Goal: Transaction & Acquisition: Purchase product/service

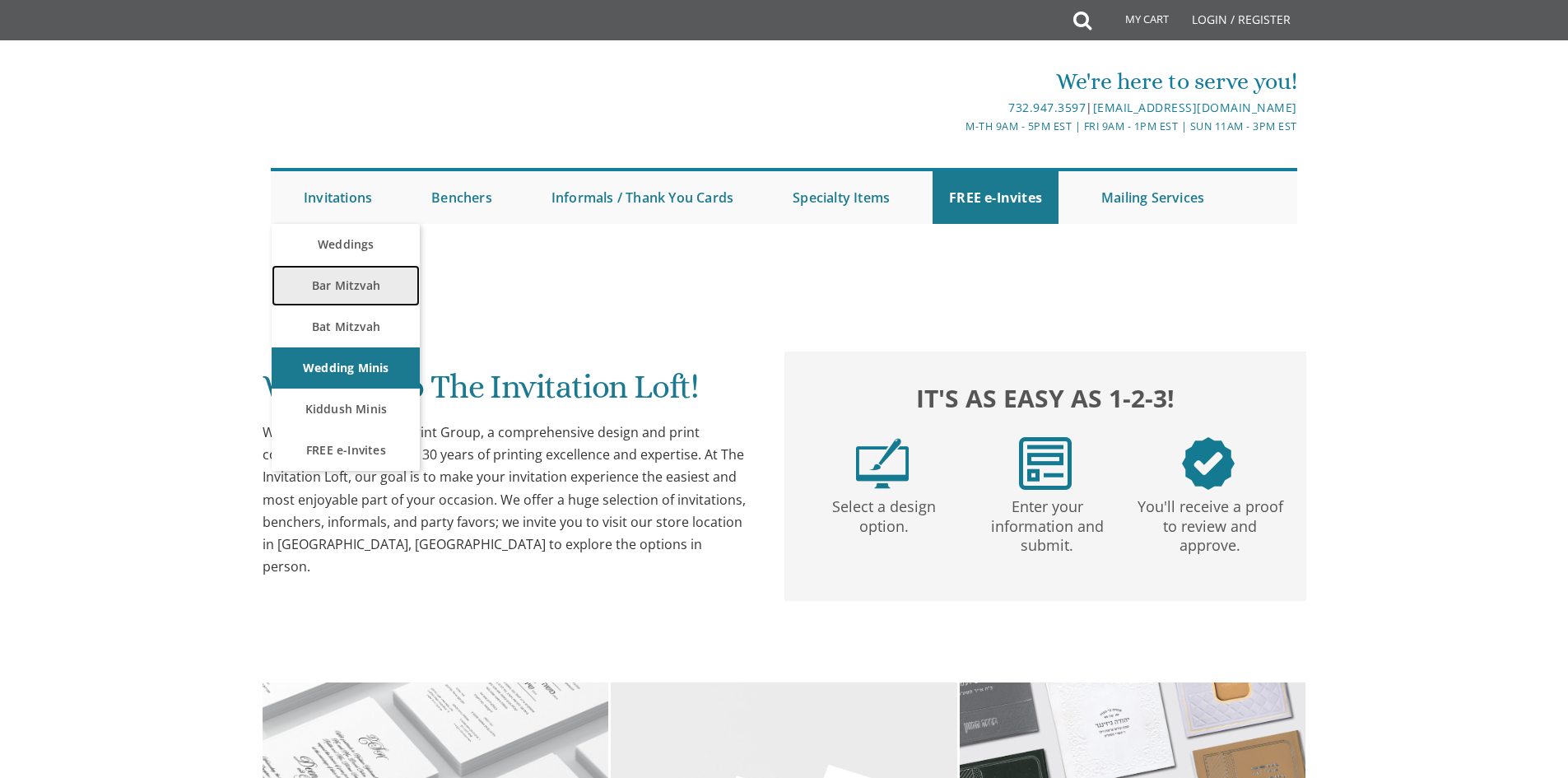
click at [347, 287] on link "Bar Mitzvah" at bounding box center [346, 286] width 148 height 41
click at [358, 288] on link "Bar Mitzvah" at bounding box center [346, 286] width 148 height 41
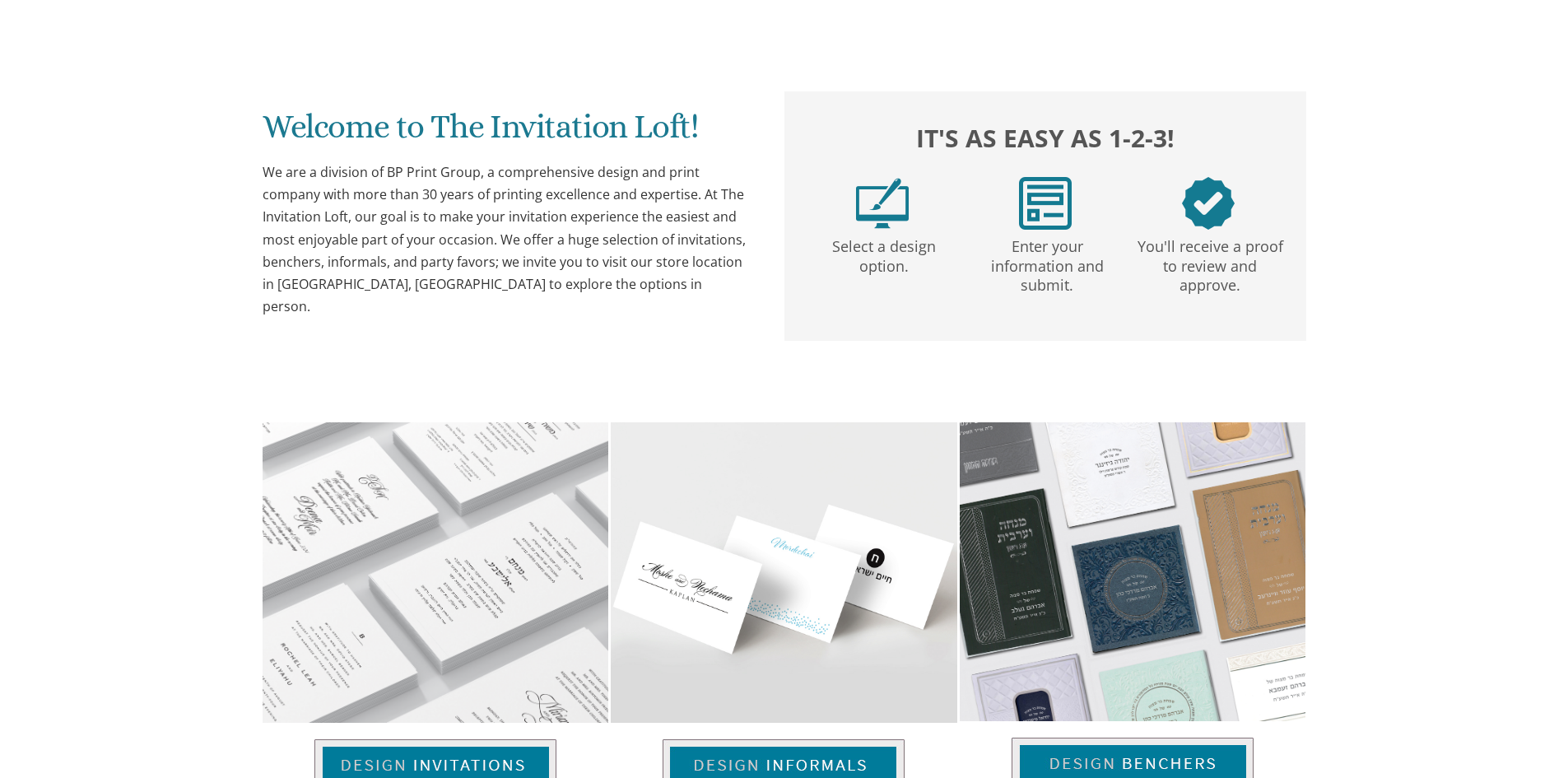
scroll to position [164, 0]
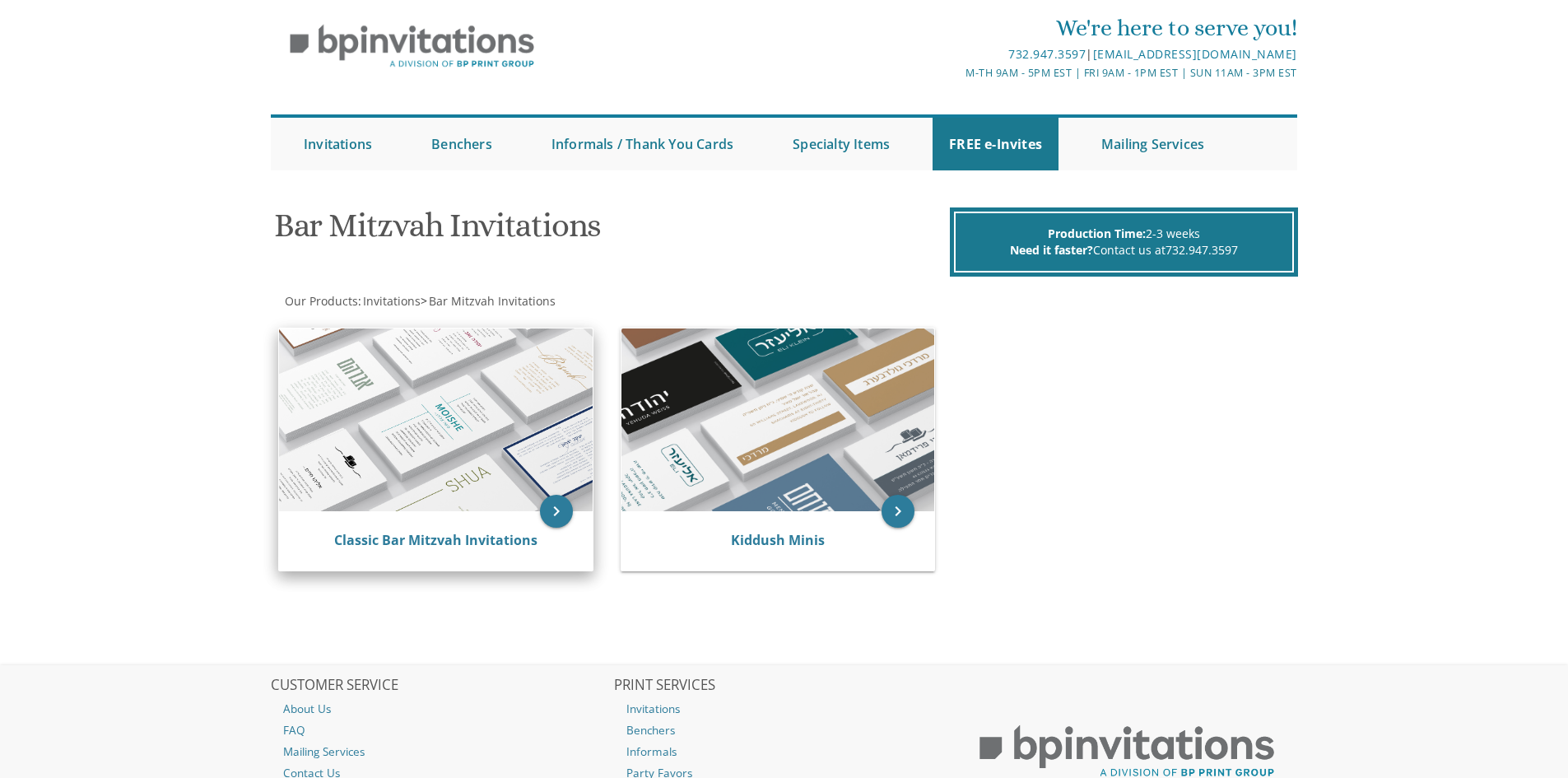
scroll to position [83, 0]
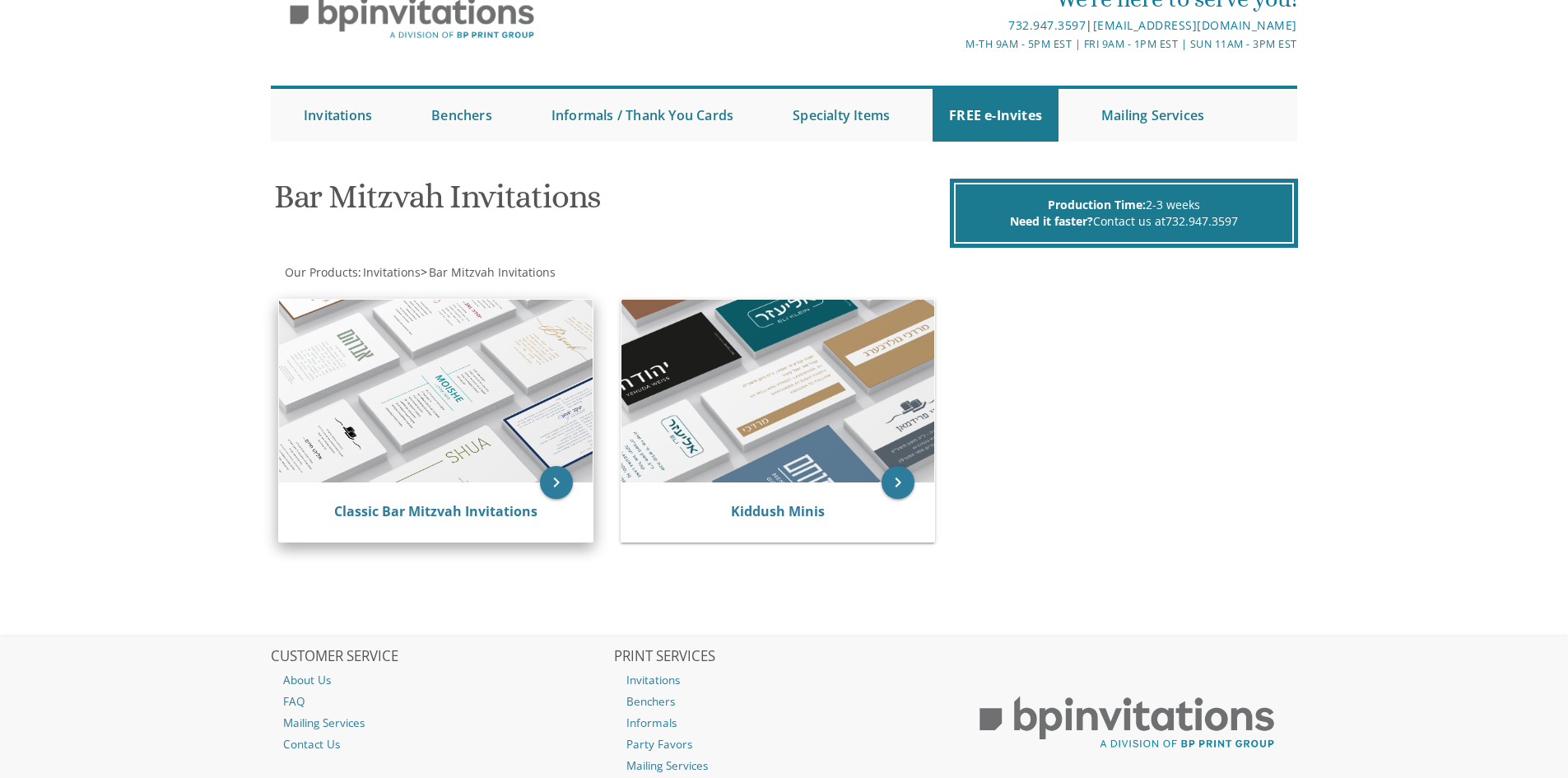
click at [498, 411] on img at bounding box center [436, 392] width 313 height 183
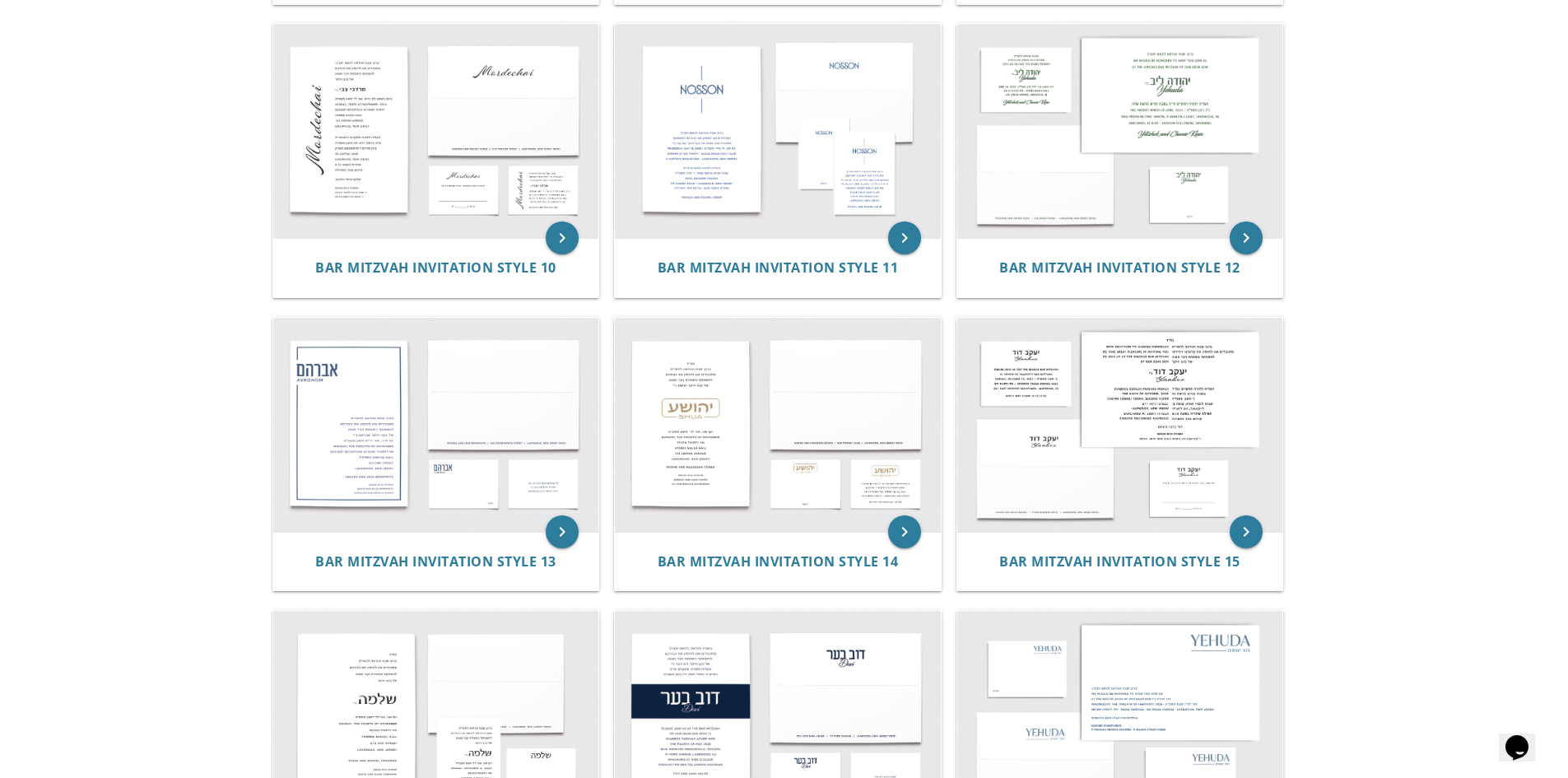
scroll to position [1235, 0]
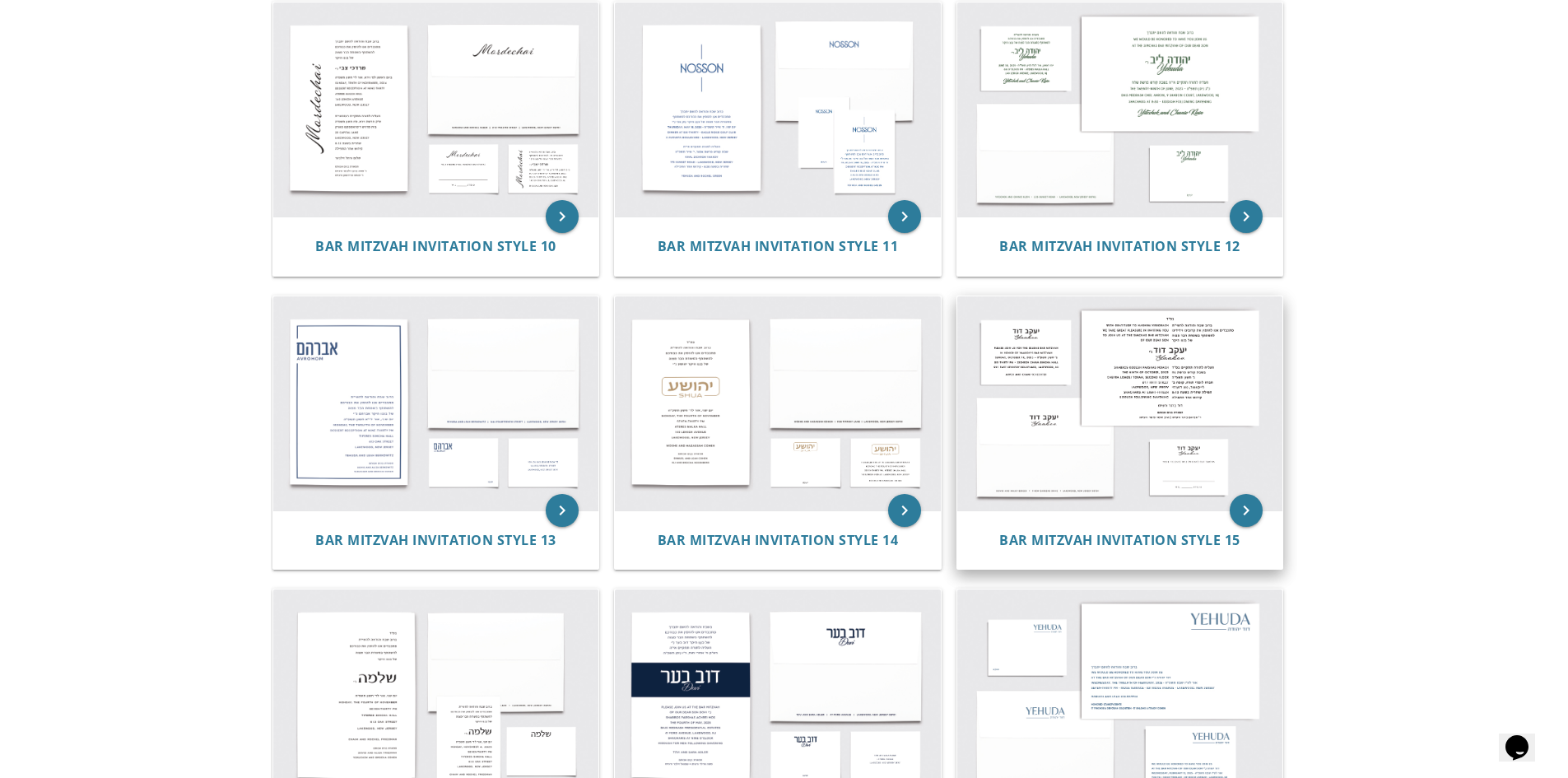
click at [1178, 401] on img at bounding box center [1120, 403] width 326 height 214
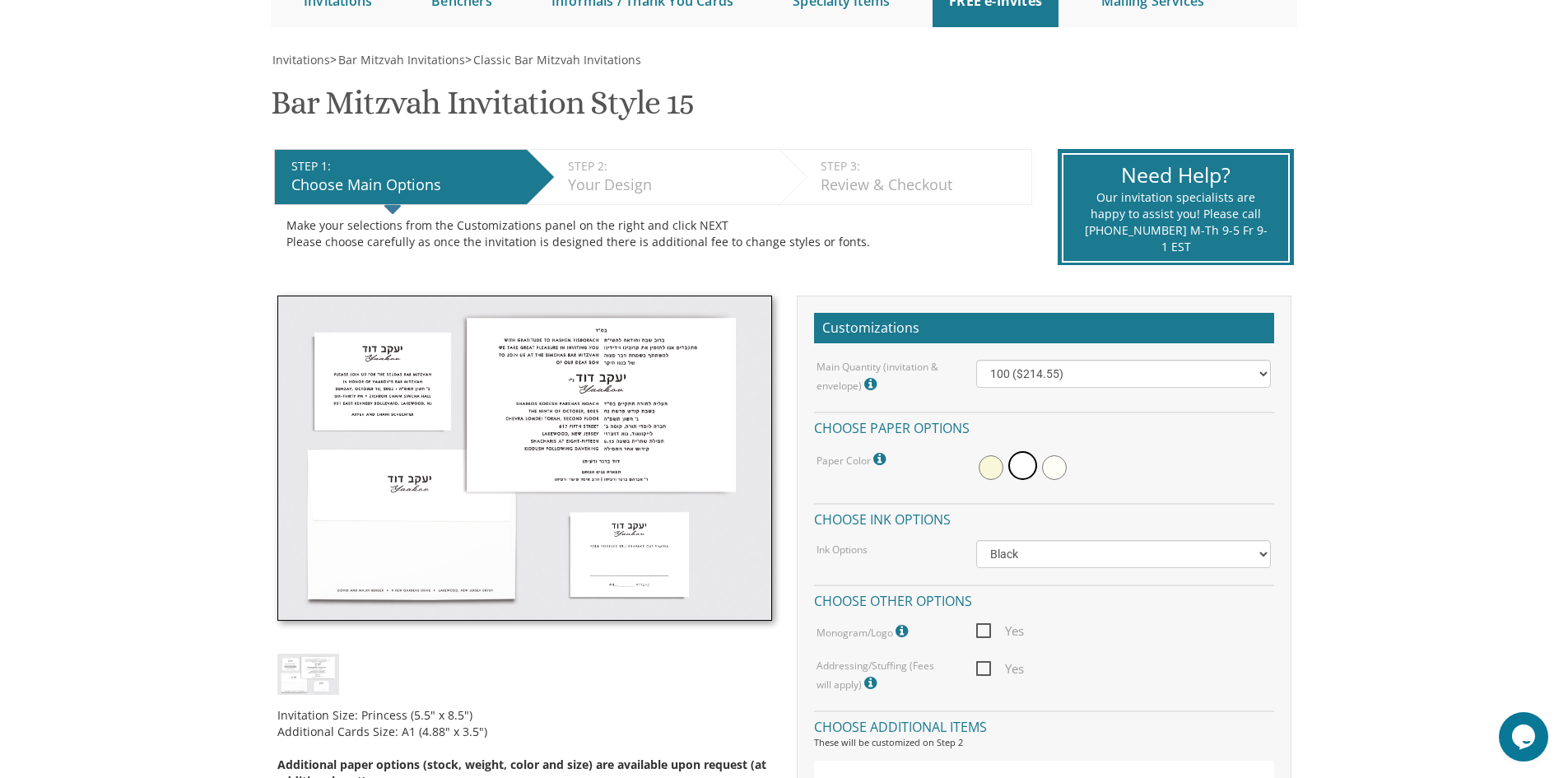
scroll to position [247, 0]
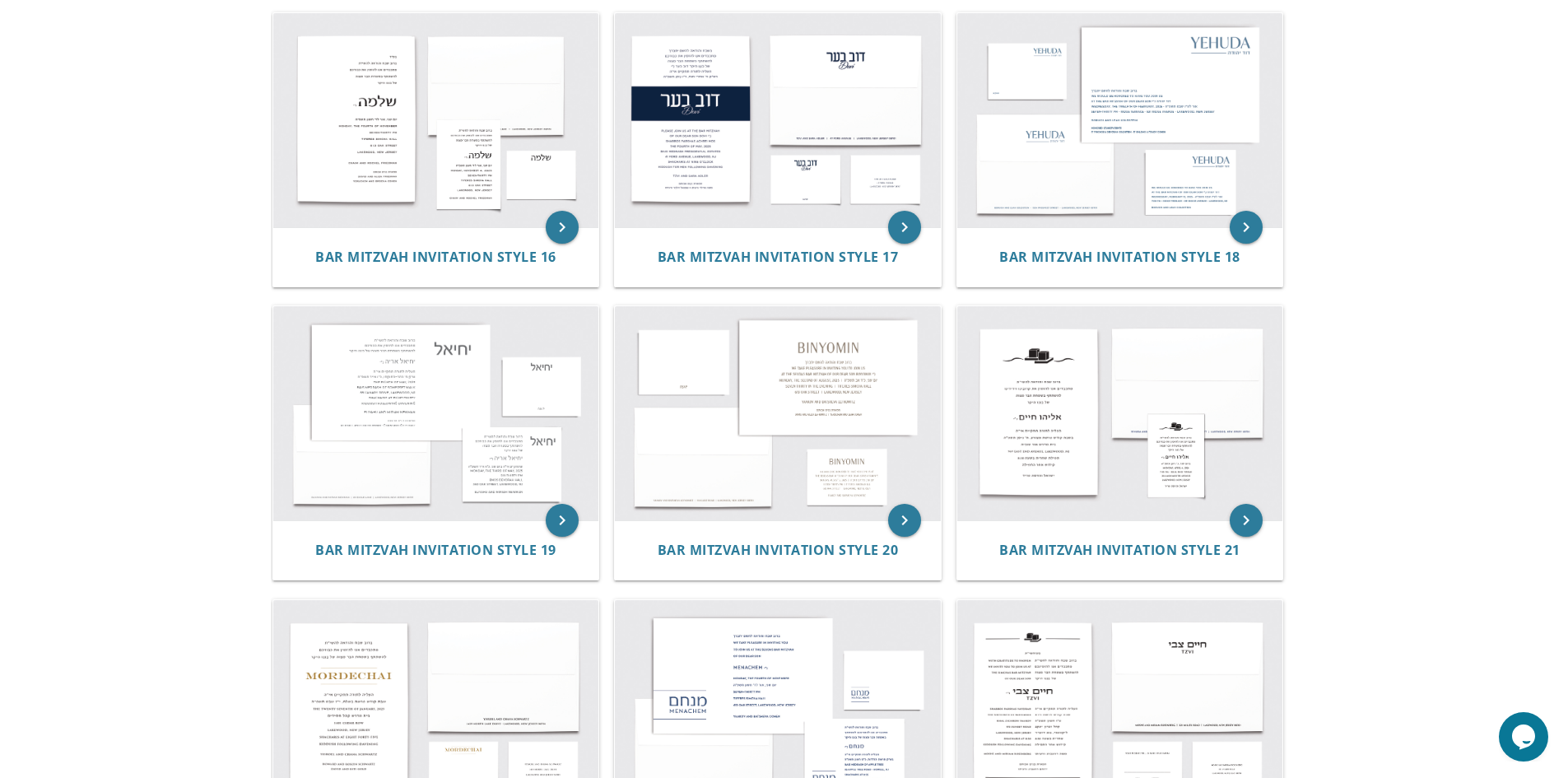
scroll to position [2059, 0]
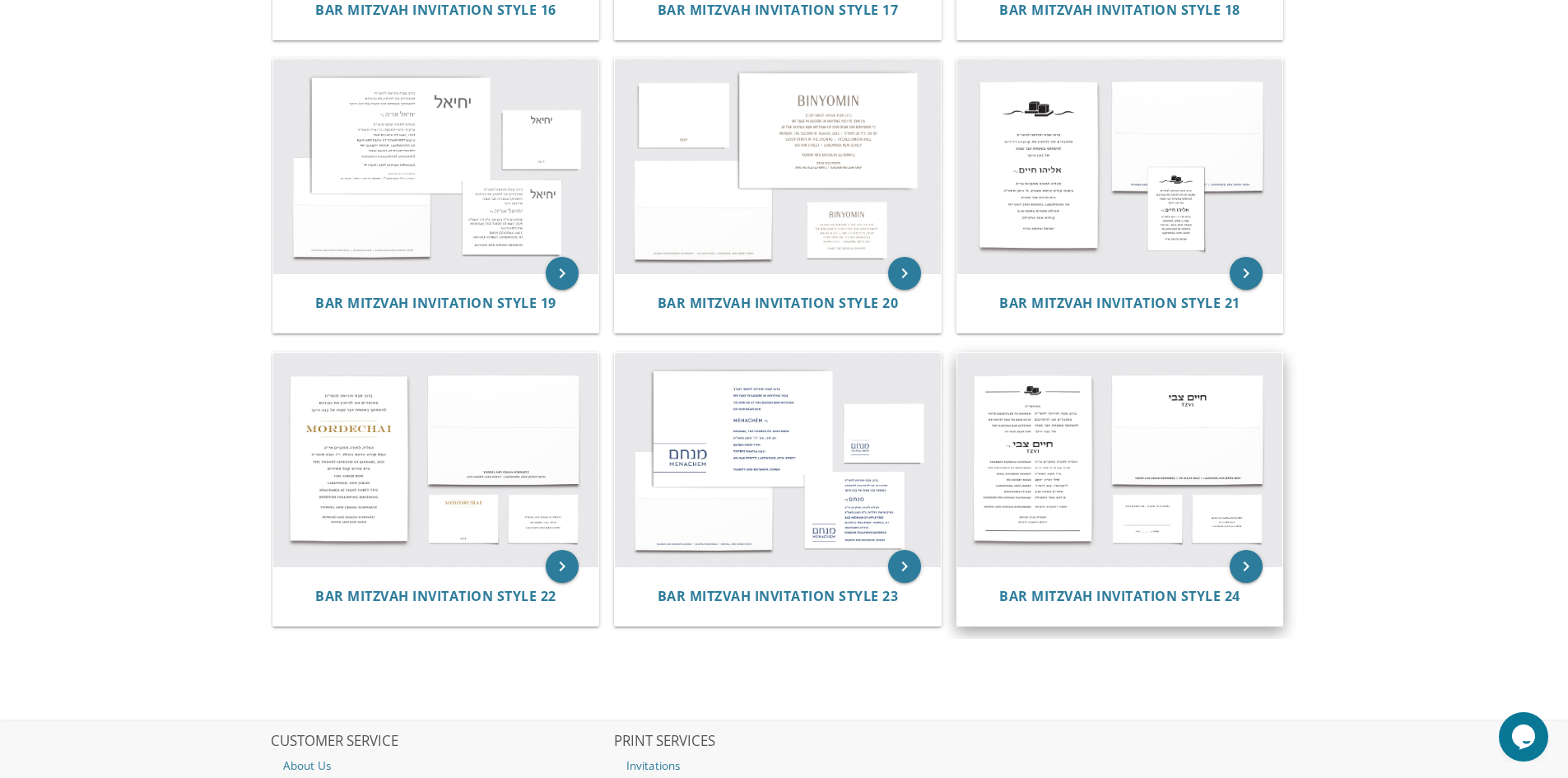
click at [1035, 442] on img at bounding box center [1120, 460] width 326 height 214
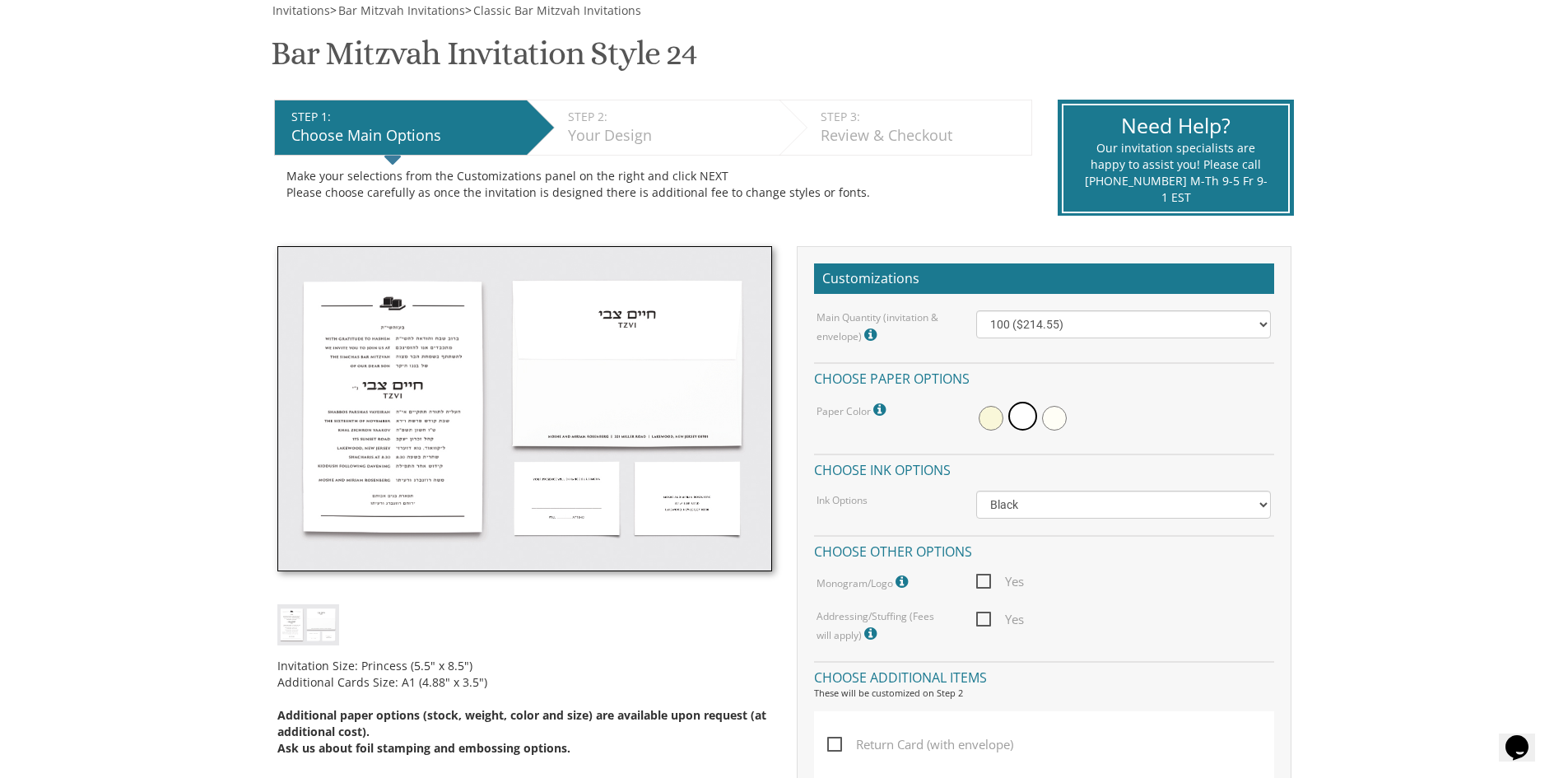
scroll to position [247, 0]
click at [1145, 327] on select "100 ($214.55) 200 ($254.60) 300 ($294.25) 400 ($333.55) 500 ($373.90) 600 ($413…" at bounding box center [1123, 323] width 295 height 28
select select "200"
click at [976, 310] on select "100 ($214.55) 200 ($254.60) 300 ($294.25) 400 ($333.55) 500 ($373.90) 600 ($413…" at bounding box center [1123, 323] width 295 height 28
click at [1180, 400] on div at bounding box center [1123, 418] width 295 height 38
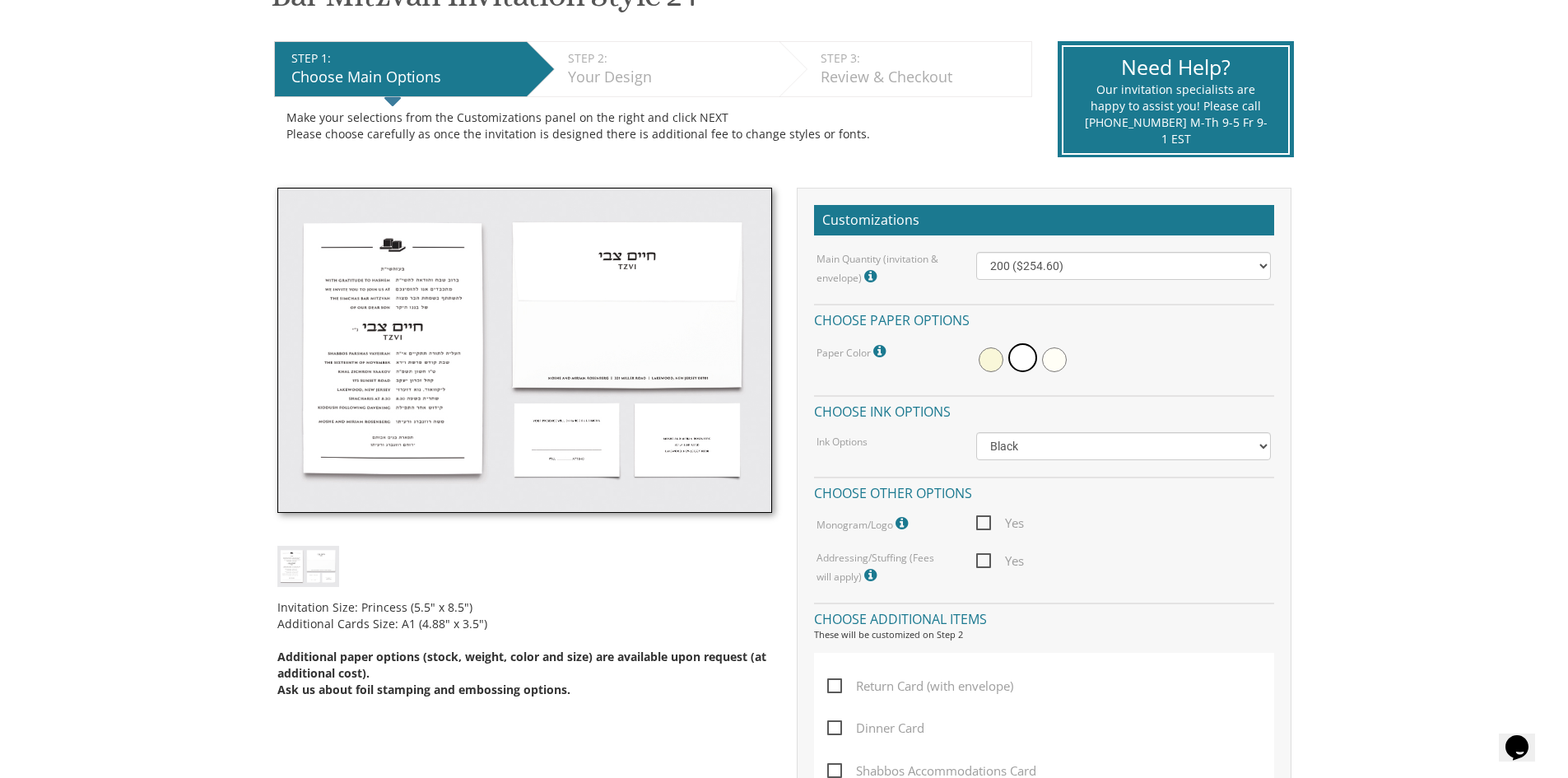
scroll to position [330, 0]
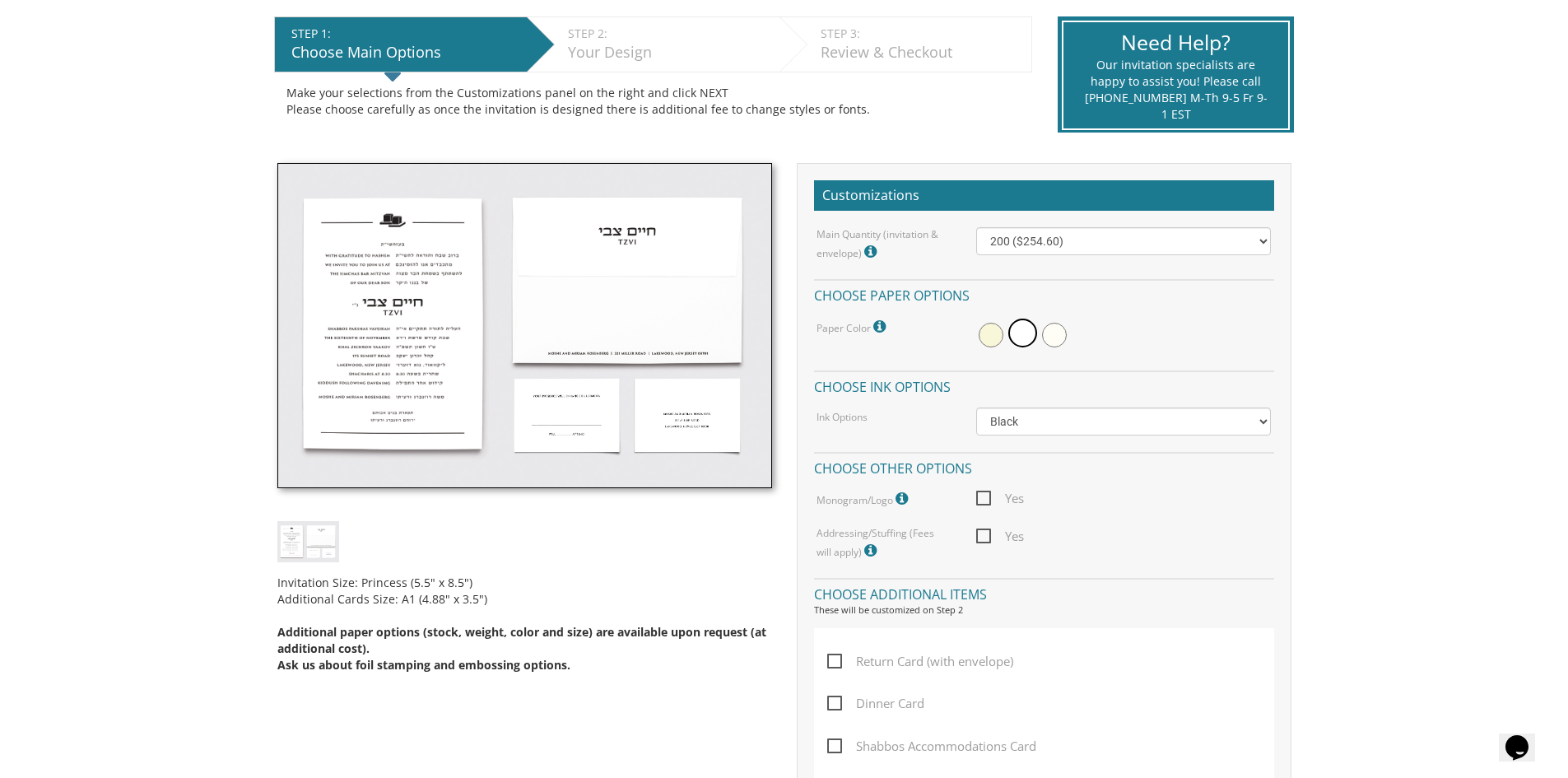
drag, startPoint x: 1166, startPoint y: 398, endPoint x: 1152, endPoint y: 412, distance: 19.8
drag, startPoint x: 1152, startPoint y: 412, endPoint x: 1200, endPoint y: 322, distance: 102.0
click at [1200, 322] on div at bounding box center [1123, 335] width 295 height 38
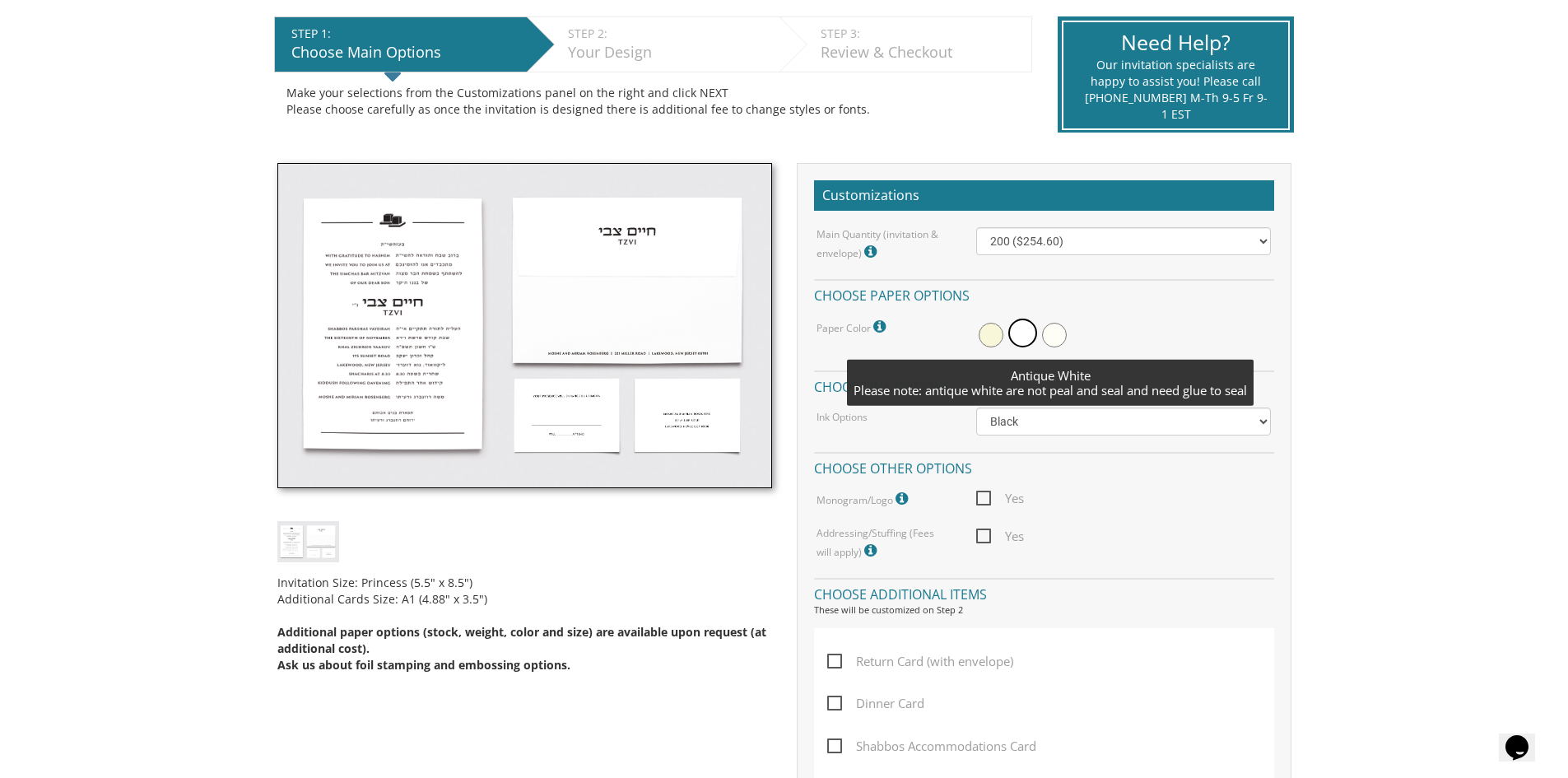
click at [1052, 332] on span at bounding box center [1055, 335] width 25 height 25
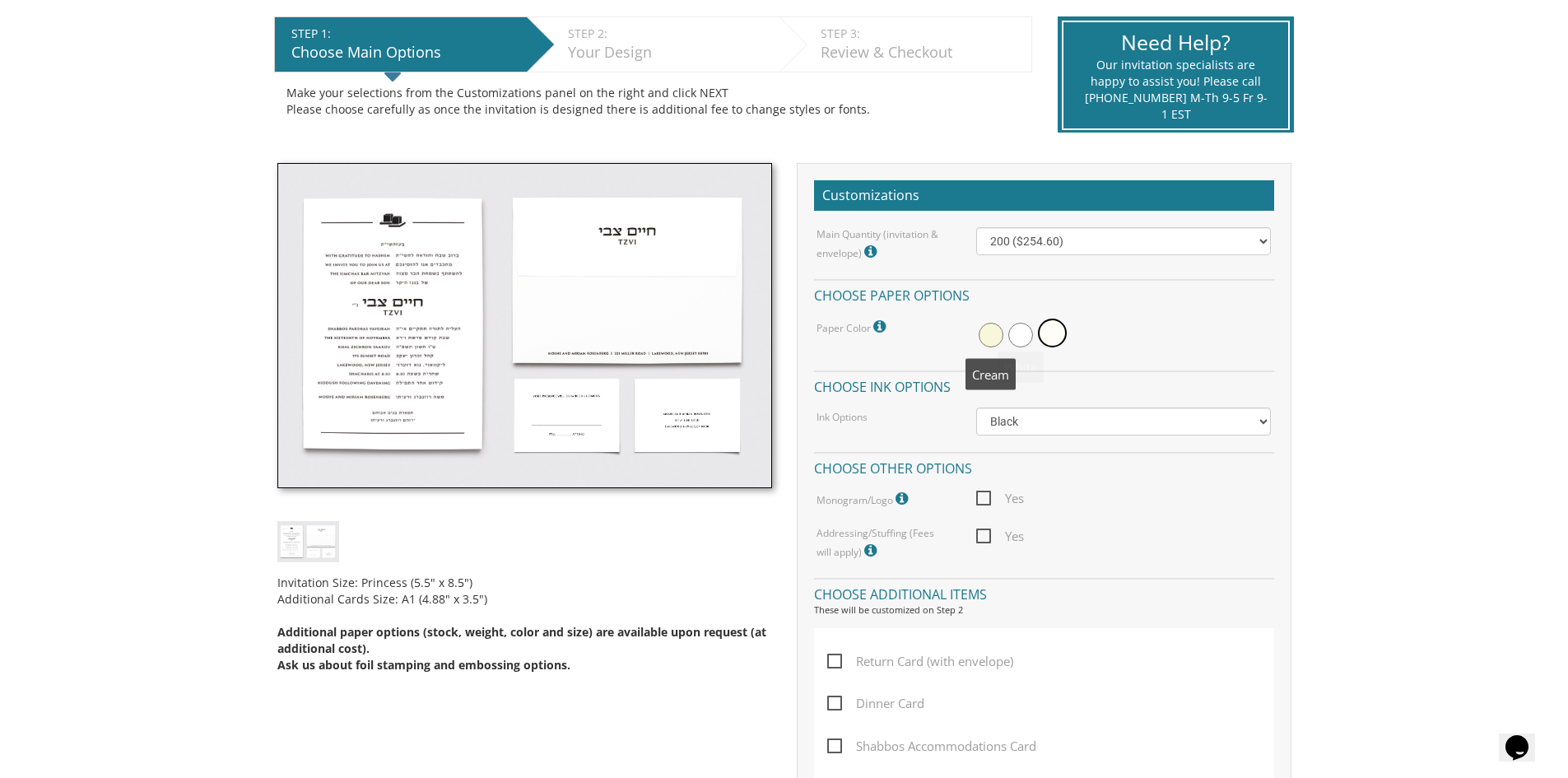
click at [991, 333] on span at bounding box center [991, 335] width 25 height 25
click at [1026, 332] on span at bounding box center [1026, 335] width 25 height 25
click at [991, 330] on span at bounding box center [991, 335] width 25 height 25
click at [1030, 341] on span at bounding box center [1026, 335] width 25 height 25
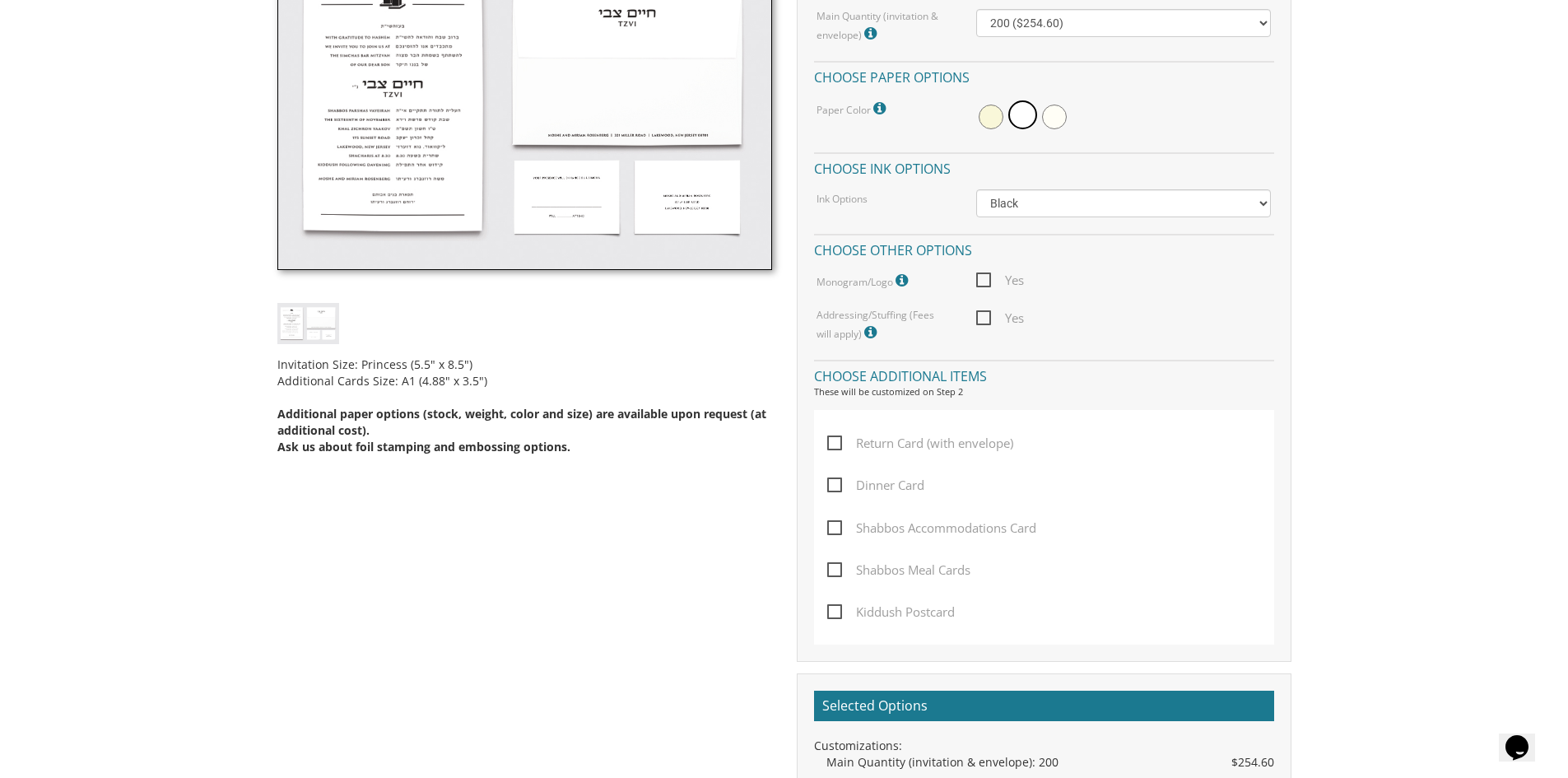
scroll to position [577, 0]
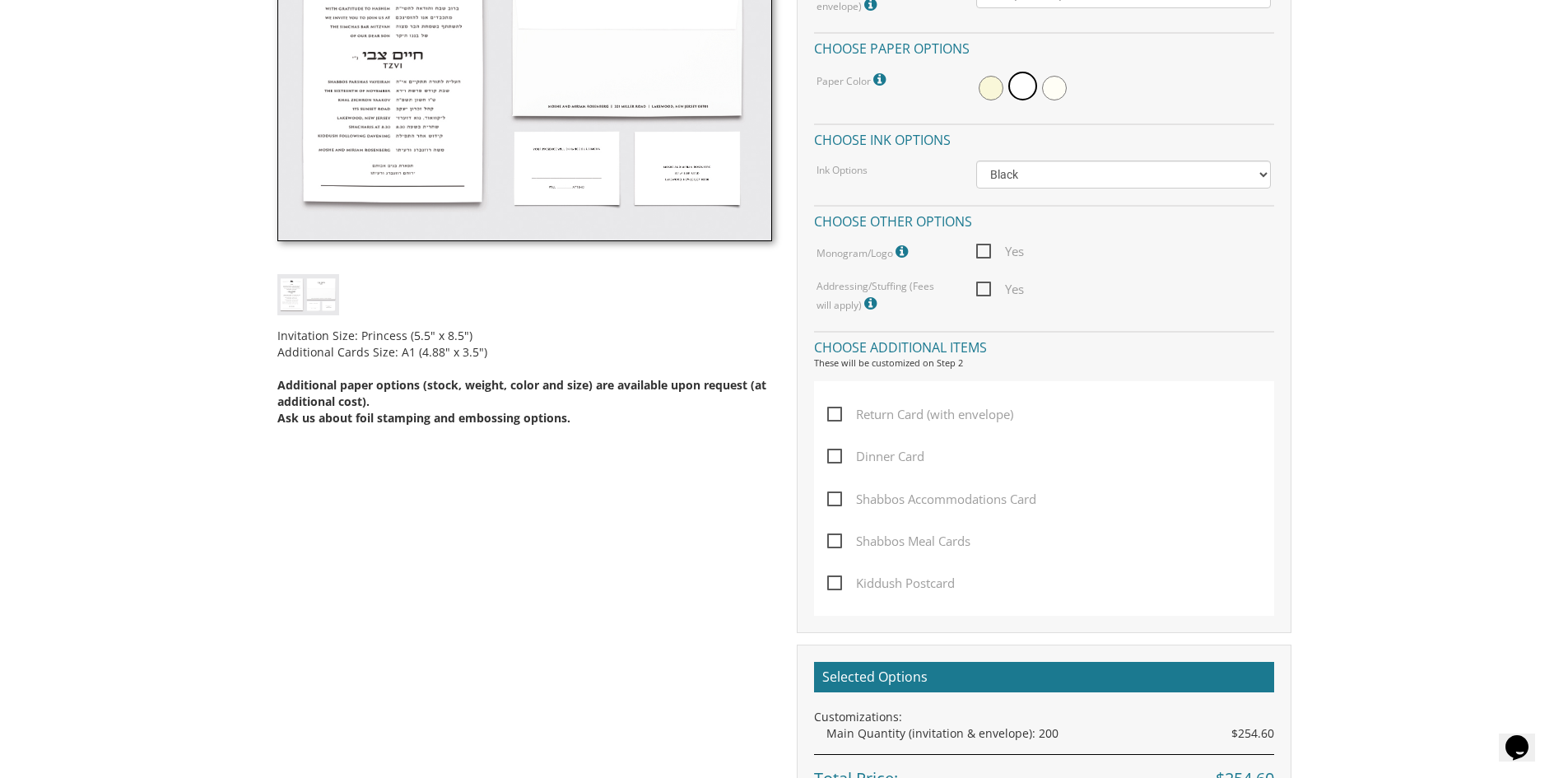
click at [989, 288] on span "Yes" at bounding box center [1000, 289] width 48 height 21
click at [987, 288] on input "Yes" at bounding box center [982, 287] width 11 height 11
checkbox input "true"
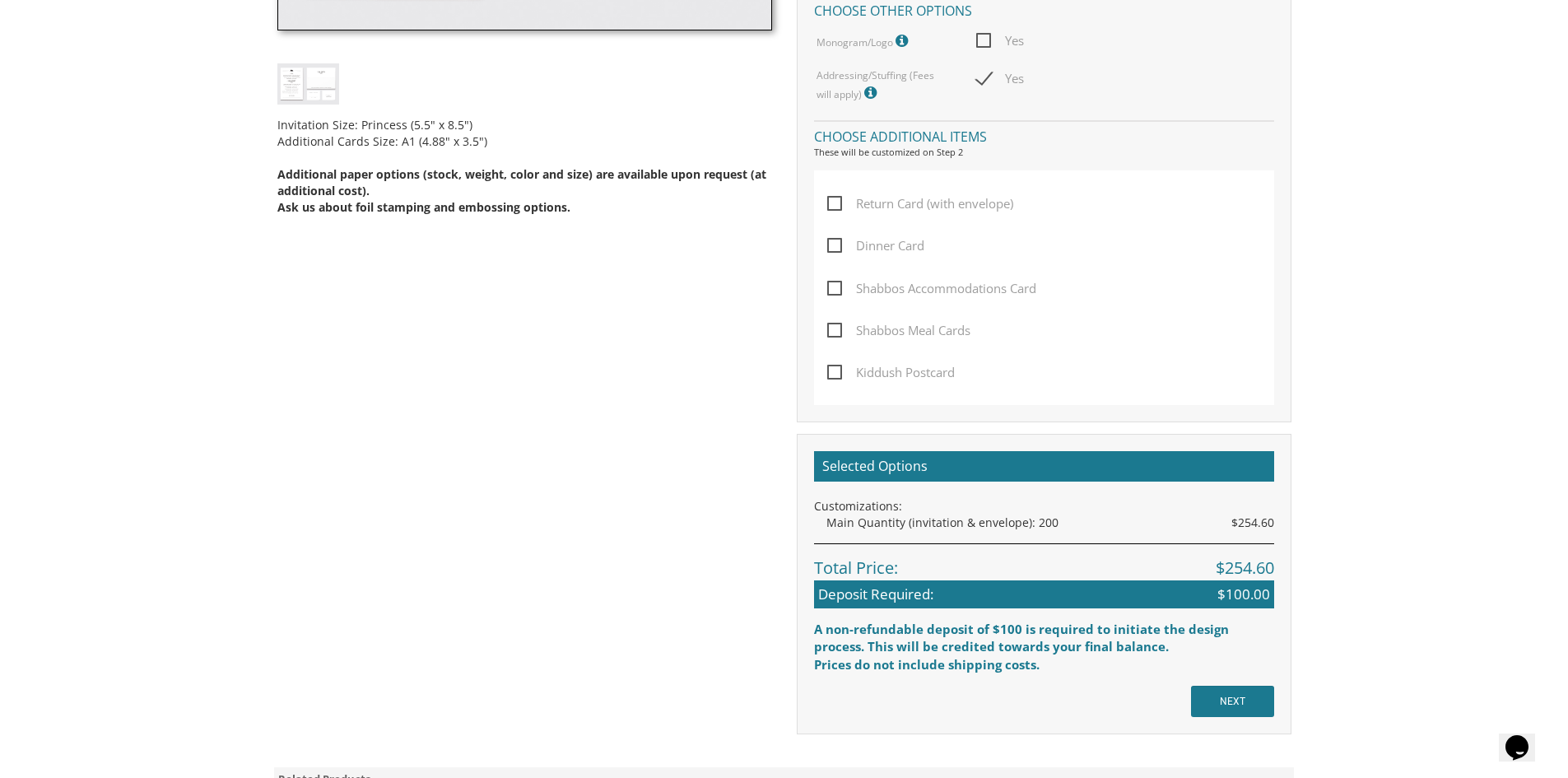
scroll to position [824, 0]
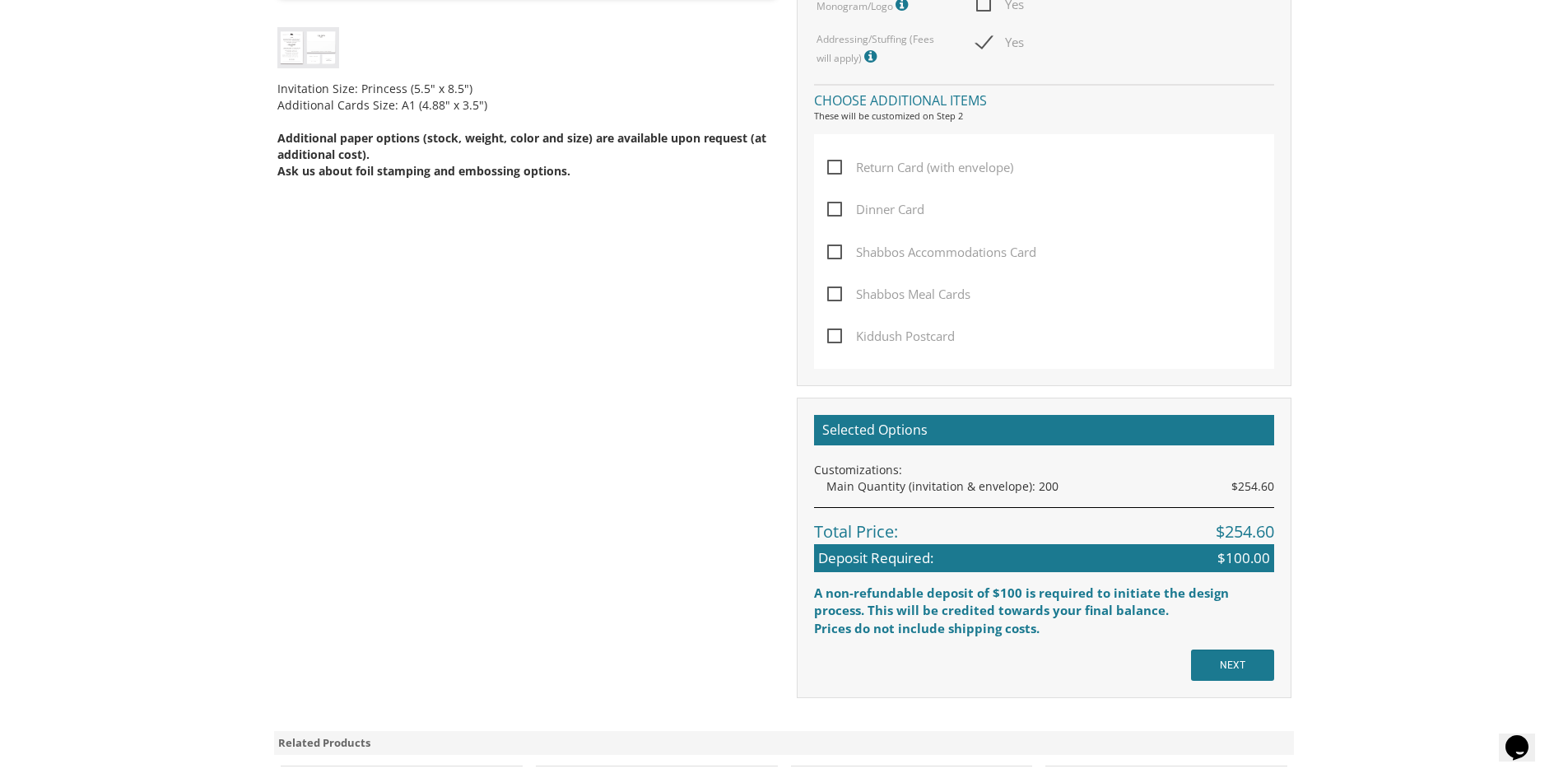
click at [836, 339] on span "Kiddush Postcard" at bounding box center [891, 336] width 128 height 21
click at [836, 339] on input "Kiddush Postcard" at bounding box center [832, 335] width 11 height 11
checkbox input "true"
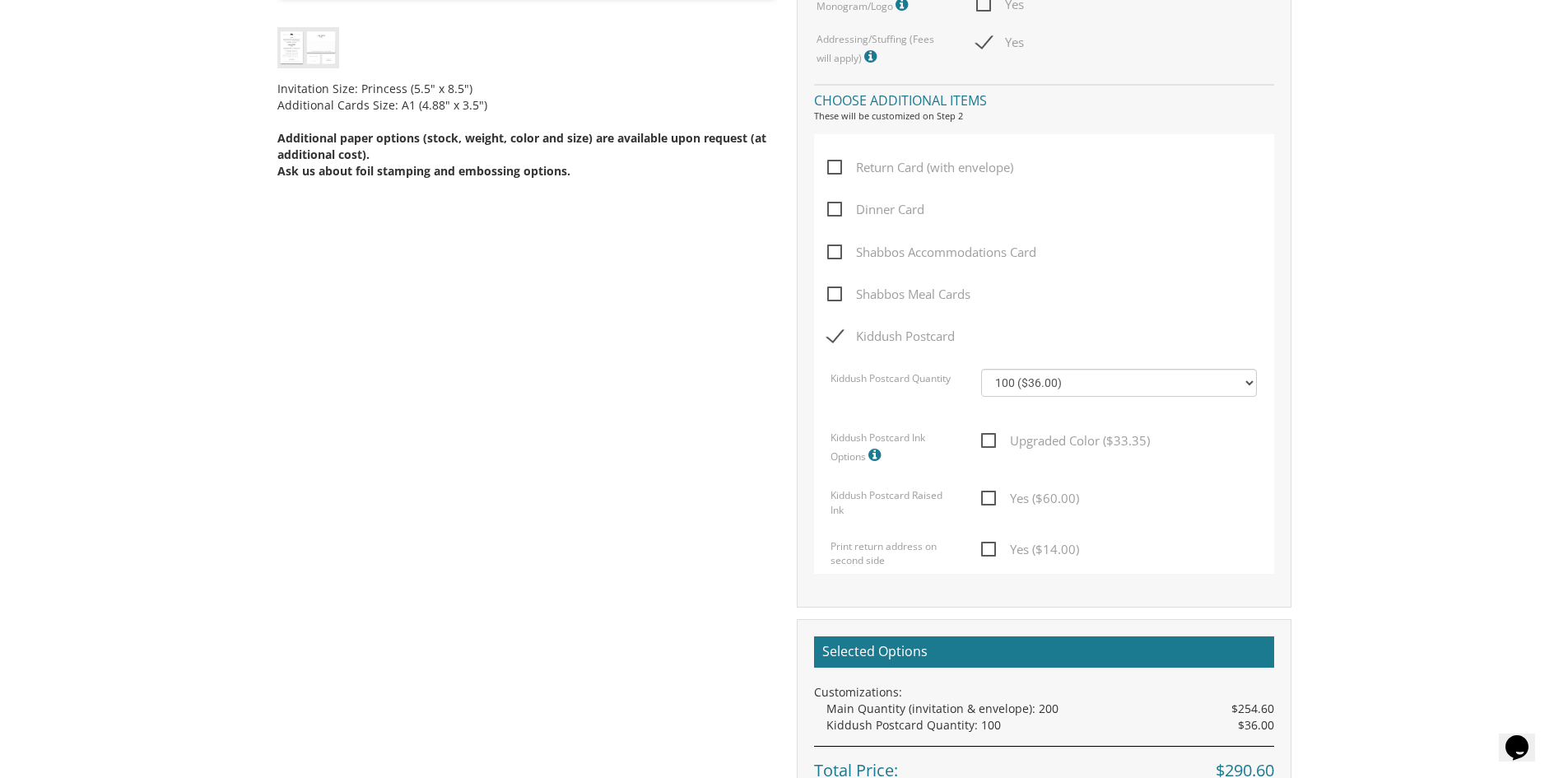
click at [983, 550] on span "Yes ($14.00)" at bounding box center [1030, 549] width 98 height 21
click at [983, 550] on input "Yes ($14.00)" at bounding box center [987, 548] width 11 height 11
checkbox input "true"
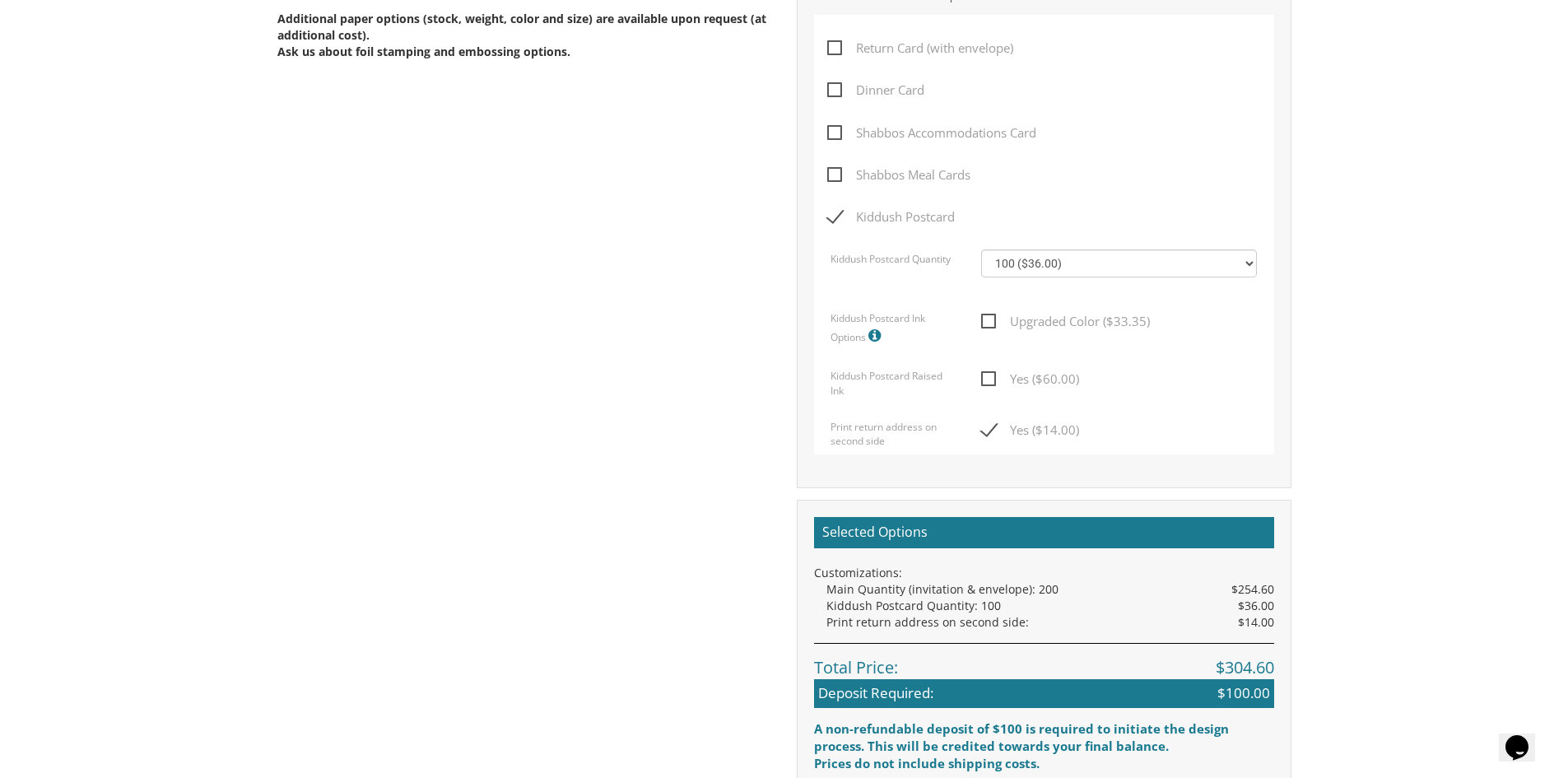
scroll to position [906, 0]
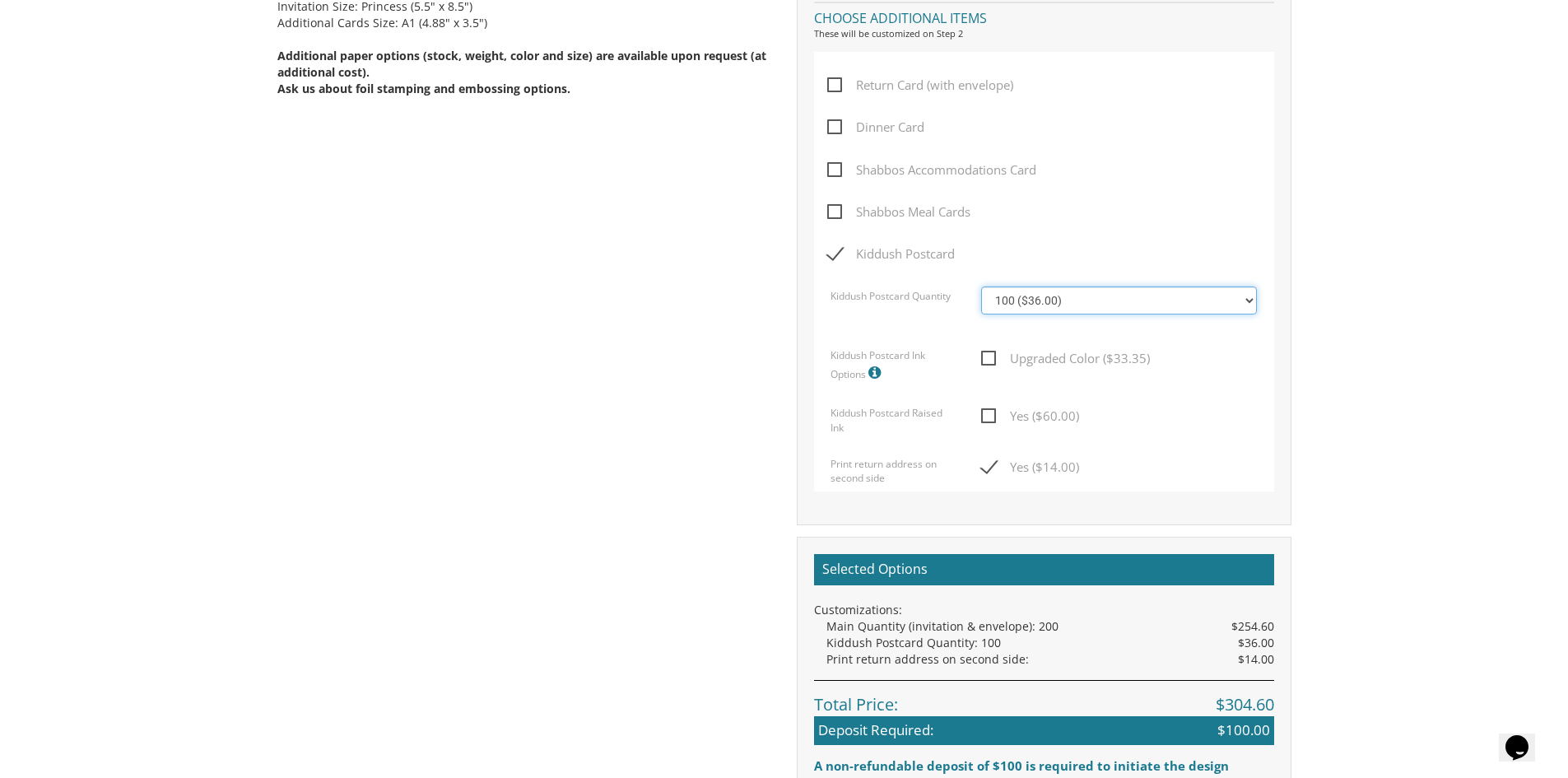
click at [1253, 305] on select "100 ($36.00) 200 ($42.00) 300 ($48.00) 400 ($54.00) 500 ($60.00) 600 ($66.00) 7…" at bounding box center [1119, 300] width 276 height 28
click at [1357, 331] on body "My Cart {{shoppingcart.totalQuantityDisplay}} Total: {{shoppingcart.subtotal}} …" at bounding box center [784, 290] width 1568 height 2392
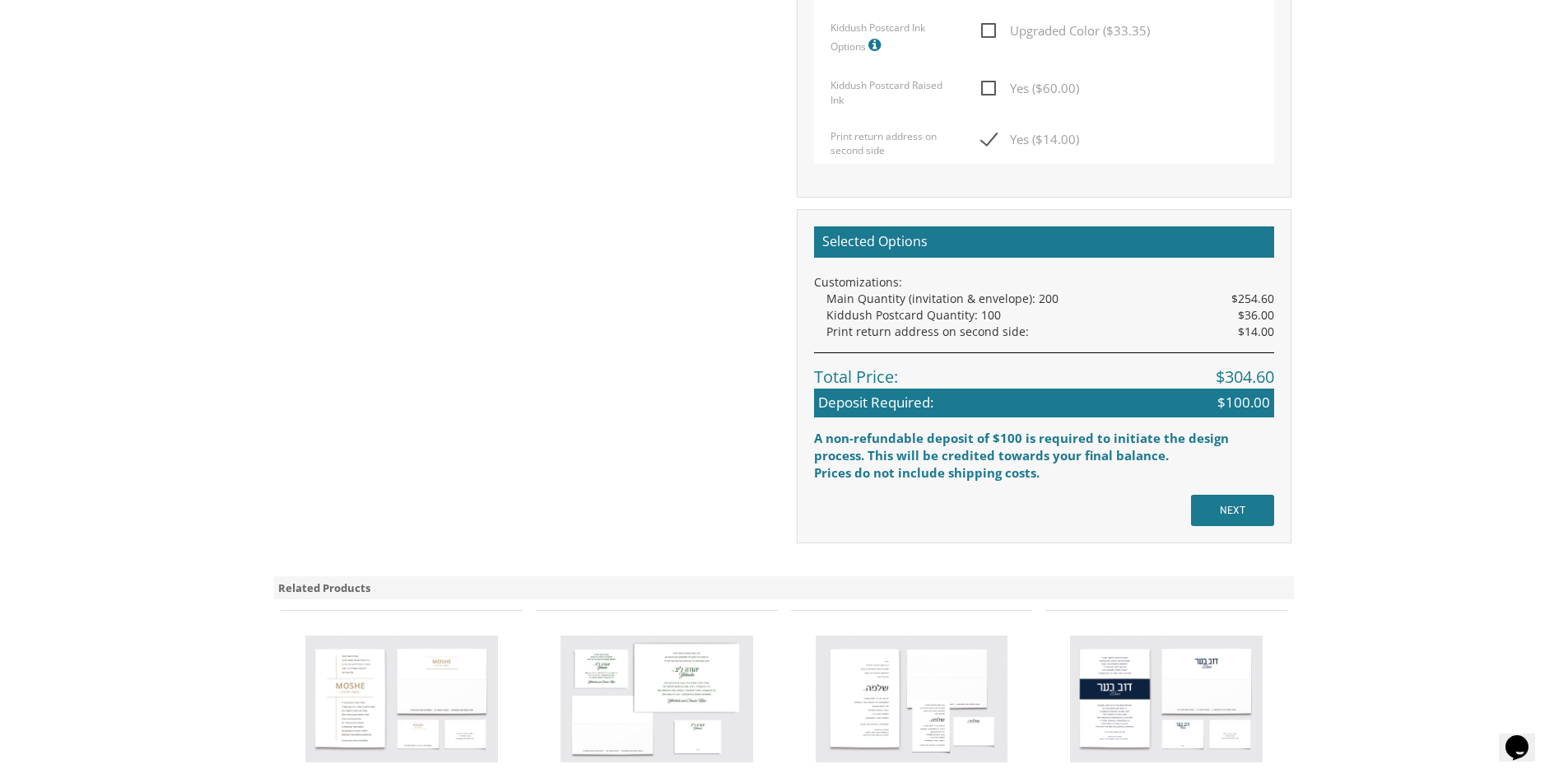
scroll to position [1235, 0]
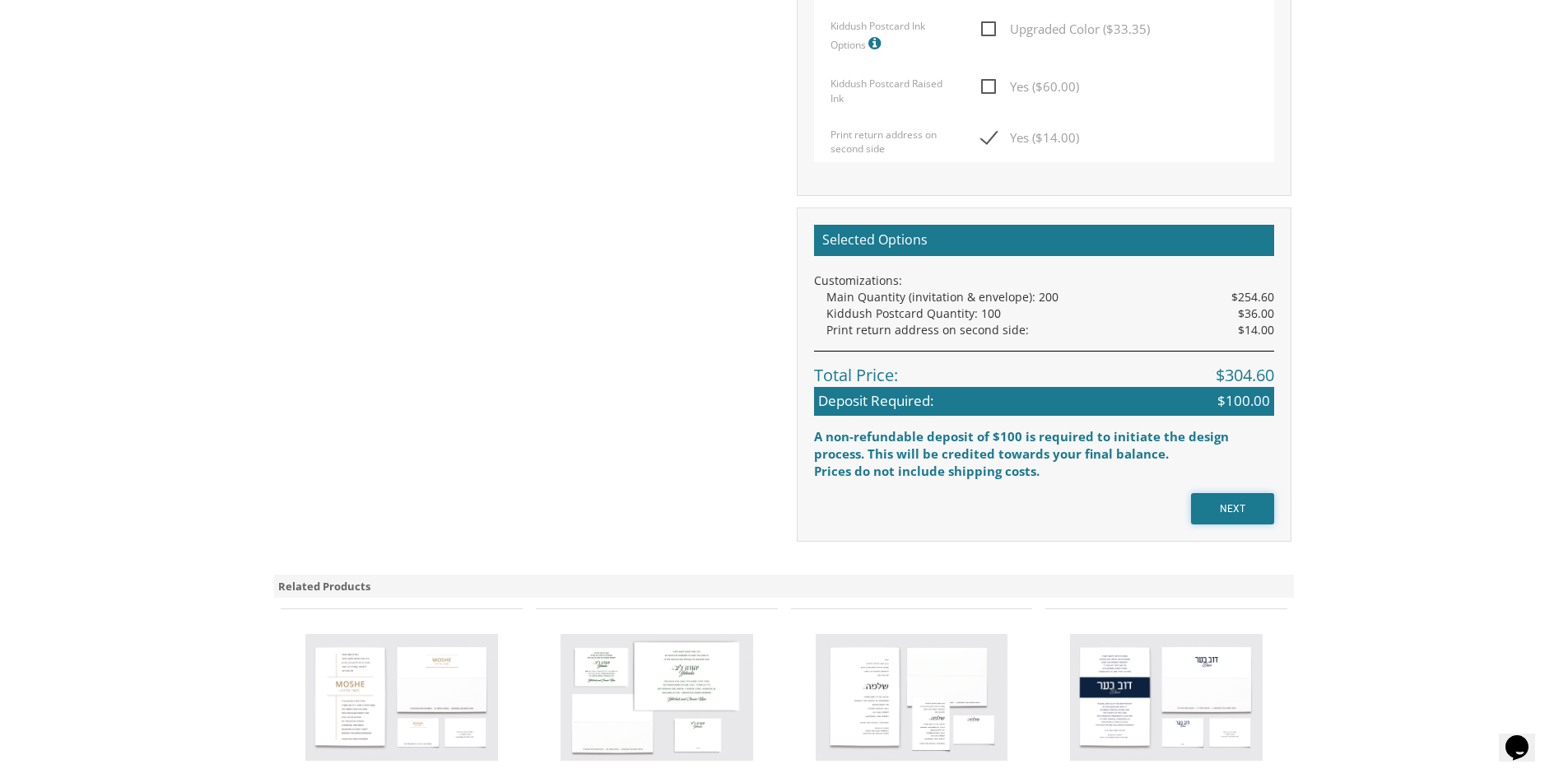
click at [1249, 512] on input "NEXT" at bounding box center [1232, 508] width 84 height 31
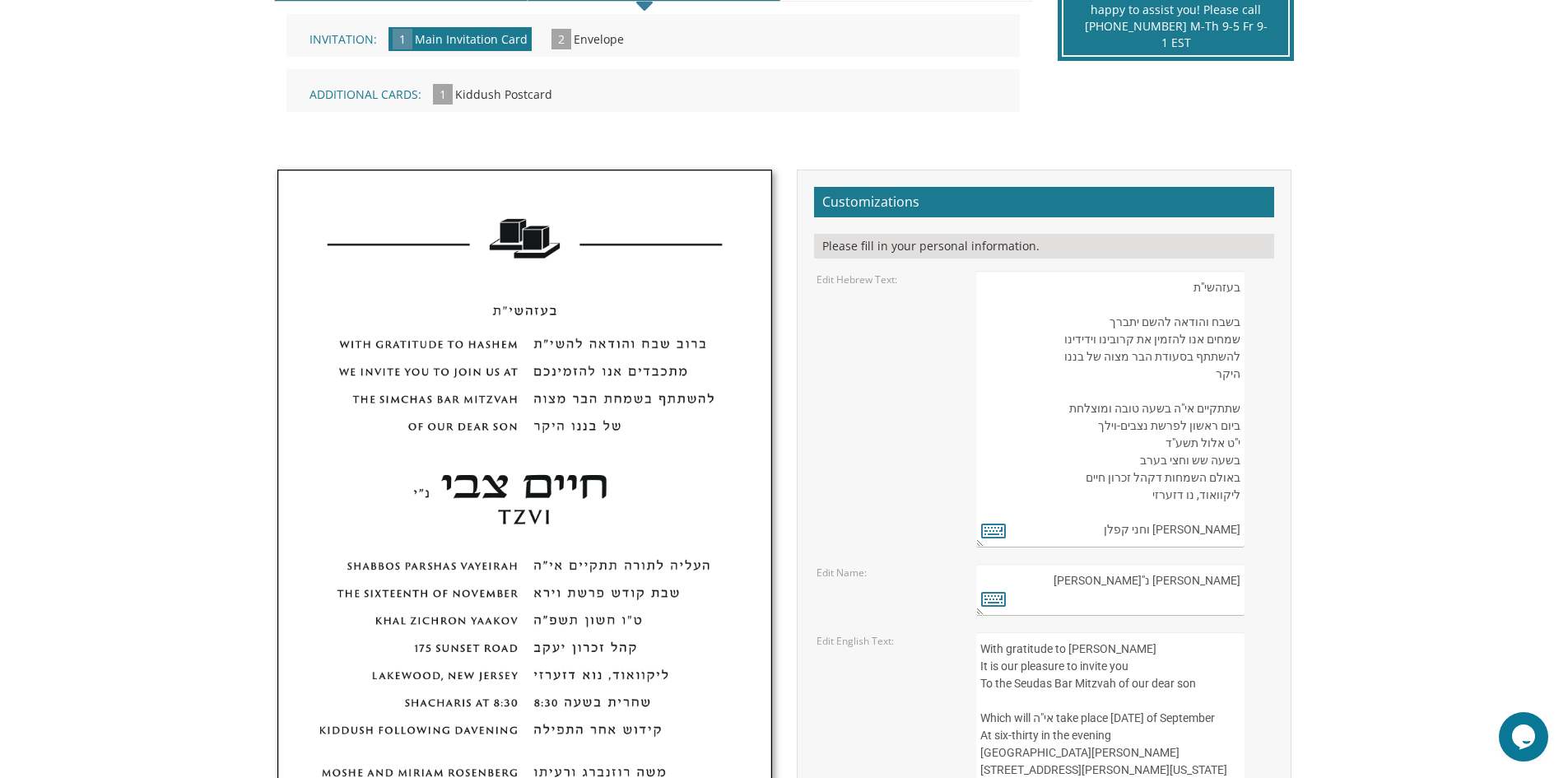
scroll to position [411, 0]
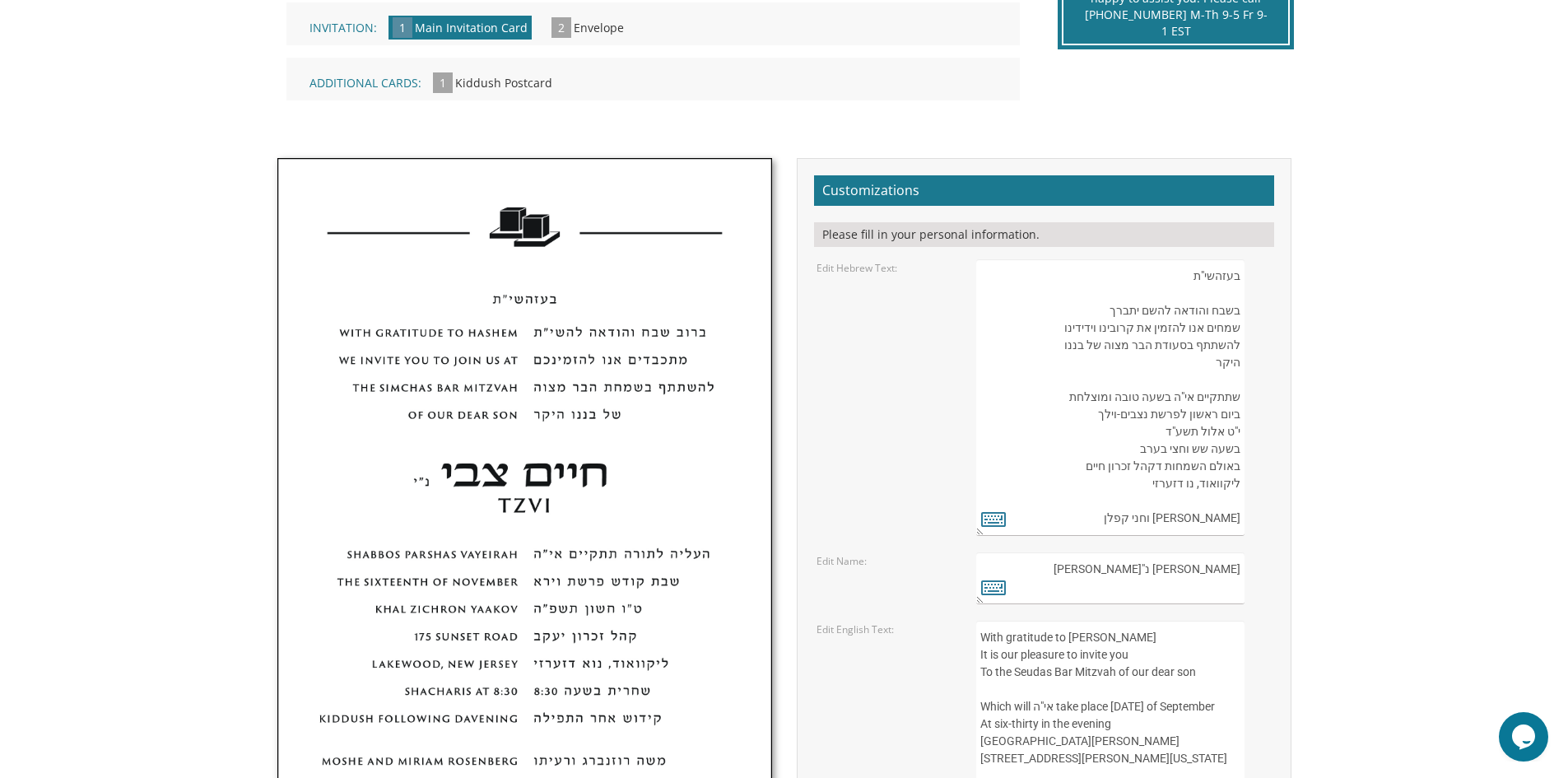
click at [1439, 316] on body "My Cart {{shoppingcart.totalQuantityDisplay}} Total: {{shoppingcart.subtotal}} …" at bounding box center [784, 597] width 1568 height 2019
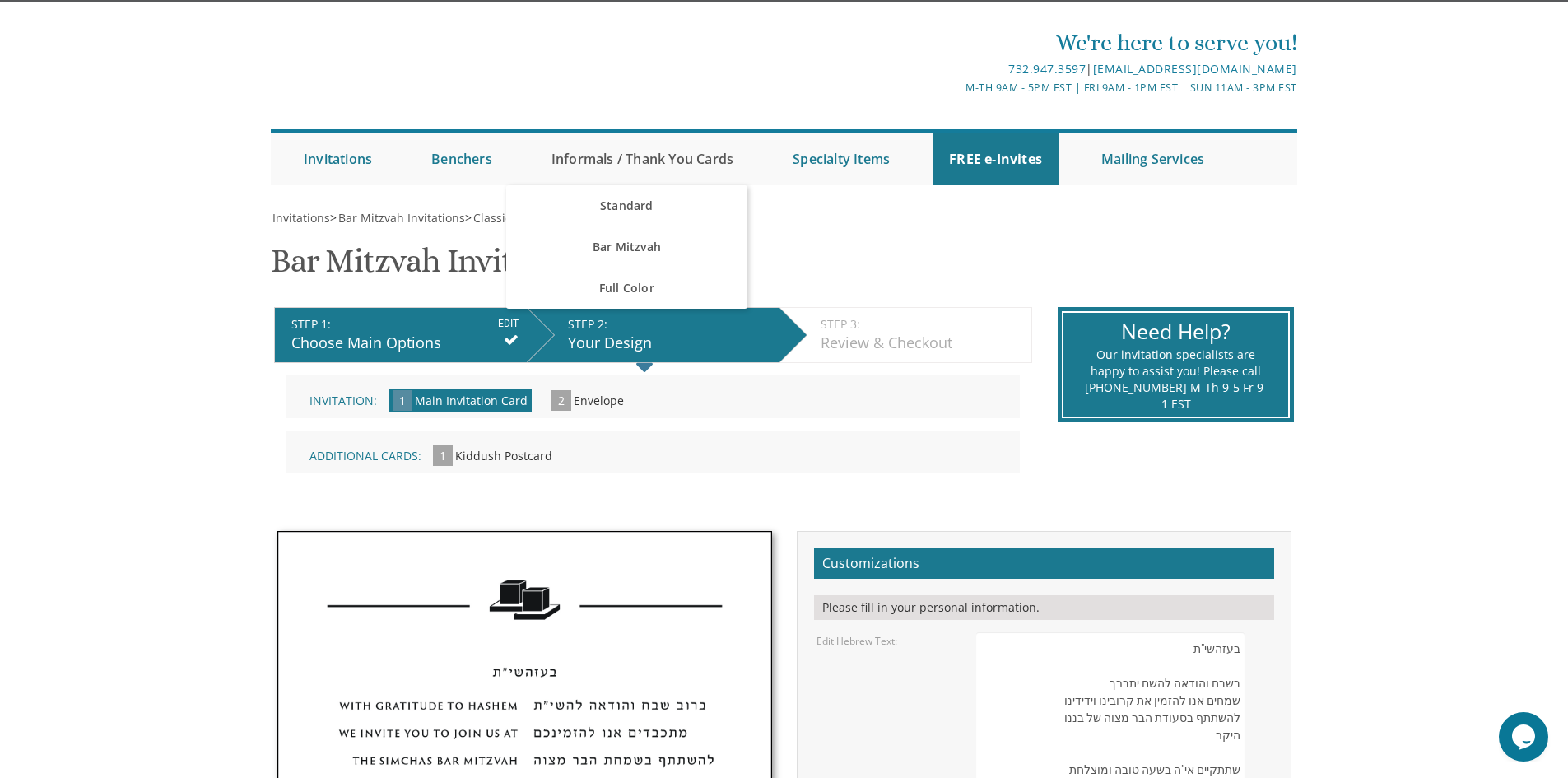
scroll to position [0, 0]
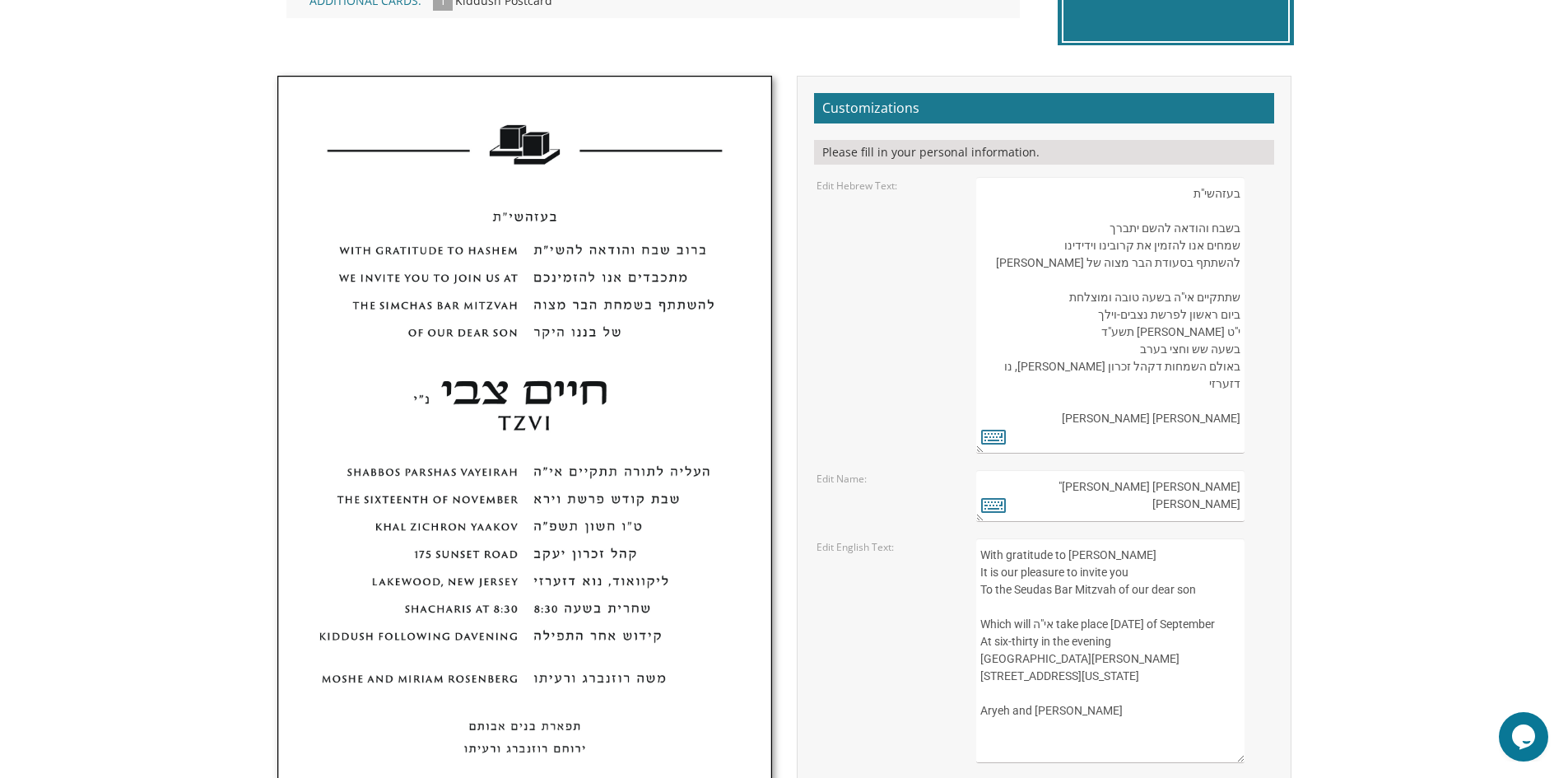
drag, startPoint x: 1198, startPoint y: 487, endPoint x: 1240, endPoint y: 484, distance: 42.1
click at [1240, 484] on textarea "חיים צבי נ"י Tzvi" at bounding box center [1110, 496] width 268 height 52
type textarea "נ"י Tzvi"
click at [1000, 509] on icon at bounding box center [994, 505] width 25 height 23
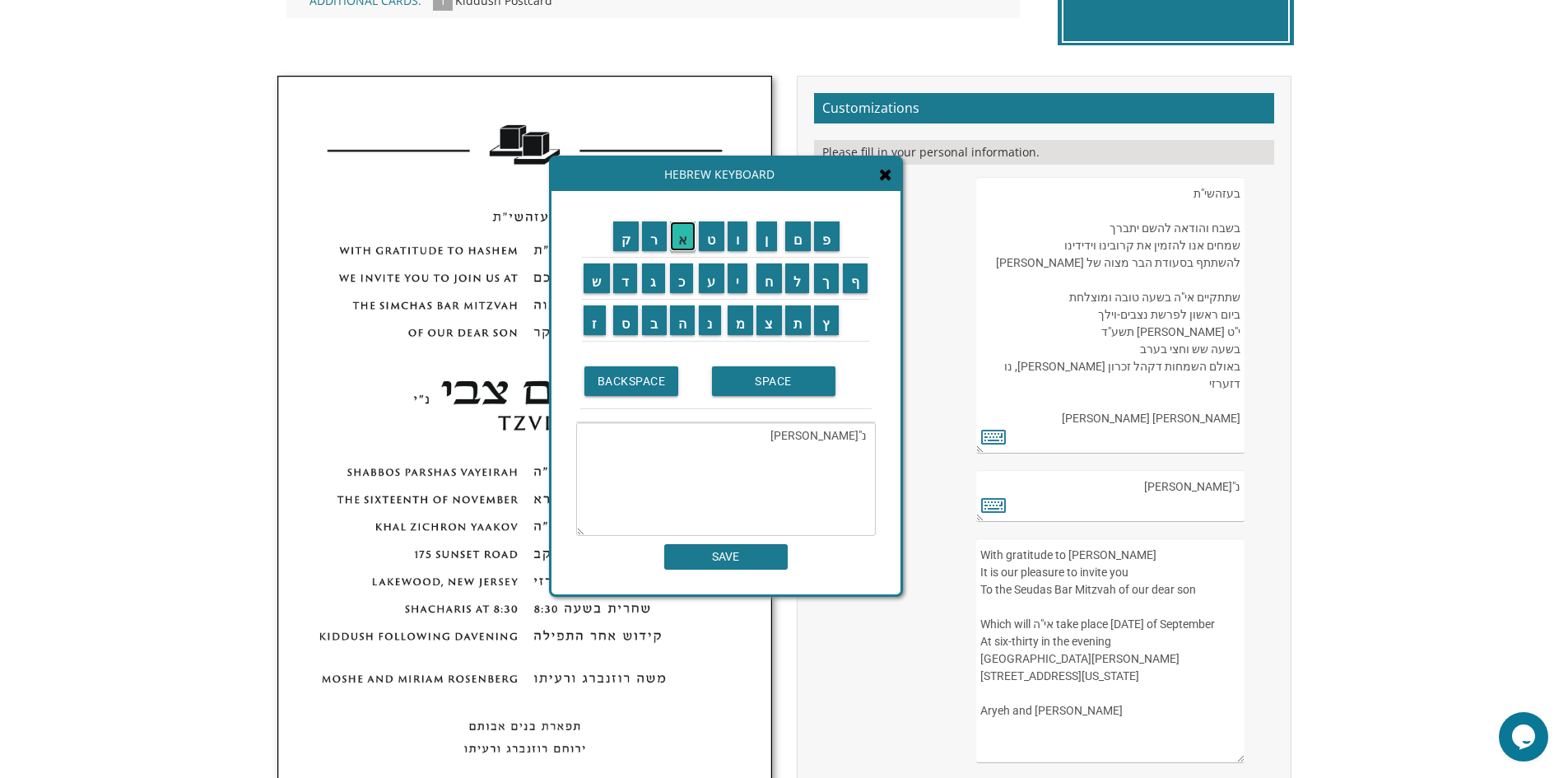
click at [684, 238] on input "א" at bounding box center [683, 236] width 26 height 30
click at [656, 317] on input "ב" at bounding box center [655, 320] width 25 height 30
click at [648, 239] on input "ר" at bounding box center [655, 236] width 25 height 30
click at [684, 316] on input "ה" at bounding box center [683, 320] width 25 height 30
click at [797, 235] on input "ם" at bounding box center [798, 236] width 26 height 30
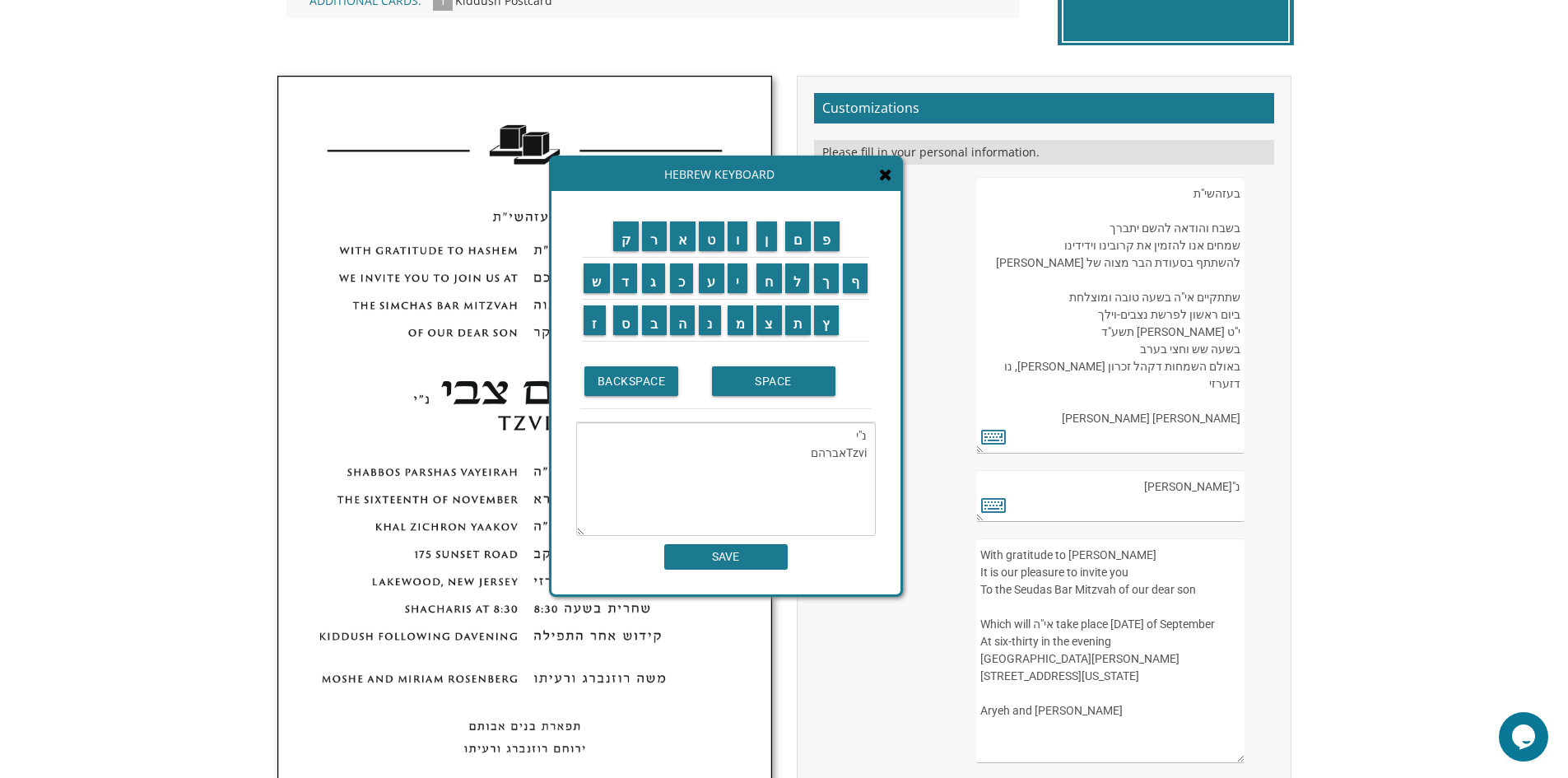
click at [856, 455] on textarea "נ"י Tzviאברהם" at bounding box center [727, 479] width 300 height 114
drag, startPoint x: 849, startPoint y: 455, endPoint x: 873, endPoint y: 454, distance: 24.0
click at [873, 454] on textarea "נ"י Tzviאברהם" at bounding box center [727, 479] width 300 height 114
click at [758, 384] on input "SPACE" at bounding box center [774, 381] width 124 height 30
click at [736, 318] on input "מ" at bounding box center [740, 320] width 26 height 30
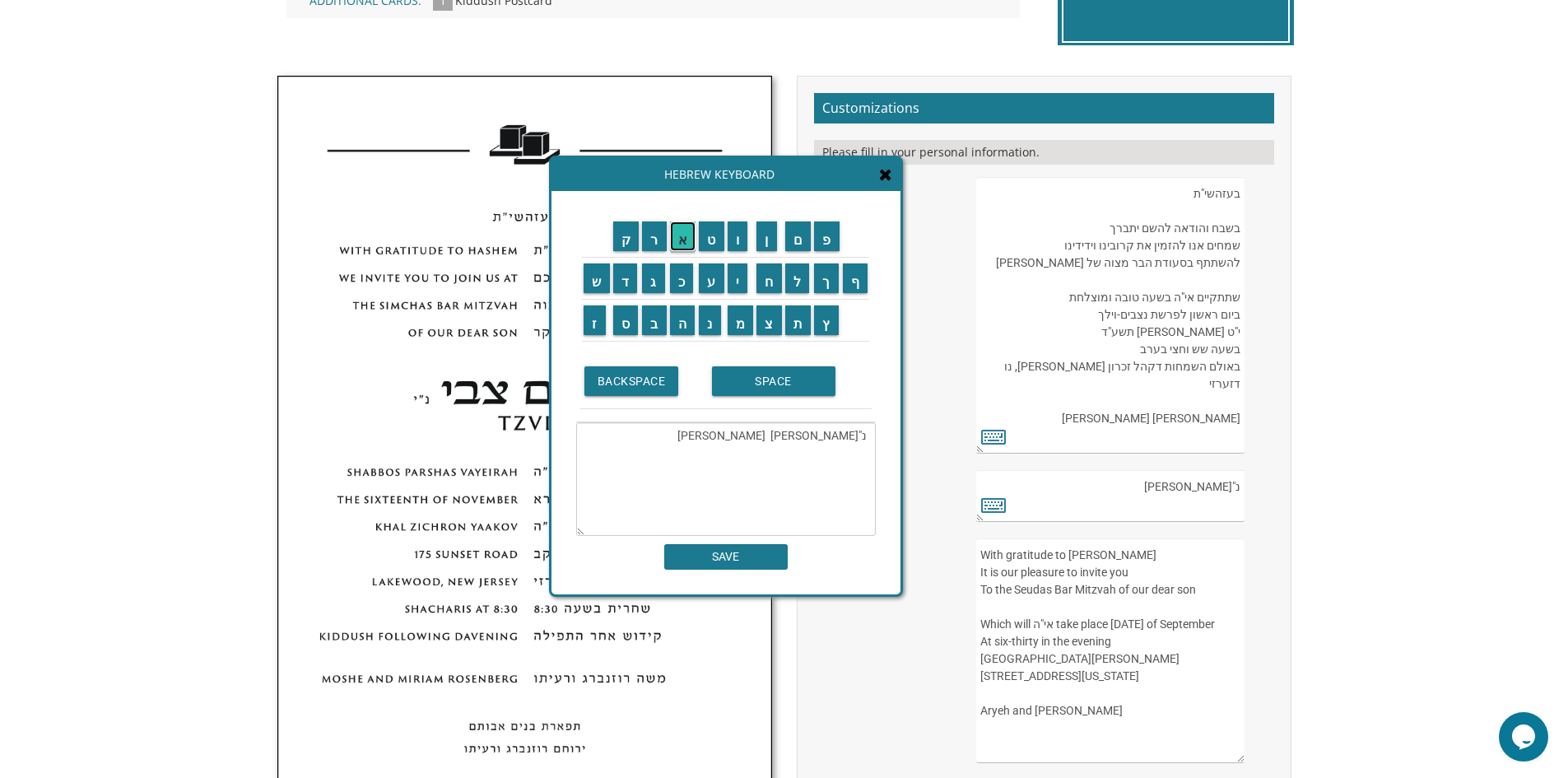
click at [683, 240] on input "א" at bounding box center [683, 236] width 26 height 30
click at [743, 278] on input "י" at bounding box center [737, 278] width 21 height 30
click at [658, 234] on input "ר" at bounding box center [655, 236] width 25 height 30
type textarea "נ"י Avrohom Meir מאיראברהם"
click at [731, 568] on input "SAVE" at bounding box center [727, 557] width 124 height 25
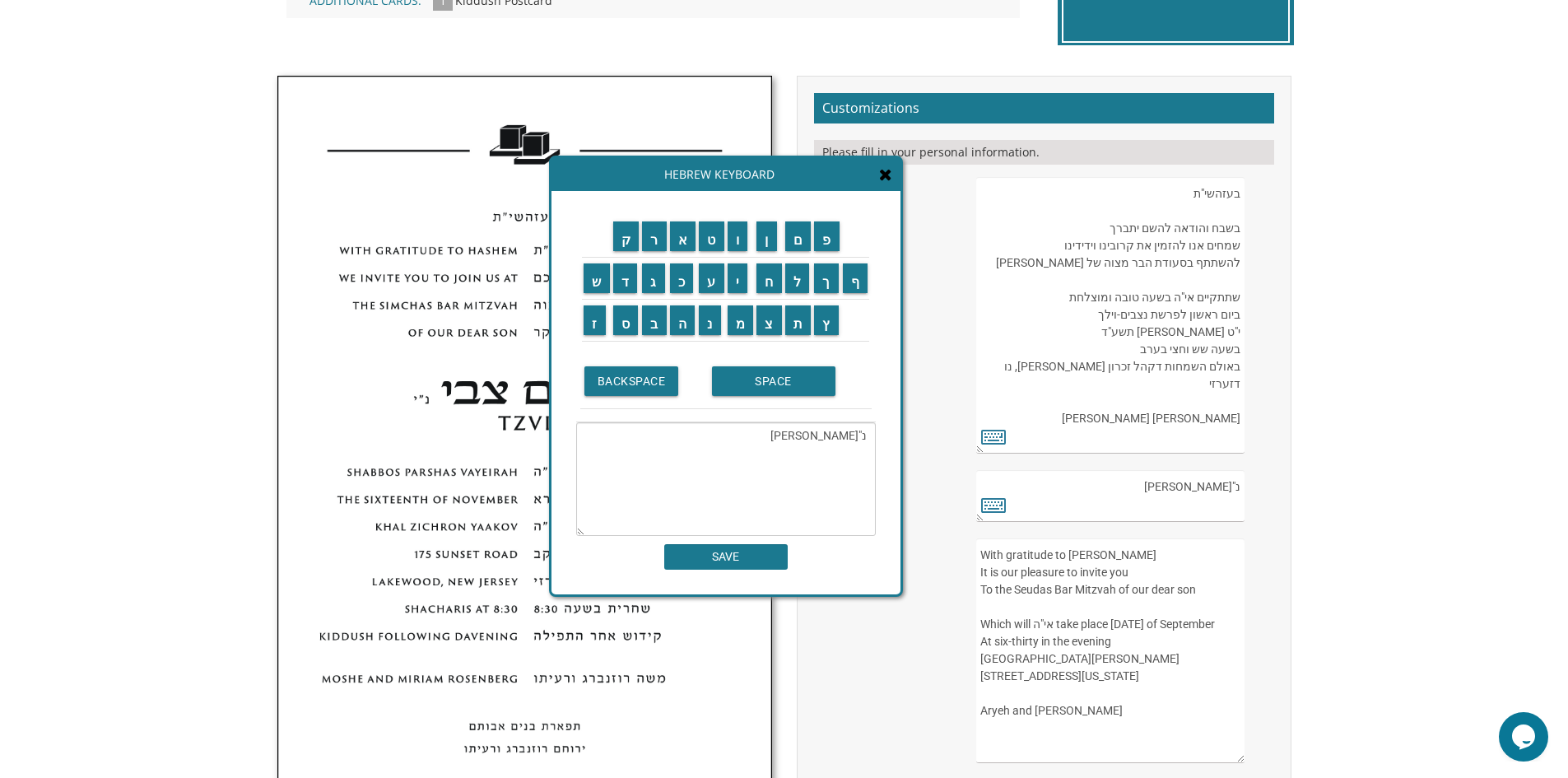
type textarea "נ"י Avrohom Meir מאיראברהם"
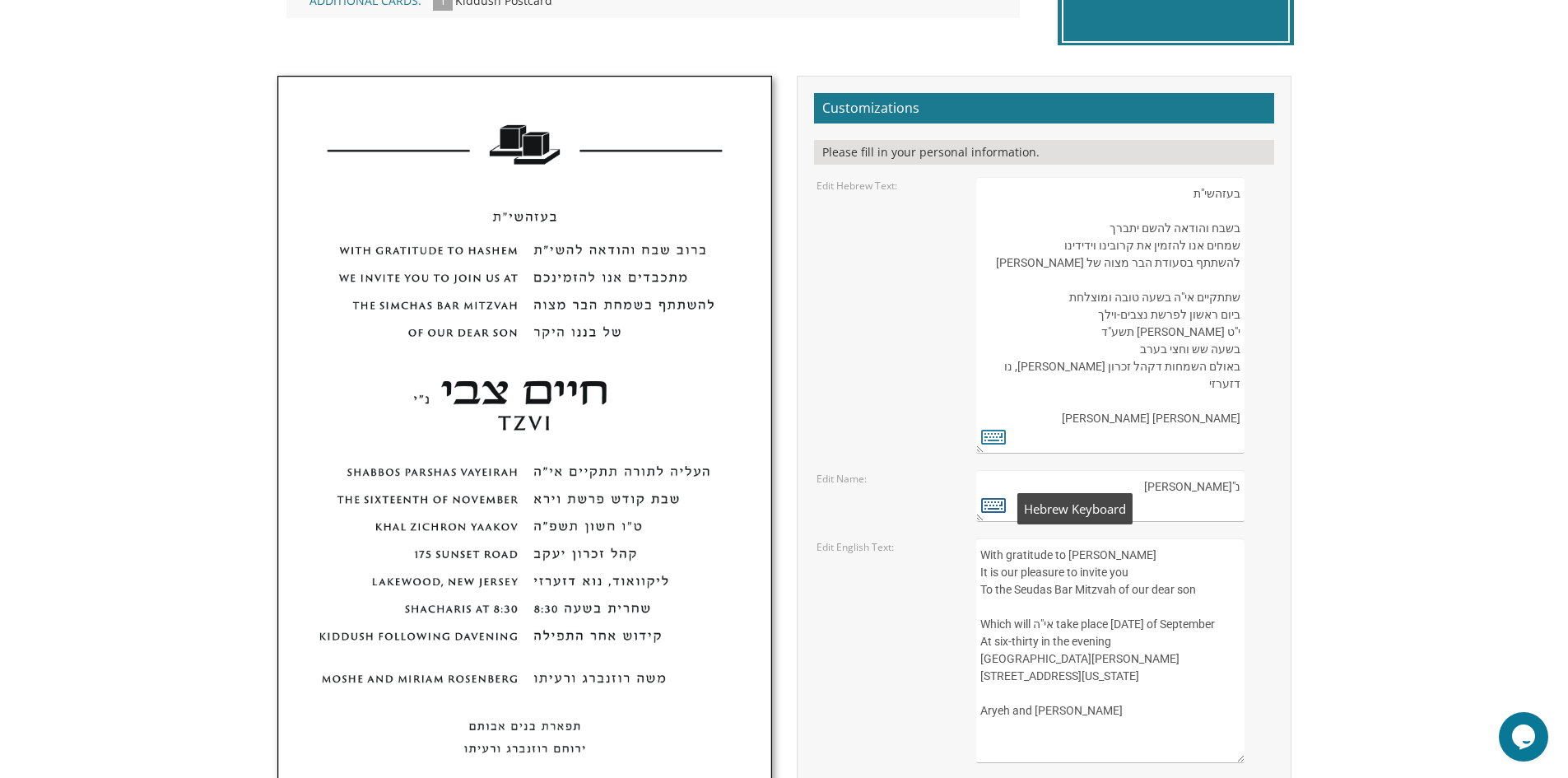
click at [994, 504] on icon at bounding box center [994, 505] width 25 height 23
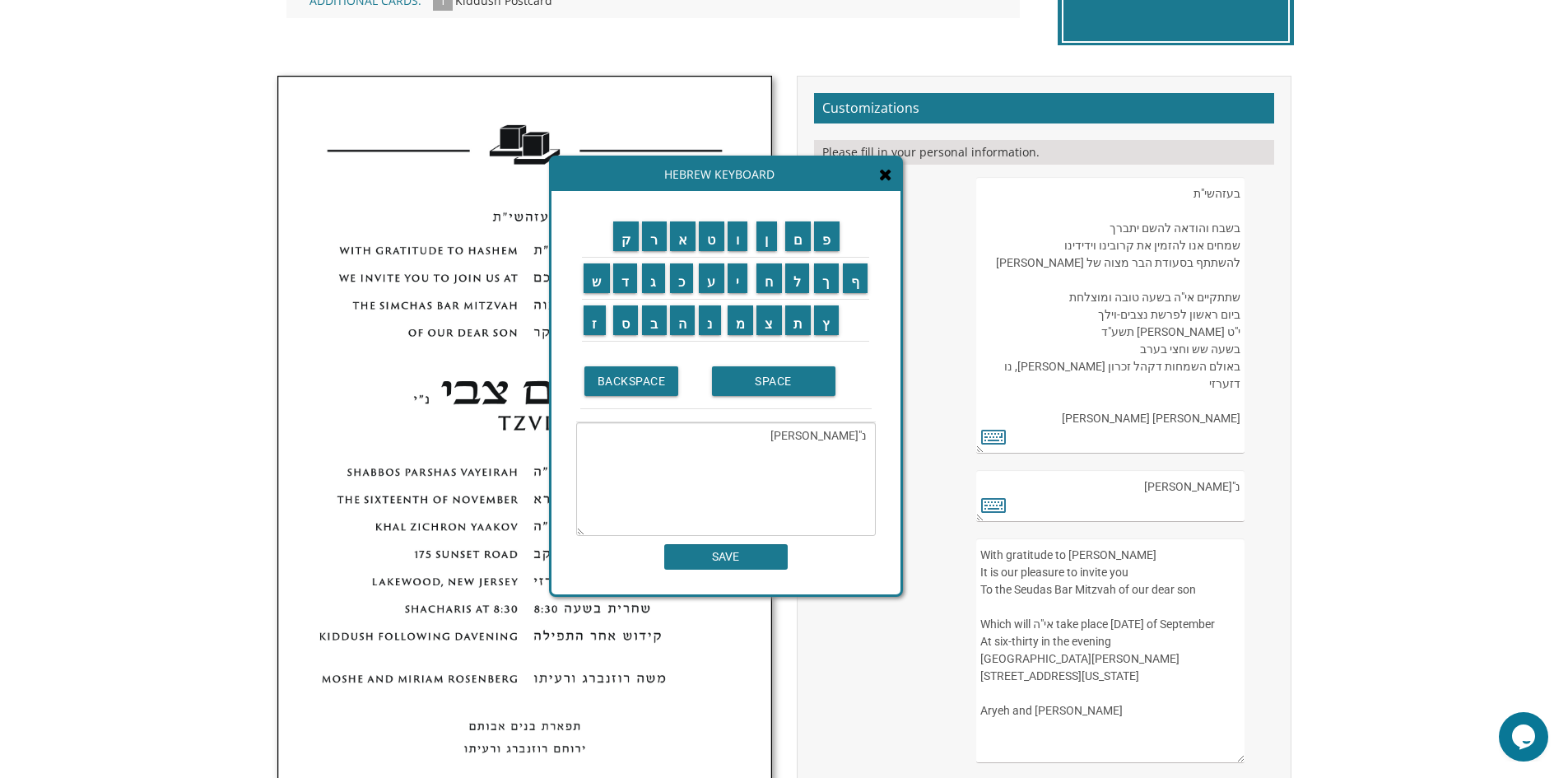
click at [725, 451] on textarea "נ"י Avrohom Meir מאיראברהם" at bounding box center [727, 479] width 300 height 114
click at [788, 453] on textarea "נ"י Avrohom Meir מאיראברה" at bounding box center [727, 479] width 300 height 114
type textarea "ה"
click at [686, 246] on input "א" at bounding box center [683, 236] width 26 height 30
click at [662, 319] on input "ב" at bounding box center [655, 320] width 25 height 30
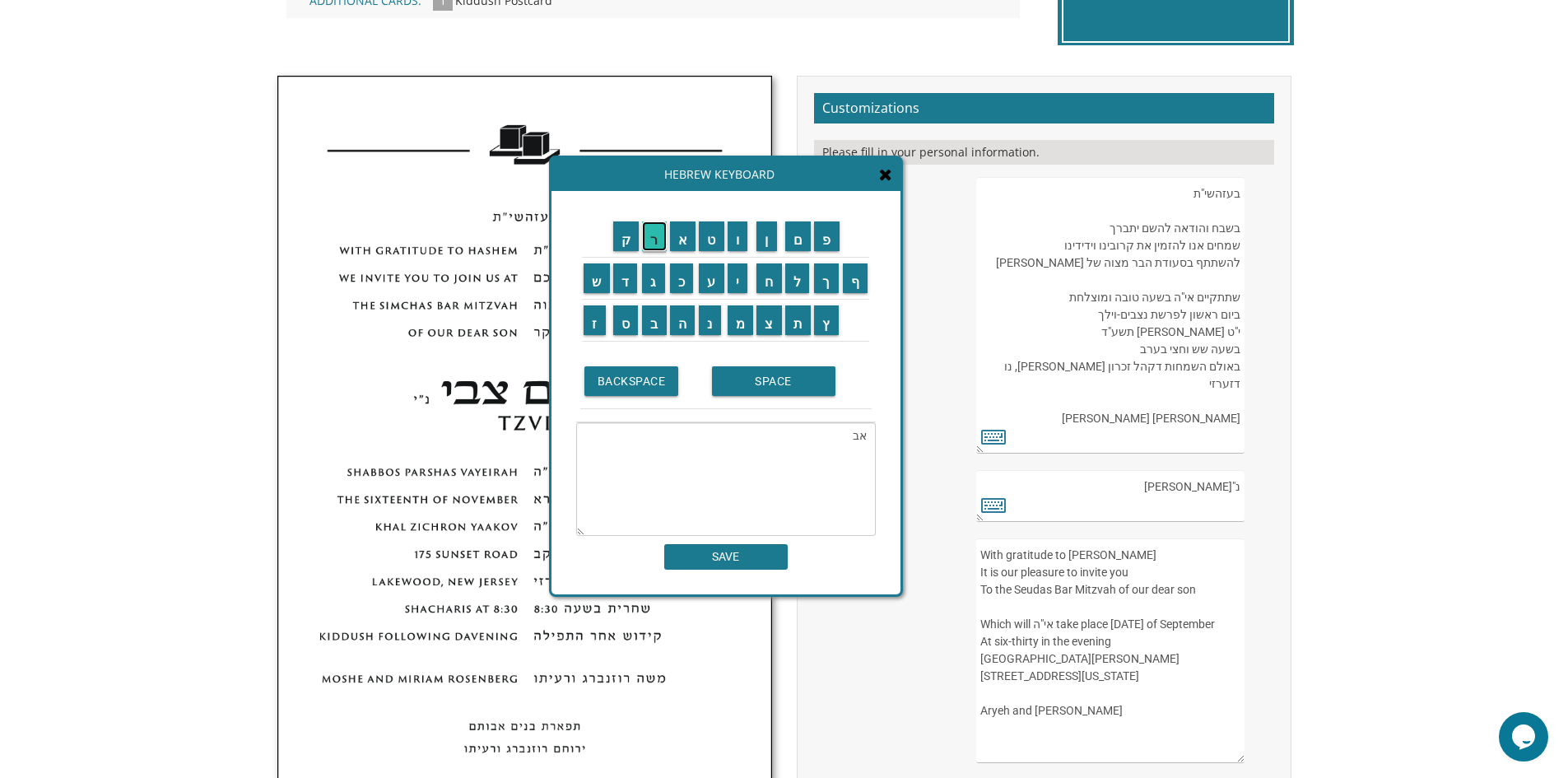
click at [658, 239] on input "ר" at bounding box center [655, 236] width 25 height 30
click at [794, 245] on input "ם" at bounding box center [798, 236] width 26 height 30
click at [634, 376] on input "BACKSPACE" at bounding box center [631, 381] width 94 height 30
click at [681, 322] on input "ה" at bounding box center [683, 320] width 25 height 30
click at [797, 244] on input "ם" at bounding box center [798, 236] width 26 height 30
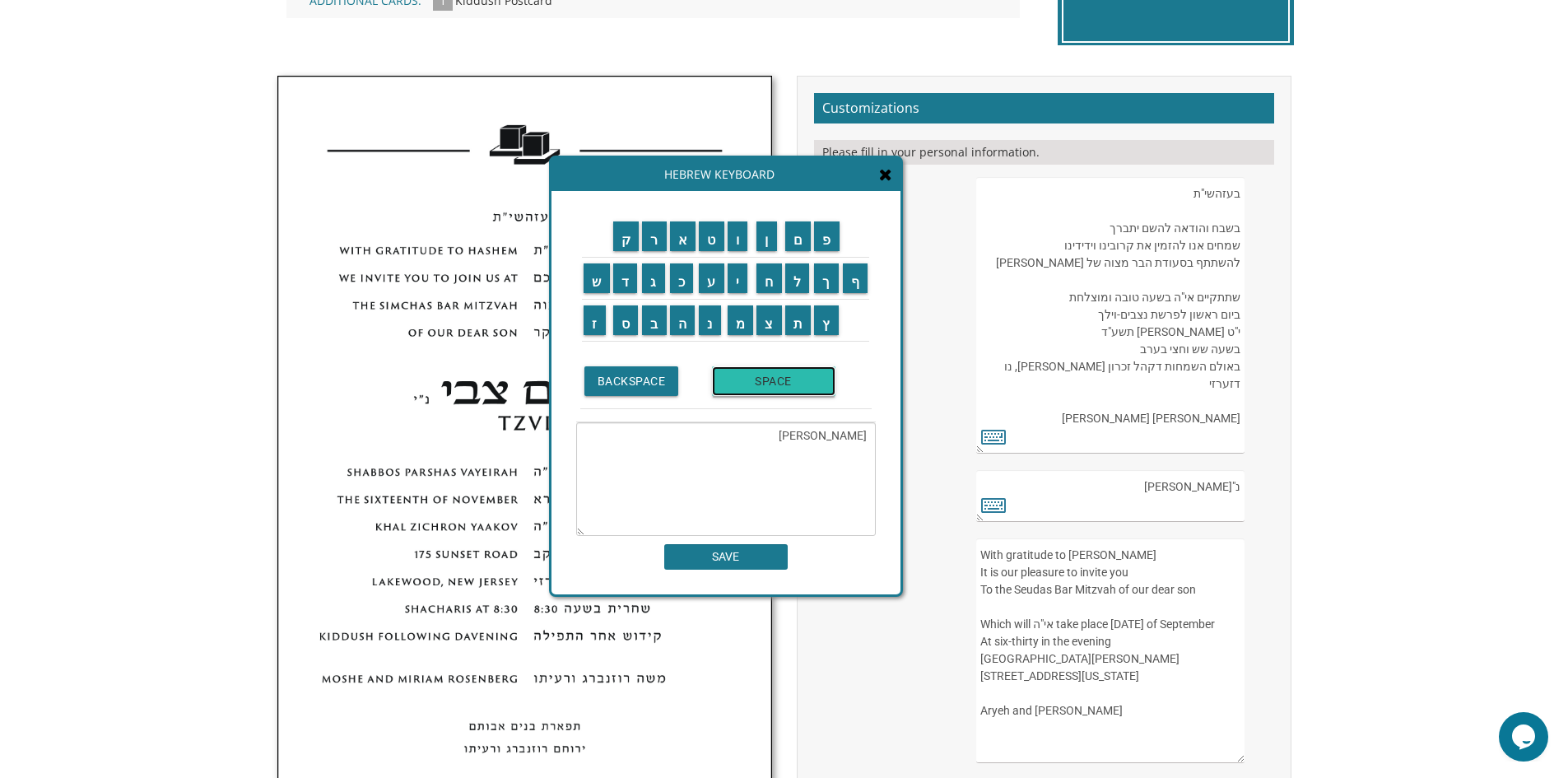
click at [750, 389] on input "SPACE" at bounding box center [774, 381] width 124 height 30
click at [737, 322] on input "מ" at bounding box center [740, 320] width 26 height 30
click at [677, 239] on input "א" at bounding box center [683, 236] width 26 height 30
click at [737, 276] on input "י" at bounding box center [737, 278] width 21 height 30
click at [650, 238] on input "ר" at bounding box center [655, 236] width 25 height 30
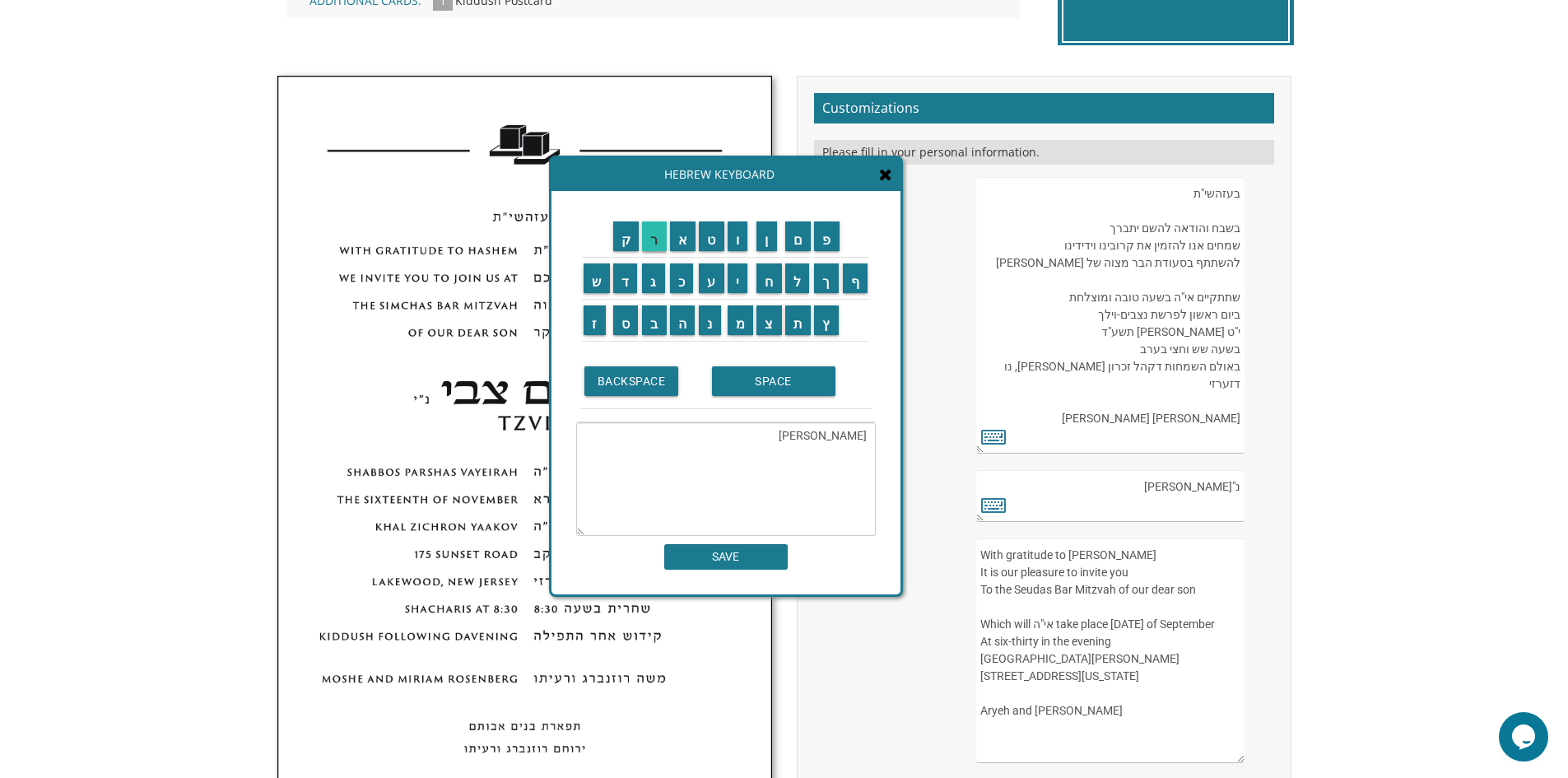
type textarea "אברהם מאיר"
click at [735, 557] on input "SAVE" at bounding box center [727, 557] width 124 height 25
type textarea "אברהם מאיר"
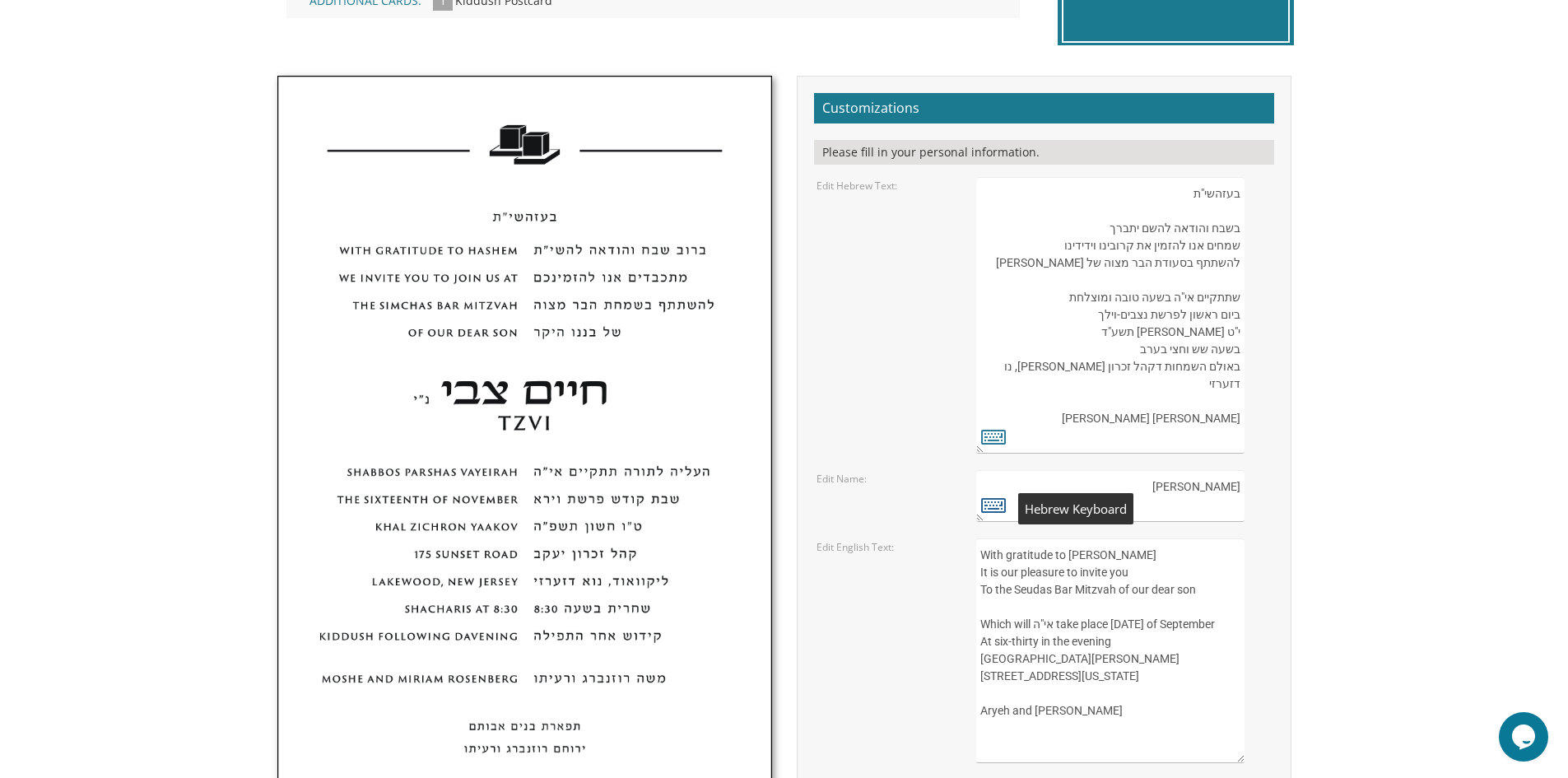
click at [997, 508] on icon at bounding box center [994, 505] width 25 height 23
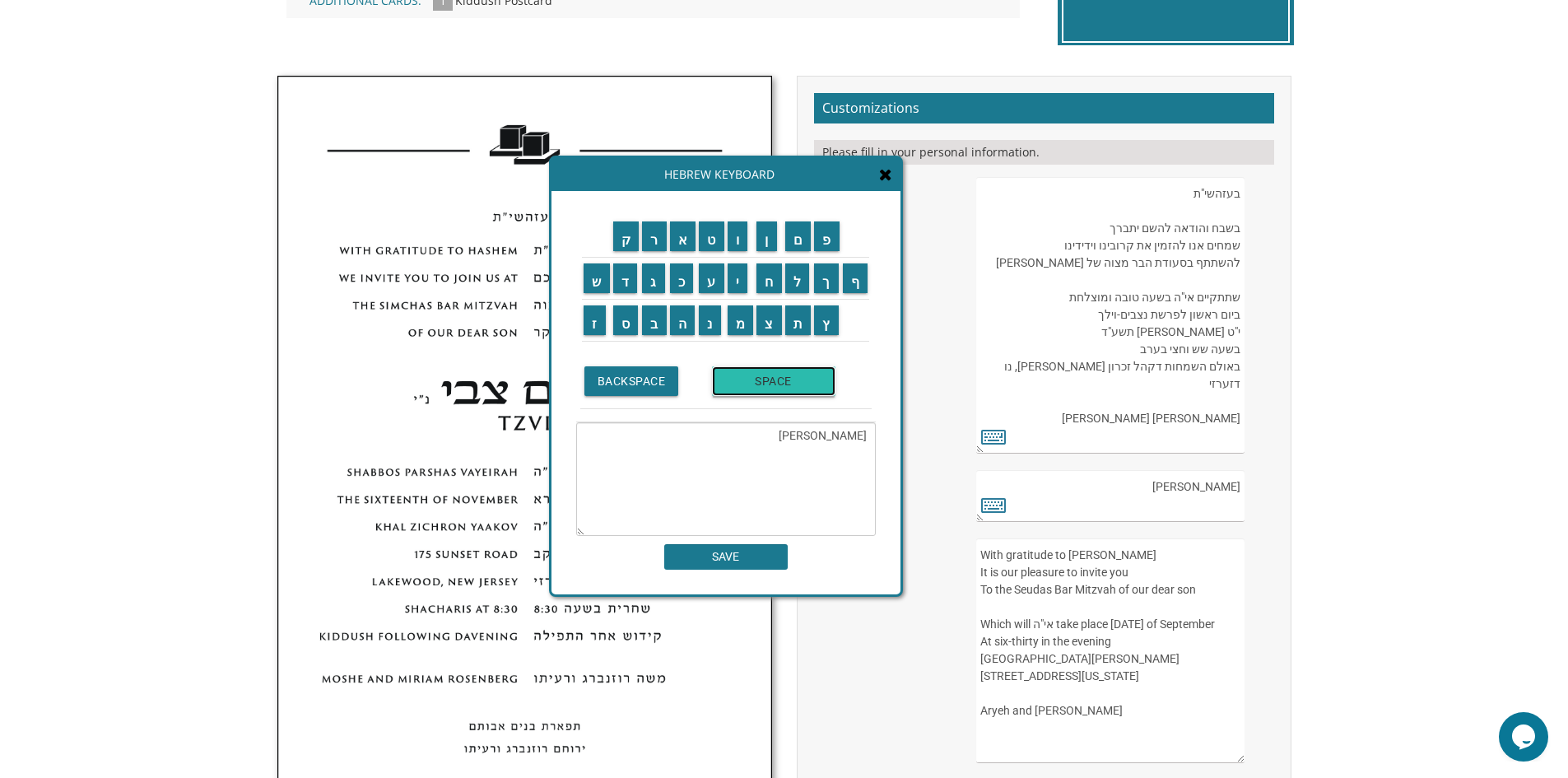
click at [745, 385] on input "SPACE" at bounding box center [774, 381] width 124 height 30
click at [717, 332] on input "נ" at bounding box center [709, 320] width 22 height 30
click at [741, 272] on input "י" at bounding box center [737, 278] width 21 height 30
type textarea "אברהם מאיר נ"י"
click at [749, 552] on input "SAVE" at bounding box center [727, 557] width 124 height 25
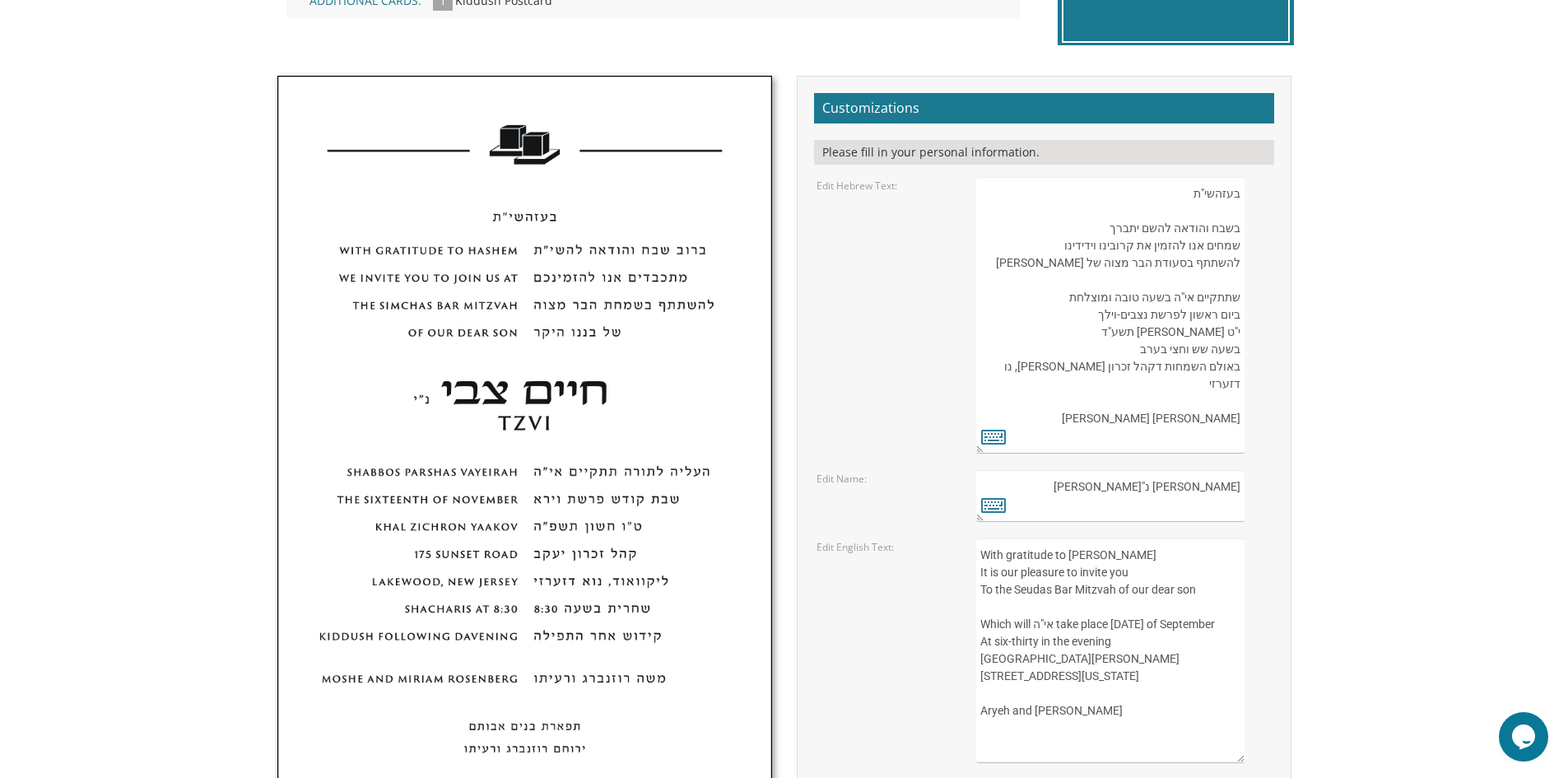
type textarea "אברהם מאיר נ"י Avrohom Meir"
click at [1357, 614] on body "My Cart {{shoppingcart.totalQuantityDisplay}} Total: {{shoppingcart.subtotal}} …" at bounding box center [784, 515] width 1568 height 2019
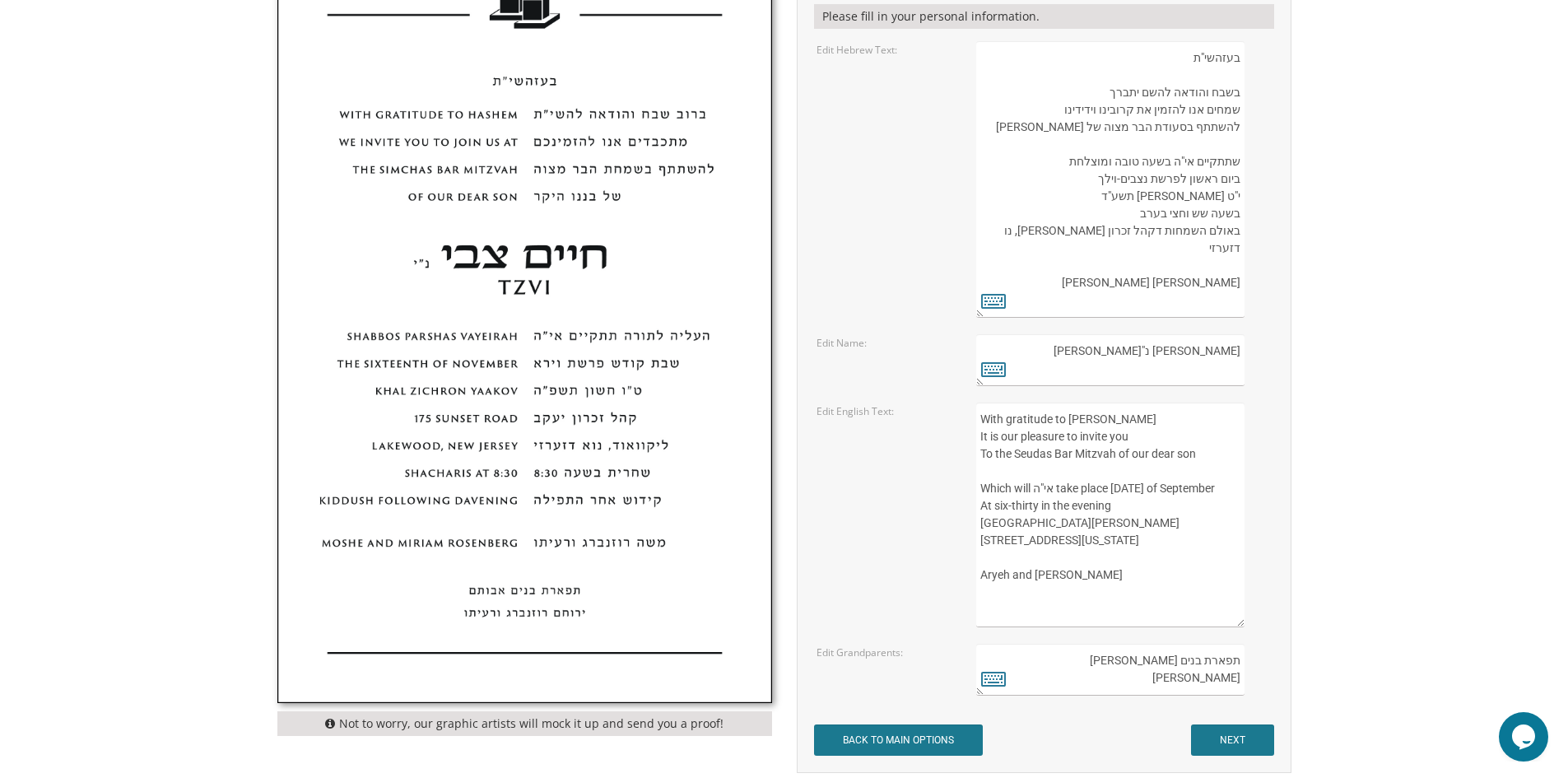
scroll to position [659, 0]
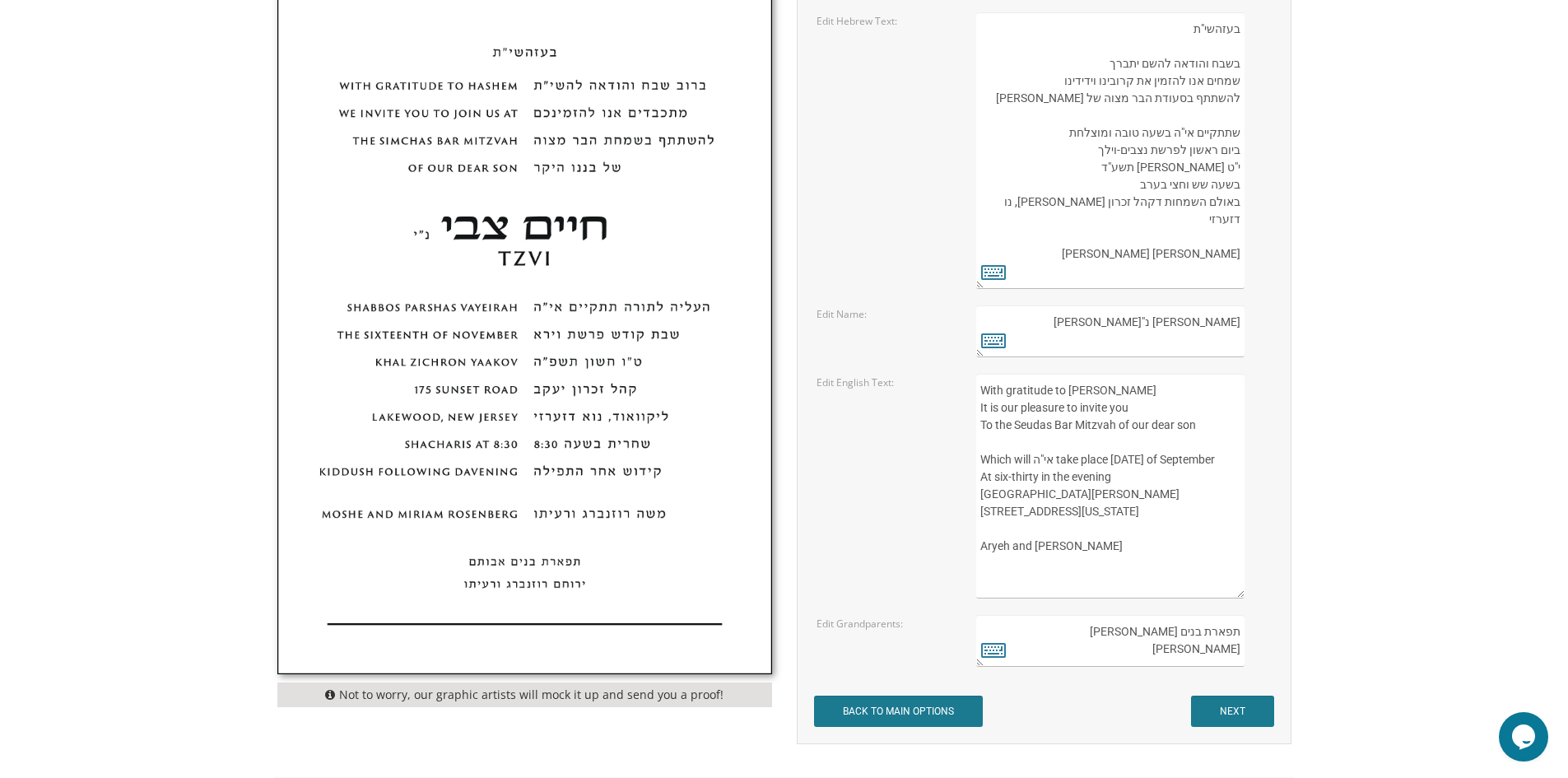
click at [996, 437] on textarea "With gratitude to Hashem Yisborach It is our pleasure to invite you To the Seud…" at bounding box center [1110, 486] width 268 height 225
drag, startPoint x: 1044, startPoint y: 474, endPoint x: 1097, endPoint y: 480, distance: 53.3
click at [1097, 480] on textarea "With gratitude to Hashem Yisborach It is our pleasure to invite you To the Seud…" at bounding box center [1110, 486] width 268 height 225
drag, startPoint x: 1122, startPoint y: 478, endPoint x: 1179, endPoint y: 482, distance: 57.1
click at [1179, 482] on textarea "With gratitude to Hashem Yisborach It is our pleasure to invite you To the Seud…" at bounding box center [1110, 486] width 268 height 225
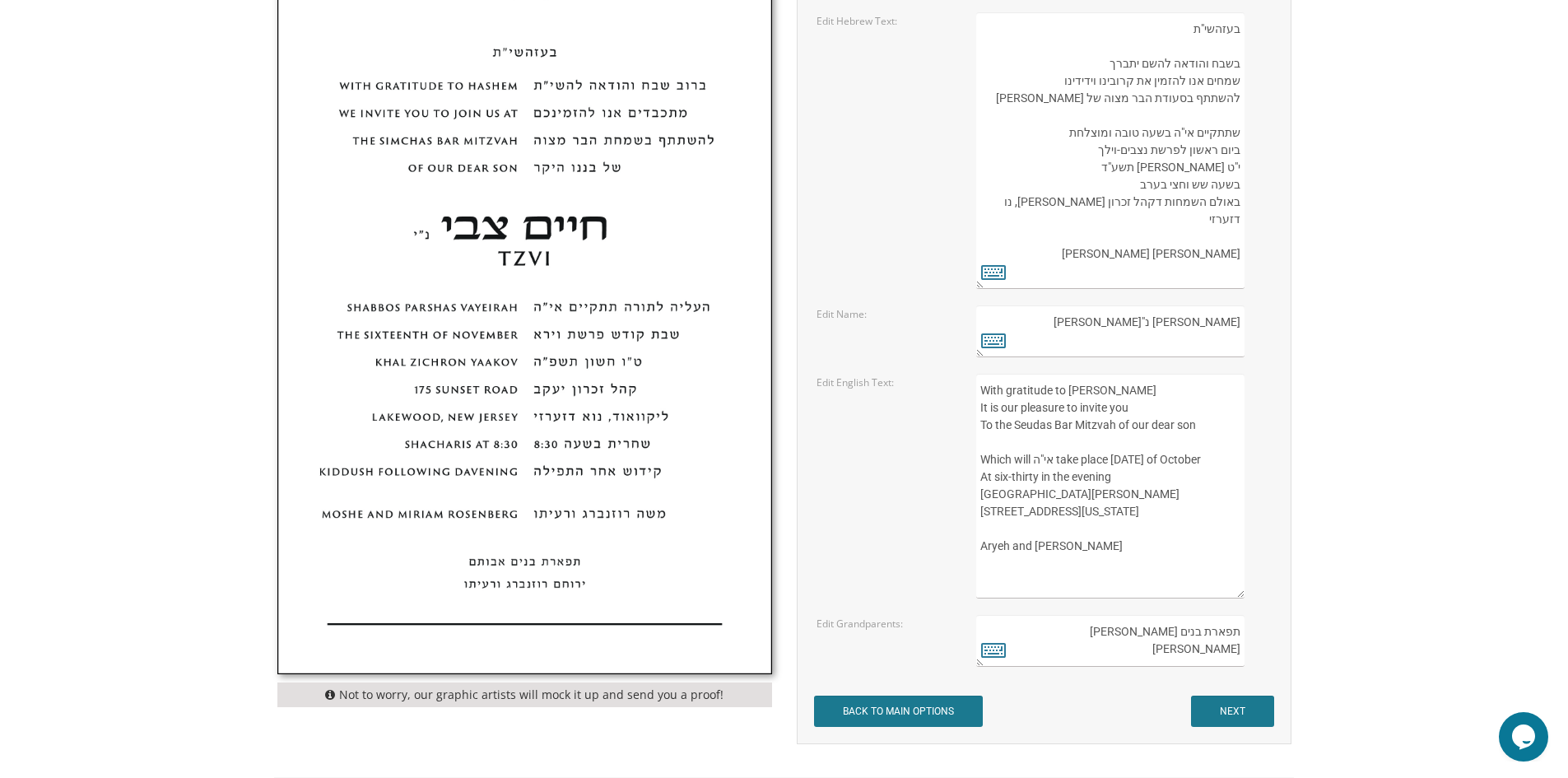
drag, startPoint x: 982, startPoint y: 514, endPoint x: 1093, endPoint y: 517, distance: 111.0
click at [1093, 517] on textarea "With gratitude to Hashem Yisborach It is our pleasure to invite you To the Seud…" at bounding box center [1110, 486] width 268 height 225
click at [1101, 519] on textarea "With gratitude to Hashem Yisborach It is our pleasure to invite you To the Seud…" at bounding box center [1110, 486] width 268 height 225
drag, startPoint x: 1069, startPoint y: 531, endPoint x: 1002, endPoint y: 528, distance: 67.1
click at [1002, 528] on textarea "With gratitude to Hashem Yisborach It is our pleasure to invite you To the Seud…" at bounding box center [1110, 486] width 268 height 225
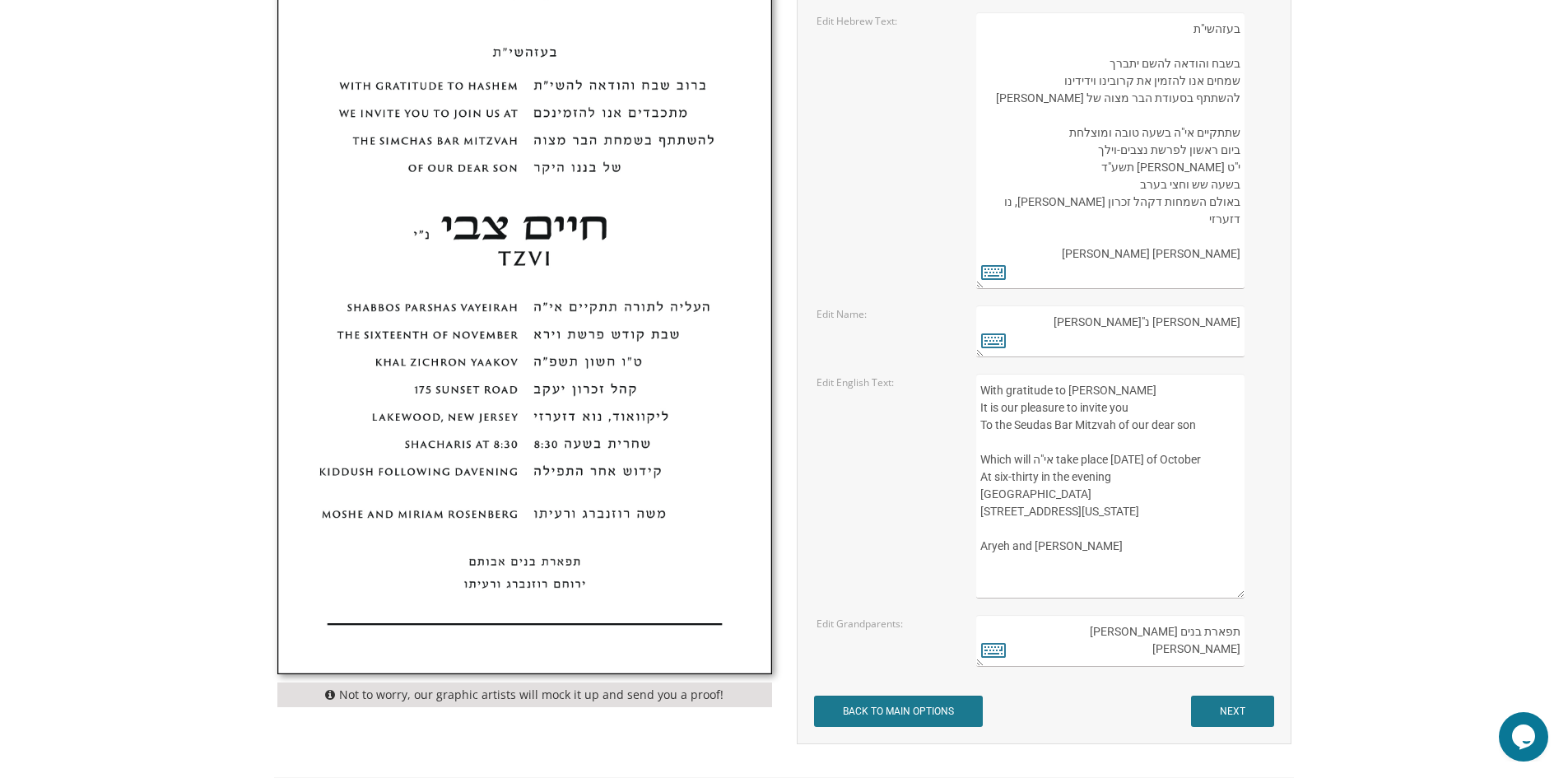
click at [1112, 550] on textarea "With gratitude to Hashem Yisborach It is our pleasure to invite you To the Seud…" at bounding box center [1110, 486] width 268 height 225
drag, startPoint x: 997, startPoint y: 527, endPoint x: 971, endPoint y: 528, distance: 26.0
click at [971, 528] on div "With gratitude to Hashem Yisborach It is our pleasure to invite you To the Seud…" at bounding box center [1123, 486] width 320 height 225
drag, startPoint x: 1106, startPoint y: 582, endPoint x: 983, endPoint y: 578, distance: 123.1
click at [983, 578] on textarea "With gratitude to Hashem Yisborach It is our pleasure to invite you To the Seud…" at bounding box center [1110, 486] width 268 height 225
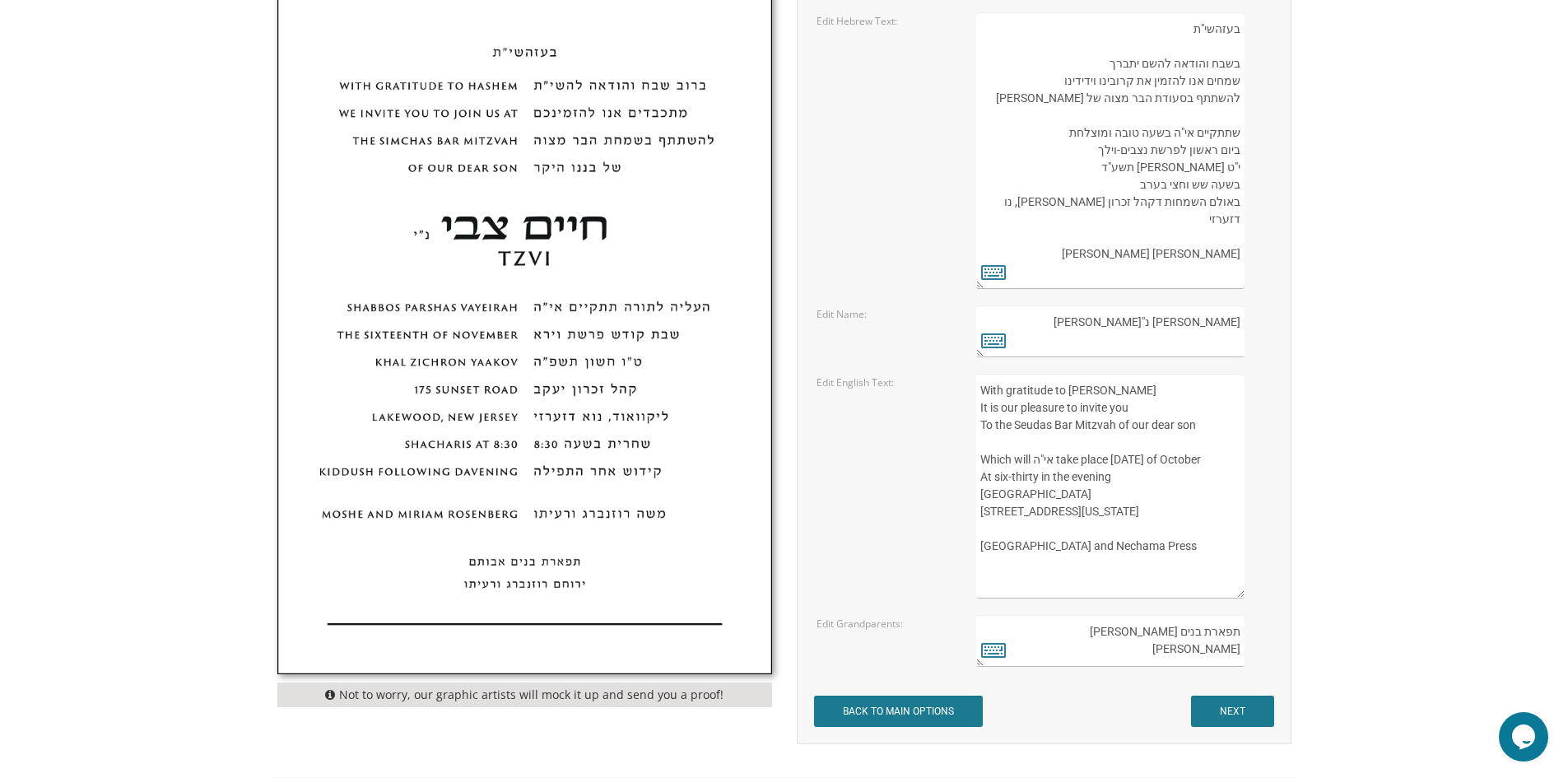
type textarea "With gratitude to Hashem Yisborach It is our pleasure to invite you To the Seud…"
drag, startPoint x: 1138, startPoint y: 630, endPoint x: 1127, endPoint y: 630, distance: 11.0
click at [1127, 630] on textarea "תפארת בנים אבותם ירוחם רוזנברג ורעיתו" at bounding box center [1110, 641] width 268 height 52
click at [1239, 633] on textarea "תפארת בנים אבותם ירוחם רוזנברג ורעיתו" at bounding box center [1110, 641] width 268 height 52
type textarea "ם"
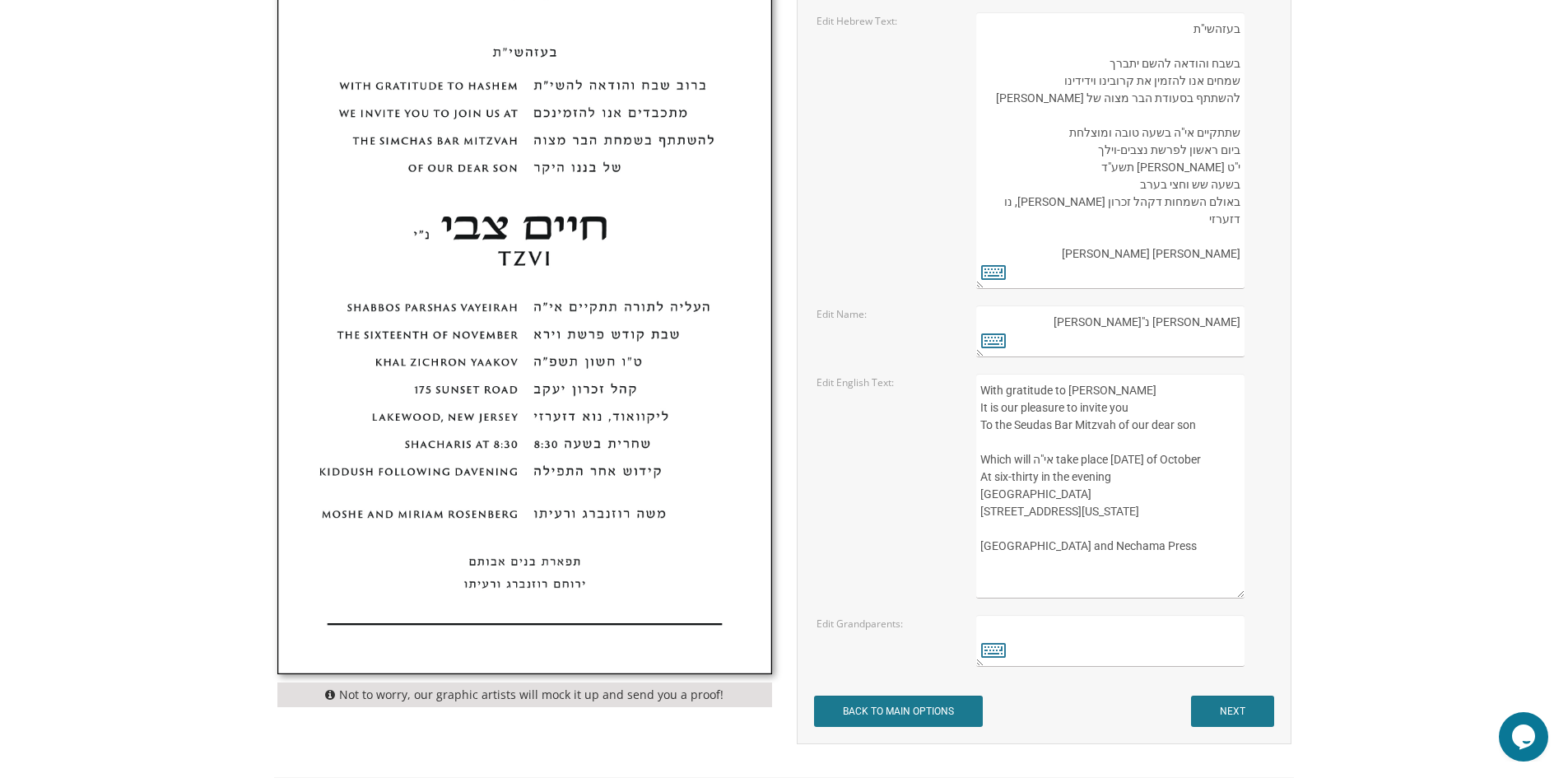
scroll to position [577, 0]
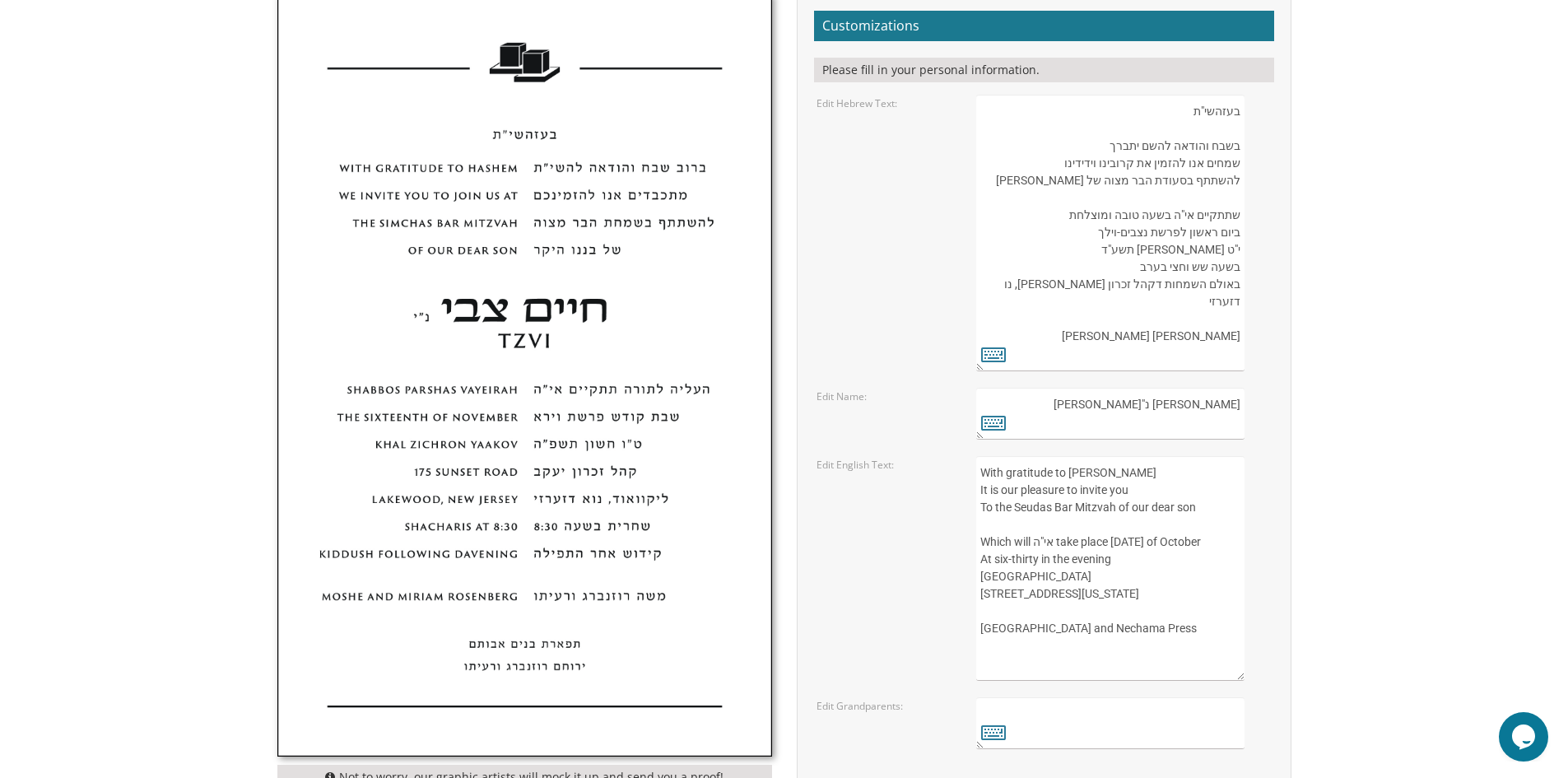
drag, startPoint x: 1147, startPoint y: 350, endPoint x: 1263, endPoint y: 382, distance: 120.3
click at [1263, 382] on form "Customizations Please fill in your personal information. Edit Hebrew Text: Edit…" at bounding box center [1044, 411] width 460 height 800
click at [1133, 252] on textarea "בעזהשי"ת בשבח והודאה להשם יתברך שמחים אנו להזמין את קרובינו וידידינו להשתתף בסע…" at bounding box center [1110, 233] width 268 height 277
click at [995, 357] on icon at bounding box center [994, 354] width 25 height 23
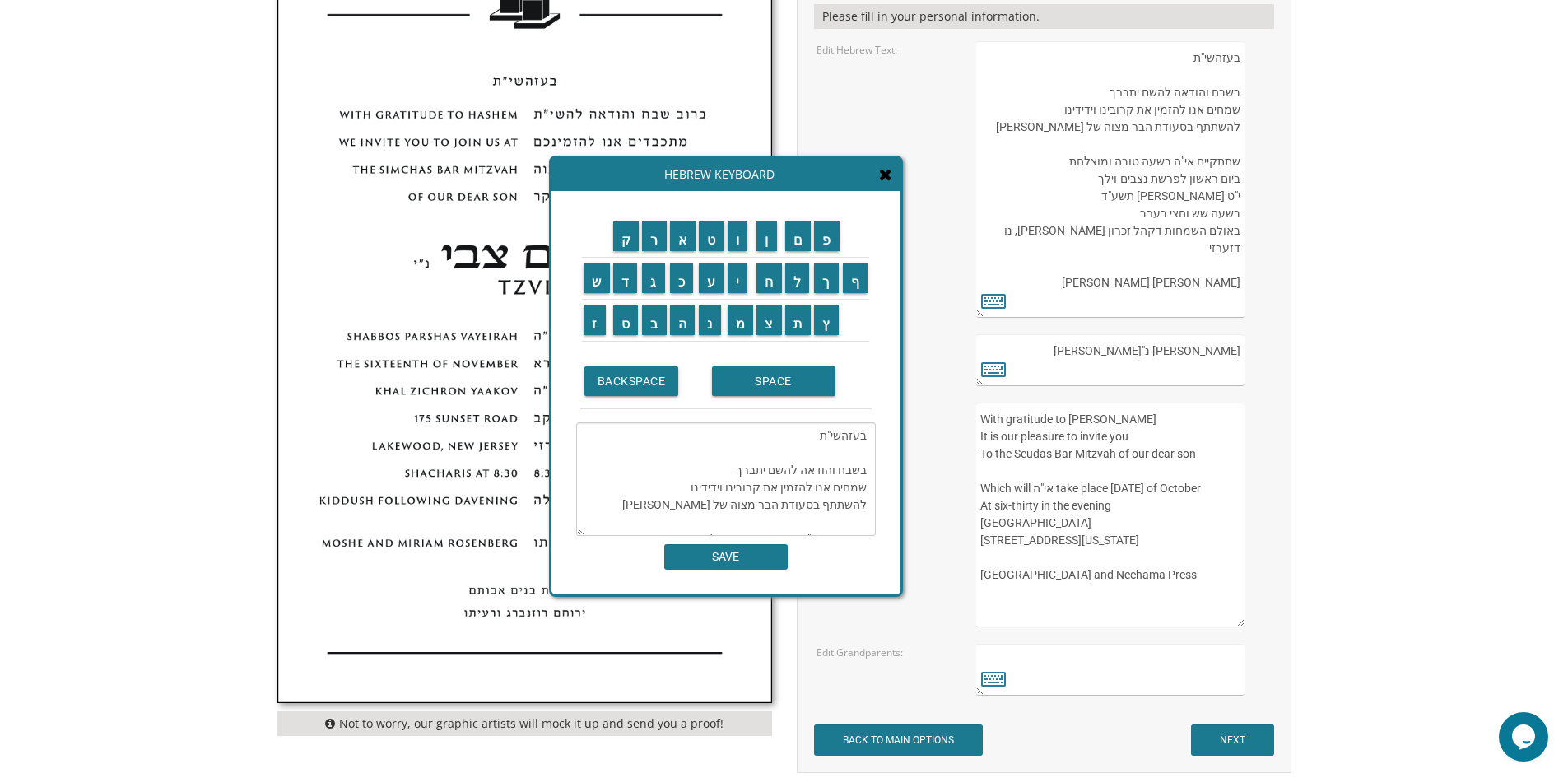
scroll to position [659, 0]
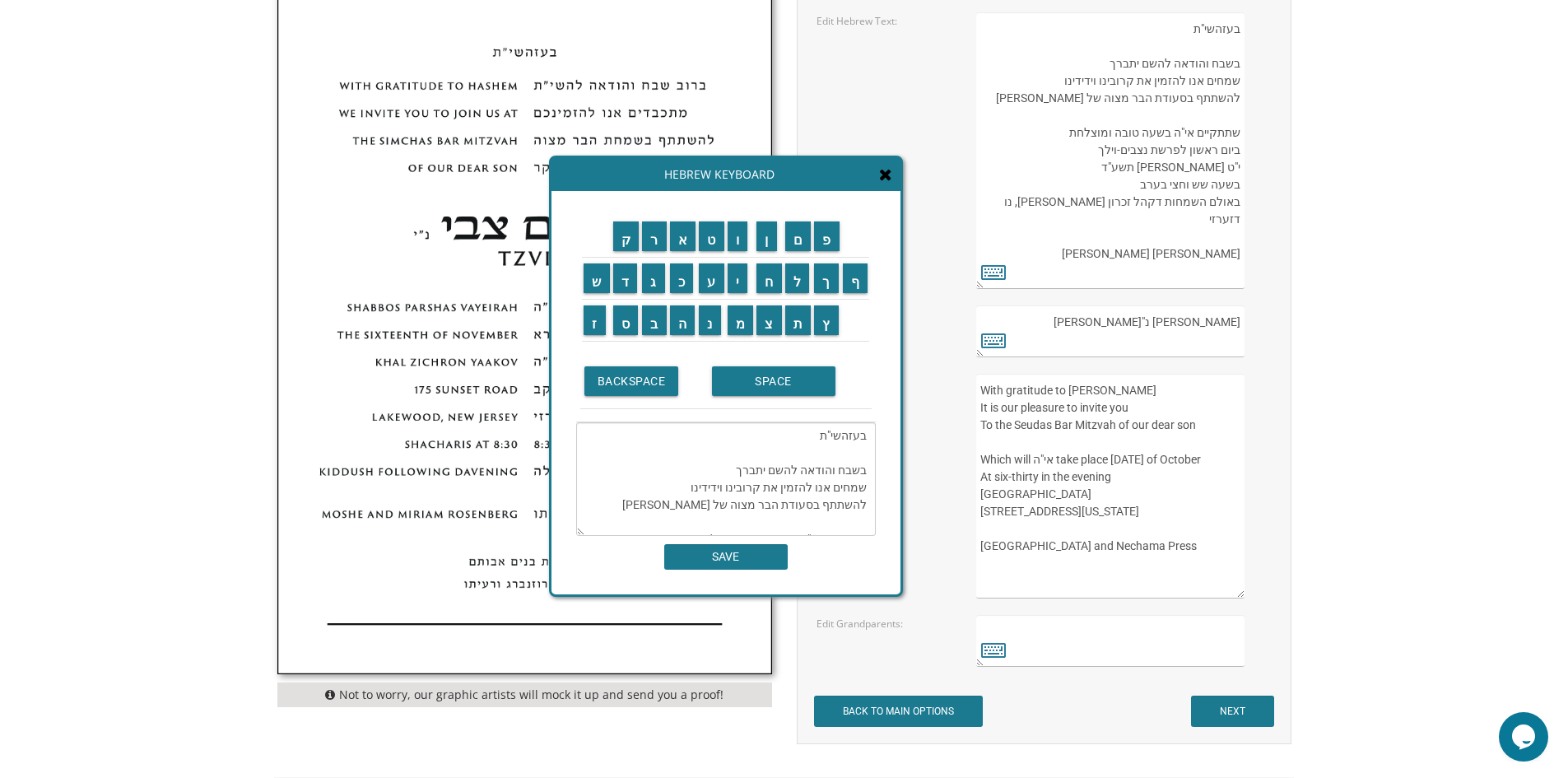
click at [834, 488] on textarea "בעזהשי"ת בשבח והודאה להשם יתברך שמחים אנו להזמין את קרובינו וידידינו להשתתף בסע…" at bounding box center [727, 479] width 300 height 114
drag, startPoint x: 768, startPoint y: 490, endPoint x: 713, endPoint y: 488, distance: 55.0
click at [713, 488] on textarea "בעזהשי"ת בשבח והודאה להשם יתברך שמחים אנו להזמין את קרובינו וידידינו להשתתף בסע…" at bounding box center [727, 479] width 300 height 114
drag, startPoint x: 771, startPoint y: 495, endPoint x: 718, endPoint y: 487, distance: 53.6
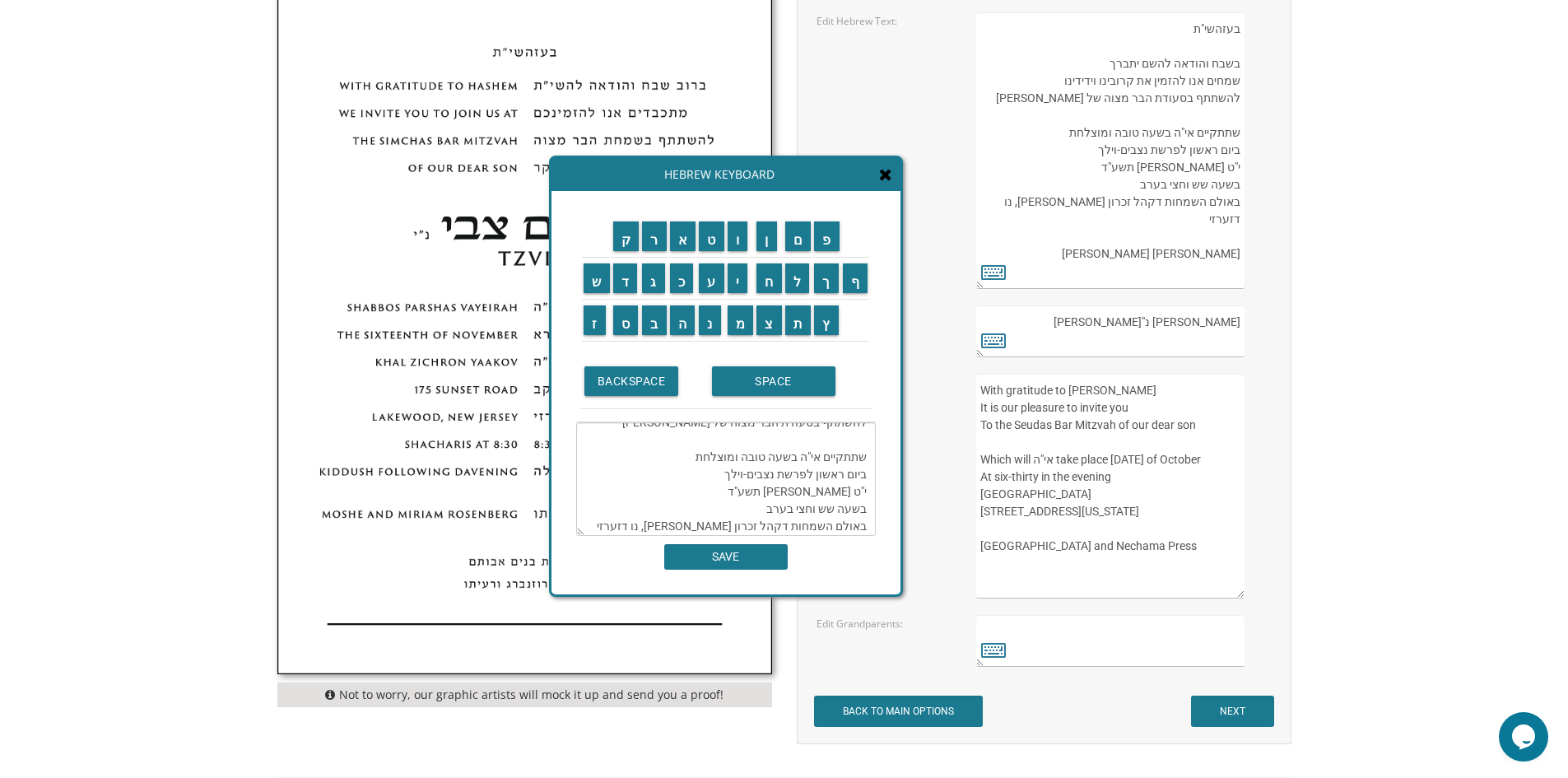
click at [718, 487] on textarea "בעזהשי"ת בשבח והודאה להשם יתברך שמחים אנו להזמין את קרובינו וידידינו להשתתף בסע…" at bounding box center [727, 479] width 300 height 114
click at [796, 283] on input "ל" at bounding box center [798, 278] width 25 height 30
click at [832, 279] on input "ך" at bounding box center [827, 278] width 25 height 30
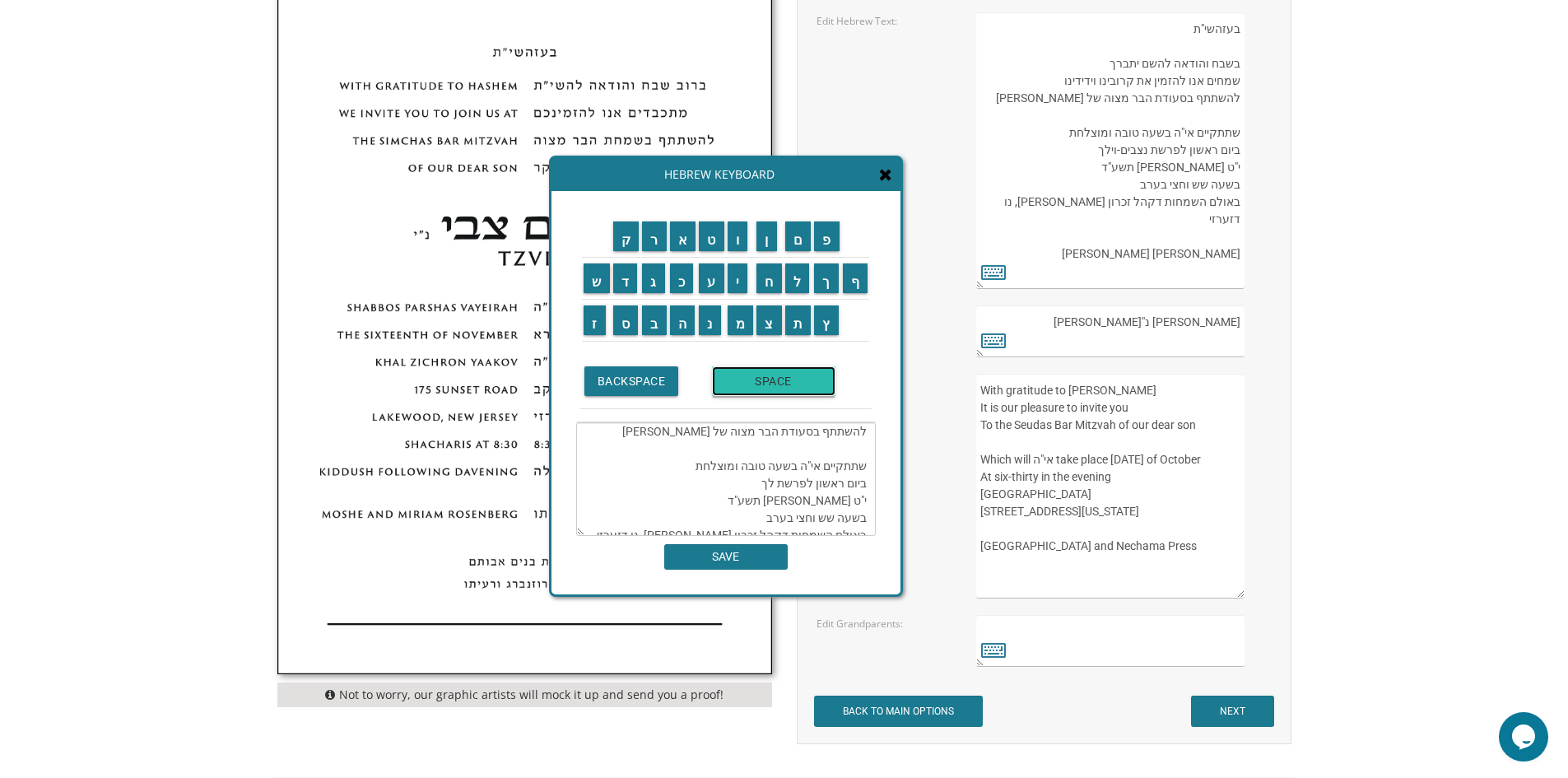
click at [762, 376] on input "SPACE" at bounding box center [774, 381] width 124 height 30
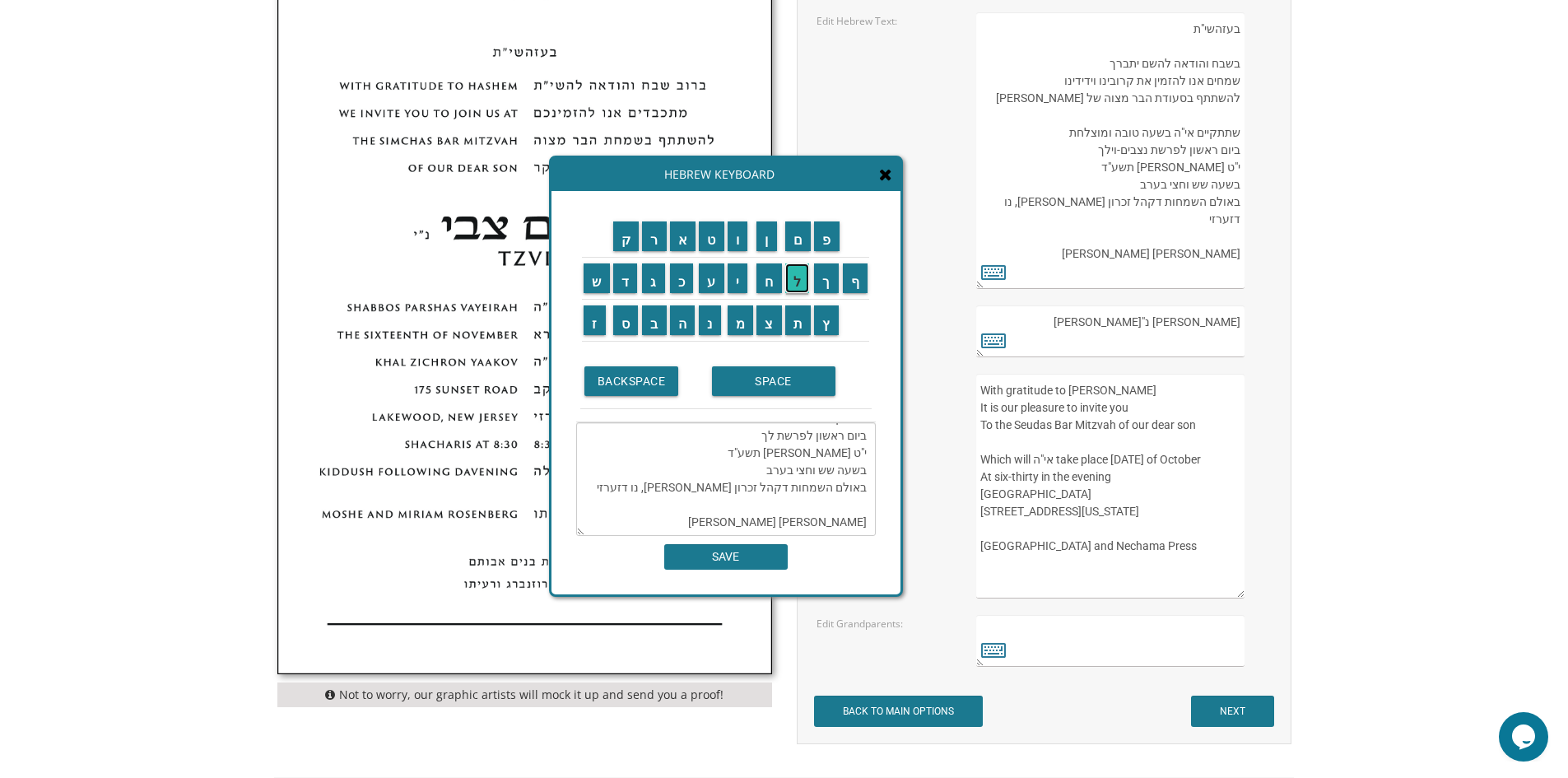
click at [797, 281] on input "ל" at bounding box center [798, 278] width 25 height 30
click at [833, 278] on input "ך" at bounding box center [827, 278] width 25 height 30
drag, startPoint x: 847, startPoint y: 518, endPoint x: 824, endPoint y: 515, distance: 23.2
click at [824, 515] on textarea "בעזהשי"ת בשבח והודאה להשם יתברך שמחים אנו להזמין את קרובינו וידידינו להשתתף בסע…" at bounding box center [727, 479] width 300 height 114
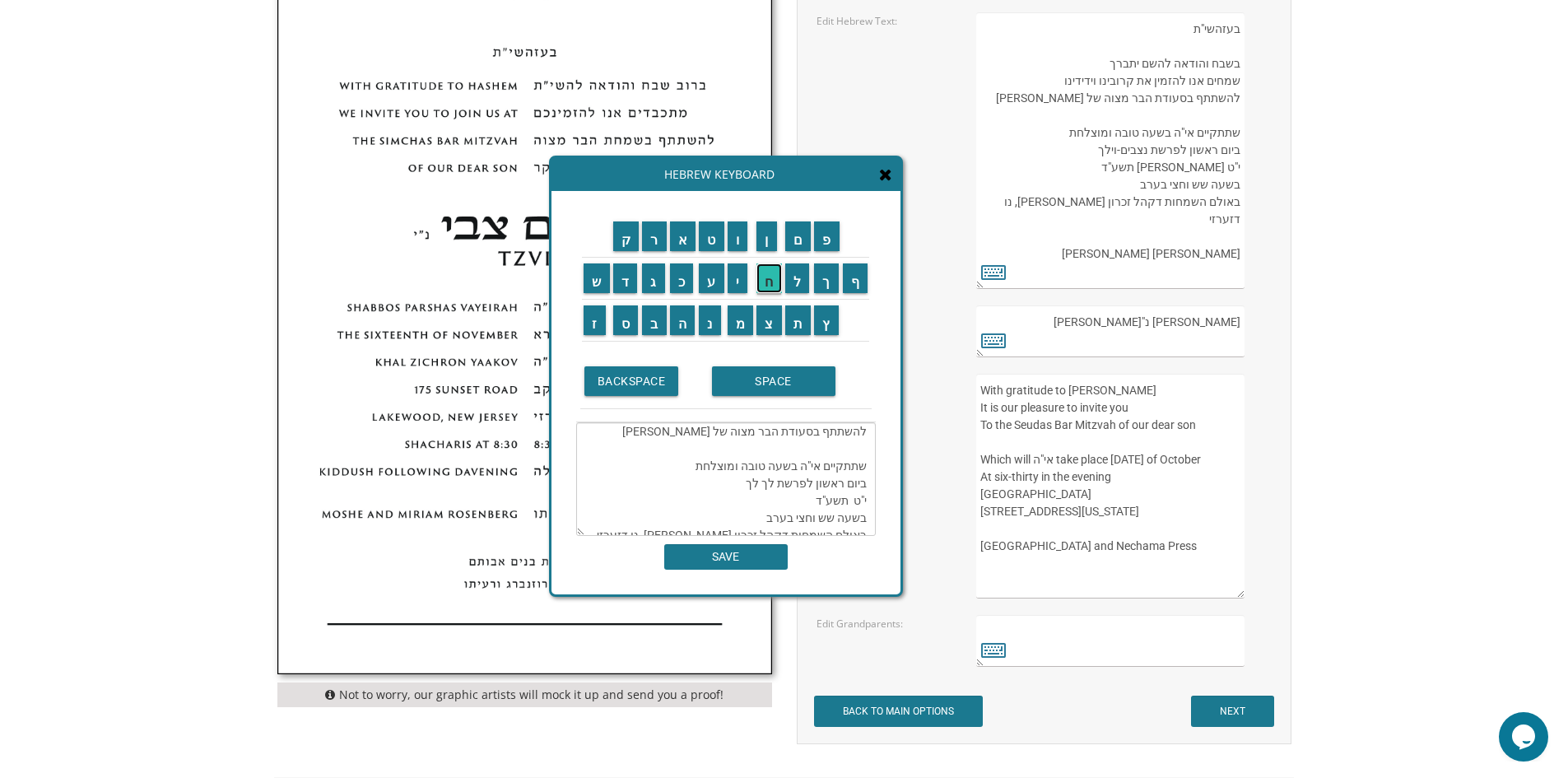
click at [776, 291] on input "ח" at bounding box center [769, 278] width 25 height 30
click at [599, 281] on input "ש" at bounding box center [596, 278] width 26 height 30
click at [740, 243] on input "ו" at bounding box center [737, 236] width 21 height 30
click at [770, 243] on input "ן" at bounding box center [766, 236] width 21 height 30
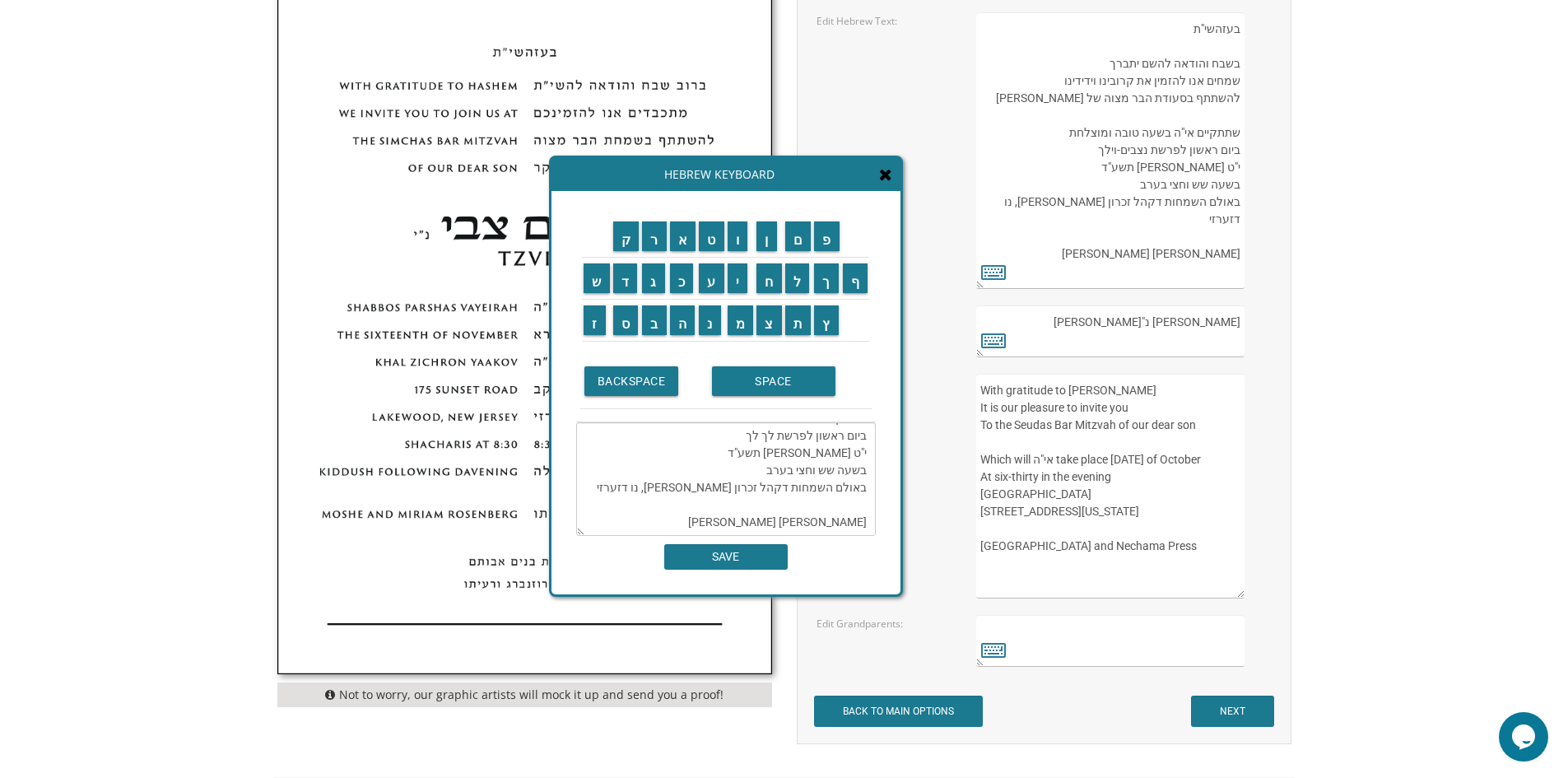
scroll to position [154, 0]
drag, startPoint x: 852, startPoint y: 438, endPoint x: 868, endPoint y: 439, distance: 16.0
click at [868, 439] on textarea "בעזהשי"ת בשבח והודאה להשם יתברך שמחים אנו להזמין את קרובינו וידידינו להשתתף בסע…" at bounding box center [727, 479] width 300 height 114
click at [681, 326] on input "ה" at bounding box center [683, 320] width 25 height 30
click at [859, 437] on textarea "בעזהשי"ת בשבח והודאה להשם יתברך שמחים אנו להזמין את קרובינו וידידינו להשתתף בסע…" at bounding box center [727, 479] width 300 height 114
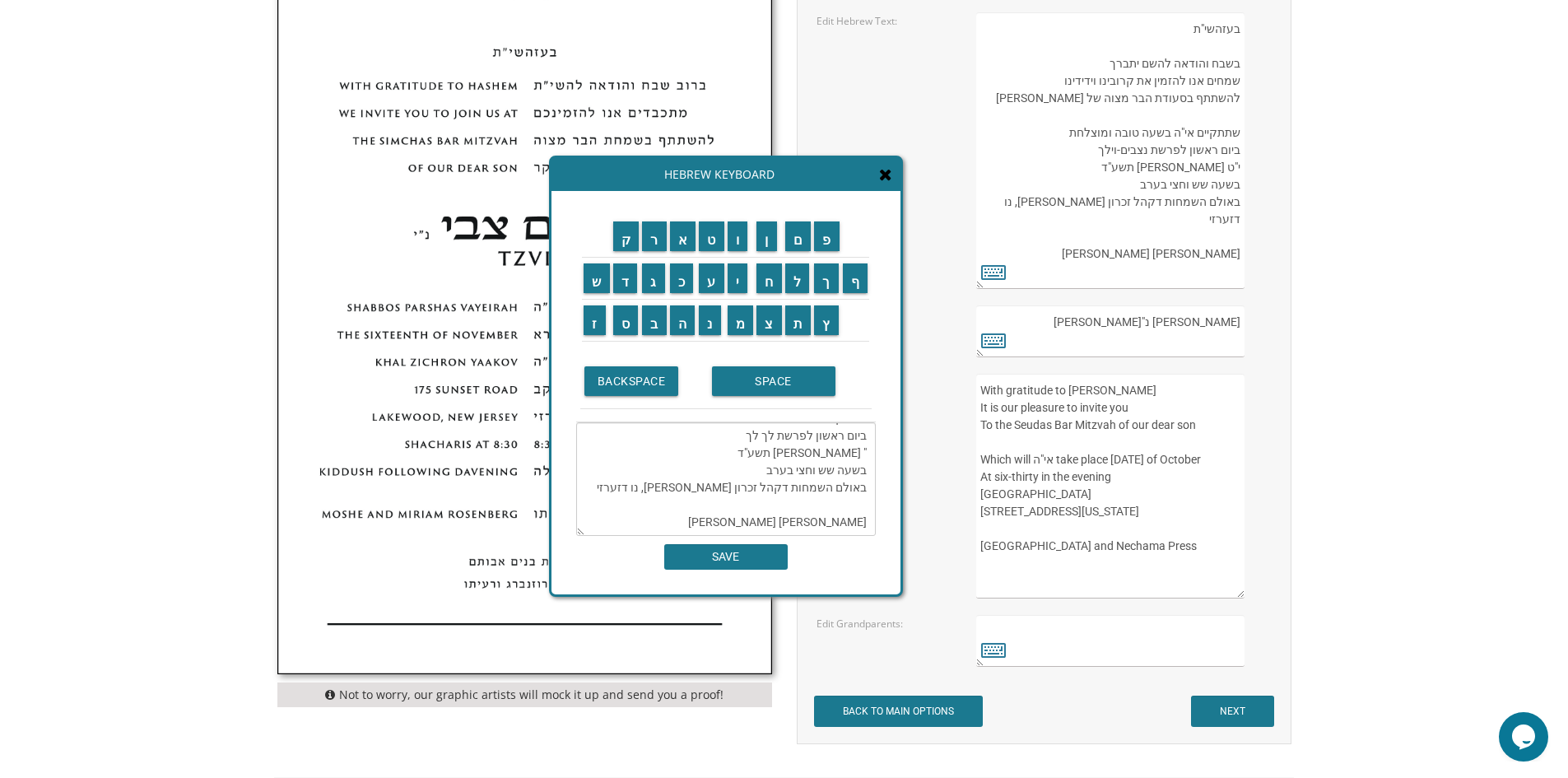
click at [865, 439] on textarea "בעזהשי"ת בשבח והודאה להשם יתברך שמחים אנו להזמין את קרובינו וידידינו להשתתף בסע…" at bounding box center [727, 479] width 300 height 114
click at [864, 442] on textarea "בעזהשי"ת בשבח והודאה להשם יתברך שמחים אנו להזמין את קרובינו וידידינו להשתתף בסע…" at bounding box center [727, 479] width 300 height 114
click at [868, 440] on textarea "בעזהשי"ת בשבח והודאה להשם יתברך שמחים אנו להזמין את קרובינו וידידינו להשתתף בסע…" at bounding box center [727, 479] width 300 height 114
click at [679, 315] on input "ה" at bounding box center [683, 320] width 25 height 30
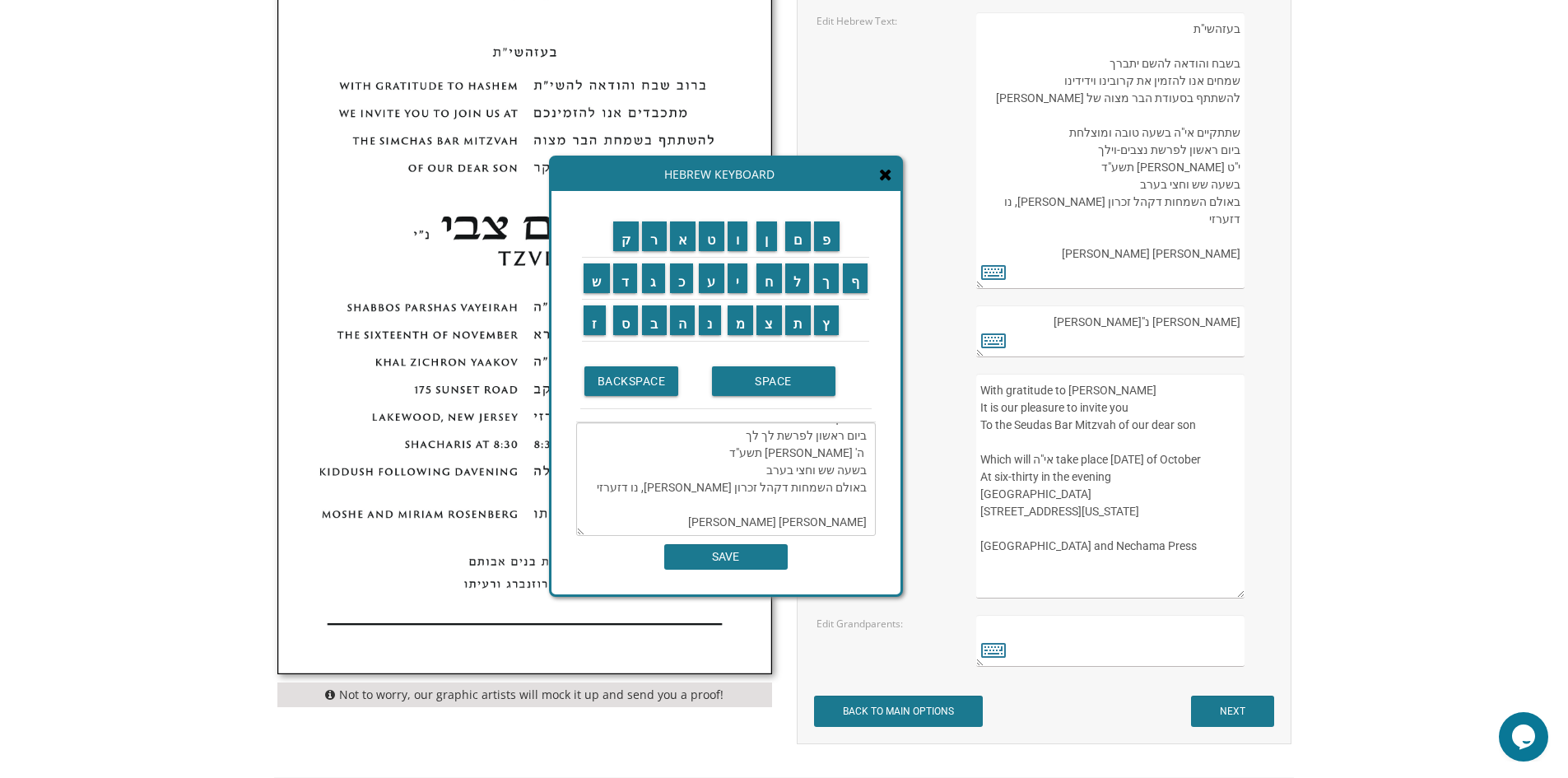
click at [805, 440] on textarea "בעזהשי"ת בשבח והודאה להשם יתברך שמחים אנו להזמין את קרובינו וידידינו להשתתף בסע…" at bounding box center [727, 479] width 300 height 114
click at [824, 241] on input "פ" at bounding box center [827, 236] width 25 height 30
click at [790, 439] on textarea "בעזהשי"ת בשבח והודאה להשם יתברך שמחים אנו להזמין את קרובינו וידידינו להשתתף בסע…" at bounding box center [727, 479] width 300 height 114
click at [735, 235] on input "ו" at bounding box center [737, 236] width 21 height 30
drag, startPoint x: 830, startPoint y: 478, endPoint x: 703, endPoint y: 468, distance: 127.4
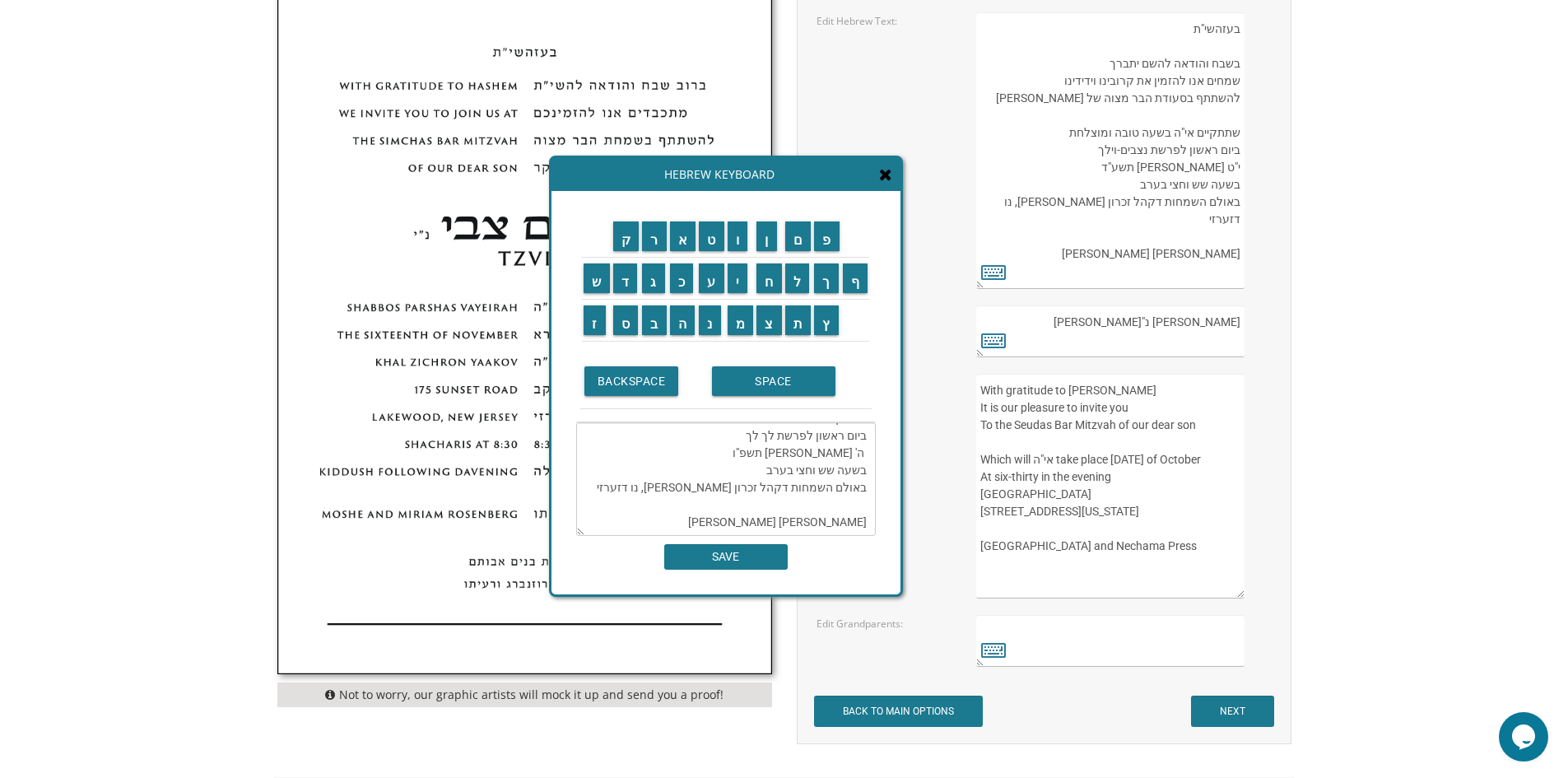
click at [703, 468] on textarea "בעזהשי"ת בשבח והודאה להשם יתברך שמחים אנו להזמין את קרובינו וידידינו להשתתף בסע…" at bounding box center [727, 479] width 300 height 114
click at [656, 317] on input "ב" at bounding box center [655, 320] width 25 height 30
click at [712, 332] on input "נ" at bounding box center [709, 320] width 22 height 30
click at [744, 241] on input "ו" at bounding box center [737, 236] width 21 height 30
click at [806, 325] on input "ת" at bounding box center [798, 320] width 26 height 30
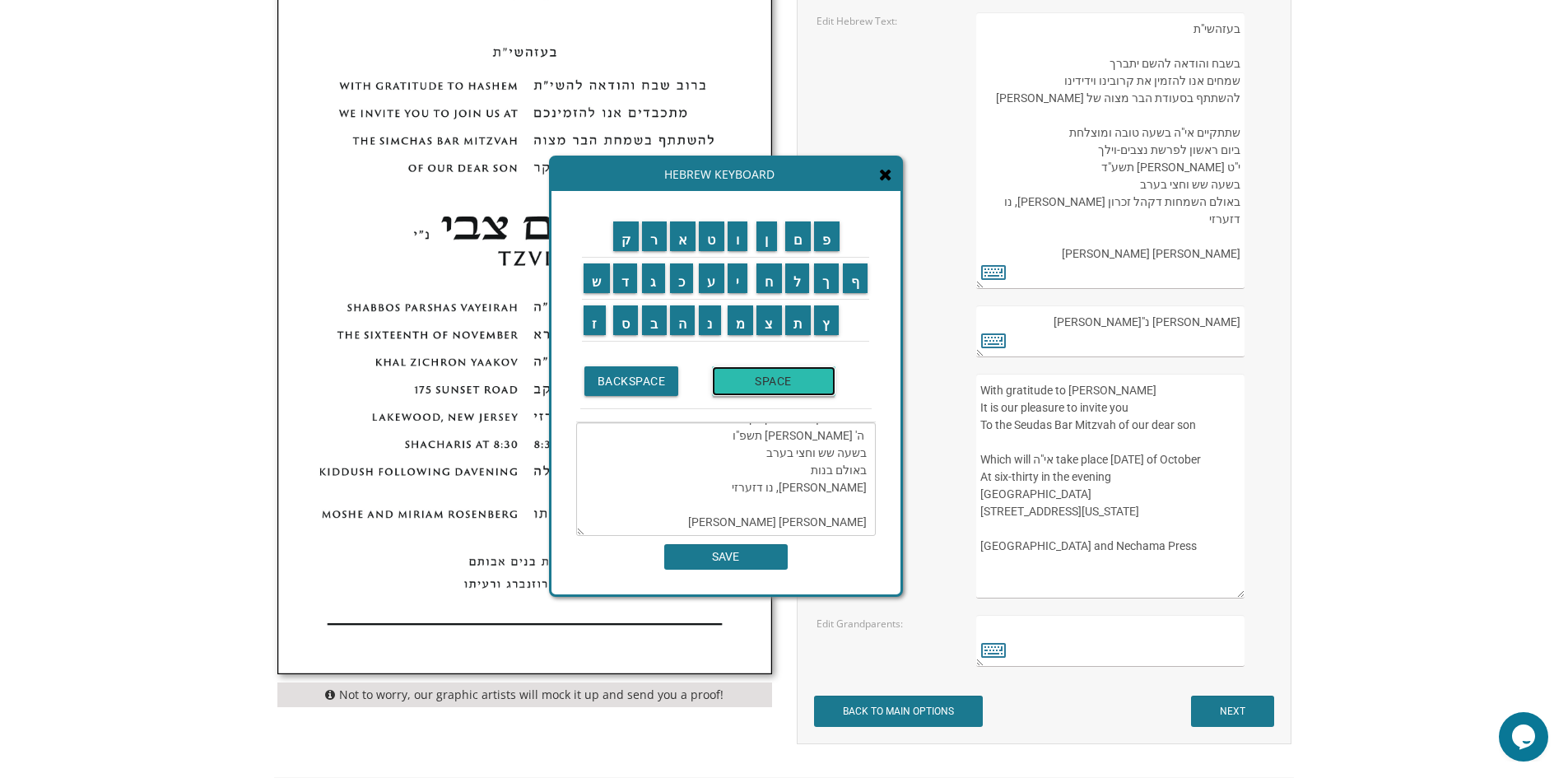
click at [781, 383] on input "SPACE" at bounding box center [774, 381] width 124 height 30
click at [625, 272] on input "ד" at bounding box center [626, 278] width 25 height 30
click at [650, 314] on input "ב" at bounding box center [655, 320] width 25 height 30
click at [740, 244] on input "ו" at bounding box center [737, 236] width 21 height 30
click at [654, 248] on input "ר" at bounding box center [655, 236] width 25 height 30
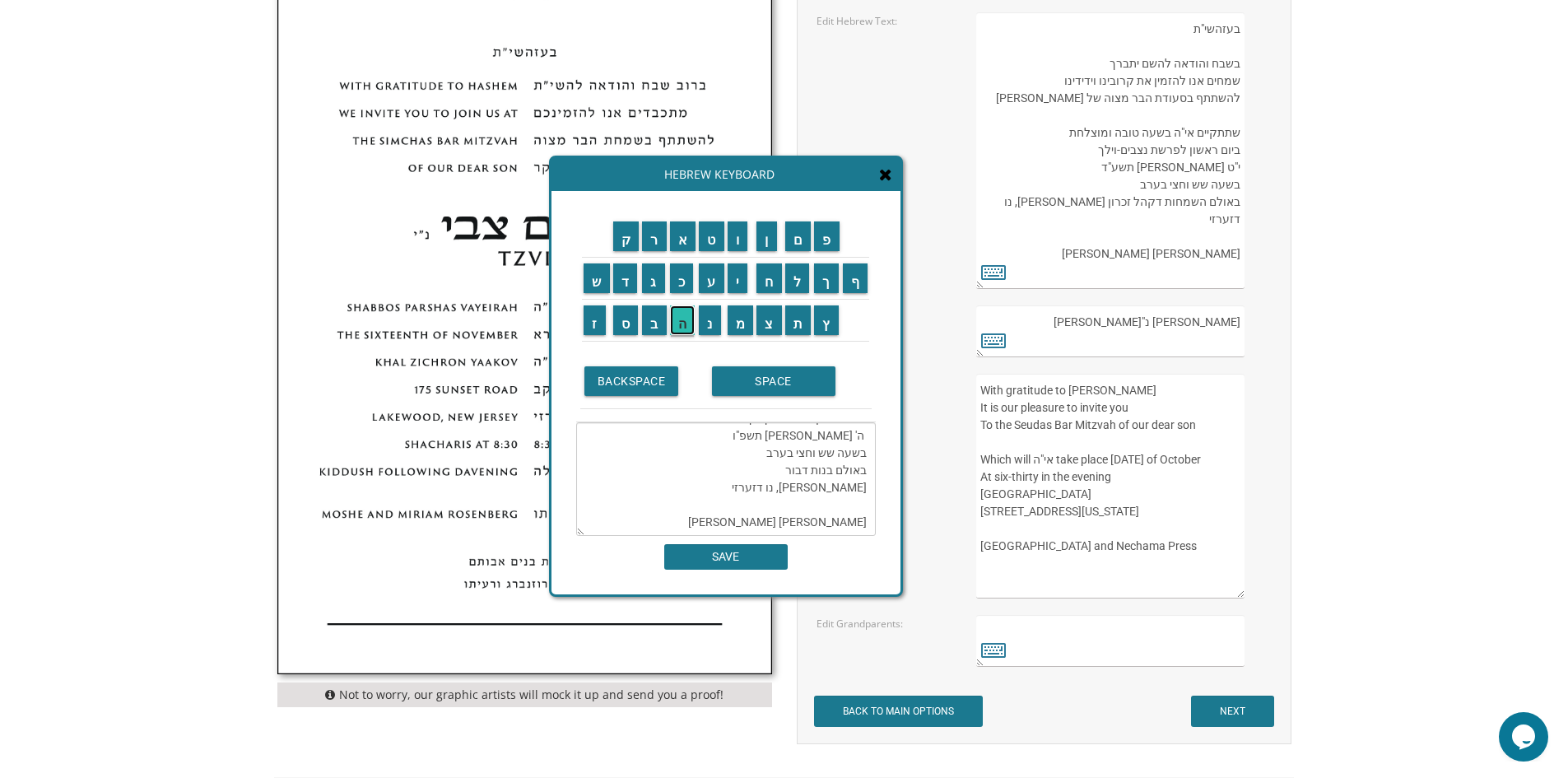
click at [688, 325] on input "ה" at bounding box center [683, 320] width 25 height 30
drag, startPoint x: 864, startPoint y: 525, endPoint x: 773, endPoint y: 517, distance: 91.4
click at [773, 517] on textarea "בעזהשי"ת בשבח והודאה להשם יתברך שמחים אנו להזמין את קרובינו וידידינו להשתתף בסע…" at bounding box center [727, 479] width 300 height 114
click at [744, 284] on input "י" at bounding box center [737, 278] width 21 height 30
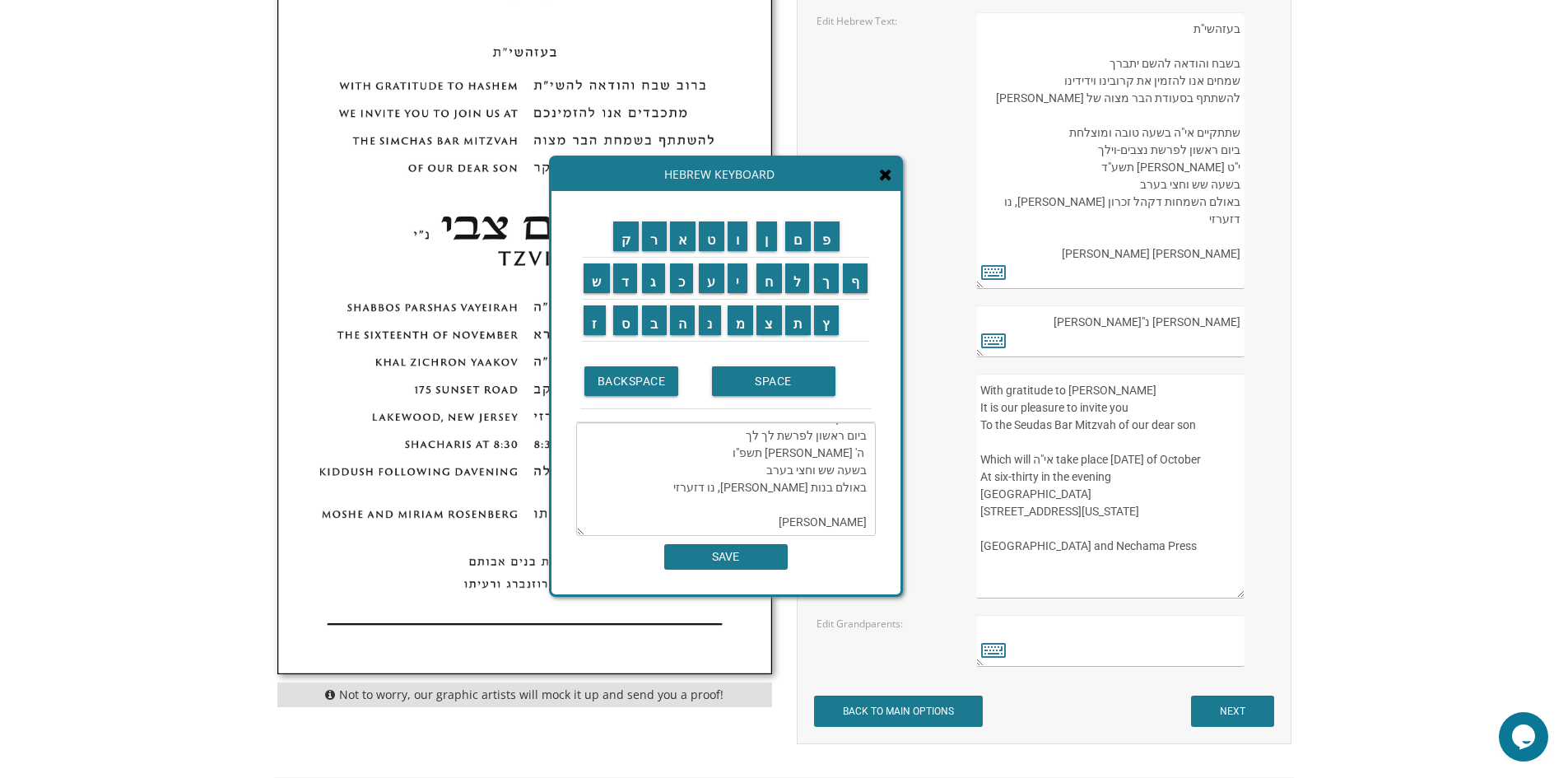
drag, startPoint x: 863, startPoint y: 521, endPoint x: 768, endPoint y: 524, distance: 95.0
click at [768, 524] on textarea "בעזהשי"ת בשבח והודאה להשם יתברך שמחים אנו להזמין את קרובינו וידידינו להשתתף בסע…" at bounding box center [727, 479] width 300 height 114
click at [709, 278] on input "ע" at bounding box center [711, 278] width 25 height 30
click at [629, 235] on input "ק" at bounding box center [626, 236] width 26 height 30
click at [657, 316] on input "ב" at bounding box center [655, 320] width 25 height 30
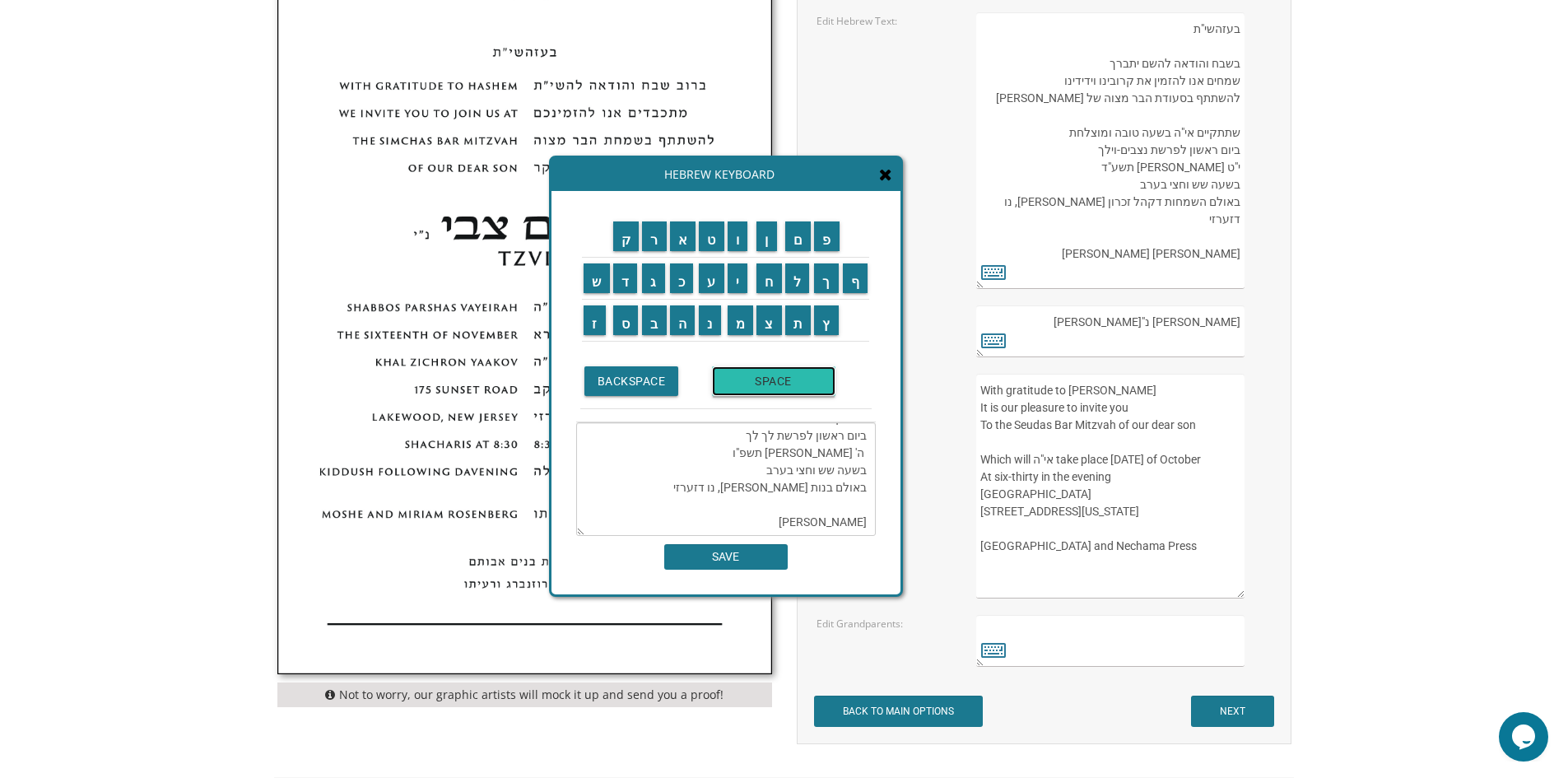
click at [776, 389] on input "SPACE" at bounding box center [774, 381] width 124 height 30
click at [736, 236] on input "ו" at bounding box center [737, 236] width 21 height 30
click at [709, 317] on input "נ" at bounding box center [709, 320] width 22 height 30
click at [766, 282] on input "ח" at bounding box center [769, 278] width 25 height 30
click at [736, 328] on input "מ" at bounding box center [740, 320] width 26 height 30
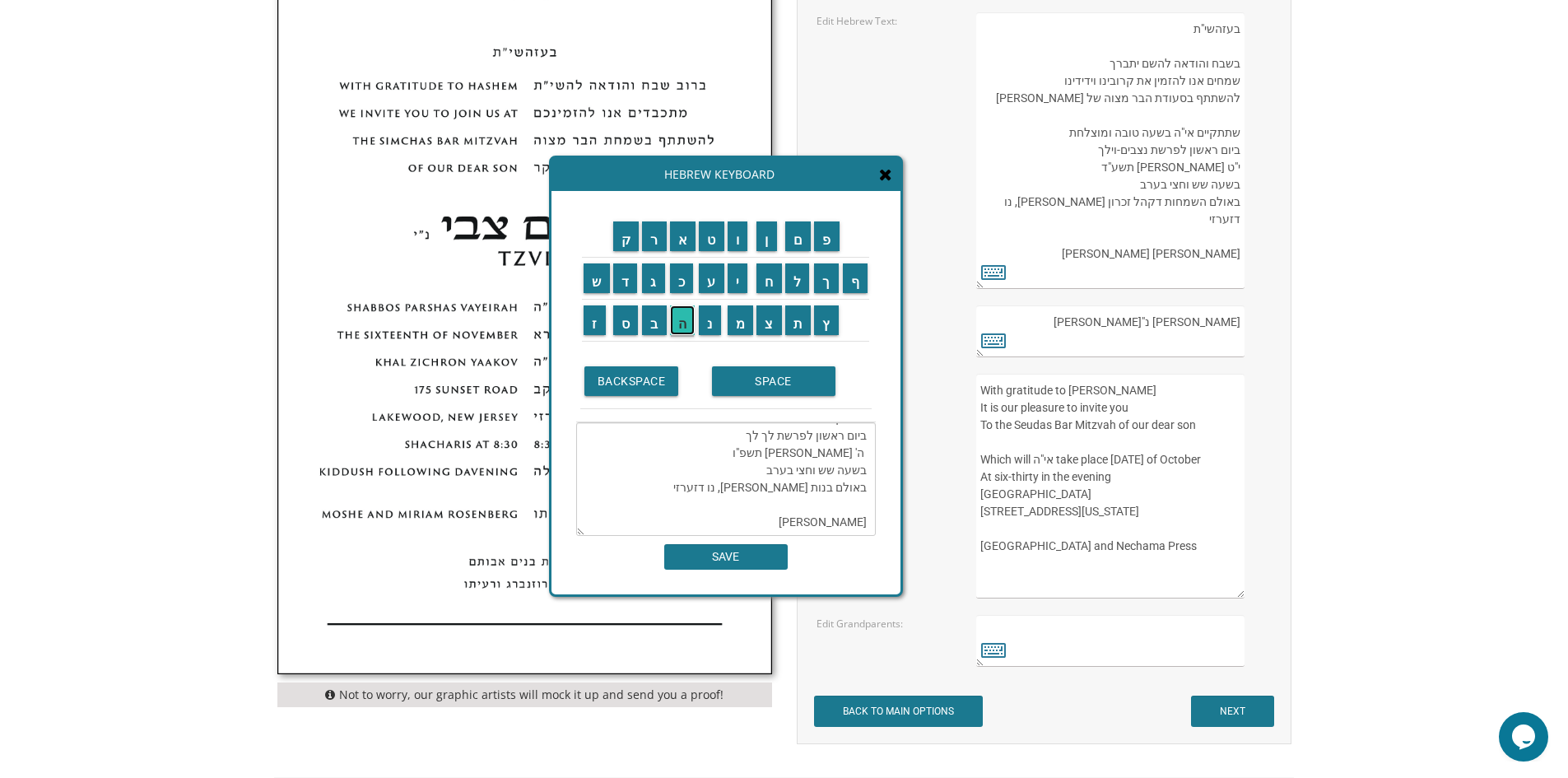
click at [694, 318] on input "ה" at bounding box center [683, 320] width 25 height 30
click at [747, 385] on input "SPACE" at bounding box center [774, 381] width 124 height 30
click at [832, 245] on input "פ" at bounding box center [827, 236] width 25 height 30
click at [654, 243] on input "ר" at bounding box center [655, 236] width 25 height 30
click at [710, 281] on input "ע" at bounding box center [711, 278] width 25 height 30
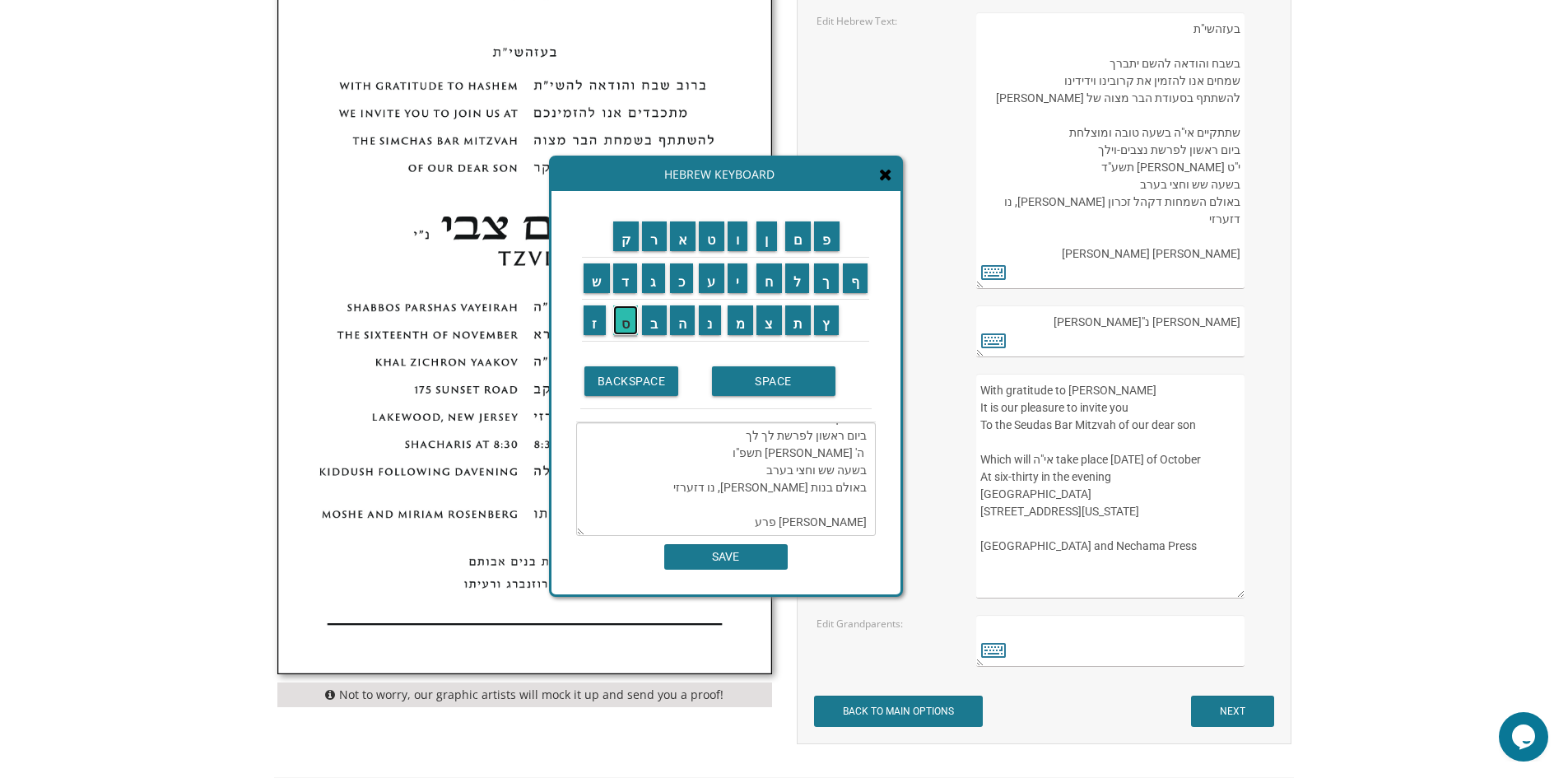
click at [626, 314] on input "ס" at bounding box center [626, 320] width 25 height 30
type textarea "בעזהשי"ת בשבח והודאה להשם יתברך שמחים אנו להזמין את קרובינו וידידינו להשתתף בסע…"
click at [747, 560] on input "SAVE" at bounding box center [727, 557] width 124 height 25
type textarea "בעזהשי"ת בשבח והודאה להשם יתברך שמחים אנו להזמין את קרובינו וידידינו להשתתף בסע…"
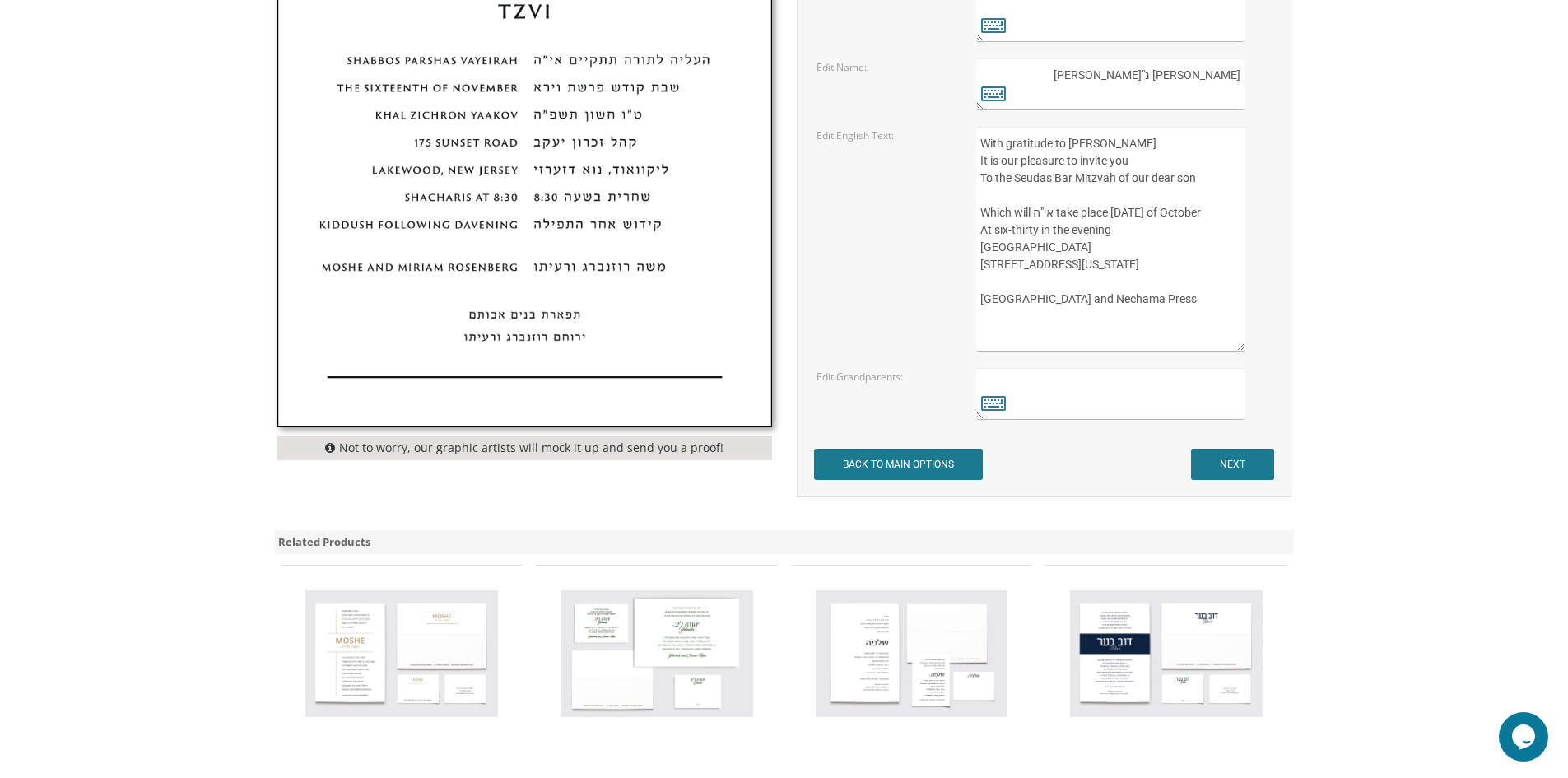
scroll to position [988, 0]
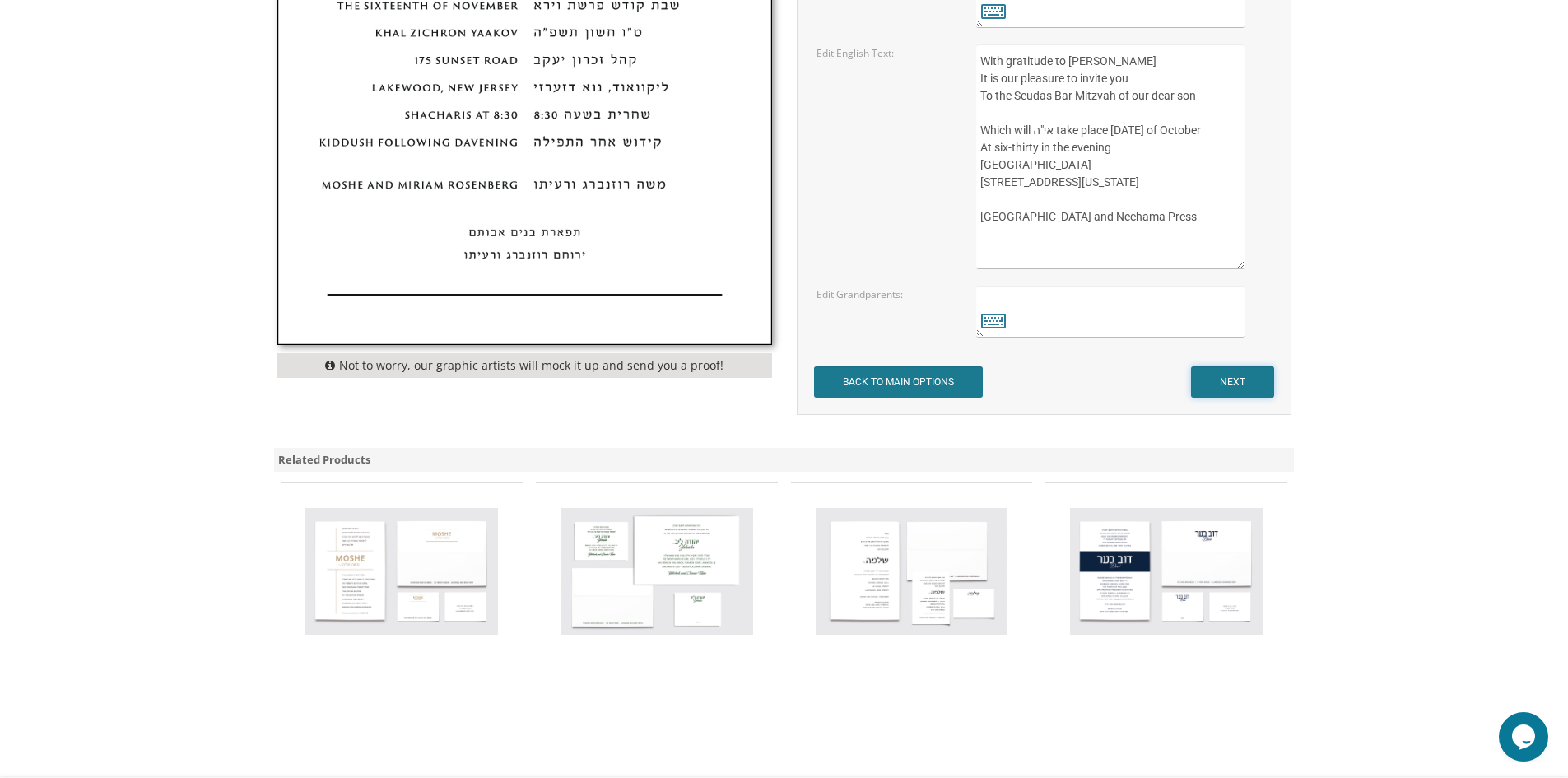
click at [1238, 379] on input "NEXT" at bounding box center [1232, 382] width 84 height 31
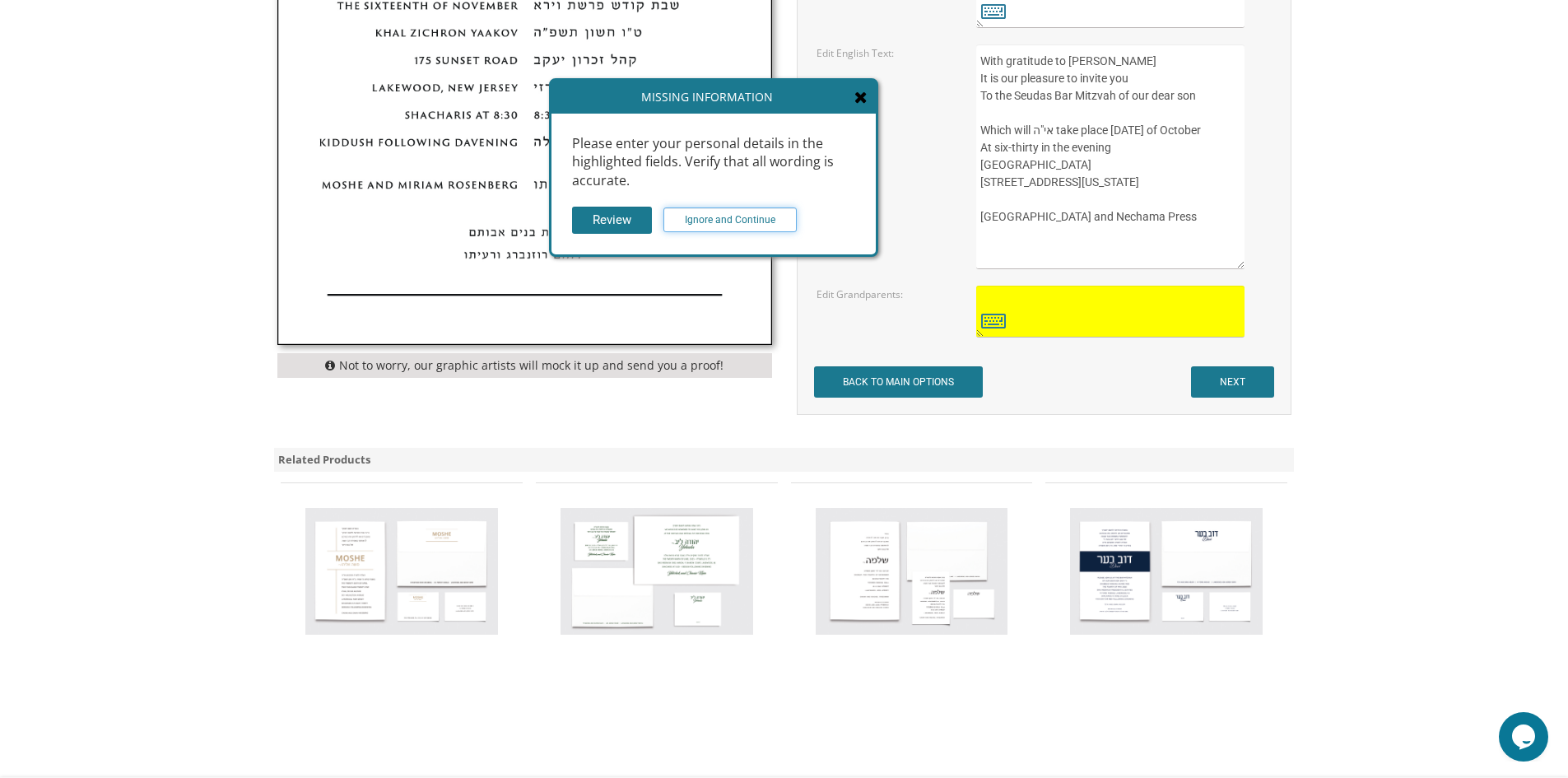
click at [733, 217] on input "Ignore and Continue" at bounding box center [730, 220] width 134 height 25
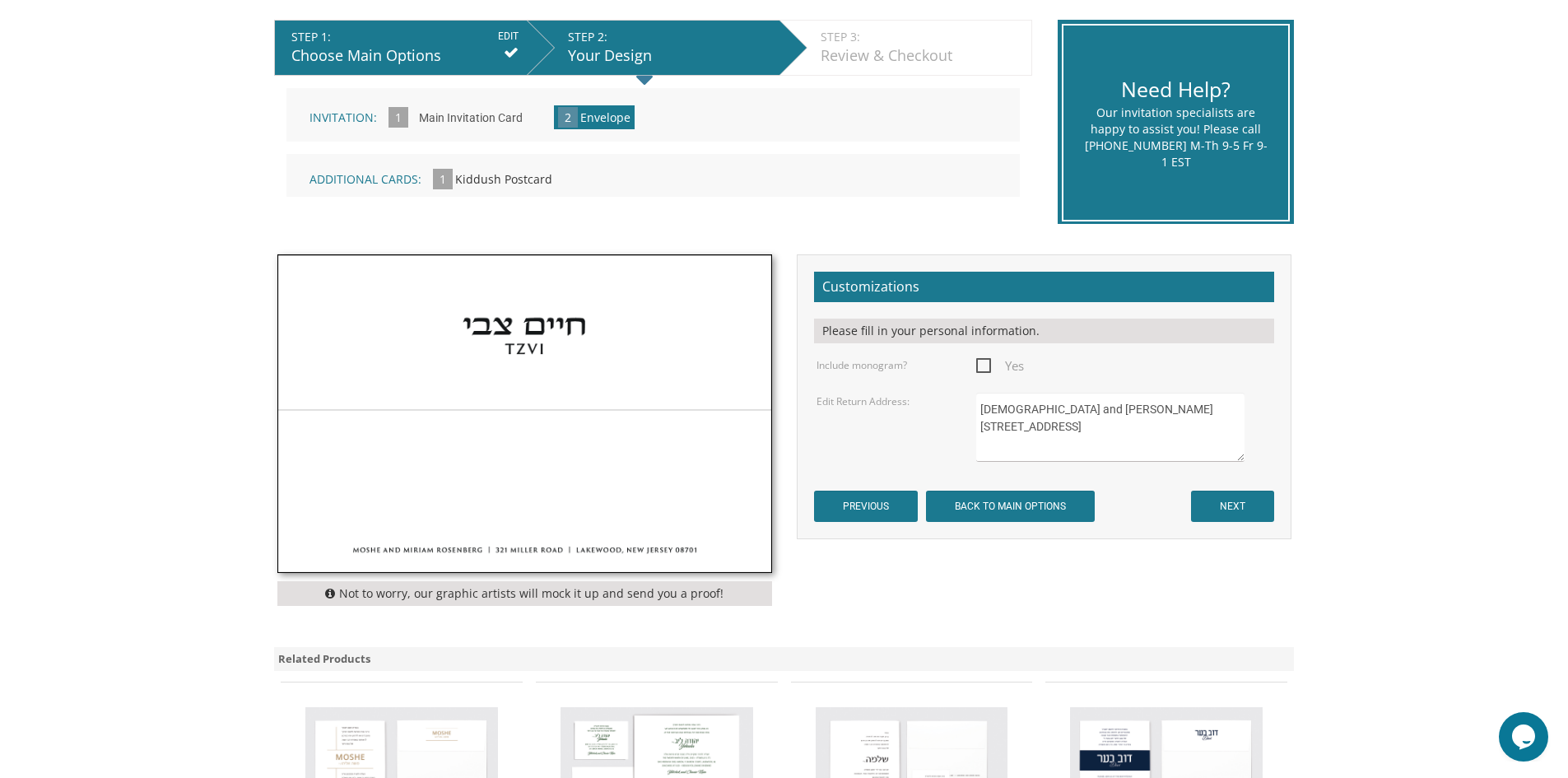
scroll to position [330, 0]
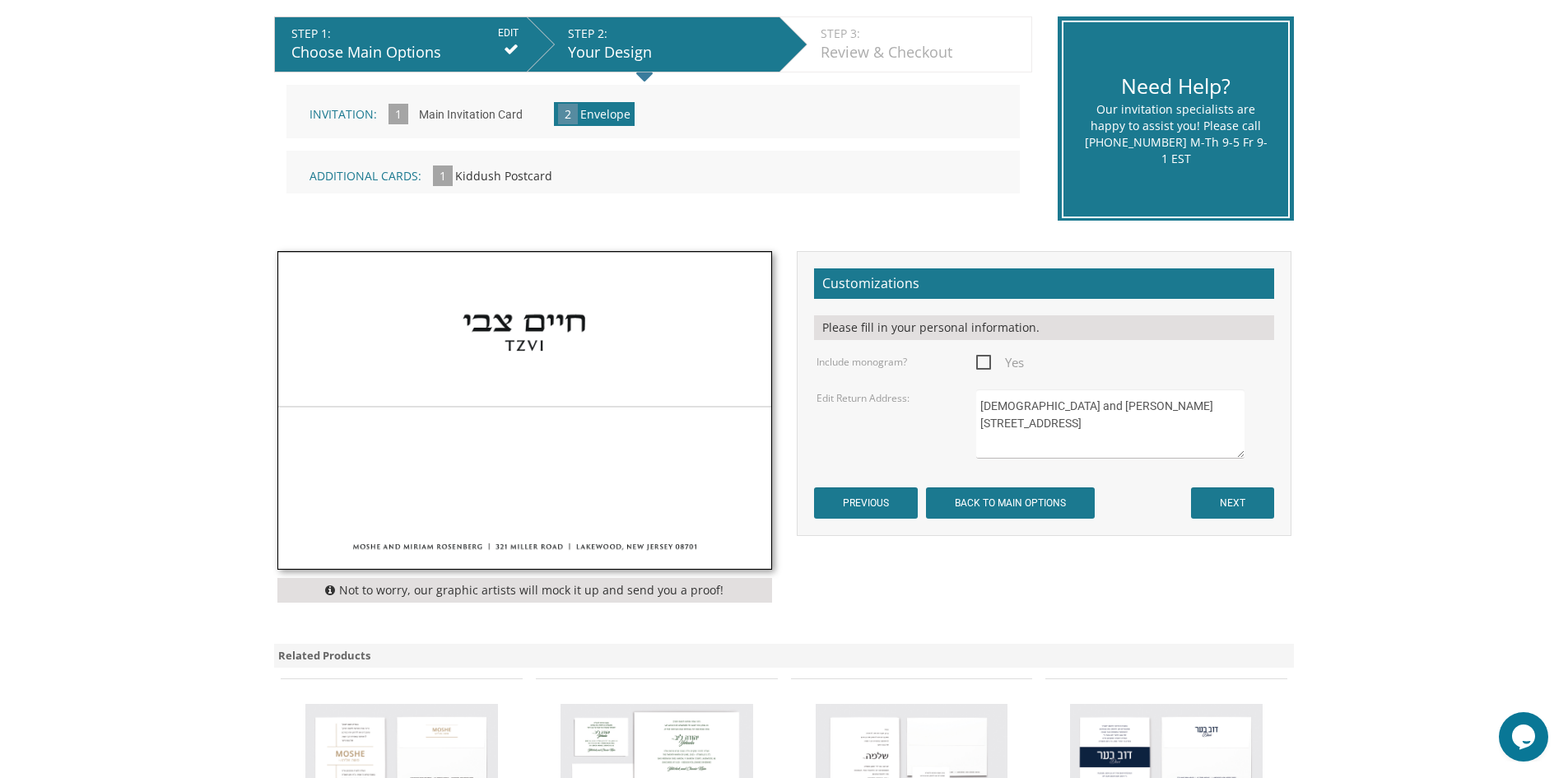
drag, startPoint x: 1060, startPoint y: 405, endPoint x: 1143, endPoint y: 411, distance: 83.2
click at [1143, 411] on textarea "[DEMOGRAPHIC_DATA] and [PERSON_NAME] [STREET_ADDRESS]" at bounding box center [1110, 424] width 268 height 69
drag, startPoint x: 1073, startPoint y: 421, endPoint x: 977, endPoint y: 421, distance: 96.0
click at [977, 421] on textarea "[DEMOGRAPHIC_DATA] and [PERSON_NAME] [STREET_ADDRESS]" at bounding box center [1110, 424] width 268 height 69
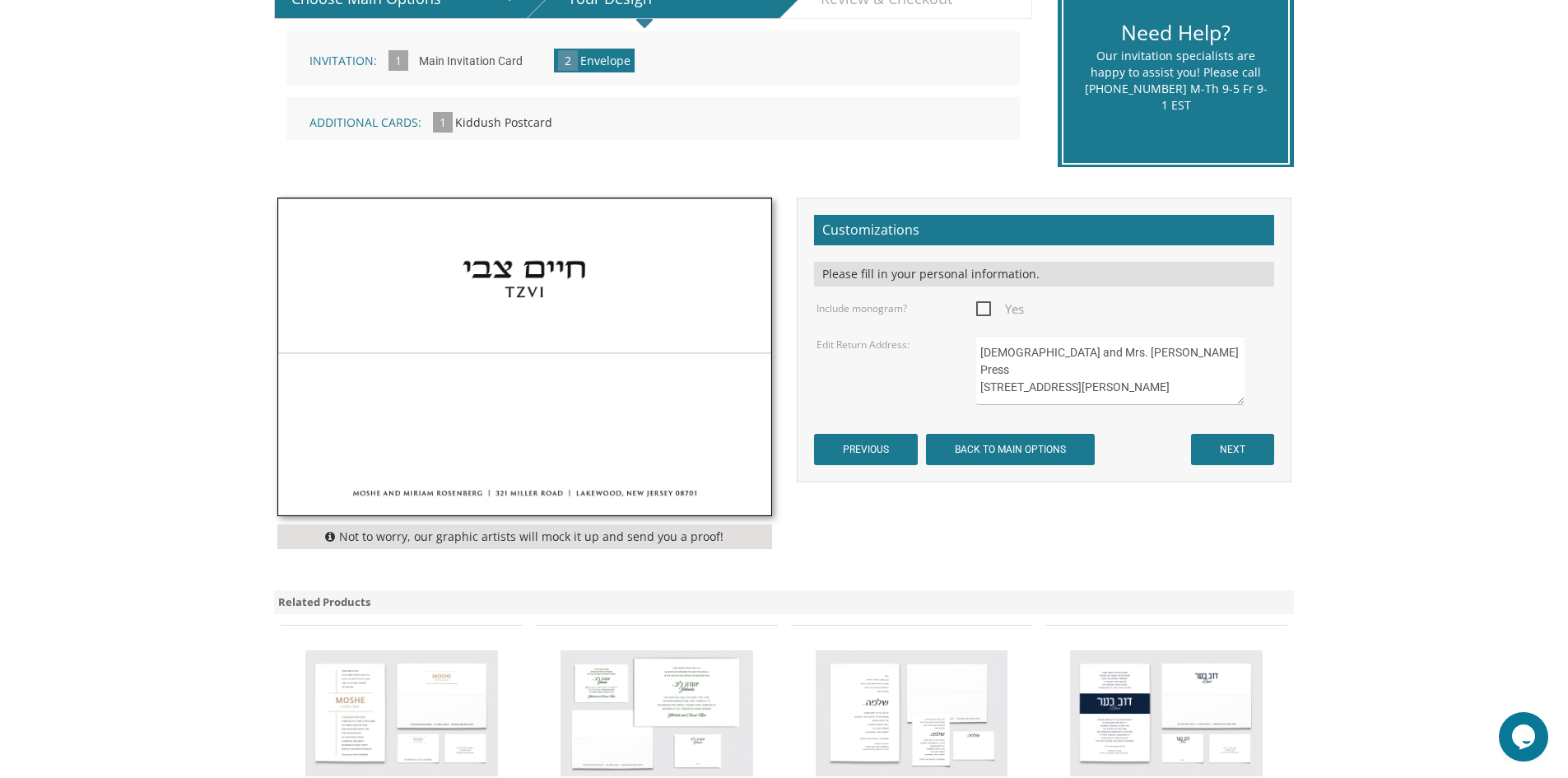
scroll to position [411, 0]
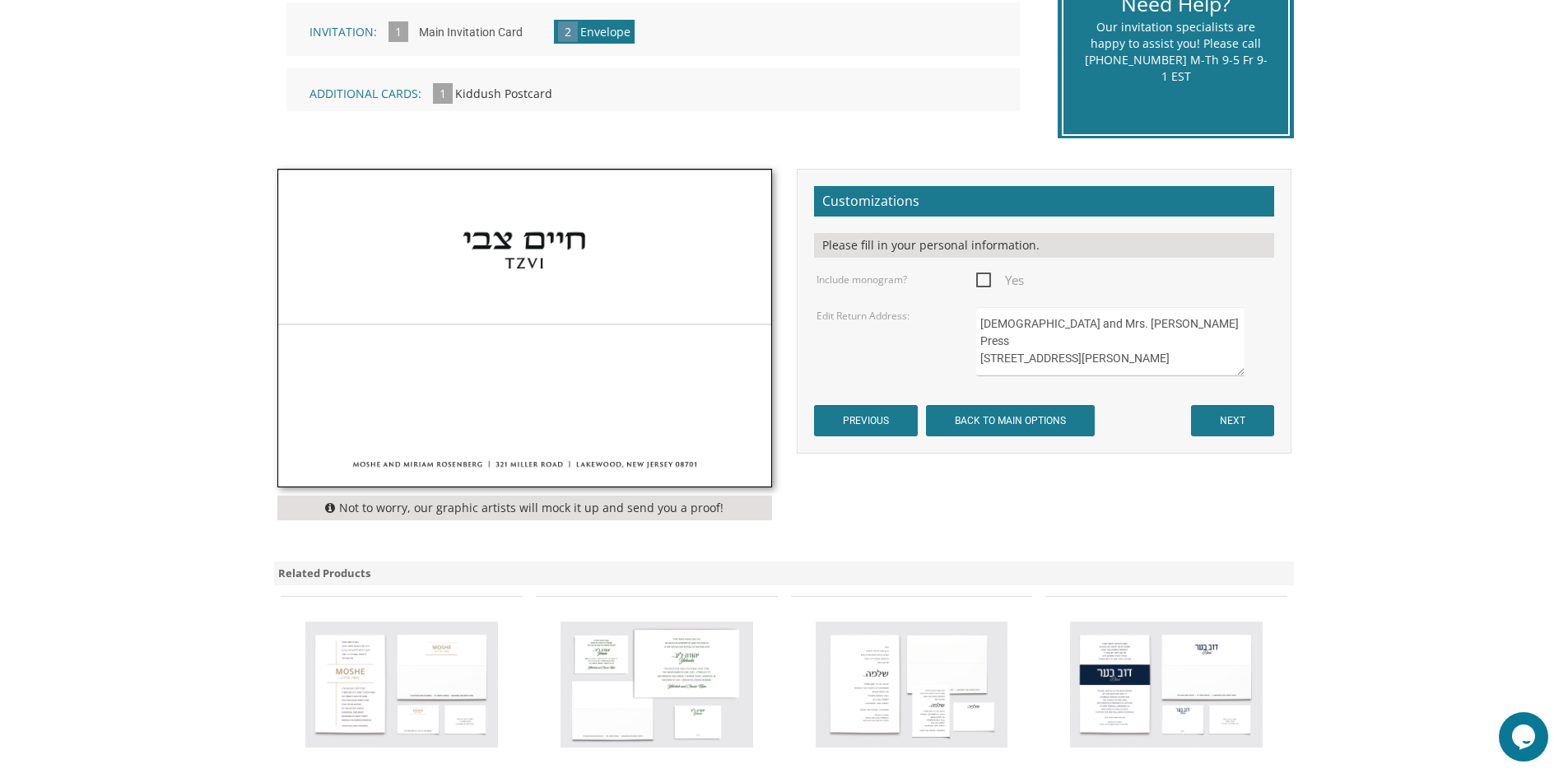
type textarea "[DEMOGRAPHIC_DATA] and Mrs. [PERSON_NAME] Press [STREET_ADDRESS][PERSON_NAME]"
click at [1238, 420] on input "NEXT" at bounding box center [1232, 420] width 84 height 31
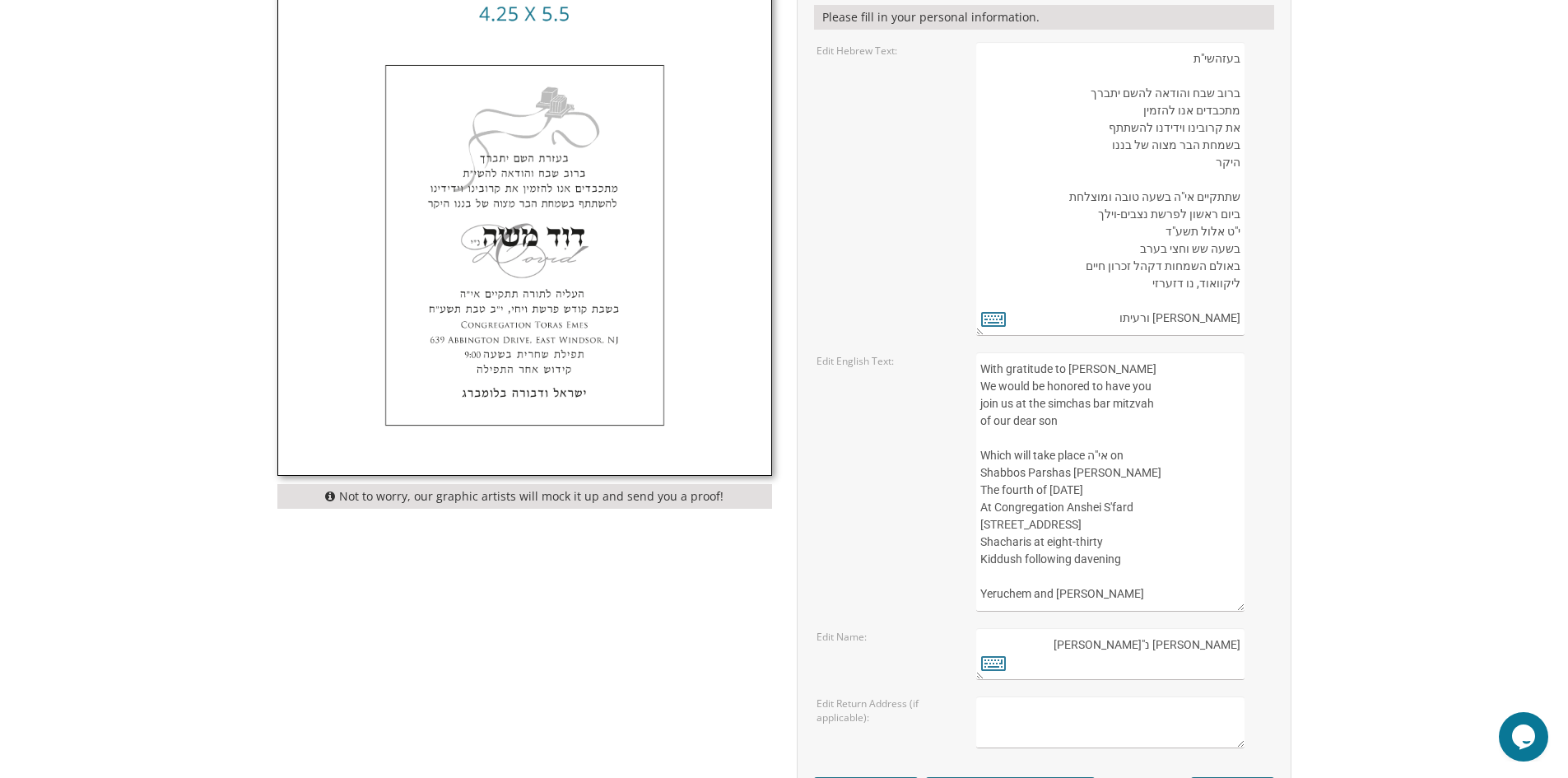
scroll to position [741, 0]
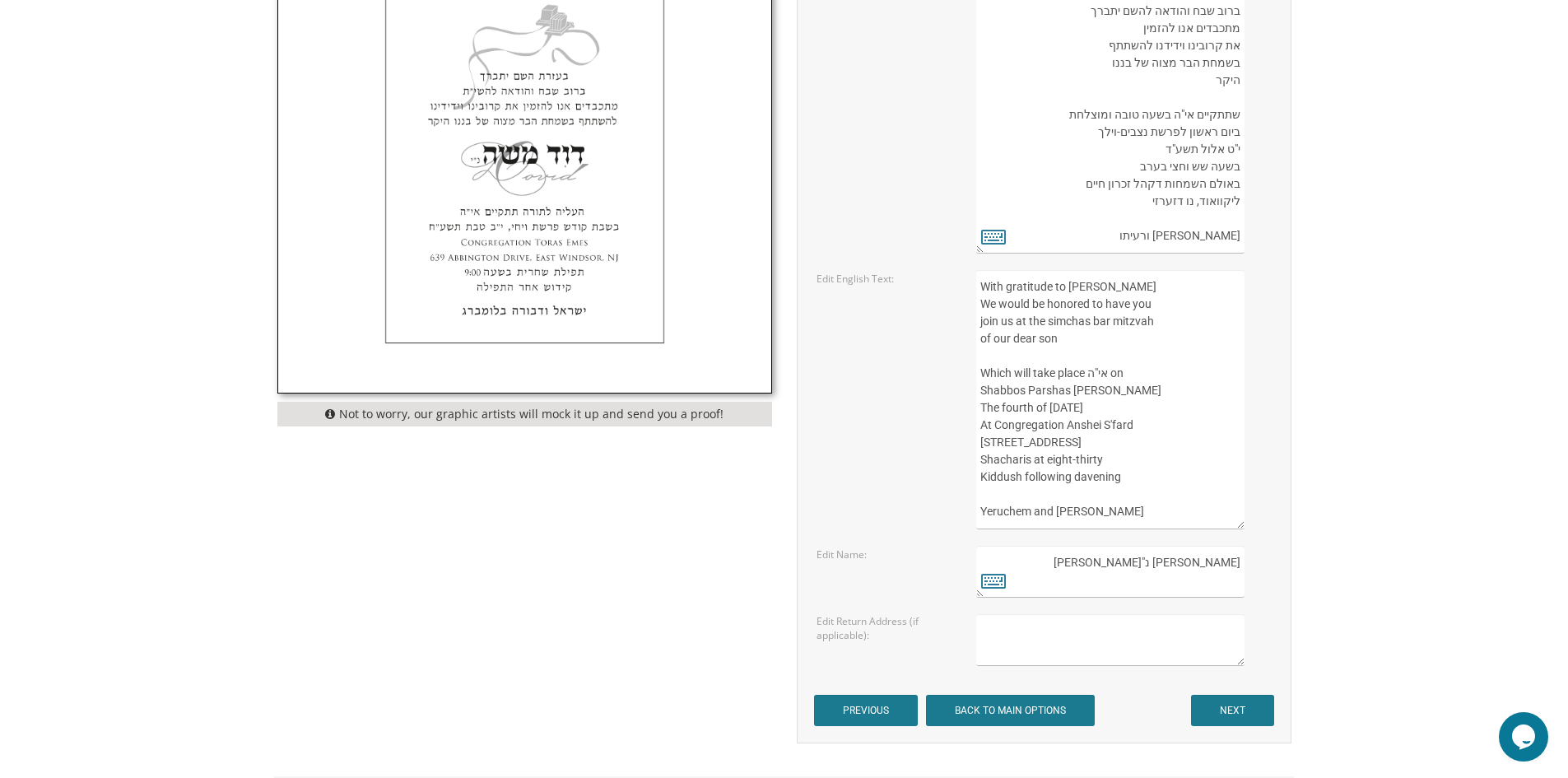
drag, startPoint x: 1069, startPoint y: 388, endPoint x: 1197, endPoint y: 398, distance: 128.4
click at [1197, 398] on textarea "With gratitude to [PERSON_NAME] We would be honored to have you join us at the …" at bounding box center [1110, 400] width 268 height 260
drag, startPoint x: 1002, startPoint y: 415, endPoint x: 1033, endPoint y: 413, distance: 31.1
click at [1033, 413] on textarea "With gratitude to [PERSON_NAME] We would be honored to have you join us at the …" at bounding box center [1110, 400] width 268 height 260
drag, startPoint x: 1040, startPoint y: 410, endPoint x: 1074, endPoint y: 412, distance: 34.1
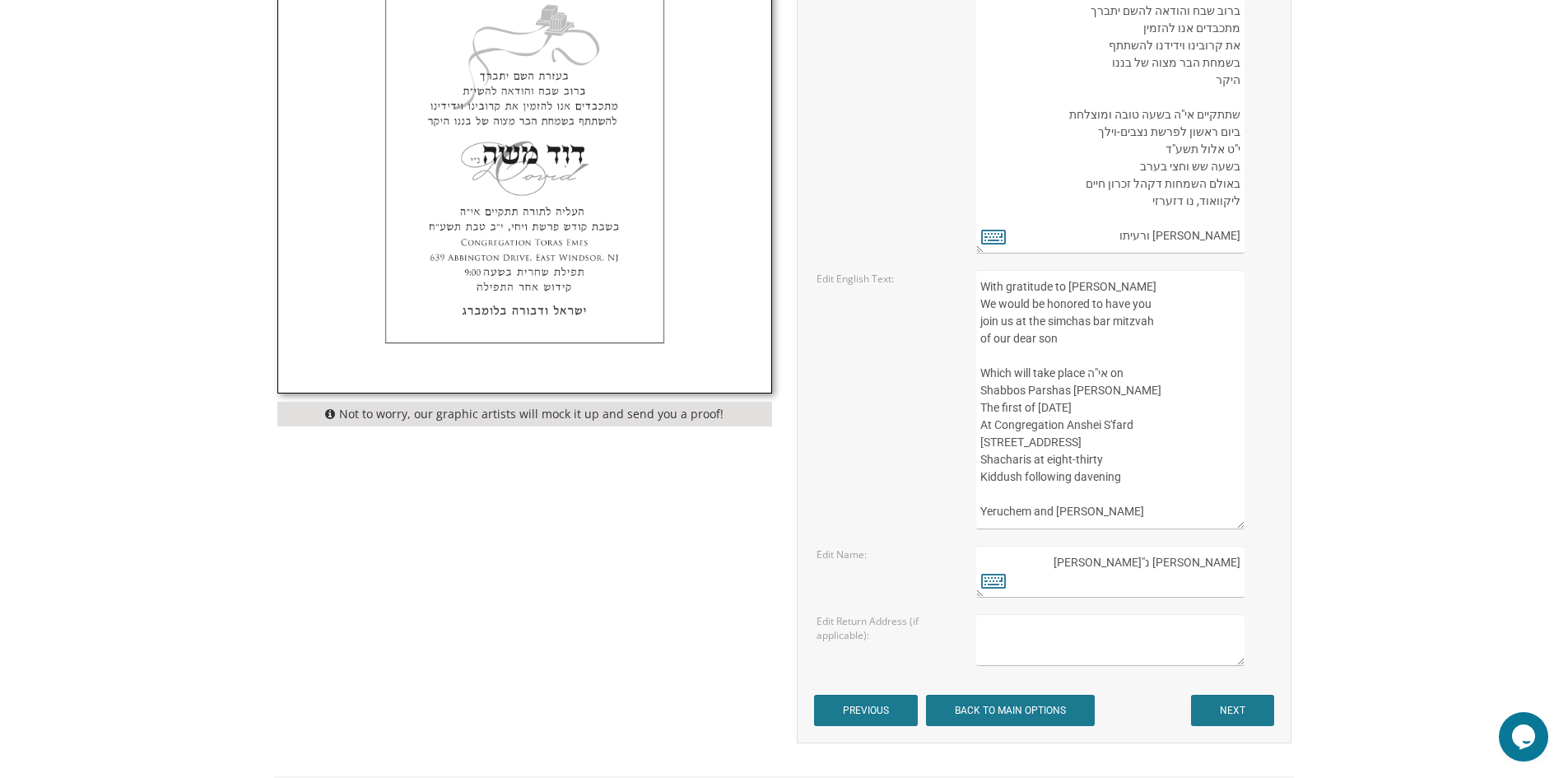
click at [1074, 412] on textarea "With gratitude to [PERSON_NAME] We would be honored to have you join us at the …" at bounding box center [1110, 400] width 268 height 260
drag, startPoint x: 1122, startPoint y: 407, endPoint x: 1111, endPoint y: 408, distance: 11.0
click at [1111, 408] on textarea "With gratitude to [PERSON_NAME] We would be honored to have you join us at the …" at bounding box center [1110, 400] width 268 height 260
drag, startPoint x: 980, startPoint y: 442, endPoint x: 1053, endPoint y: 443, distance: 73.0
click at [1053, 443] on textarea "With gratitude to [PERSON_NAME] We would be honored to have you join us at the …" at bounding box center [1110, 400] width 268 height 260
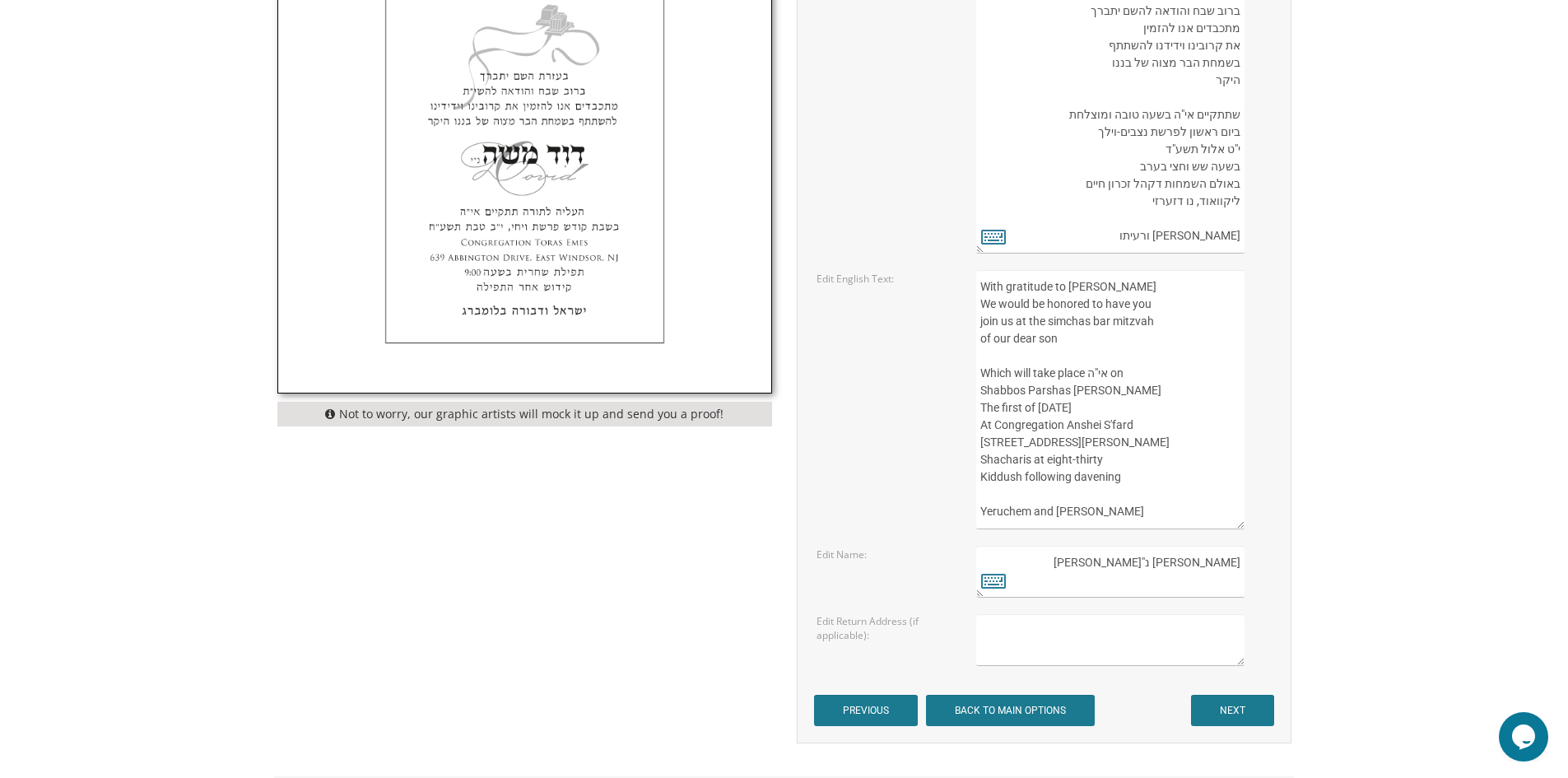
click at [1122, 477] on textarea "With gratitude to [PERSON_NAME] We would be honored to have you join us at the …" at bounding box center [1110, 400] width 268 height 260
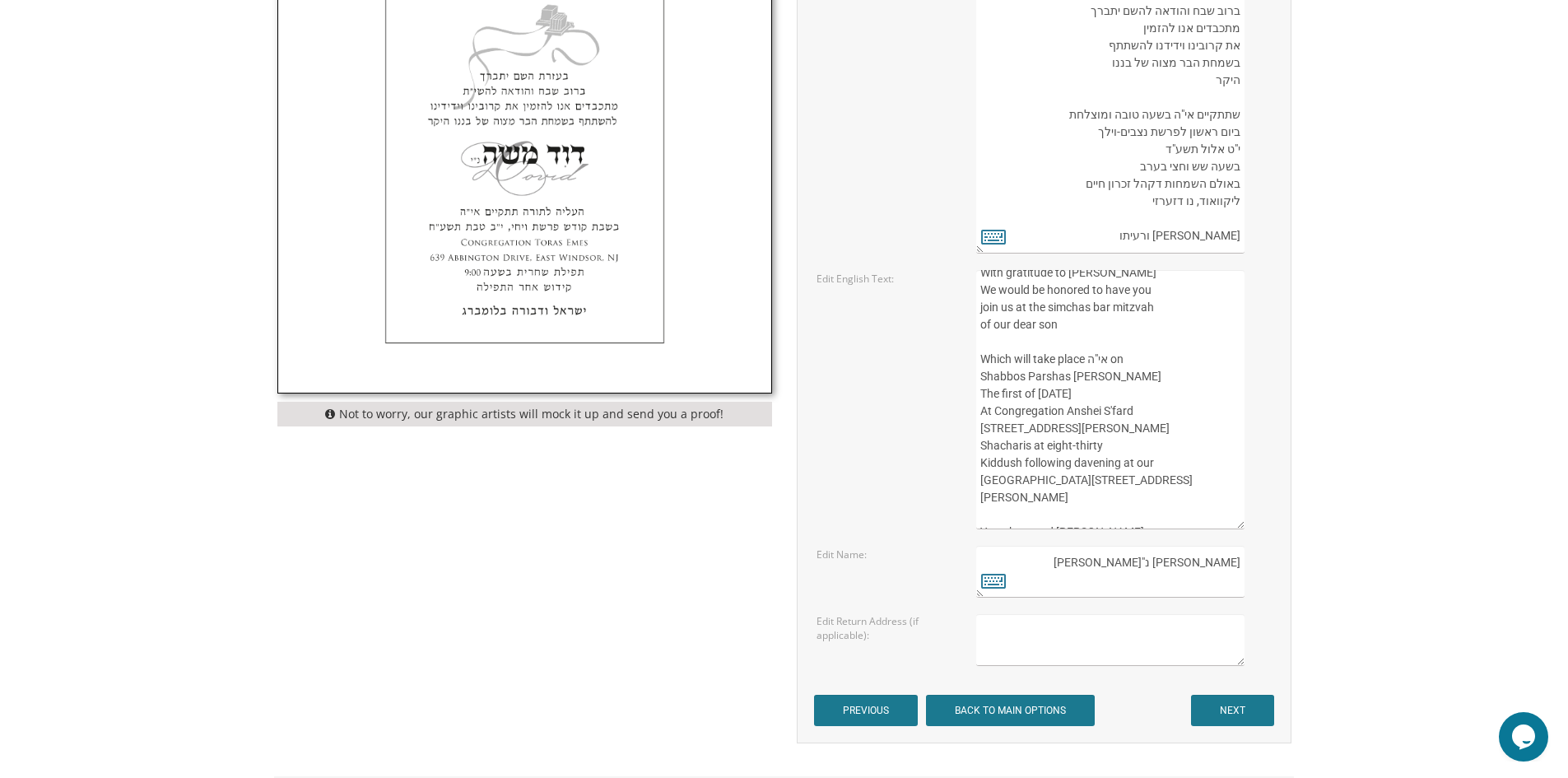
scroll to position [17, 0]
drag, startPoint x: 1115, startPoint y: 517, endPoint x: 982, endPoint y: 510, distance: 133.2
click at [982, 510] on textarea "With gratitude to [PERSON_NAME] We would be honored to have you join us at the …" at bounding box center [1110, 400] width 268 height 260
type textarea "With gratitude to [PERSON_NAME] We would be honored to have you join us at the …"
drag, startPoint x: 1200, startPoint y: 565, endPoint x: 1250, endPoint y: 576, distance: 51.2
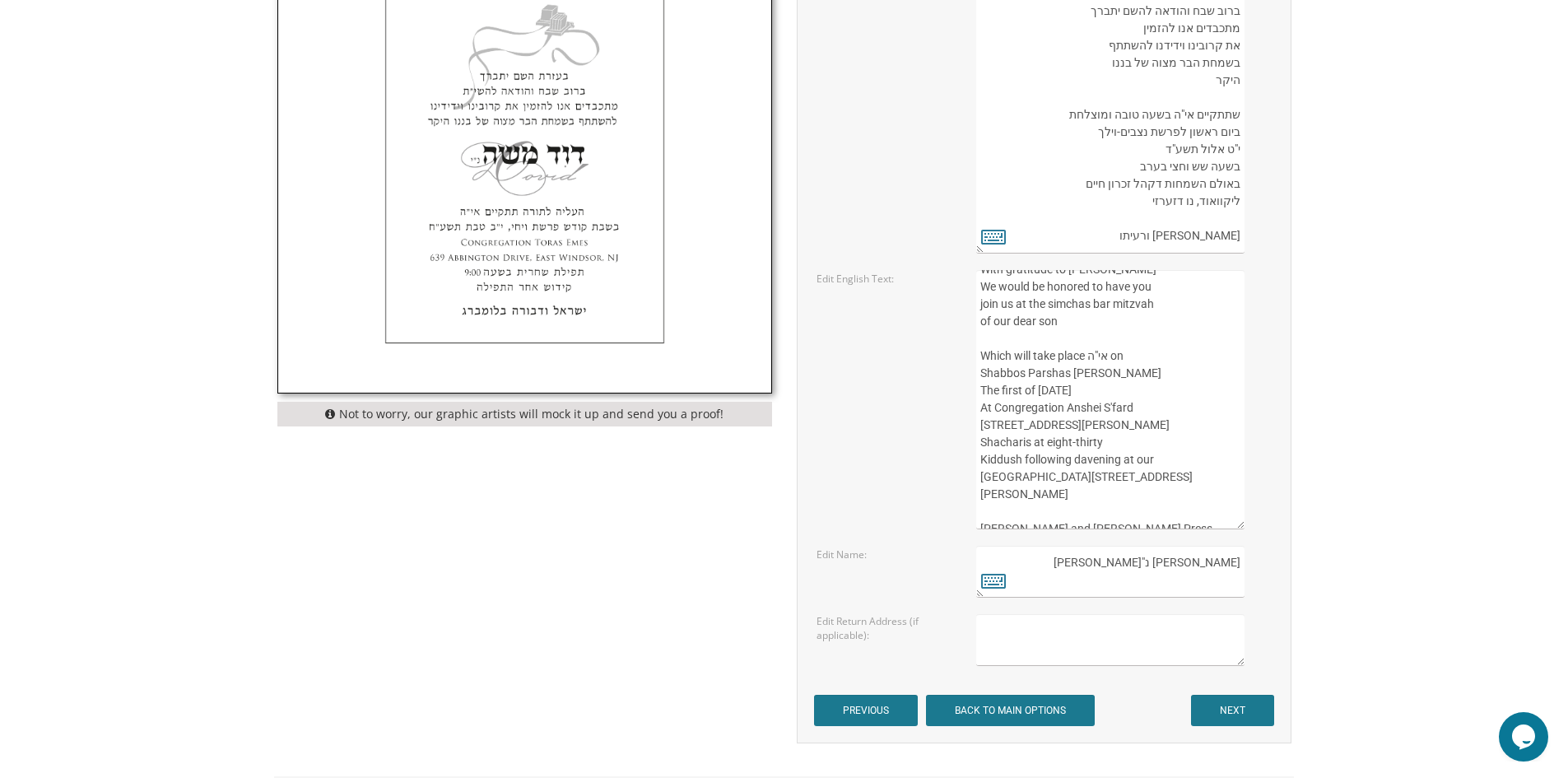
click at [1250, 576] on div "[PERSON_NAME] נ"[PERSON_NAME]" at bounding box center [1123, 572] width 295 height 52
click at [1219, 579] on textarea "[PERSON_NAME] נ"[PERSON_NAME]" at bounding box center [1110, 572] width 268 height 52
click at [1214, 583] on textarea "[PERSON_NAME] נ"[PERSON_NAME]" at bounding box center [1110, 572] width 268 height 52
click at [1194, 582] on textarea "[PERSON_NAME] נ"[PERSON_NAME]" at bounding box center [1110, 572] width 268 height 52
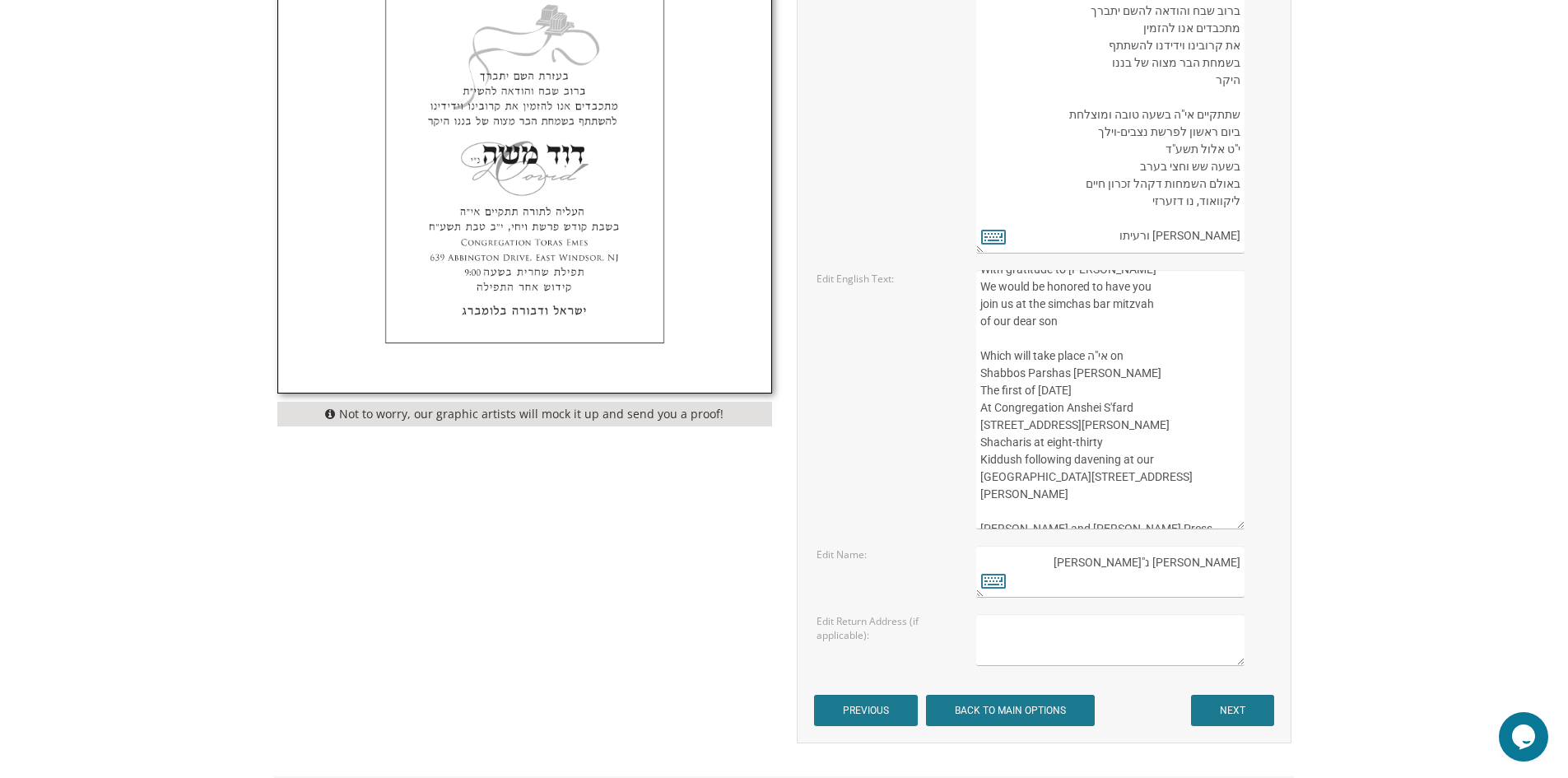
drag, startPoint x: 1211, startPoint y: 579, endPoint x: 1251, endPoint y: 590, distance: 41.5
click at [1251, 590] on div "[PERSON_NAME] נ"[PERSON_NAME]" at bounding box center [1123, 572] width 295 height 52
click at [1205, 567] on textarea "[PERSON_NAME] נ"[PERSON_NAME]" at bounding box center [1110, 572] width 268 height 52
drag, startPoint x: 1201, startPoint y: 565, endPoint x: 1243, endPoint y: 569, distance: 42.2
click at [1243, 569] on textarea "[PERSON_NAME] נ"[PERSON_NAME]" at bounding box center [1110, 572] width 268 height 52
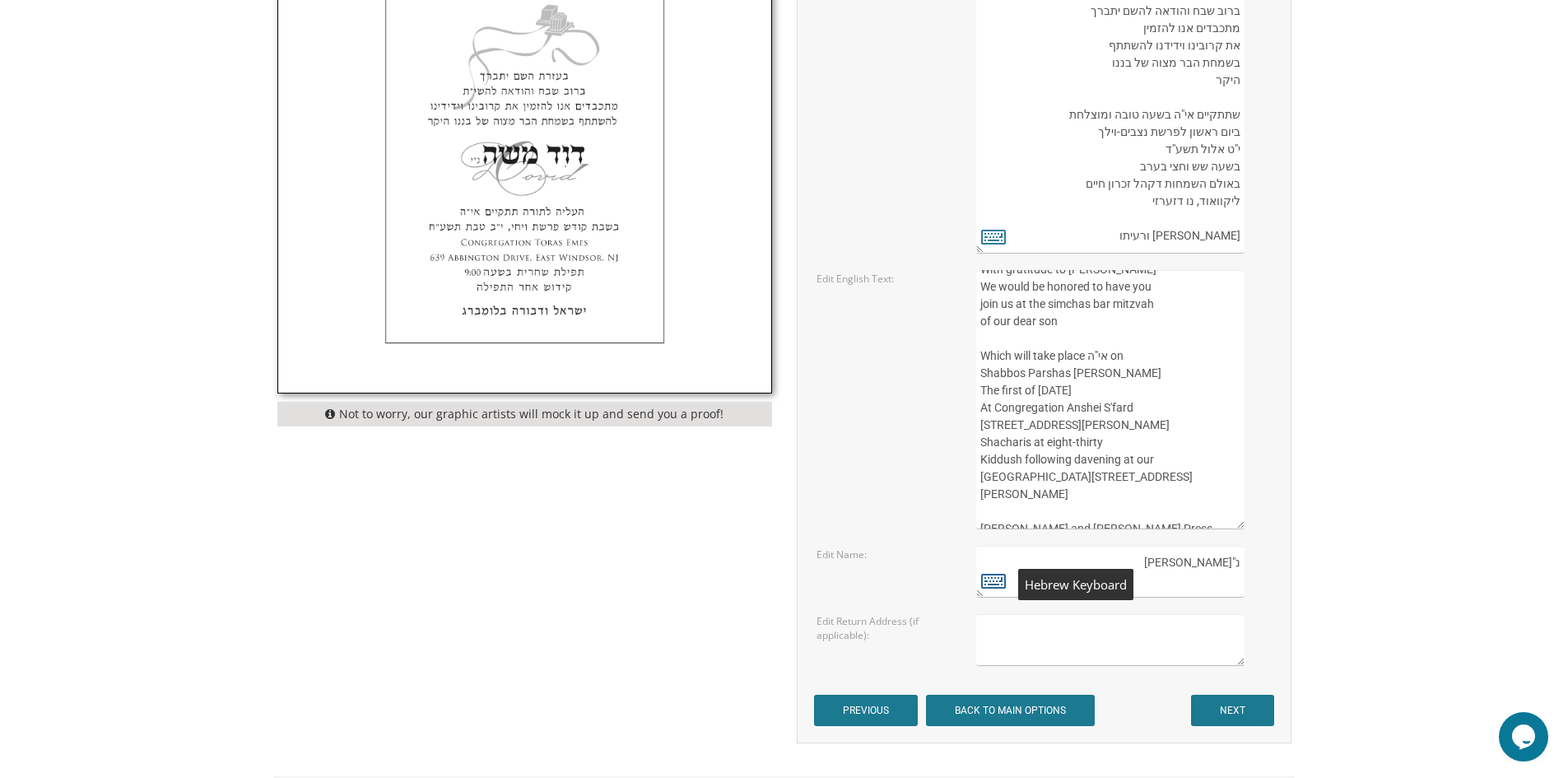
type textarea "נ"[PERSON_NAME]"
click at [988, 587] on icon at bounding box center [994, 580] width 25 height 23
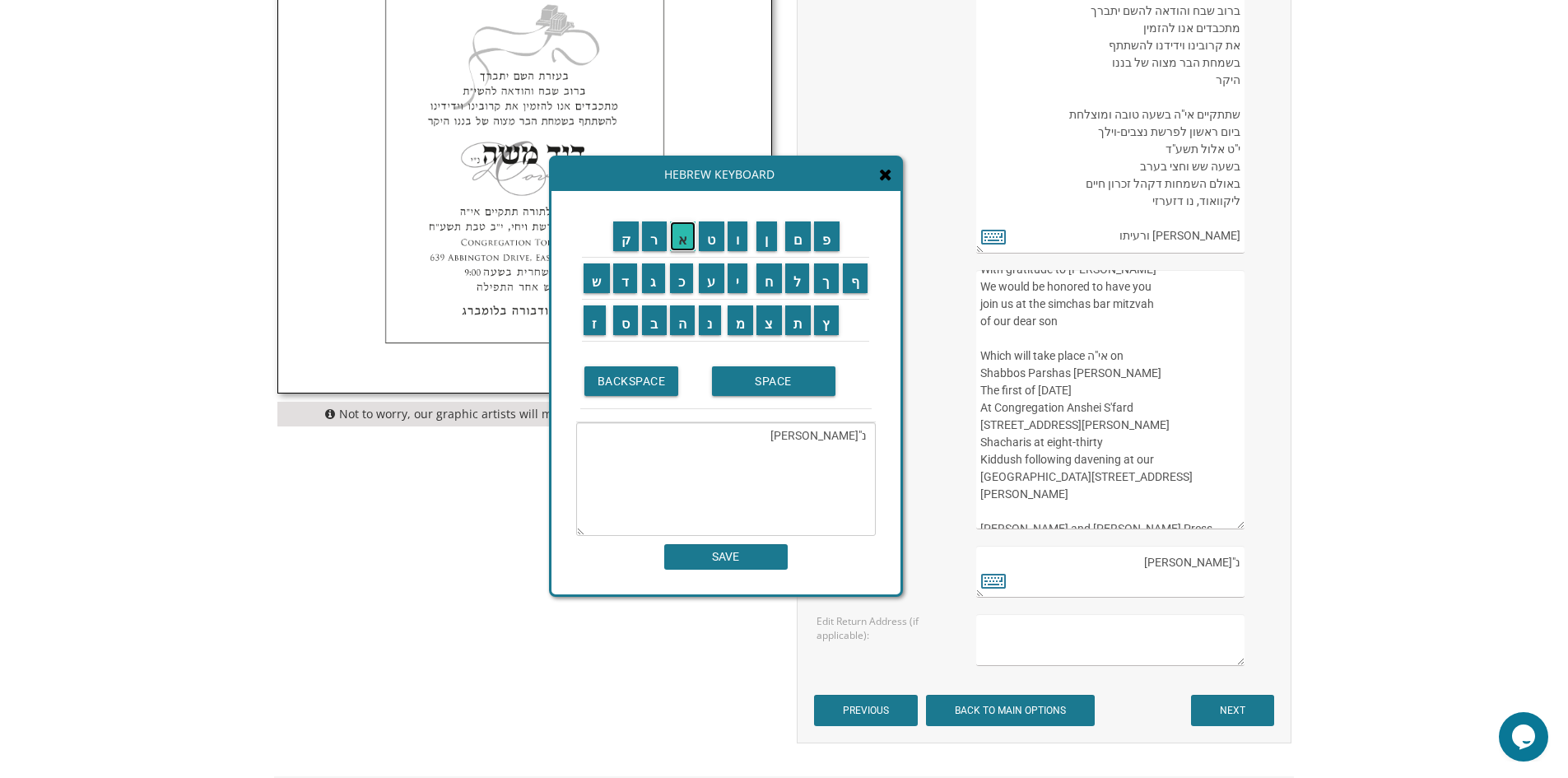
click at [692, 244] on input "א" at bounding box center [683, 236] width 26 height 30
click at [654, 318] on input "ב" at bounding box center [655, 320] width 25 height 30
click at [661, 243] on input "ר" at bounding box center [655, 236] width 25 height 30
click at [681, 321] on input "ה" at bounding box center [683, 320] width 25 height 30
click at [792, 240] on input "ם" at bounding box center [798, 236] width 26 height 30
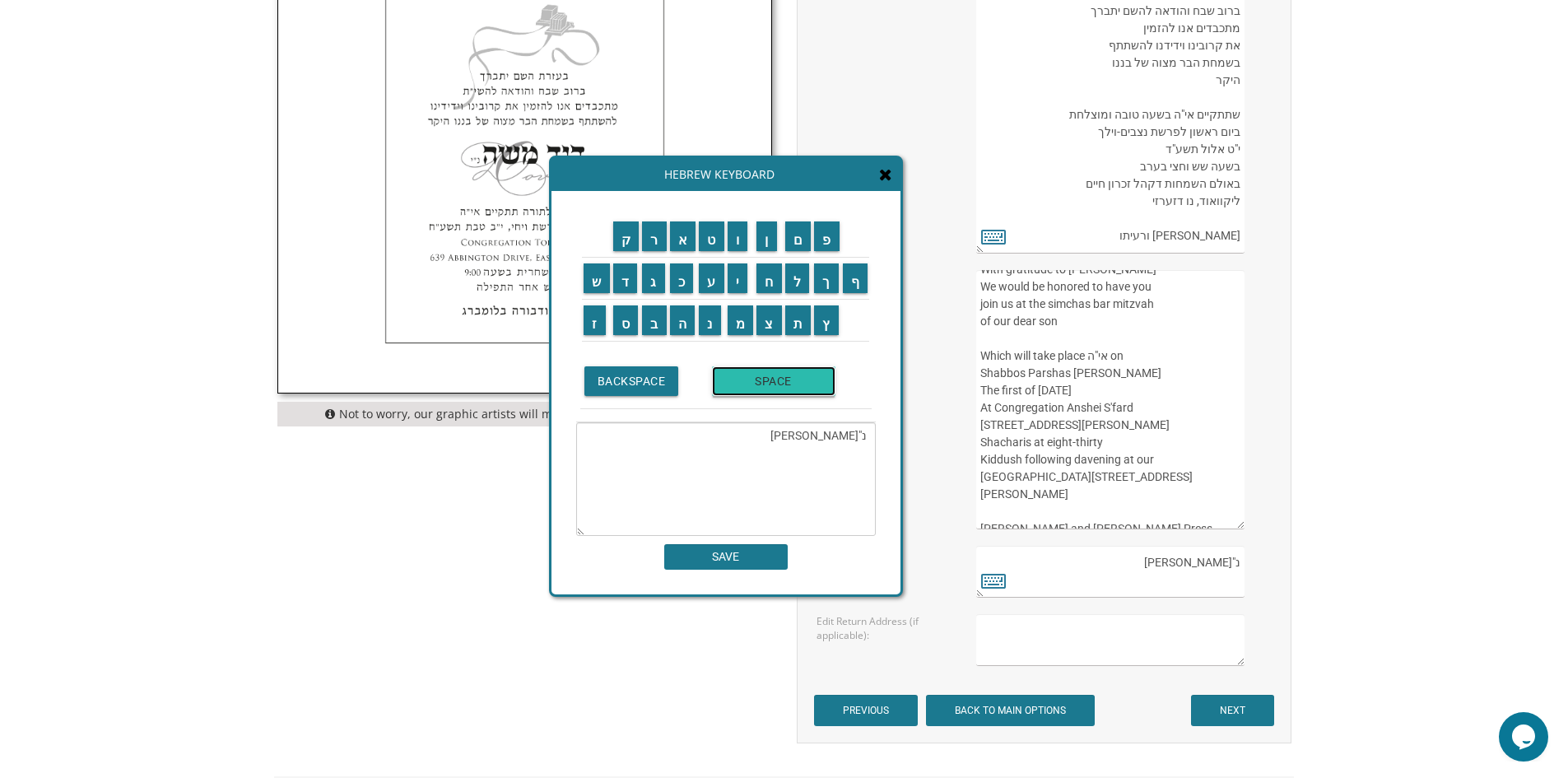
click at [776, 393] on input "SPACE" at bounding box center [774, 381] width 124 height 30
click at [736, 332] on input "מ" at bounding box center [740, 320] width 26 height 30
click at [687, 234] on input "א" at bounding box center [683, 236] width 26 height 30
click at [738, 274] on input "י" at bounding box center [737, 278] width 21 height 30
click at [656, 235] on input "ר" at bounding box center [655, 236] width 25 height 30
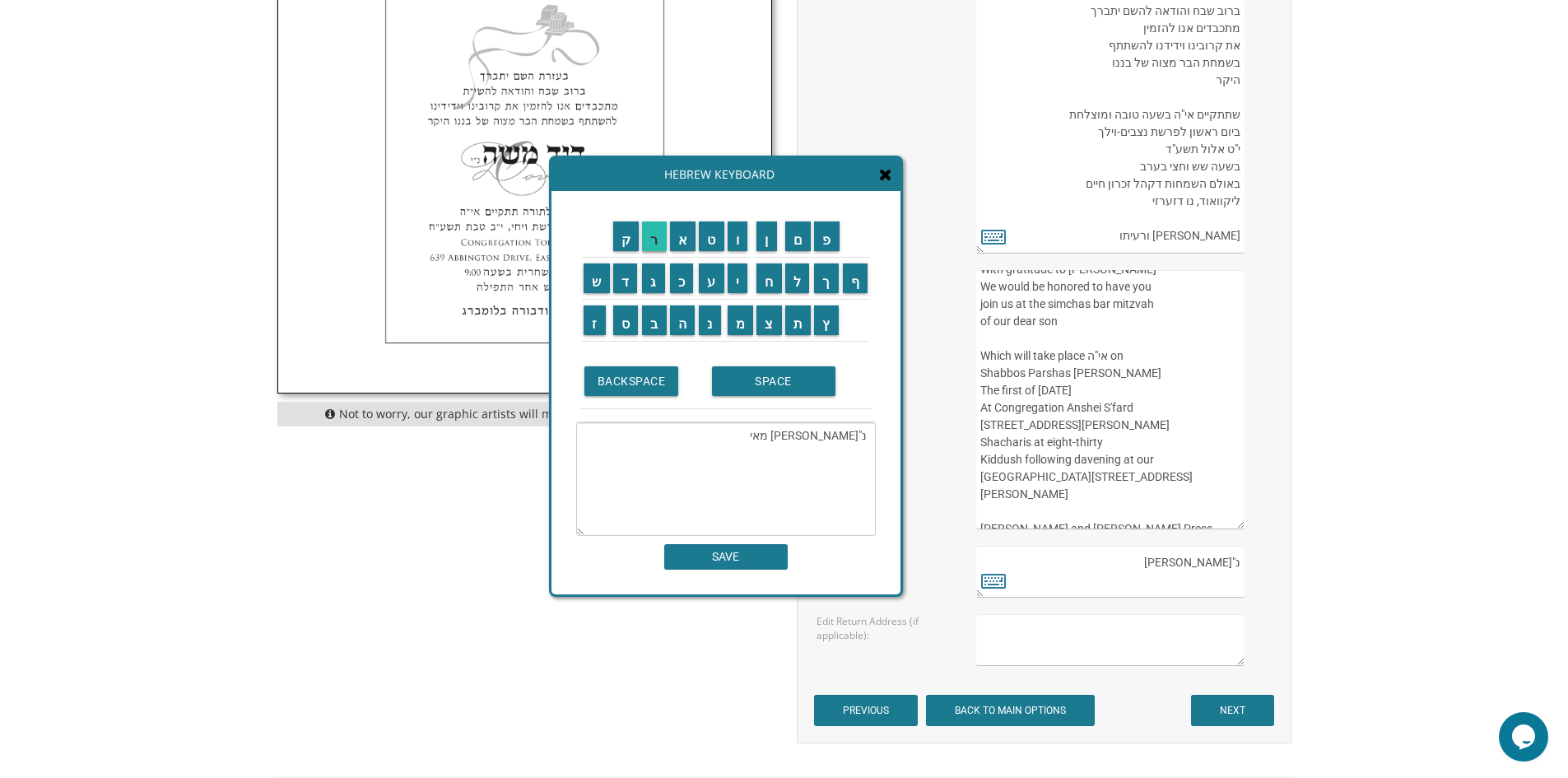
type textarea "נ"י Avrohom Meirאברהם מאיר"
drag, startPoint x: 738, startPoint y: 554, endPoint x: 746, endPoint y: 553, distance: 8.1
click at [741, 554] on input "SAVE" at bounding box center [727, 557] width 124 height 25
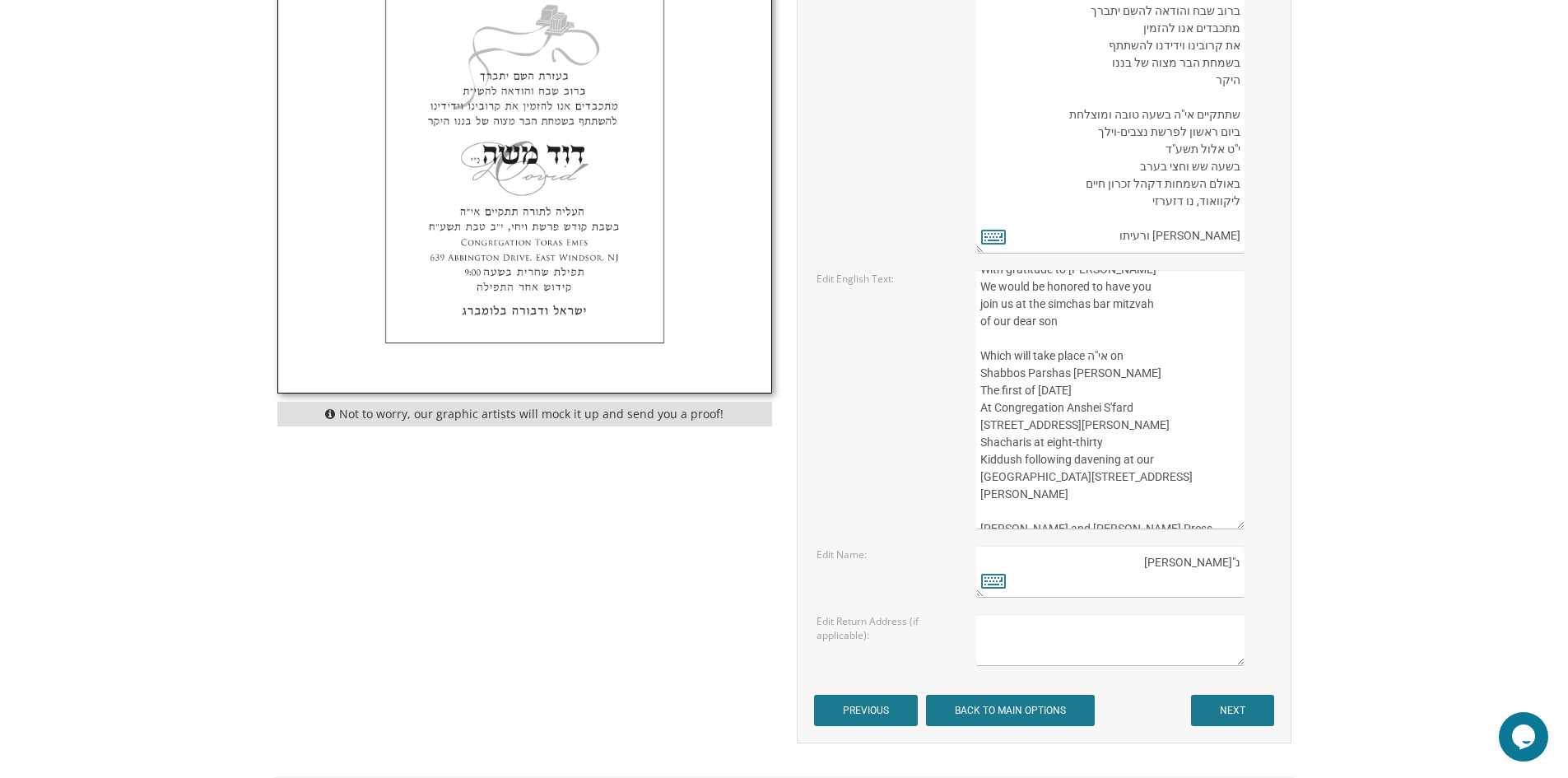
drag, startPoint x: 1168, startPoint y: 580, endPoint x: 1244, endPoint y: 592, distance: 76.9
click at [1244, 592] on textarea "דוד משה נ"י Dovid" at bounding box center [1110, 572] width 268 height 52
click at [1164, 584] on textarea "דוד משה נ"י Dovid" at bounding box center [1110, 572] width 268 height 52
click at [1164, 586] on textarea "דוד משה נ"י Dovid" at bounding box center [1110, 572] width 268 height 52
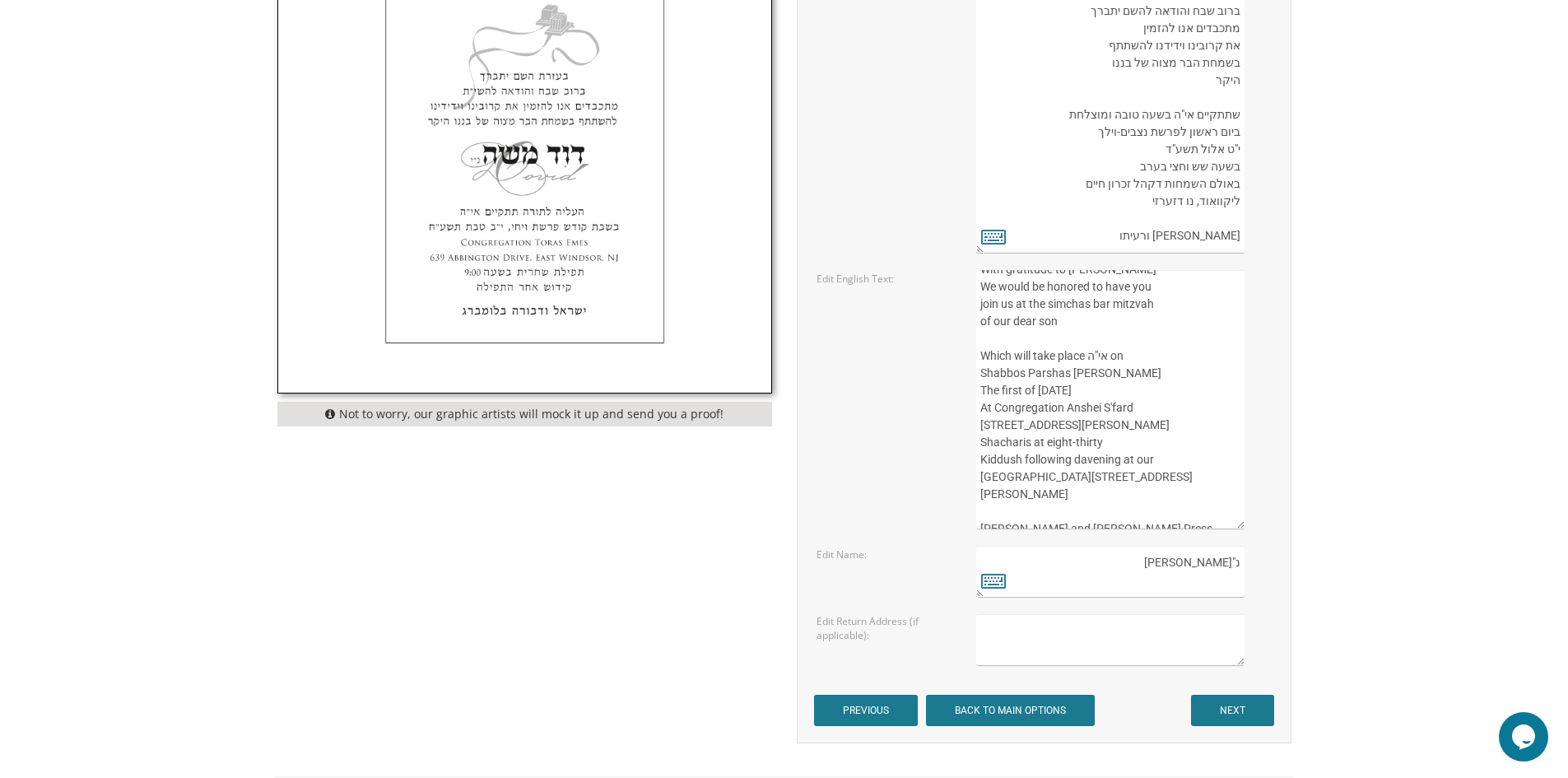
scroll to position [0, 0]
drag, startPoint x: 1220, startPoint y: 549, endPoint x: 1240, endPoint y: 553, distance: 20.4
click at [1240, 553] on textarea "דוד משה נ"י Dovid" at bounding box center [1110, 572] width 268 height 52
click at [1174, 593] on textarea "דוד משה נ"י Dovid" at bounding box center [1110, 572] width 268 height 52
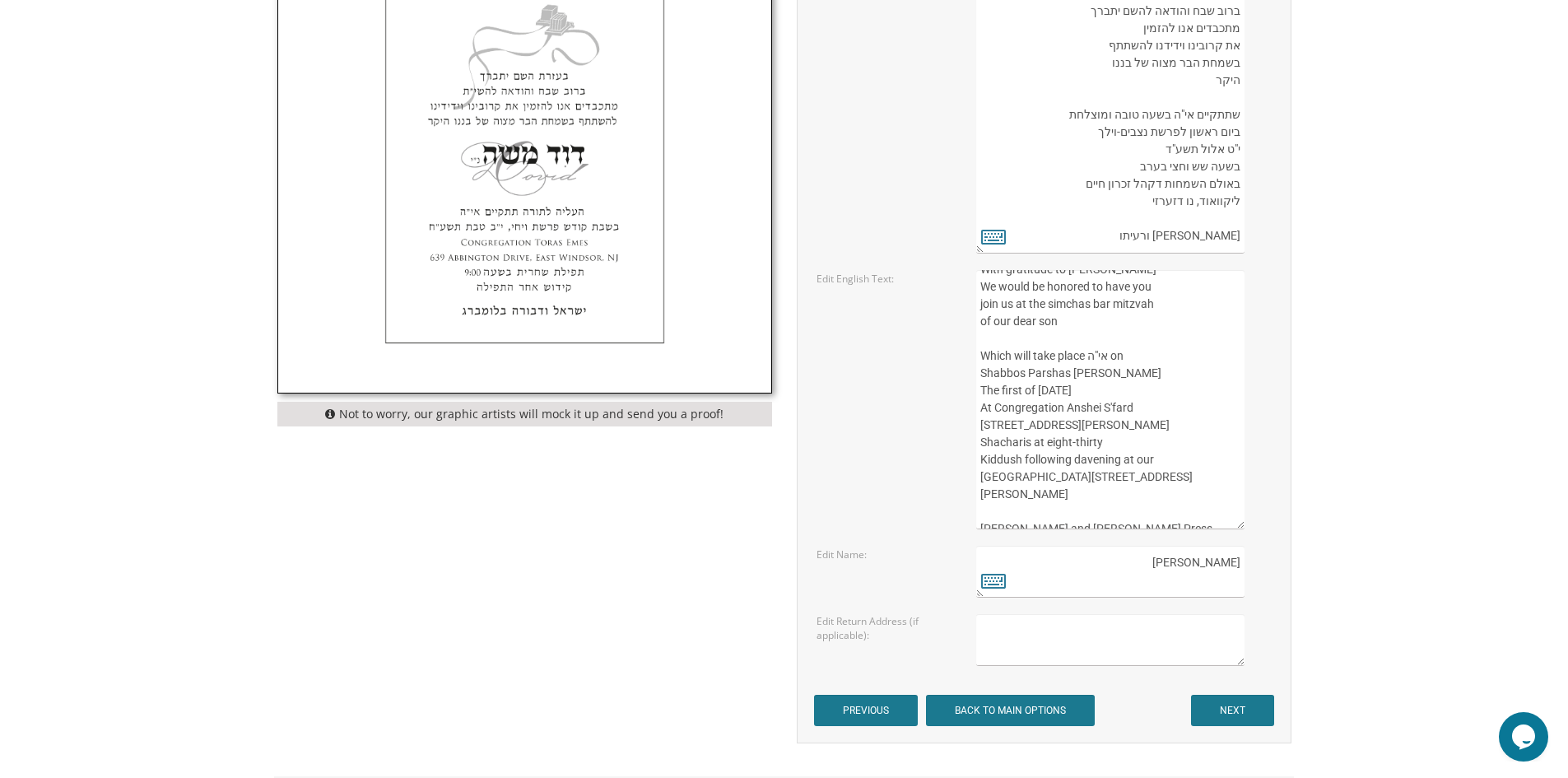
paste textarea "נ"י"
click at [1161, 563] on textarea "דוד משה נ"י Dovid" at bounding box center [1110, 572] width 268 height 52
click at [1240, 561] on textarea "דוד משה נ"י Dovid" at bounding box center [1110, 572] width 268 height 52
drag, startPoint x: 1166, startPoint y: 570, endPoint x: 1242, endPoint y: 568, distance: 76.0
click at [1242, 568] on textarea "דוד משה נ"י Dovid" at bounding box center [1110, 572] width 268 height 52
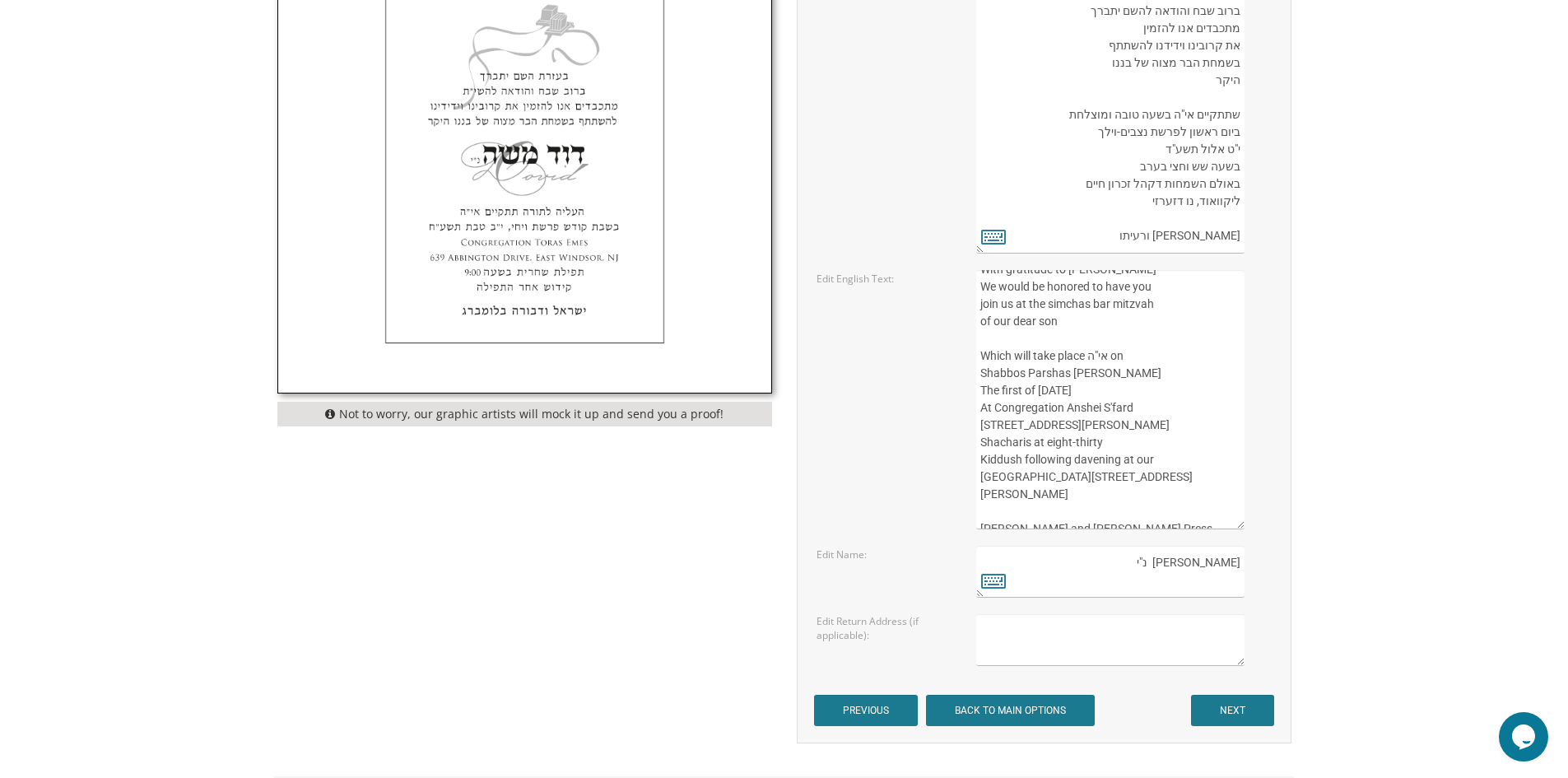
click at [1240, 587] on textarea "דוד משה נ"י Dovid" at bounding box center [1110, 572] width 268 height 52
click at [1155, 585] on textarea "דוד משה נ"י Dovid" at bounding box center [1110, 572] width 268 height 52
paste textarea "[PERSON_NAME]"
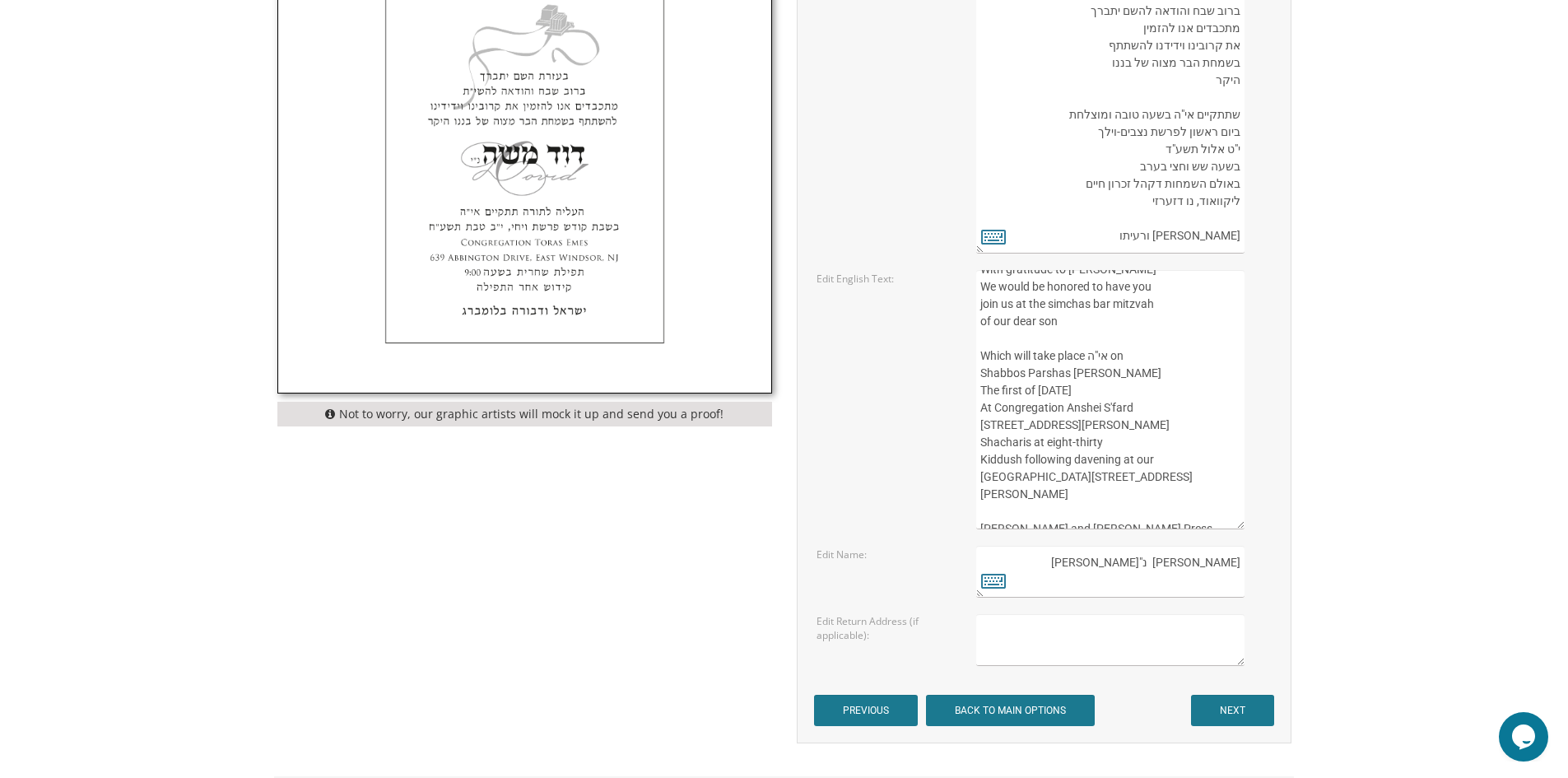
drag, startPoint x: 1157, startPoint y: 557, endPoint x: 1123, endPoint y: 529, distance: 44.0
click at [1123, 529] on form "Customizations Please fill in your personal information. Edit Hebrew Text: Edit…" at bounding box center [1044, 291] width 460 height 871
drag, startPoint x: 1157, startPoint y: 550, endPoint x: 1243, endPoint y: 569, distance: 88.1
click at [1243, 569] on textarea "דוד משה נ"י Dovid" at bounding box center [1110, 572] width 268 height 52
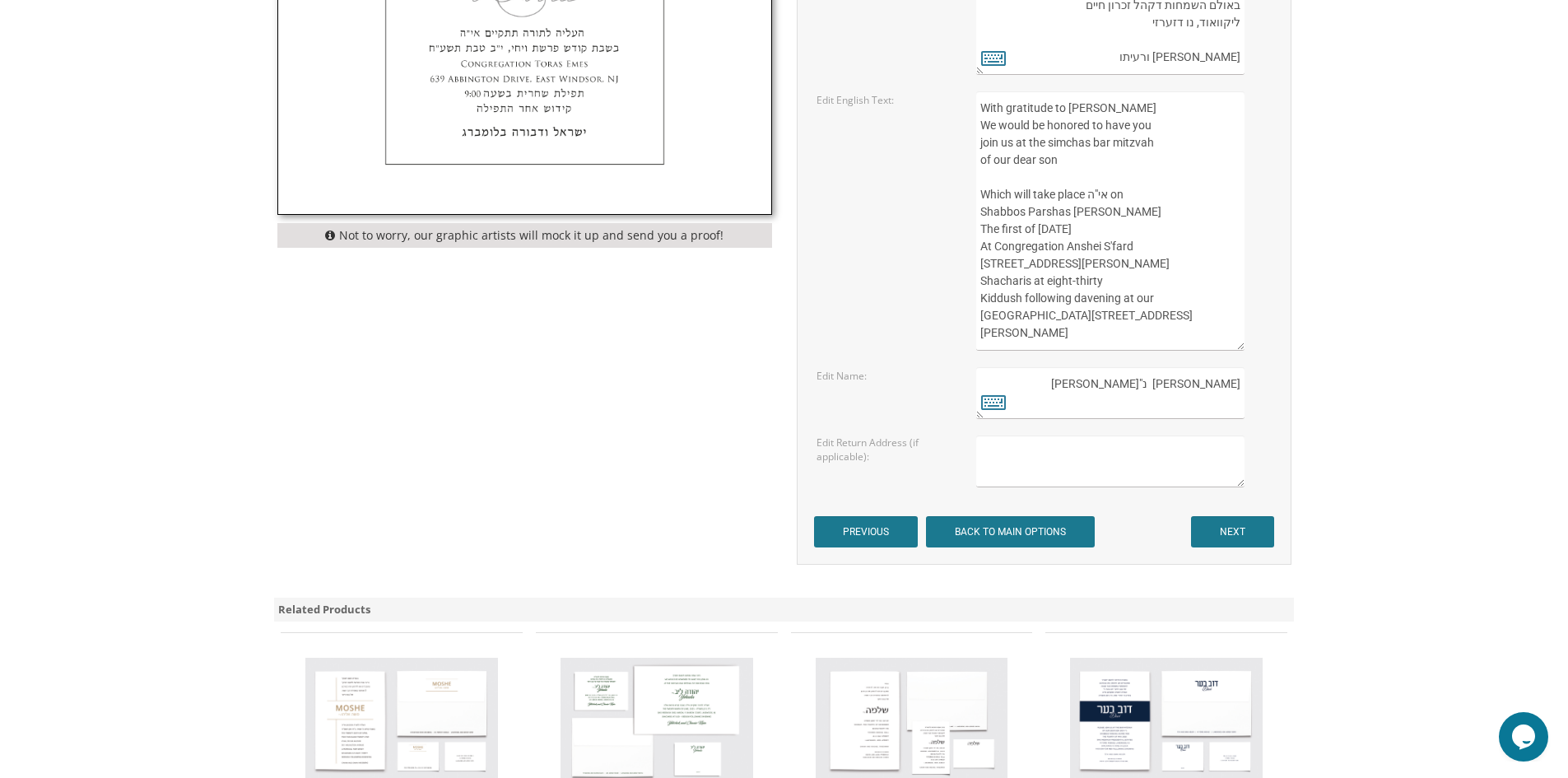
scroll to position [1071, 0]
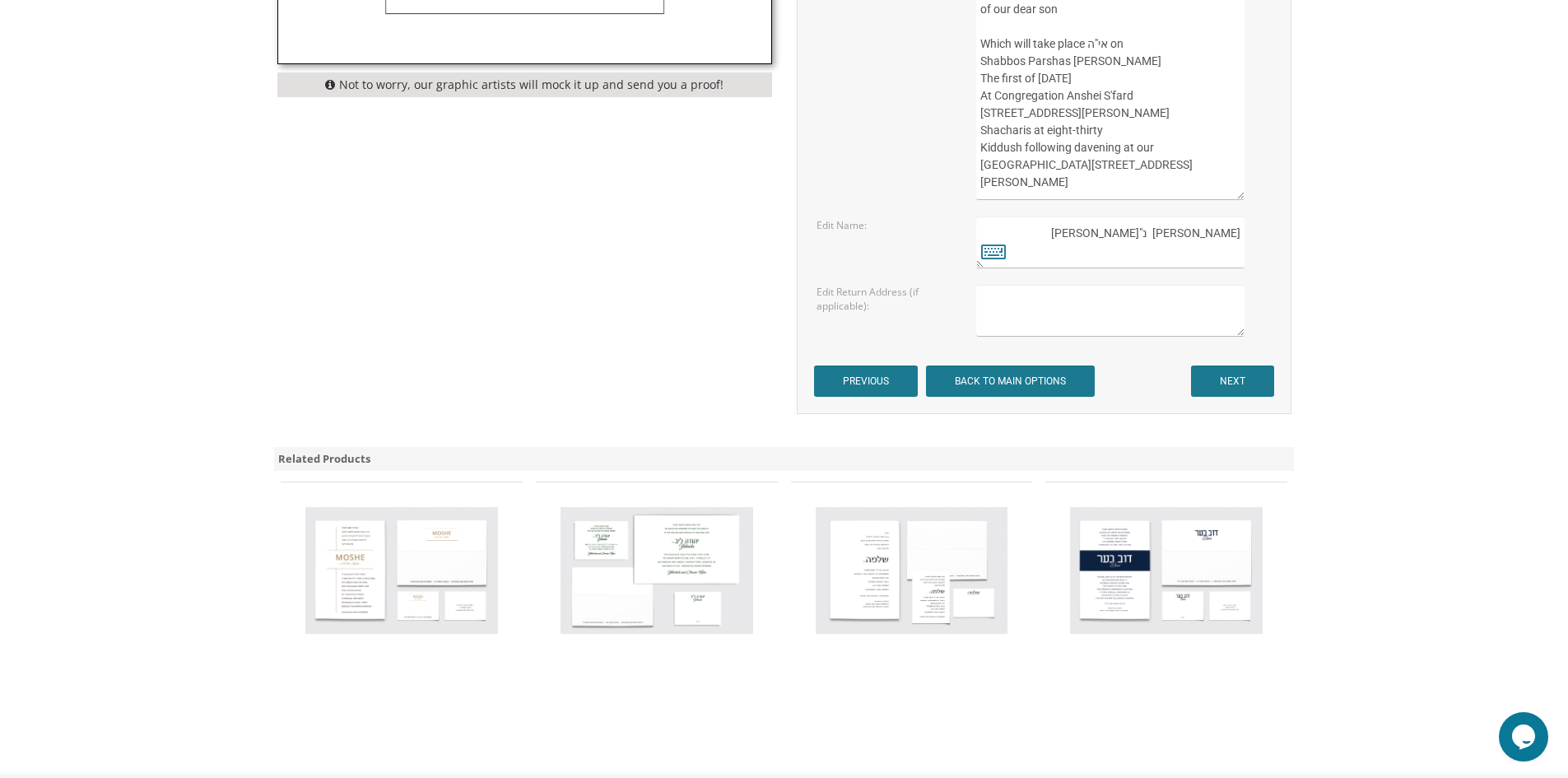
type textarea "אברהם מאיר נ"י Avrohom Meir"
click at [1235, 388] on input "NEXT" at bounding box center [1232, 381] width 84 height 31
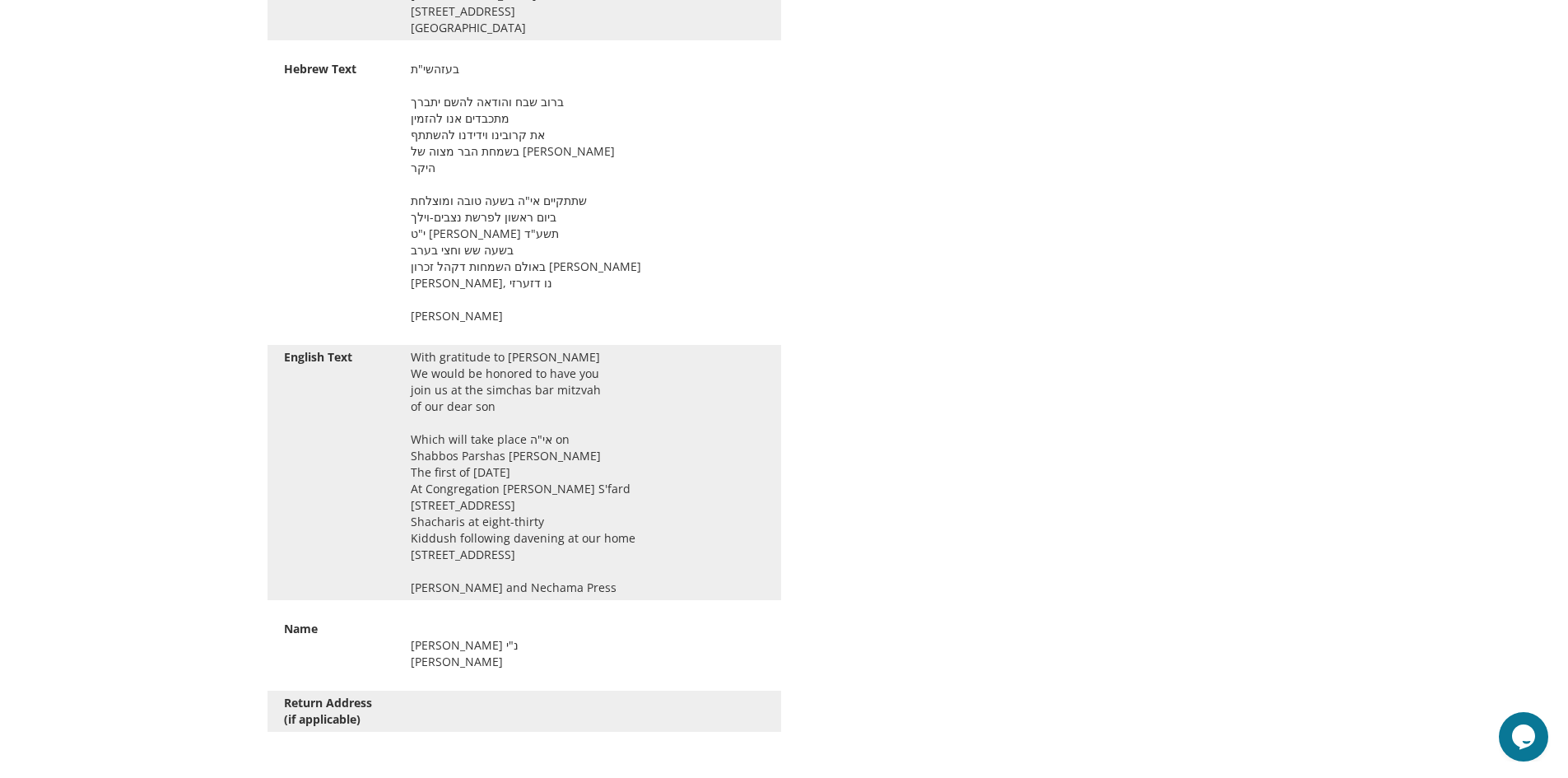
scroll to position [1153, 0]
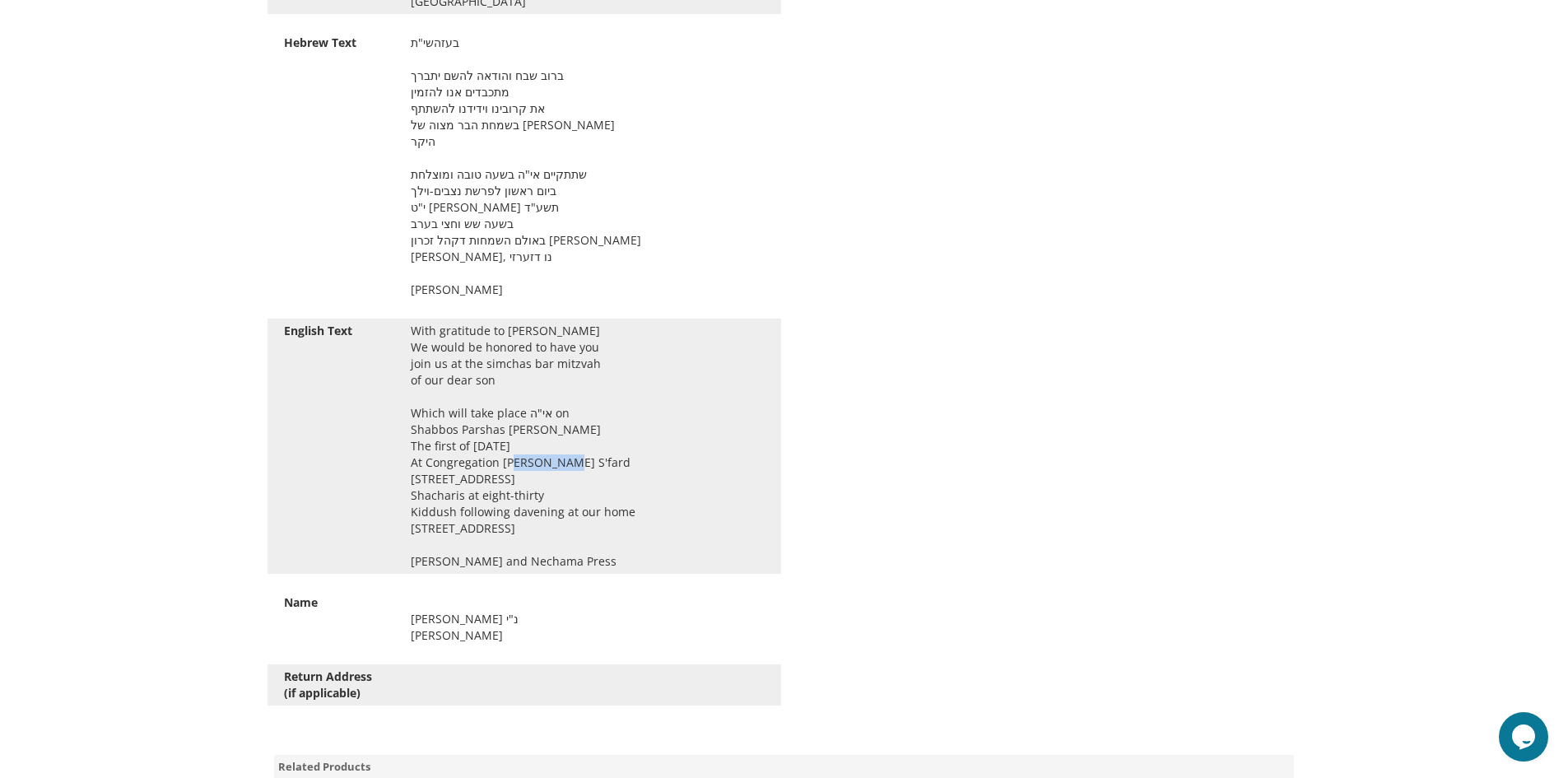
drag, startPoint x: 516, startPoint y: 461, endPoint x: 559, endPoint y: 470, distance: 43.9
click at [559, 470] on div "With gratitude to Hashem Yisborach We would be honored to have you join us at t…" at bounding box center [588, 446] width 379 height 247
click at [573, 461] on div "With gratitude to Hashem Yisborach We would be honored to have you join us at t…" at bounding box center [588, 446] width 379 height 247
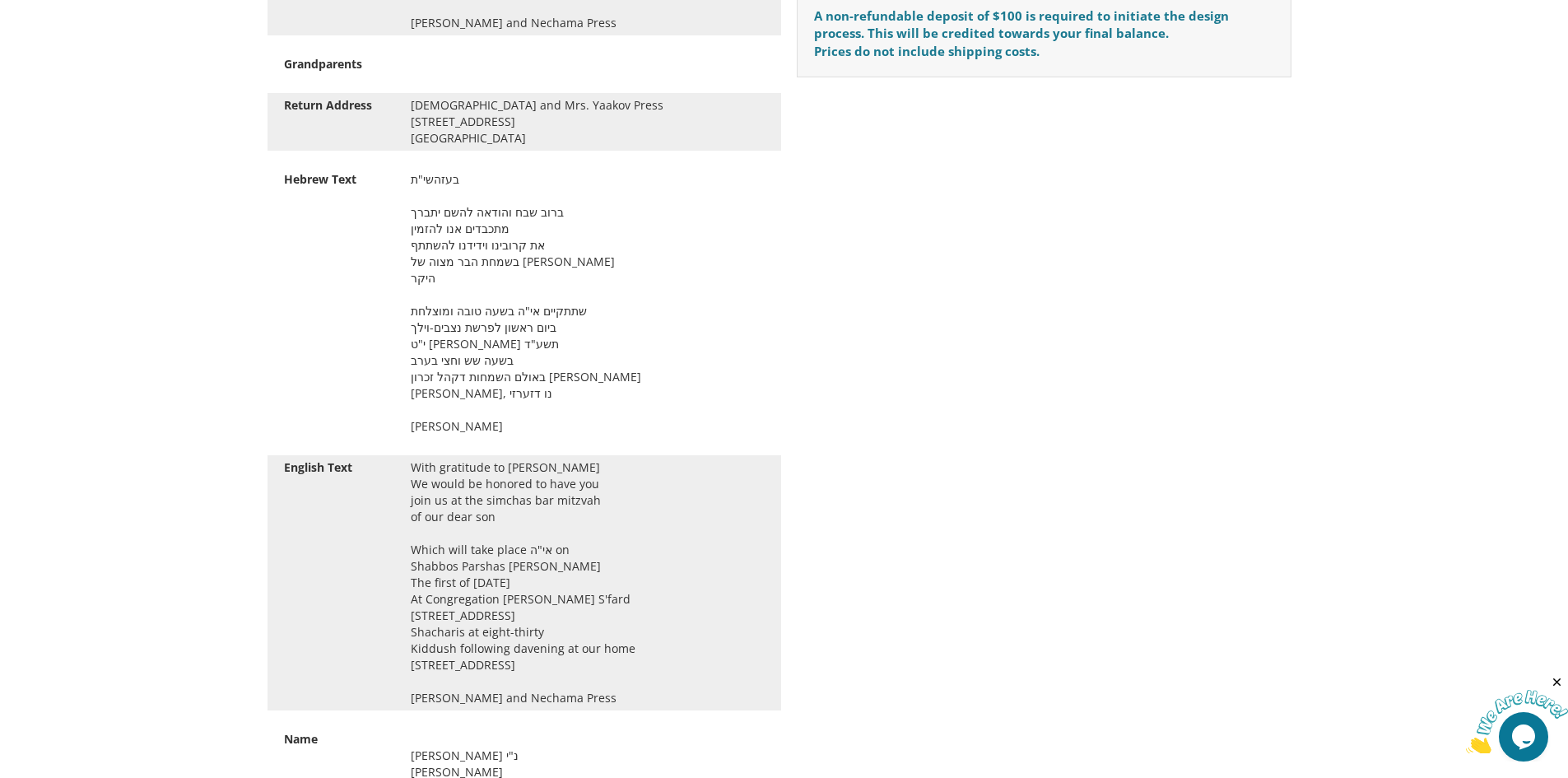
scroll to position [1071, 0]
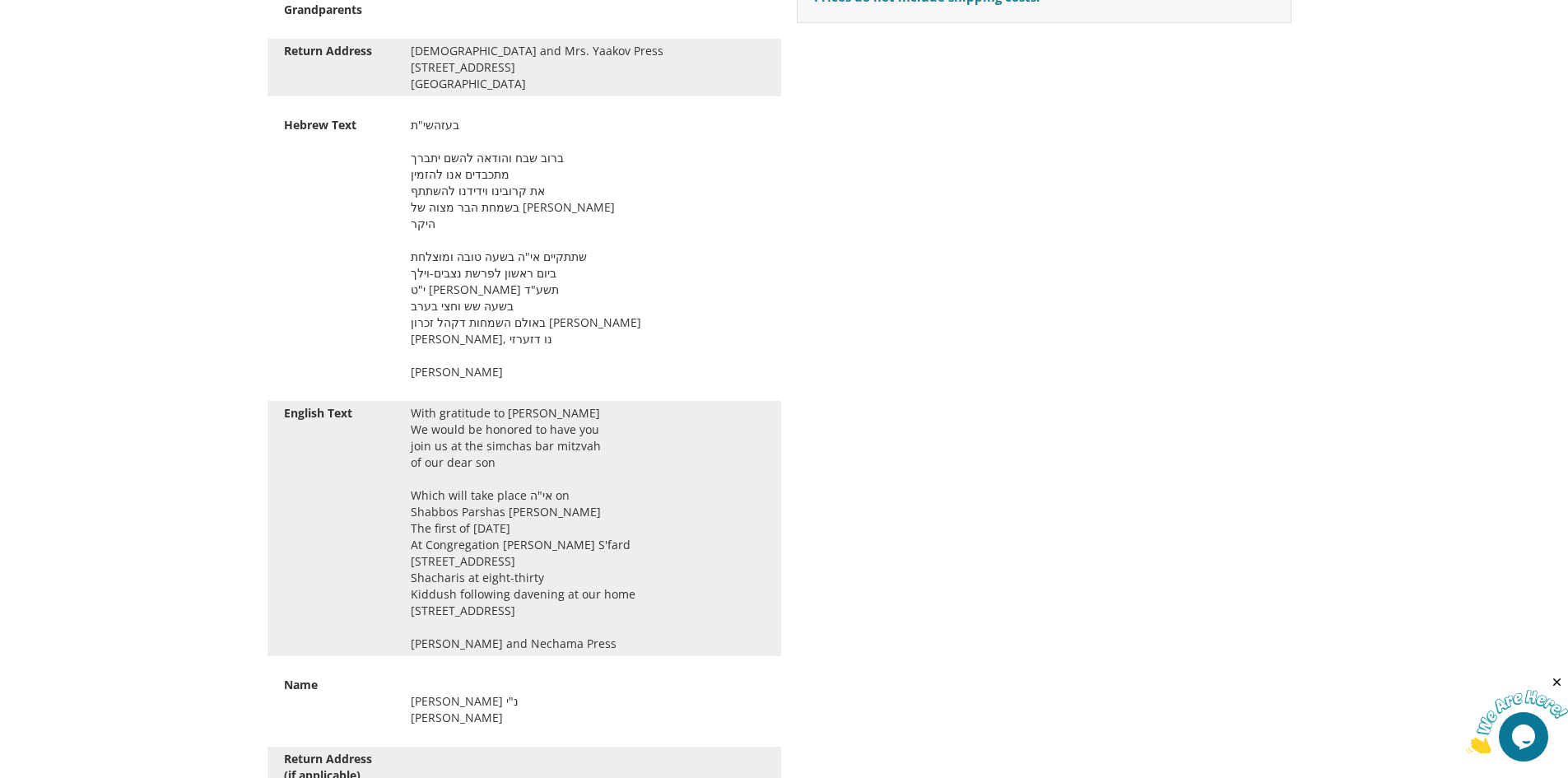
click at [621, 534] on div "With gratitude to Hashem Yisborach We would be honored to have you join us at t…" at bounding box center [588, 528] width 379 height 247
click at [459, 539] on div "With gratitude to Hashem Yisborach We would be honored to have you join us at t…" at bounding box center [588, 528] width 379 height 247
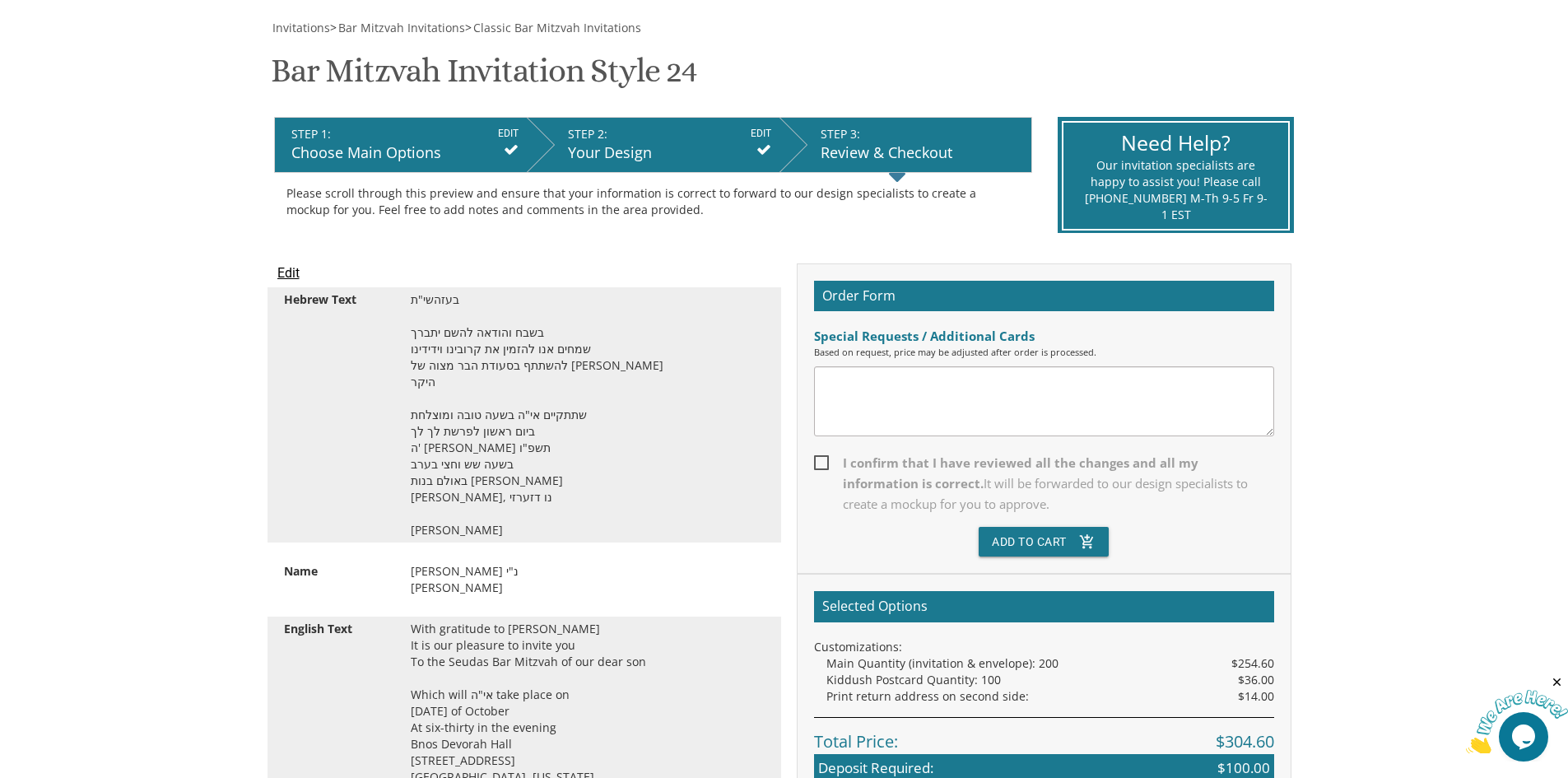
scroll to position [146, 0]
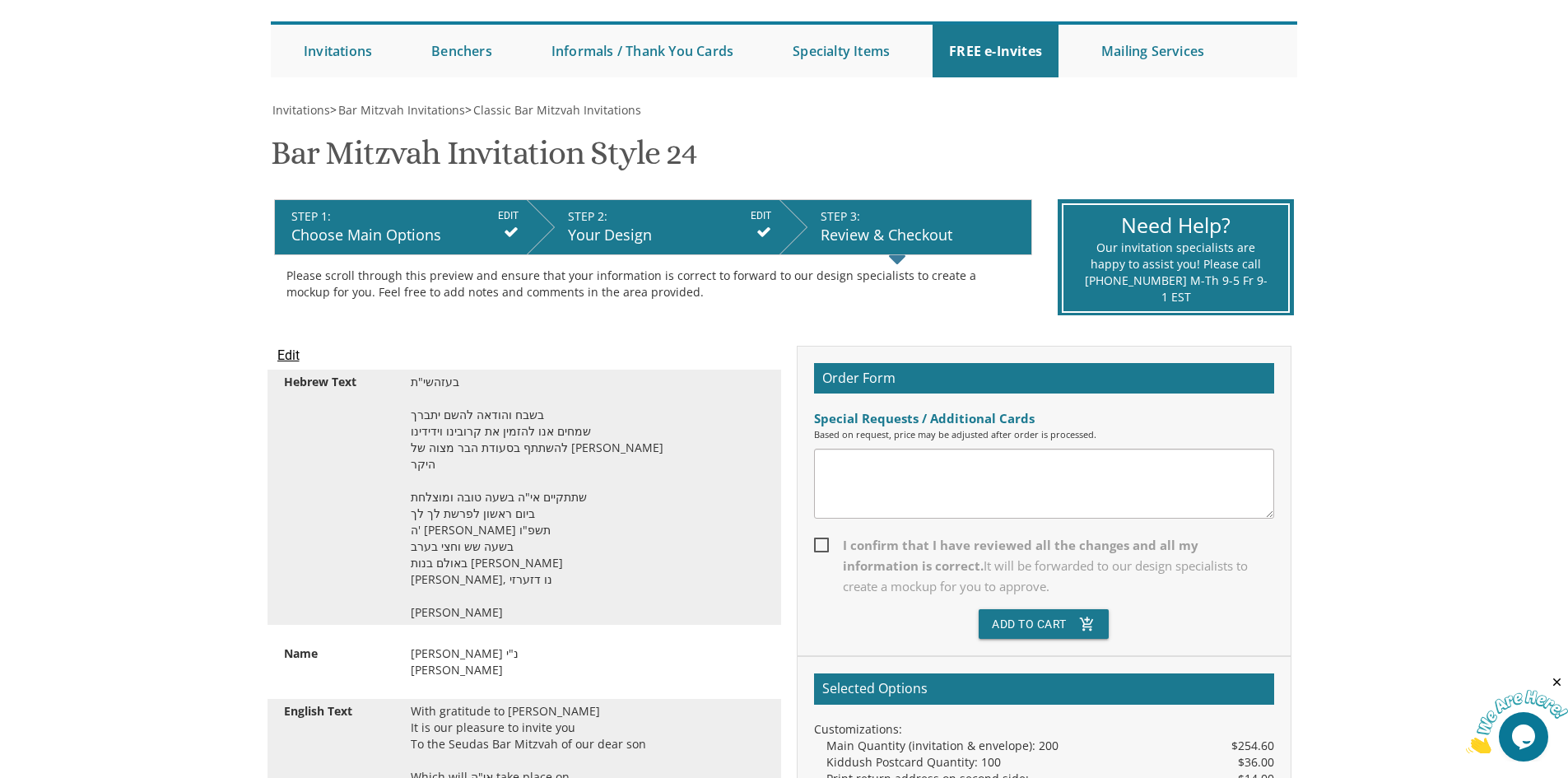
click at [288, 359] on input "Edit" at bounding box center [288, 356] width 22 height 20
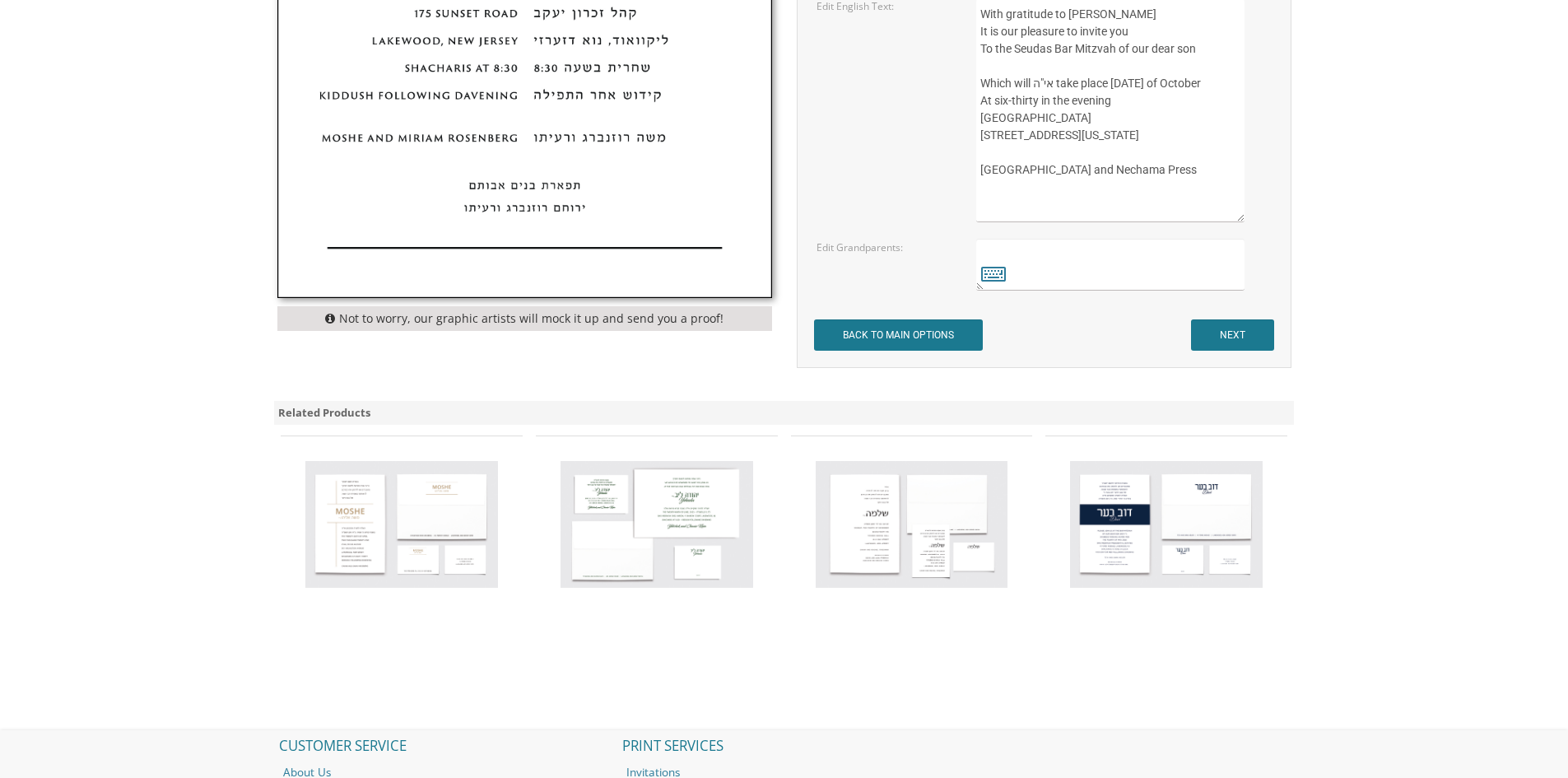
scroll to position [1071, 0]
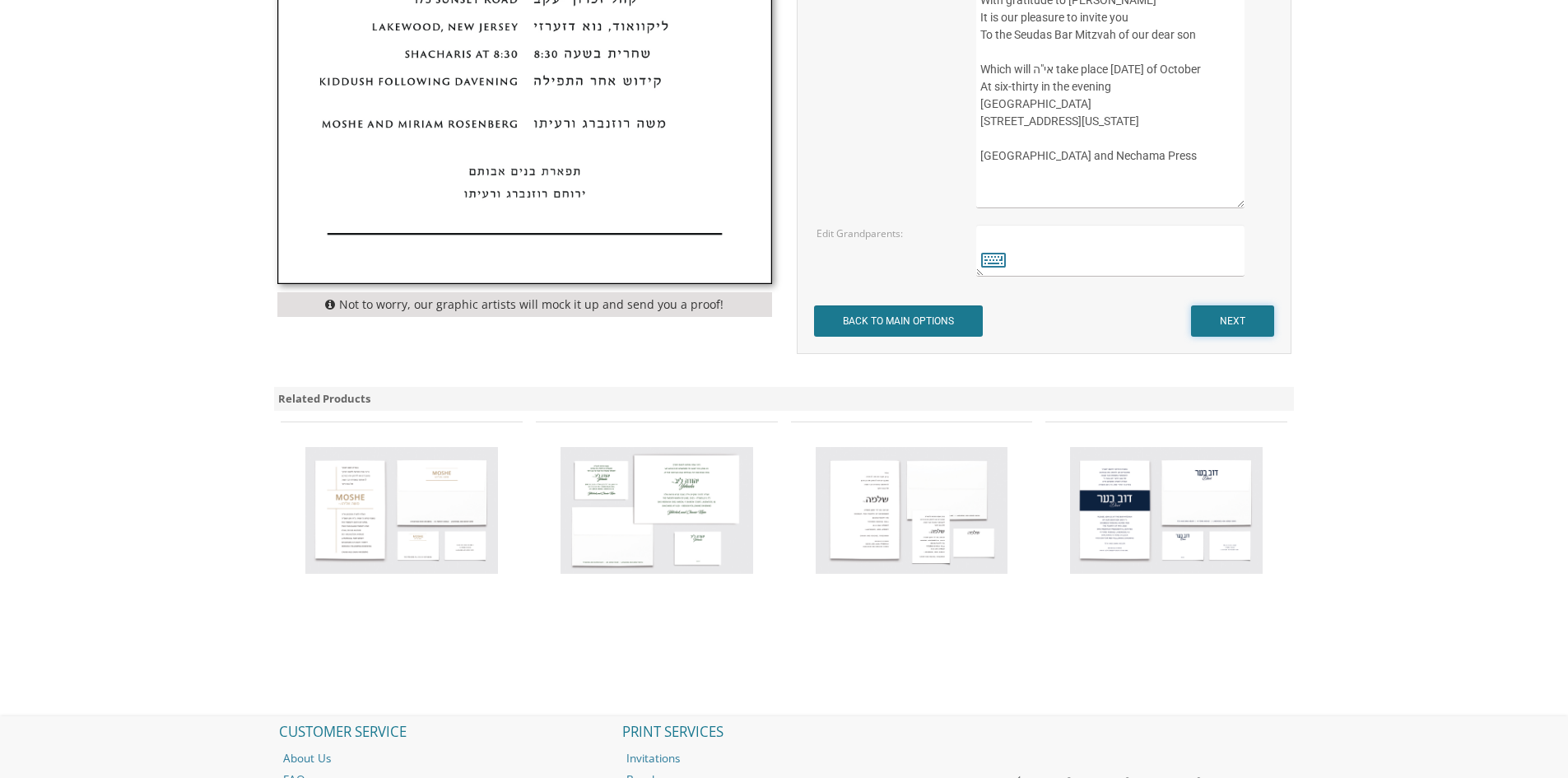
click at [1229, 326] on input "NEXT" at bounding box center [1232, 321] width 84 height 31
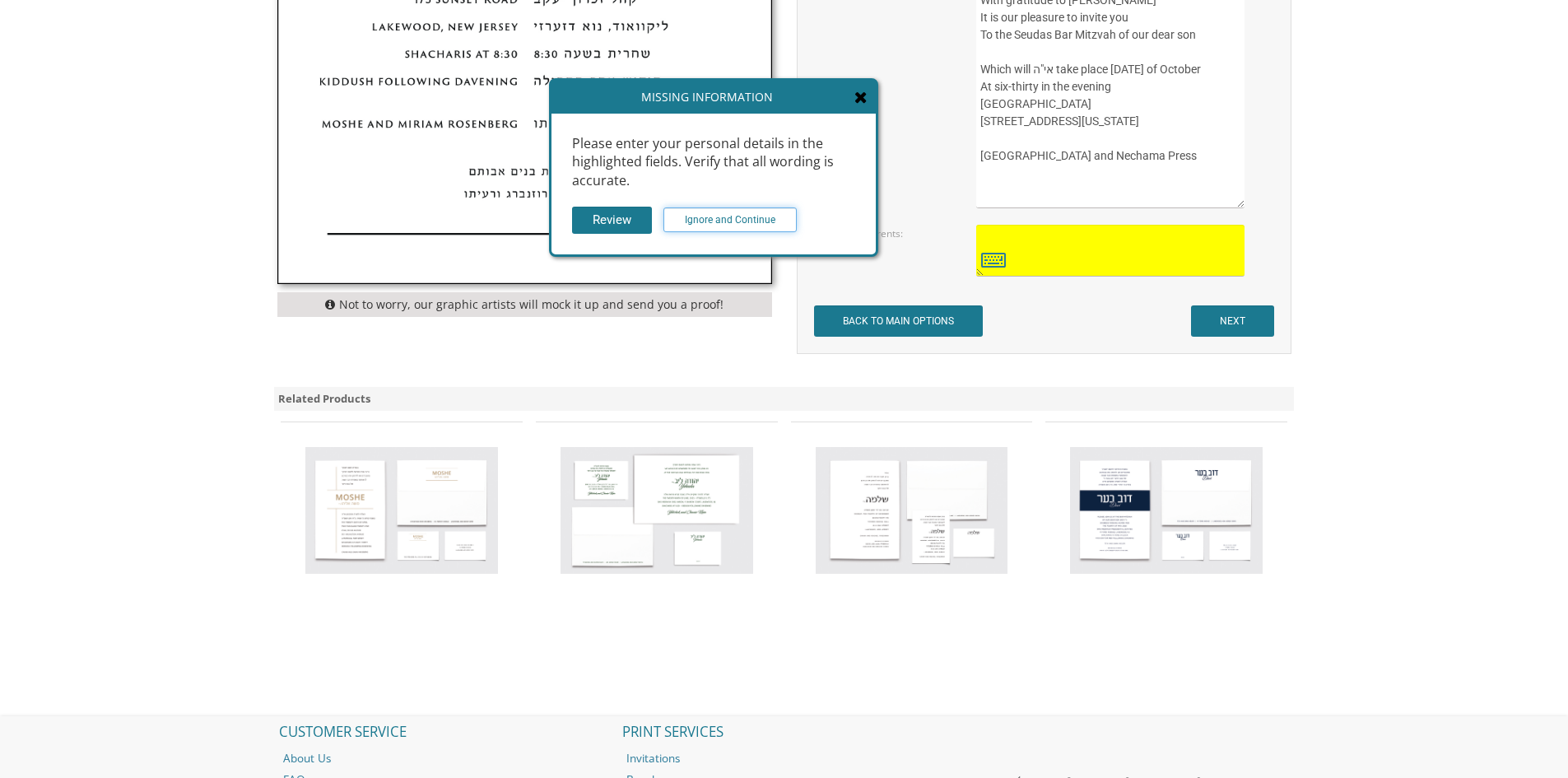
click at [774, 230] on input "Ignore and Continue" at bounding box center [730, 220] width 134 height 25
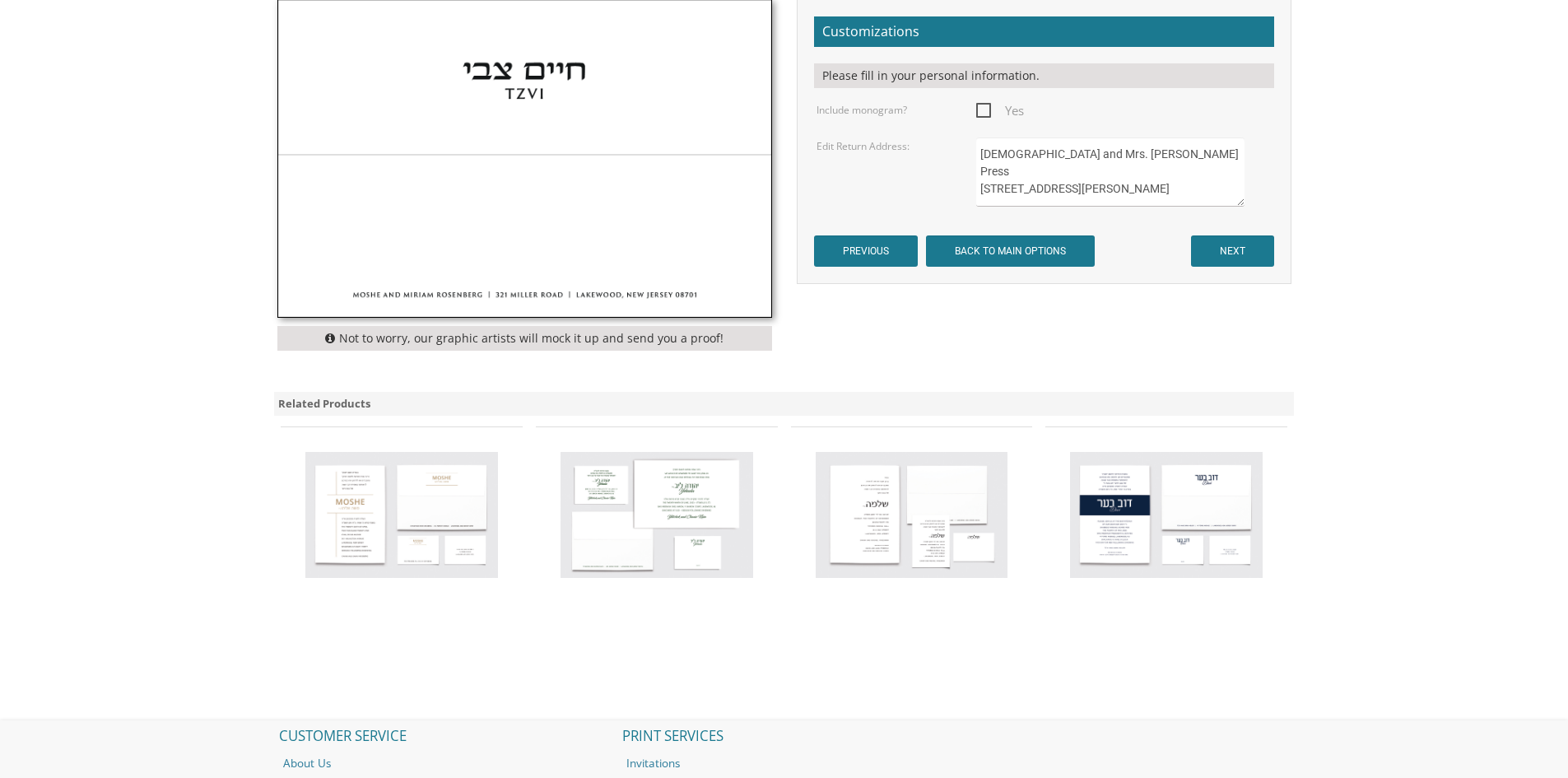
scroll to position [659, 0]
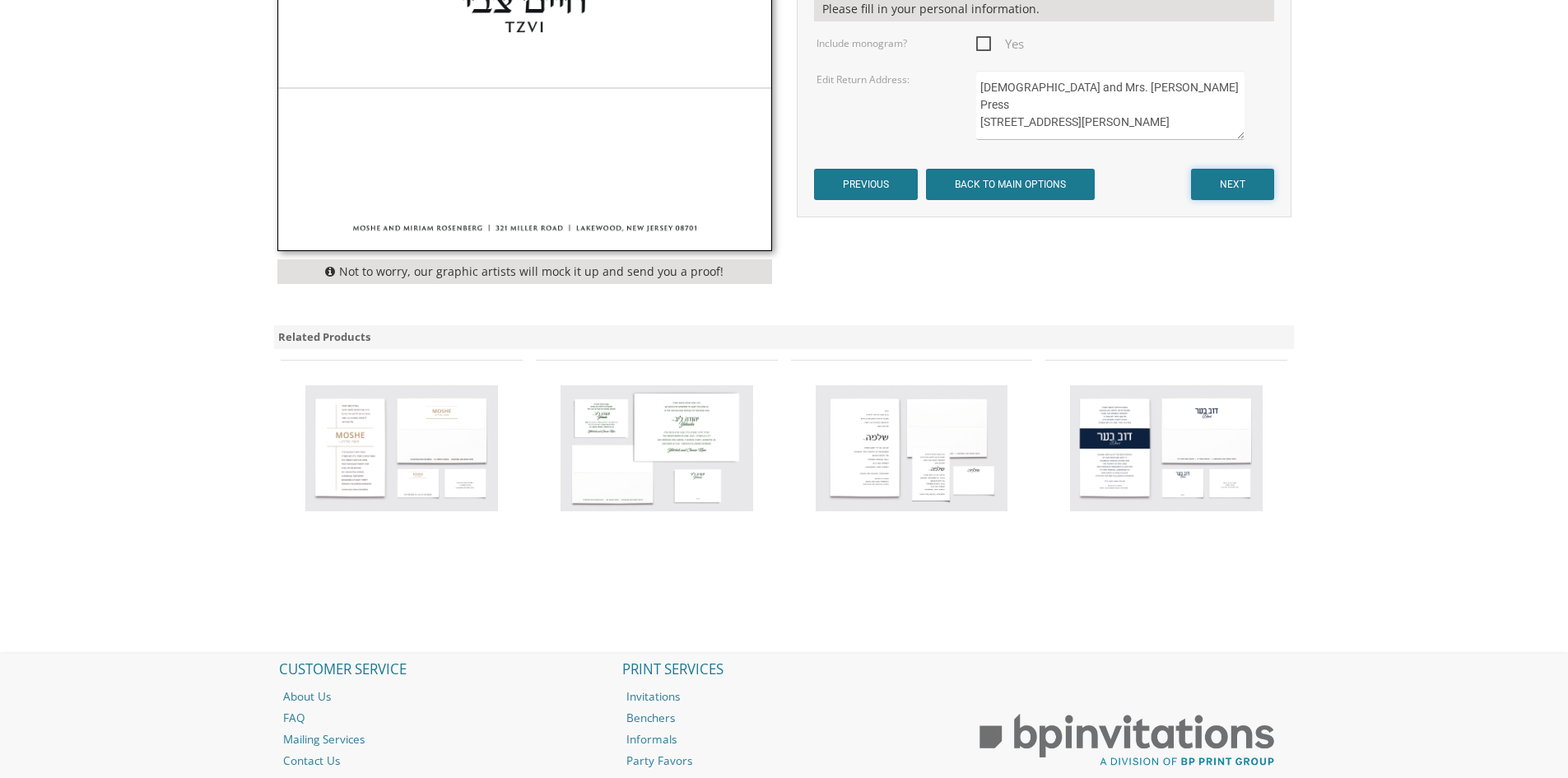
click at [1242, 182] on input "NEXT" at bounding box center [1232, 184] width 84 height 31
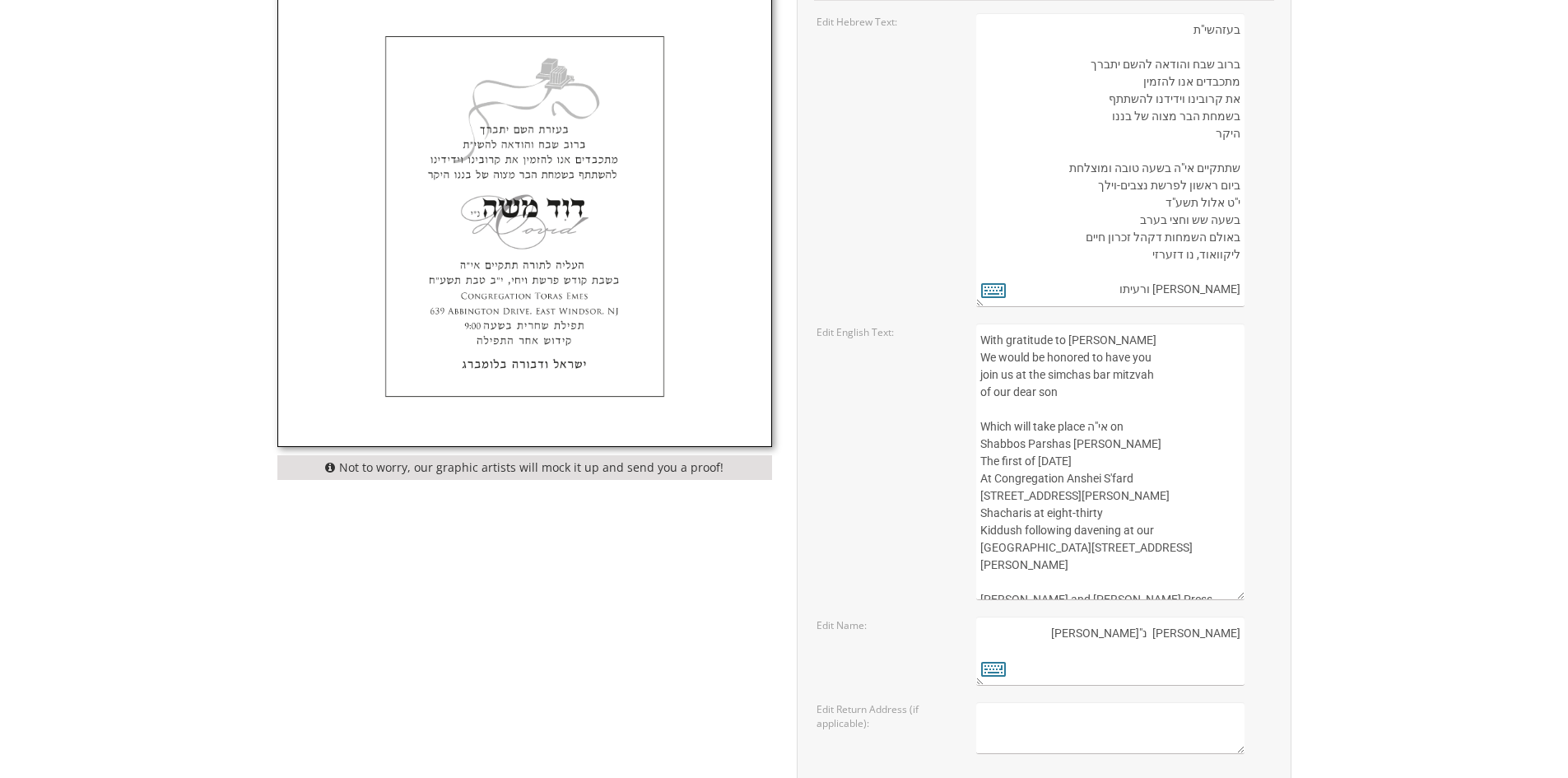
scroll to position [741, 0]
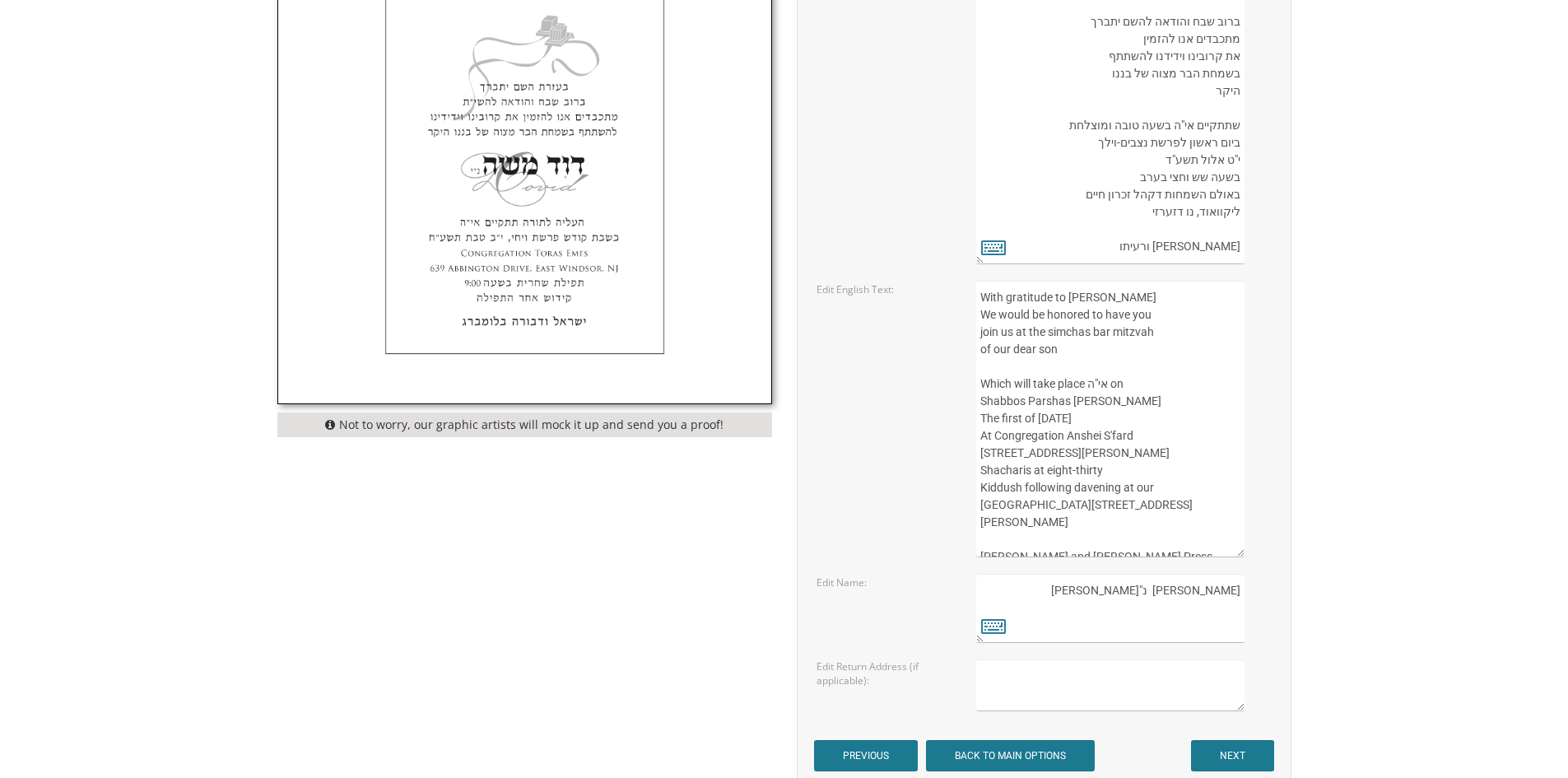
click at [1137, 440] on textarea "With gratitude to [PERSON_NAME] We would be honored to have you join us at the …" at bounding box center [1110, 420] width 268 height 277
drag, startPoint x: 1139, startPoint y: 438, endPoint x: 982, endPoint y: 435, distance: 157.0
click at [982, 435] on textarea "With gratitude to [PERSON_NAME] We would be honored to have you join us at the …" at bounding box center [1110, 420] width 268 height 277
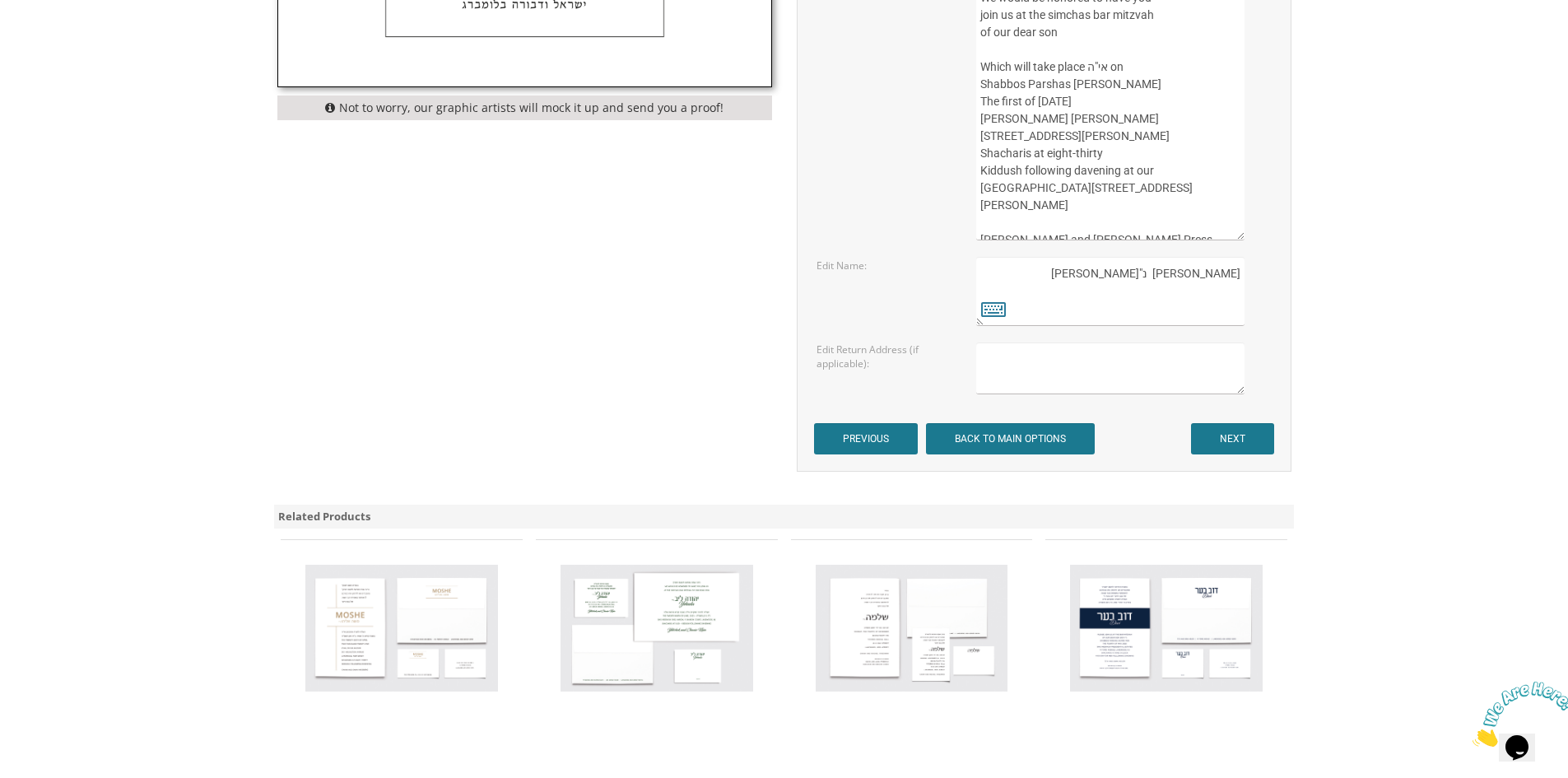
scroll to position [1071, 0]
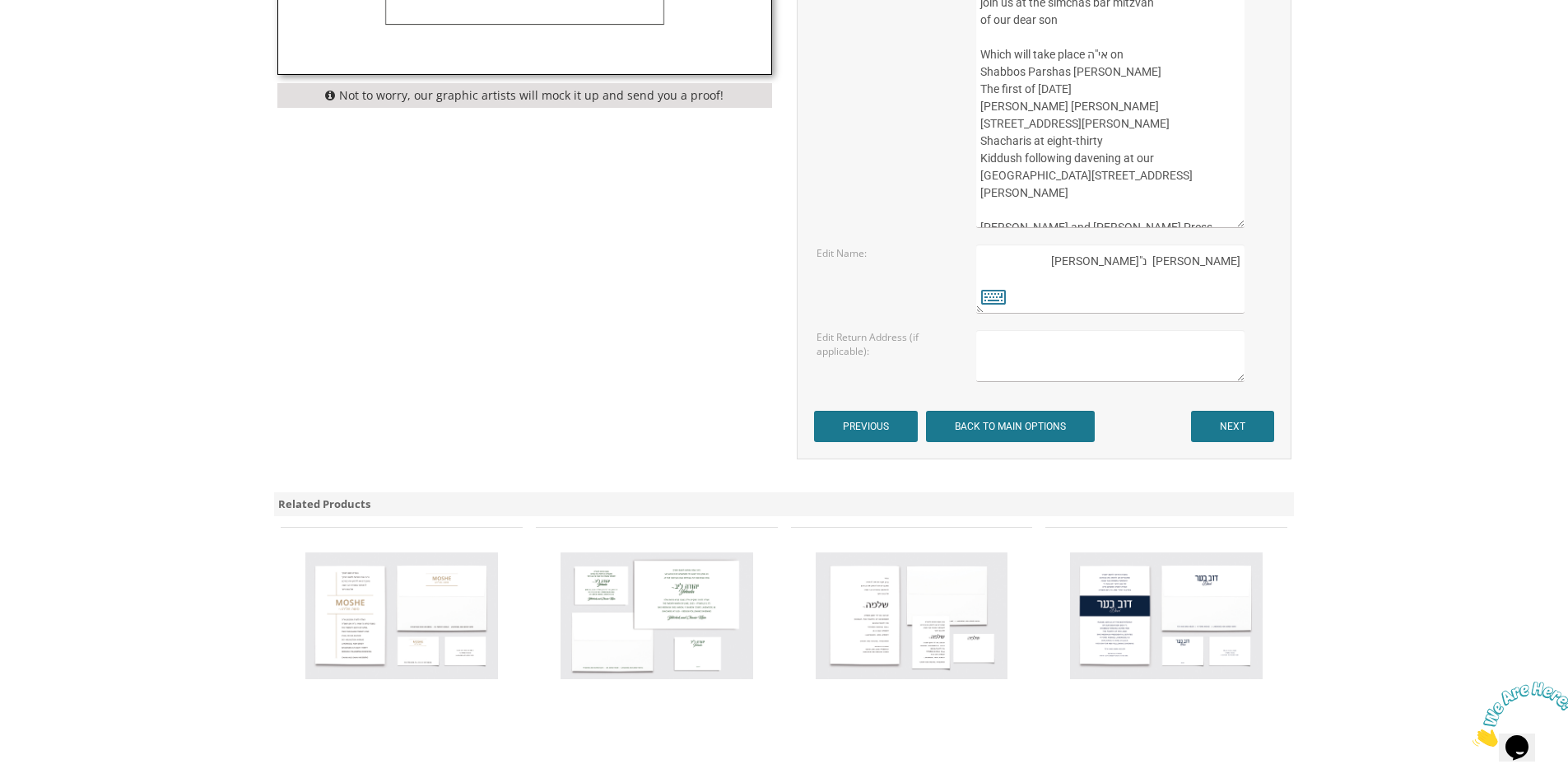
type textarea "With gratitude to [PERSON_NAME] We would be honored to have you join us at the …"
click at [886, 420] on input "PREVIOUS" at bounding box center [867, 426] width 104 height 31
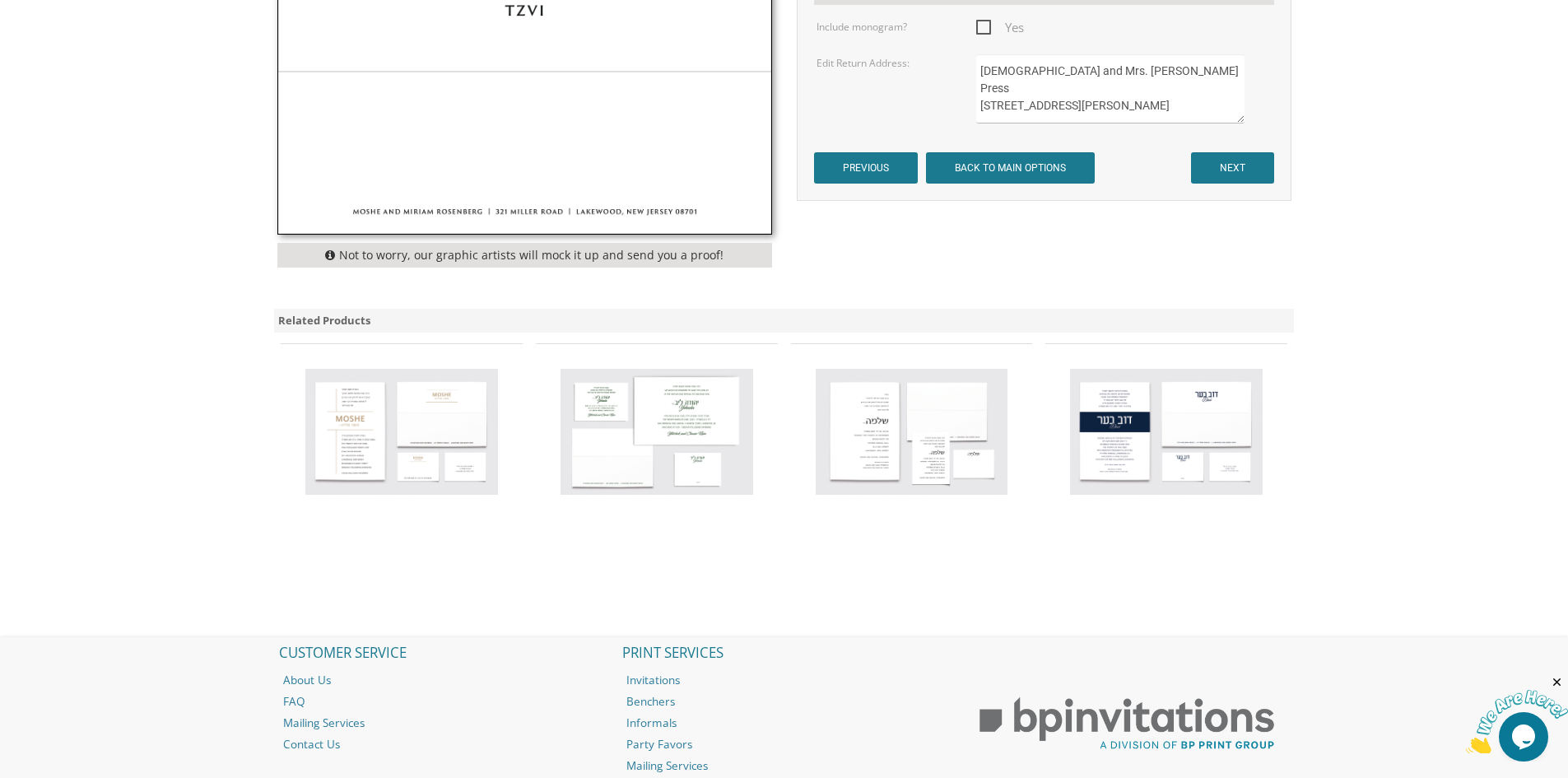
scroll to position [459, 0]
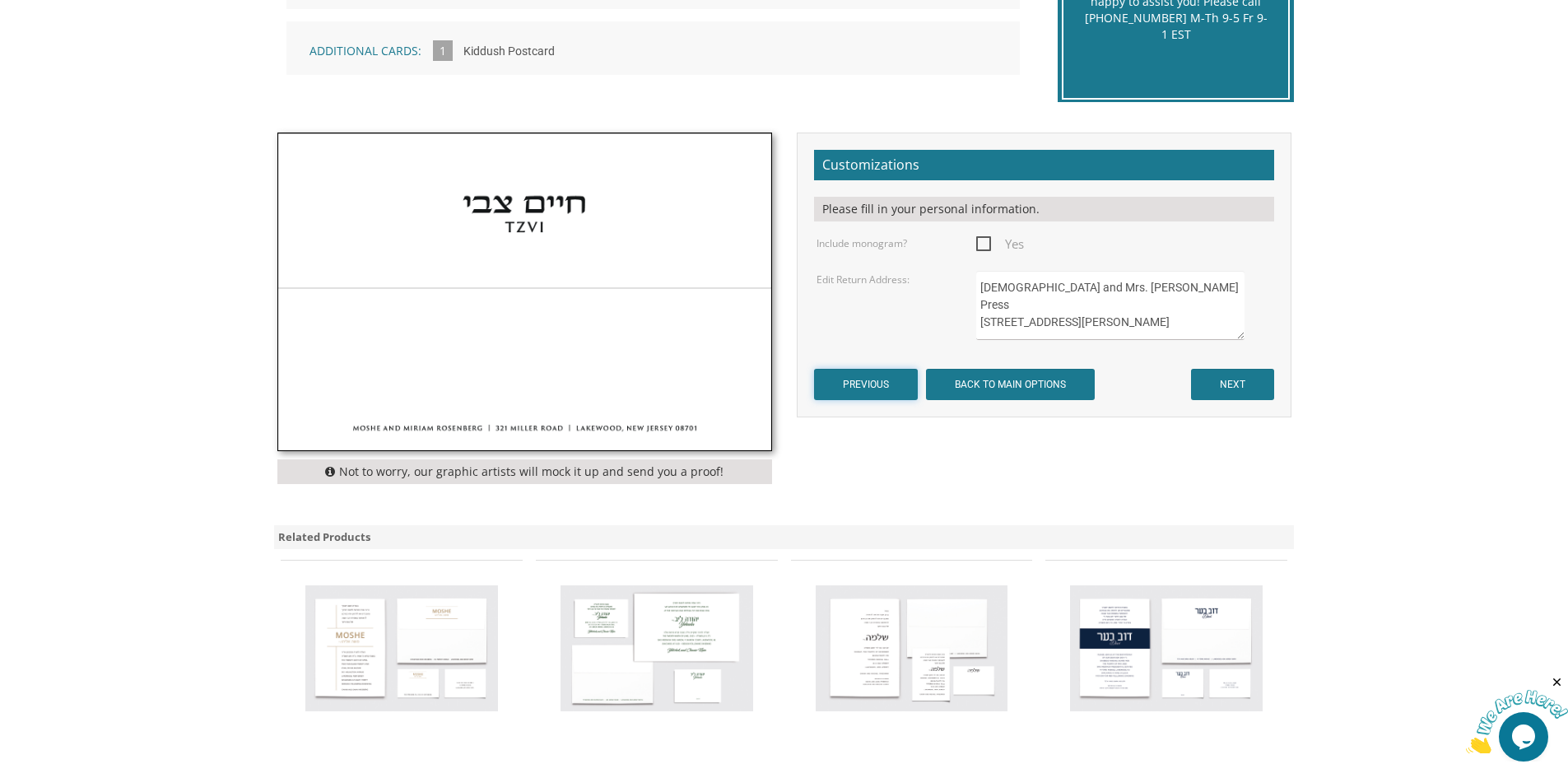
click at [894, 393] on input "PREVIOUS" at bounding box center [867, 385] width 104 height 31
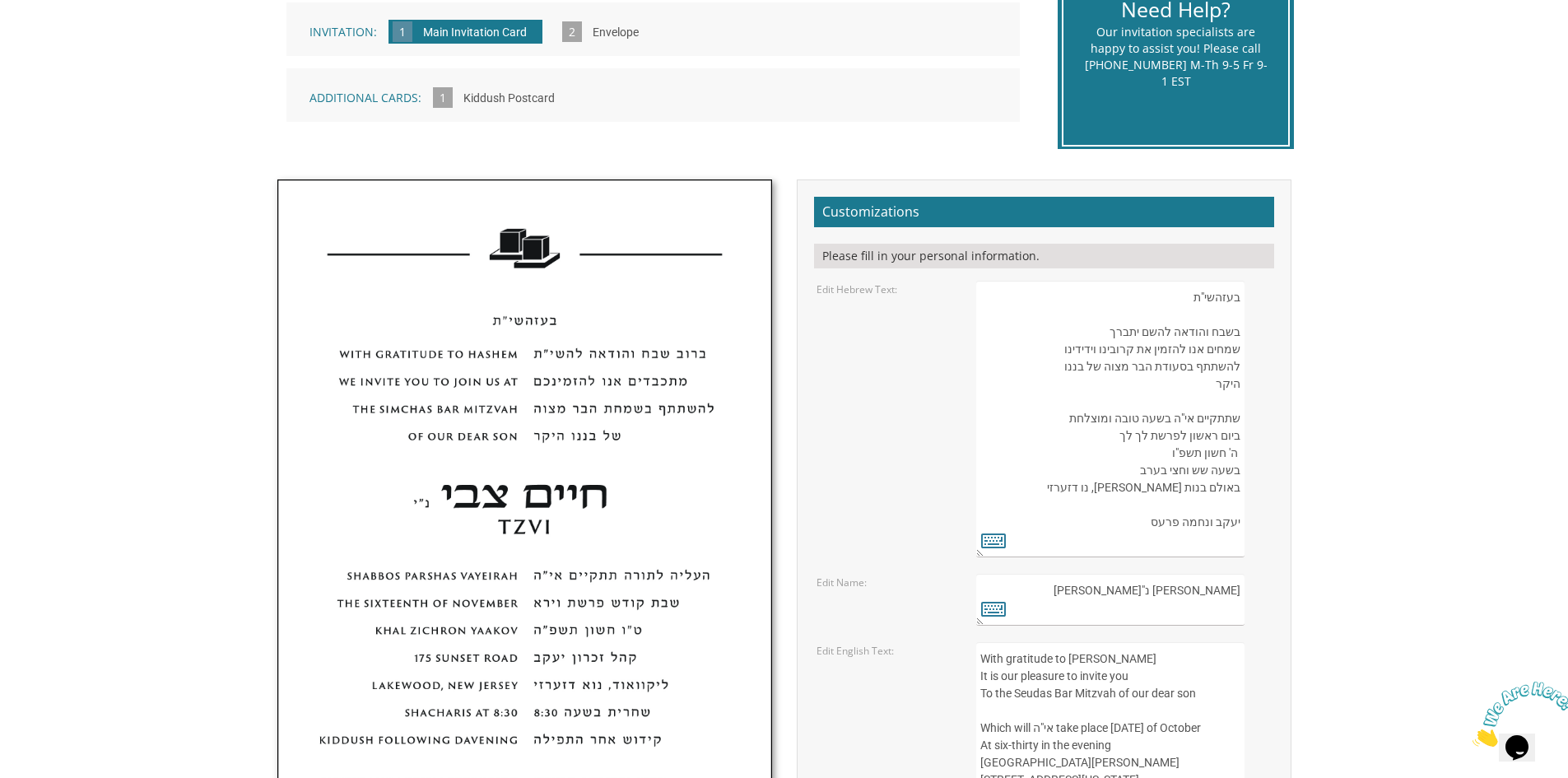
scroll to position [659, 0]
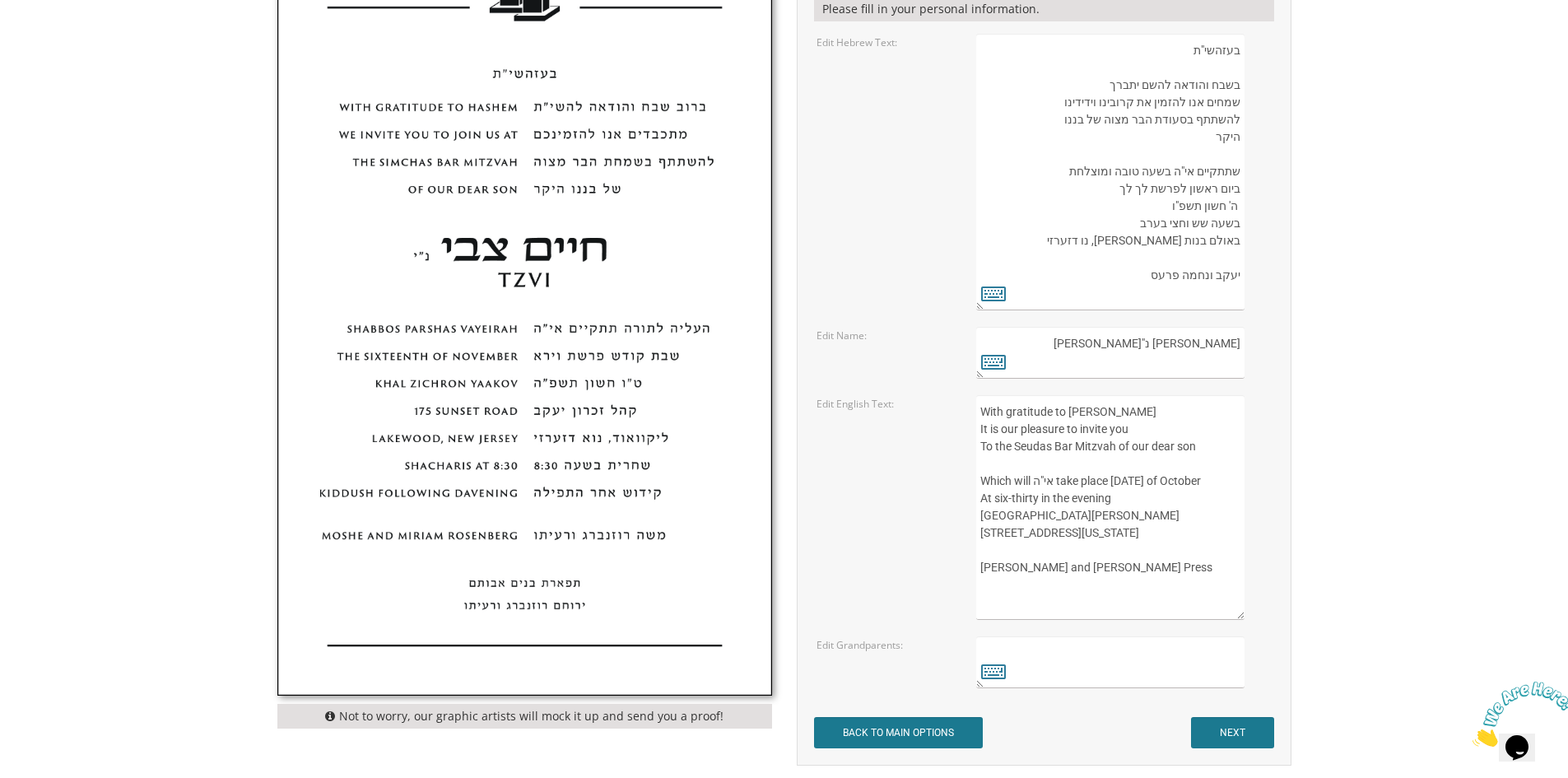
drag, startPoint x: 1119, startPoint y: 519, endPoint x: 983, endPoint y: 519, distance: 136.0
click at [983, 519] on textarea "With gratitude to [PERSON_NAME] It is our pleasure to invite you To the Seudas …" at bounding box center [1110, 508] width 268 height 225
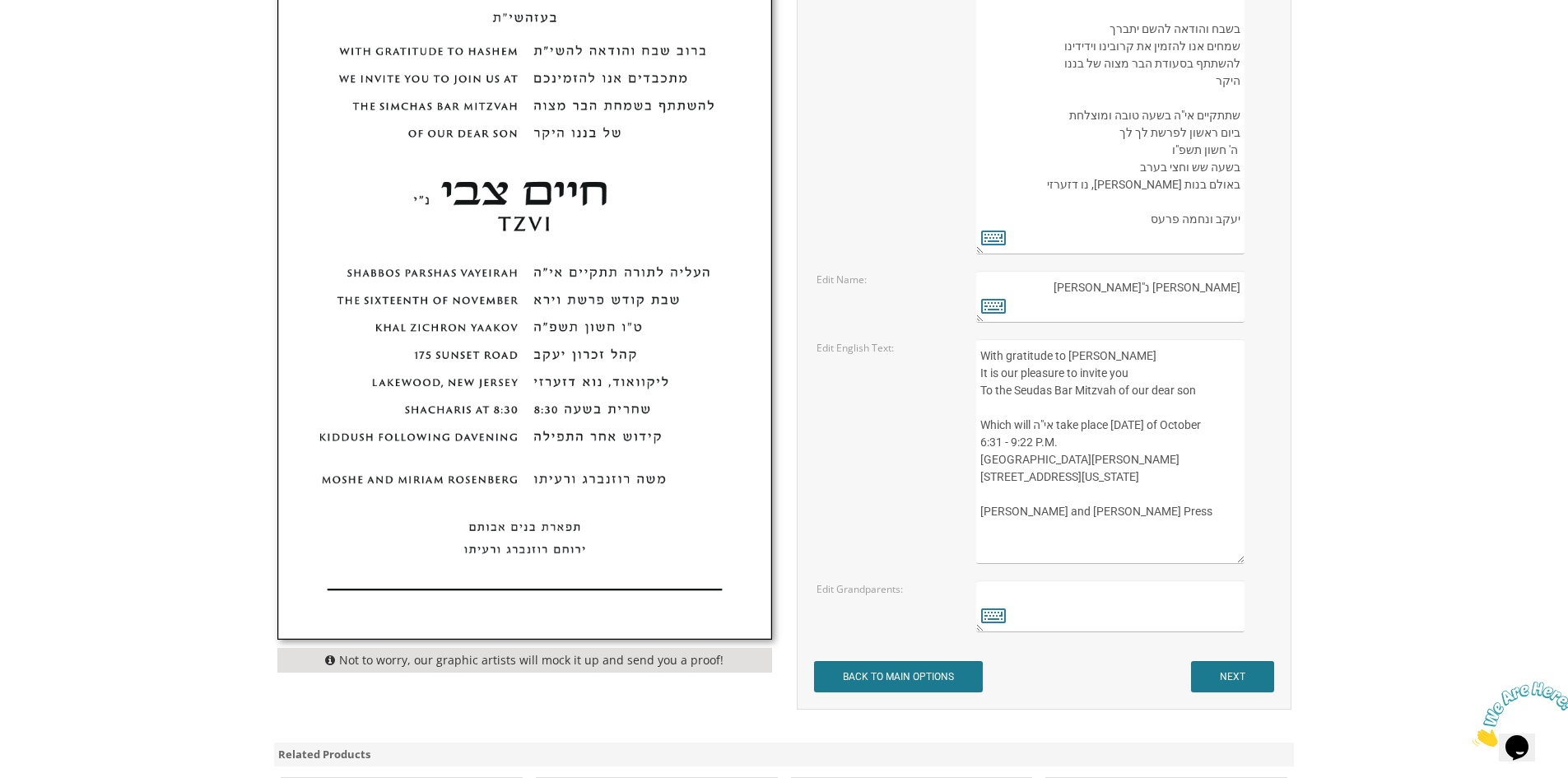
scroll to position [741, 0]
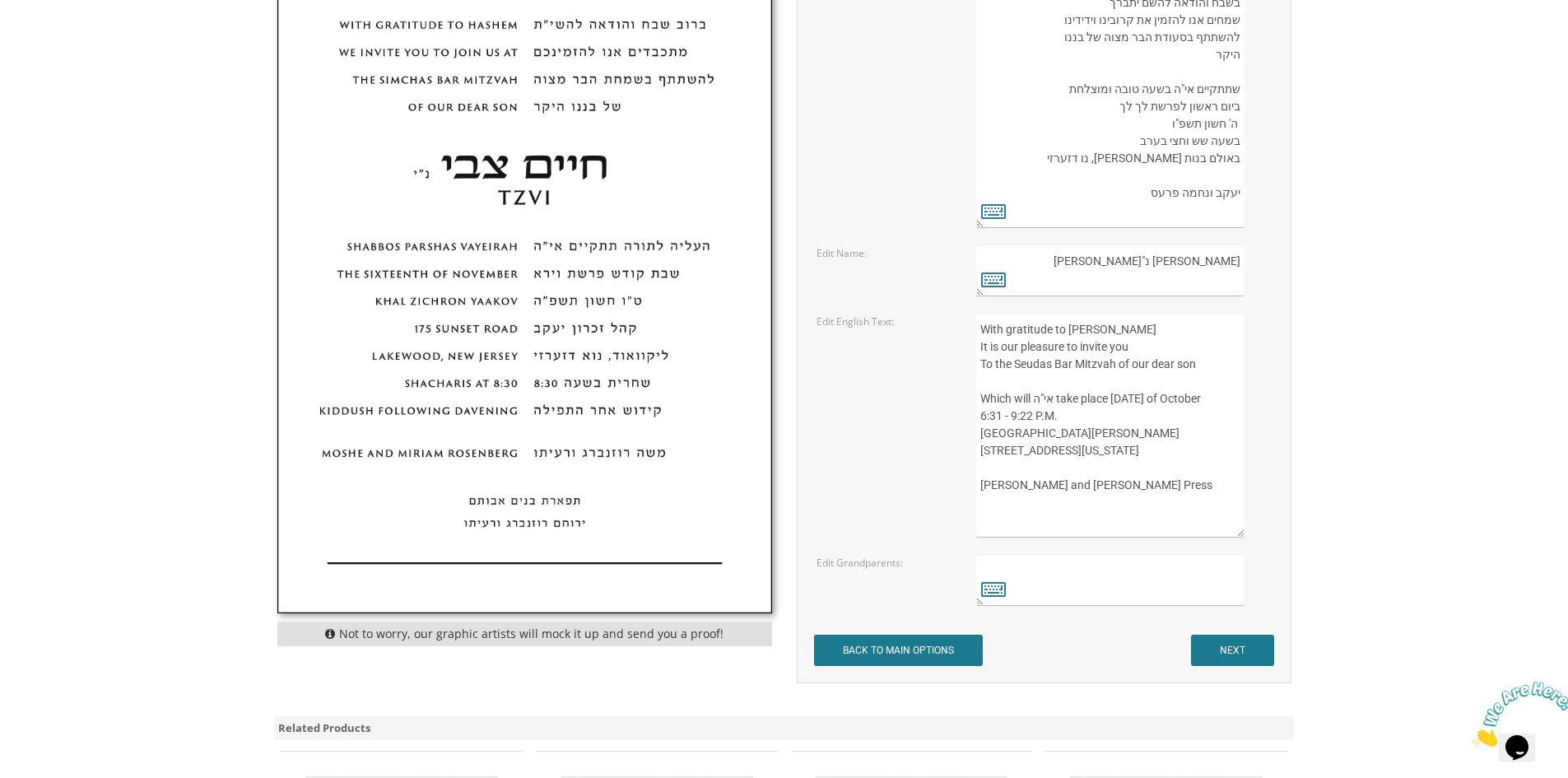
click at [1165, 527] on textarea "With gratitude to [PERSON_NAME] It is our pleasure to invite you To the Seudas …" at bounding box center [1110, 425] width 268 height 225
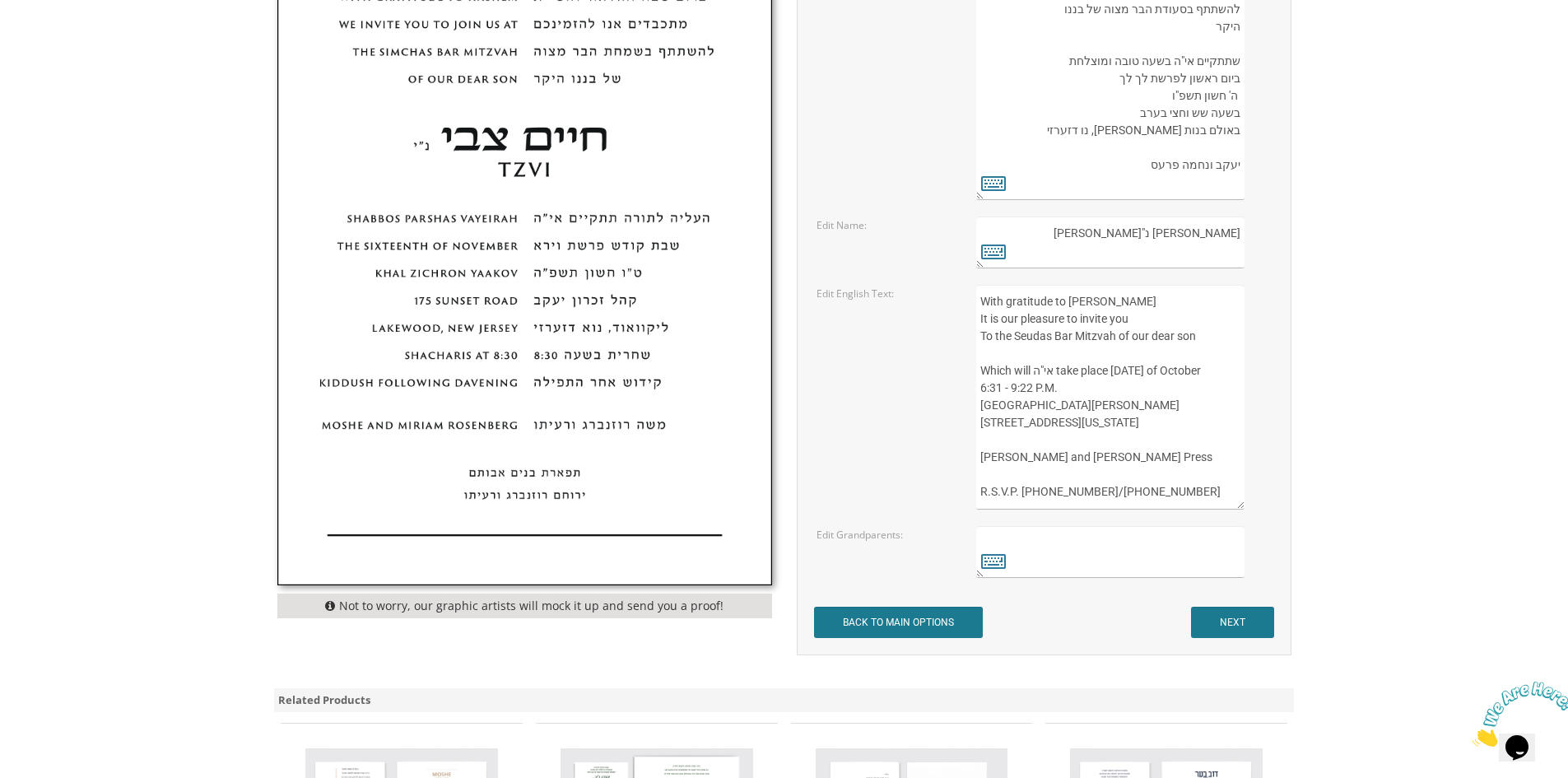
scroll to position [988, 0]
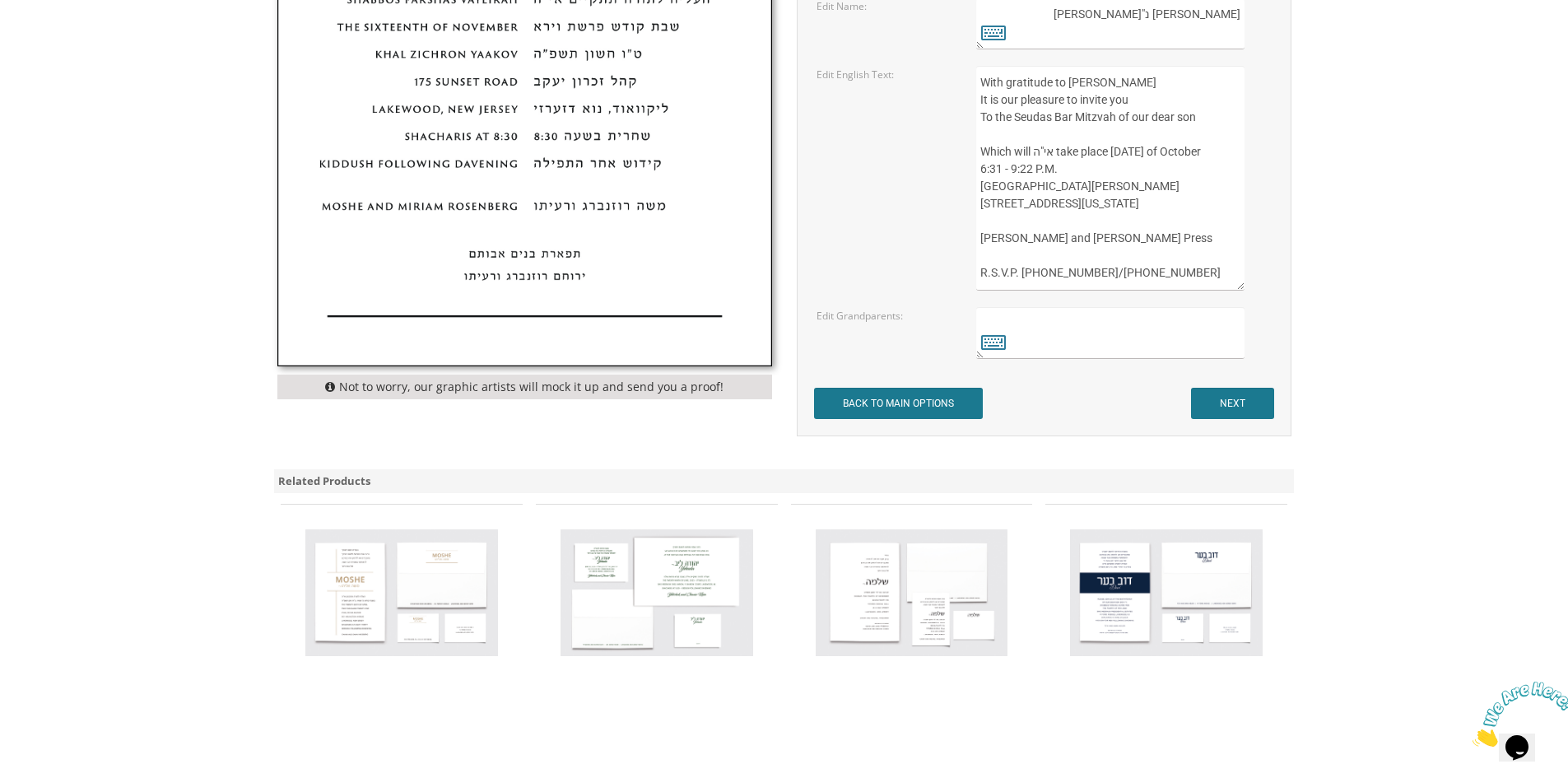
type textarea "With gratitude to [PERSON_NAME] It is our pleasure to invite you To the Seudas …"
click at [1260, 406] on input "NEXT" at bounding box center [1232, 403] width 84 height 31
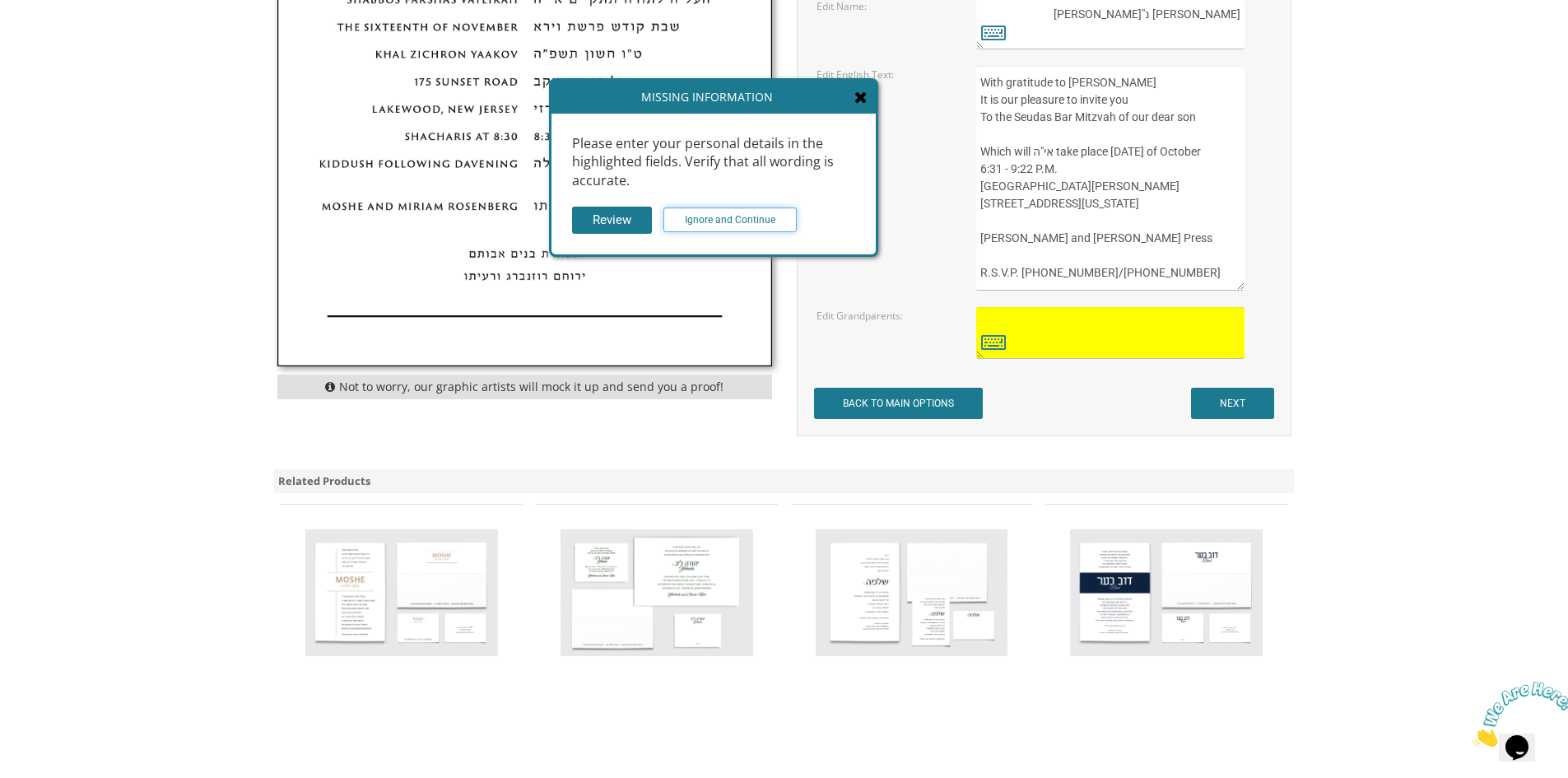
click at [760, 216] on input "Ignore and Continue" at bounding box center [730, 220] width 134 height 25
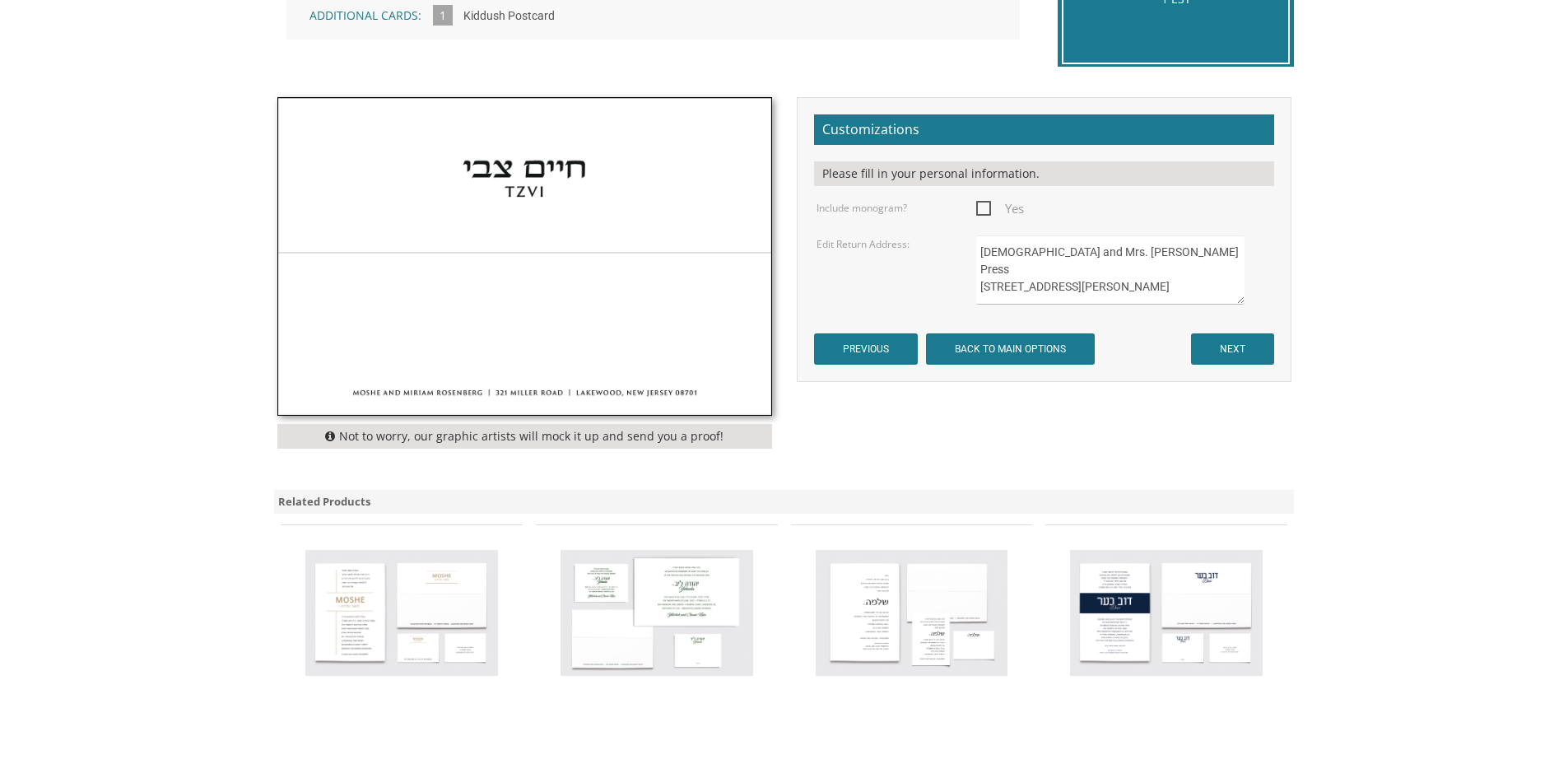
scroll to position [577, 0]
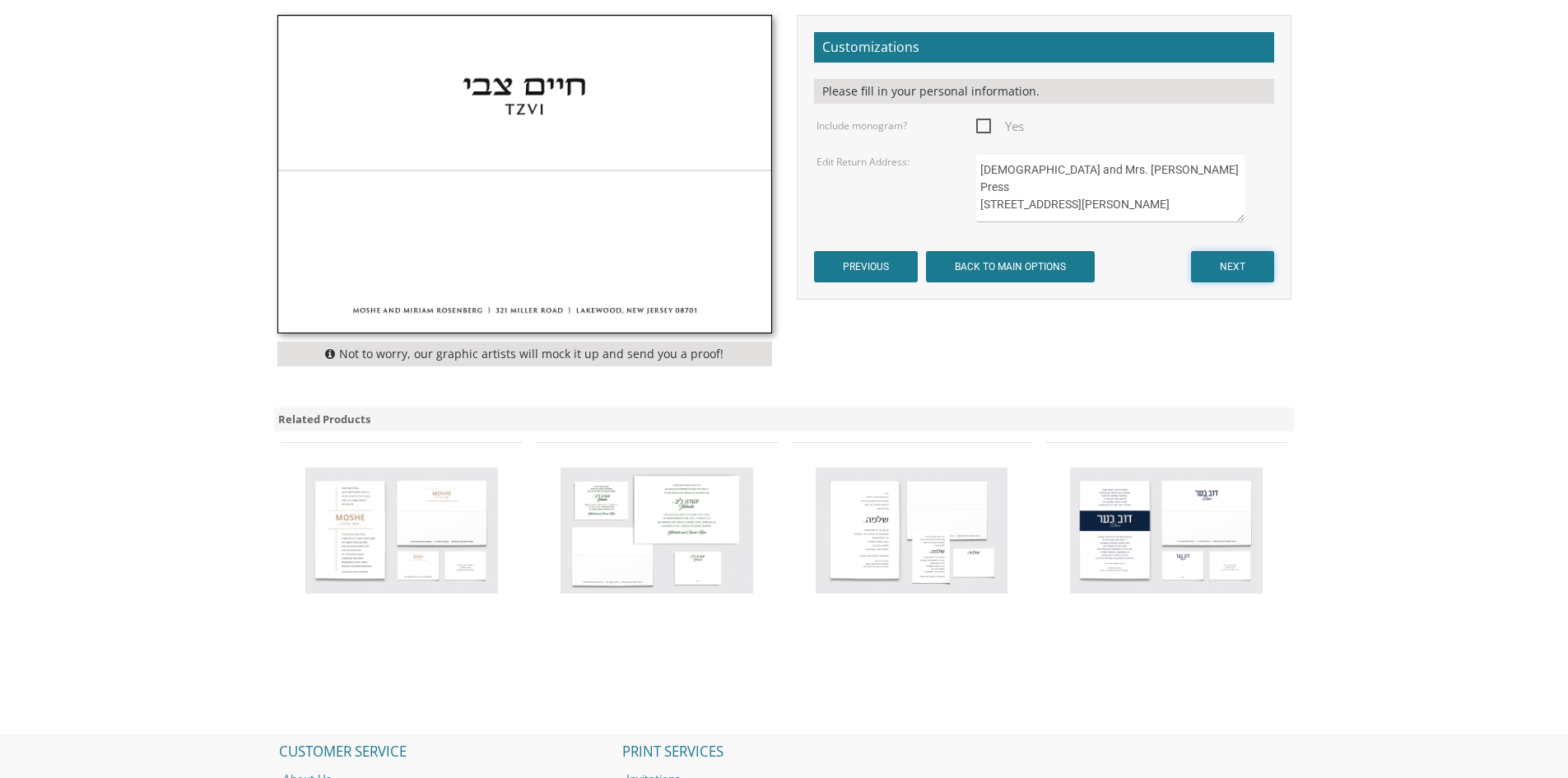
drag, startPoint x: 1230, startPoint y: 270, endPoint x: 1028, endPoint y: 241, distance: 204.1
click at [1032, 244] on form "Customizations Please fill in your personal information. Include monogram? Yes …" at bounding box center [1044, 158] width 460 height 252
click at [983, 126] on span "Yes" at bounding box center [1000, 126] width 48 height 21
click at [983, 126] on input "Yes" at bounding box center [982, 125] width 11 height 11
checkbox input "true"
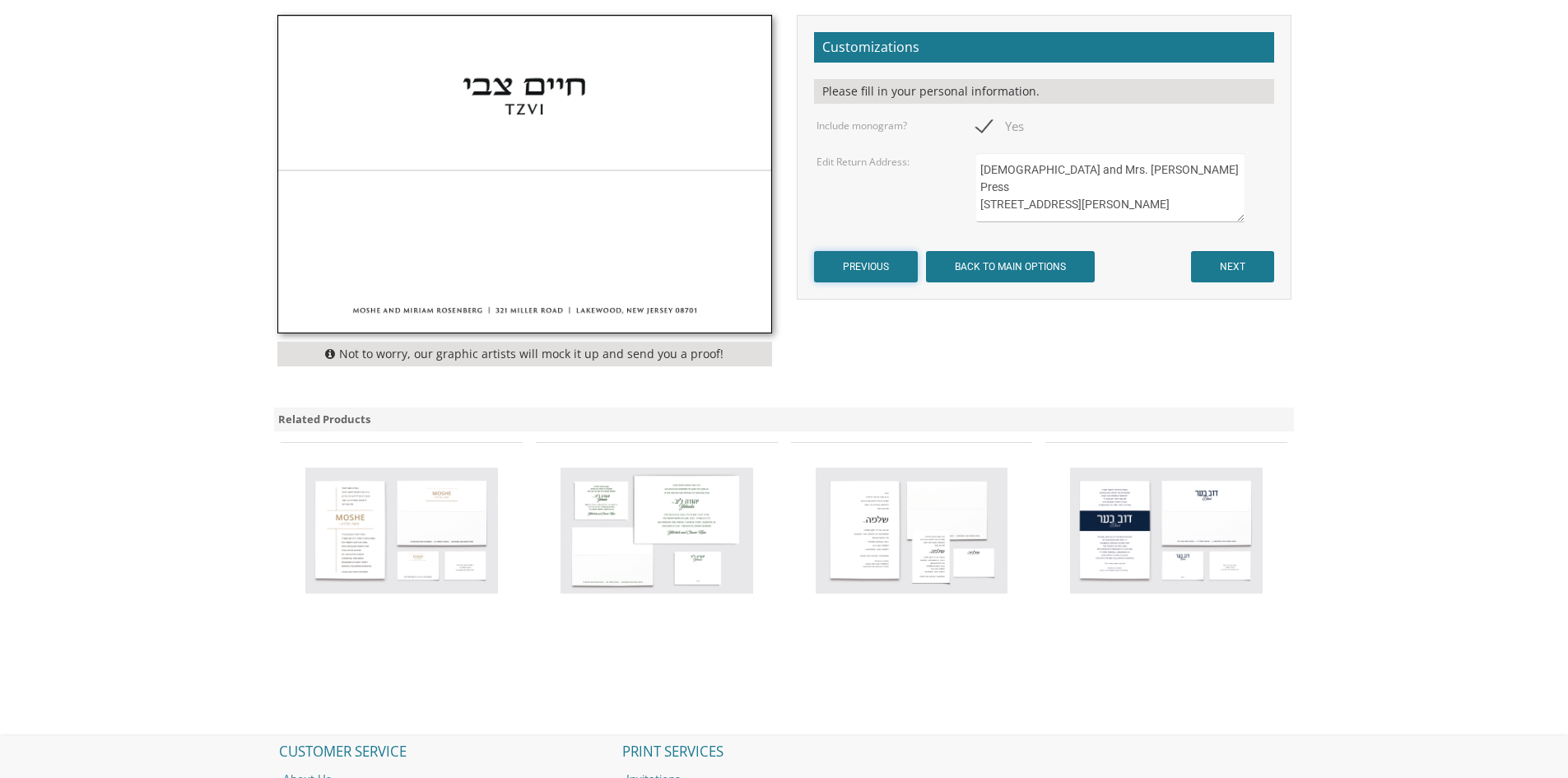
click at [876, 271] on input "PREVIOUS" at bounding box center [867, 267] width 104 height 31
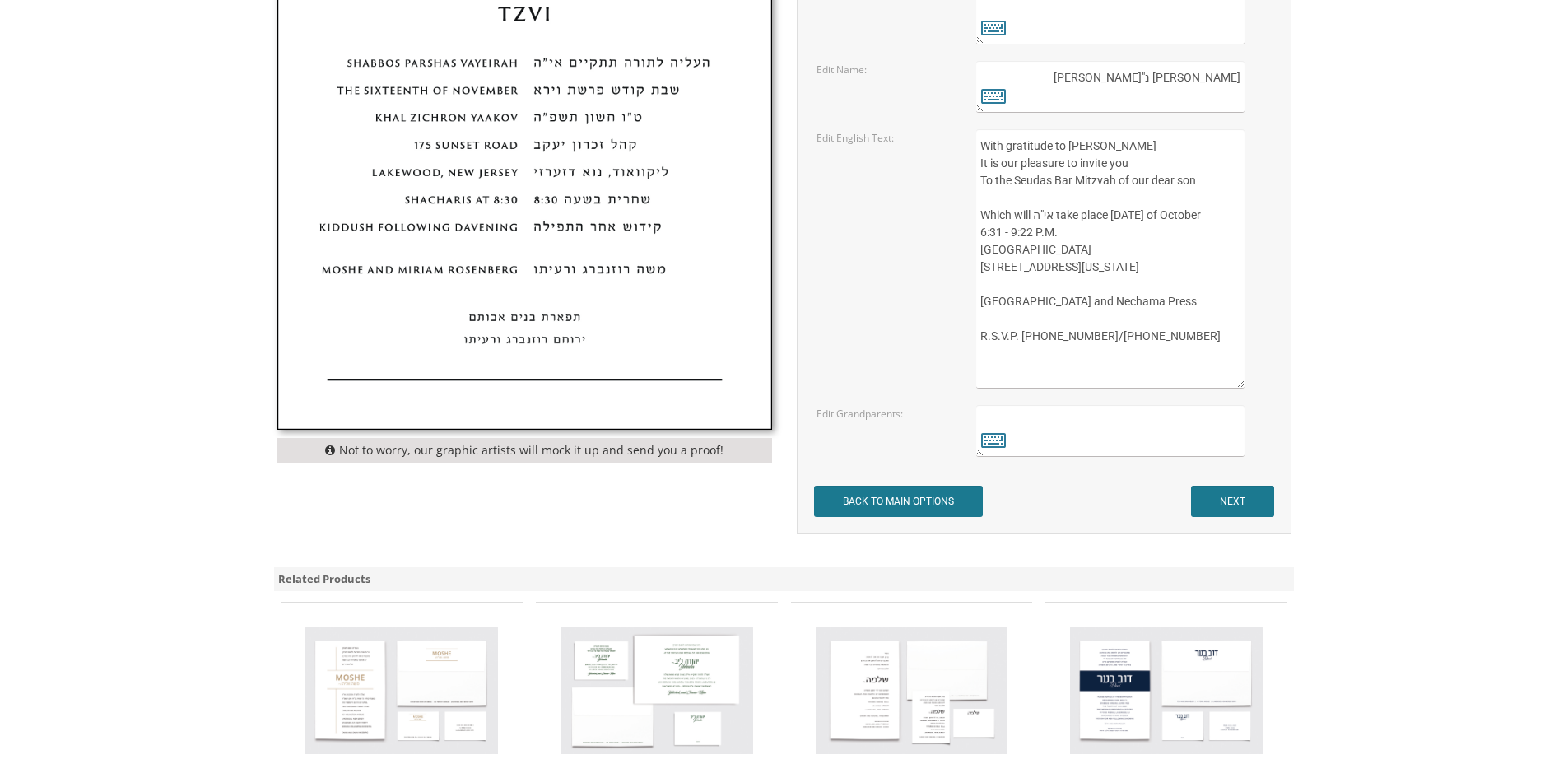
scroll to position [988, 0]
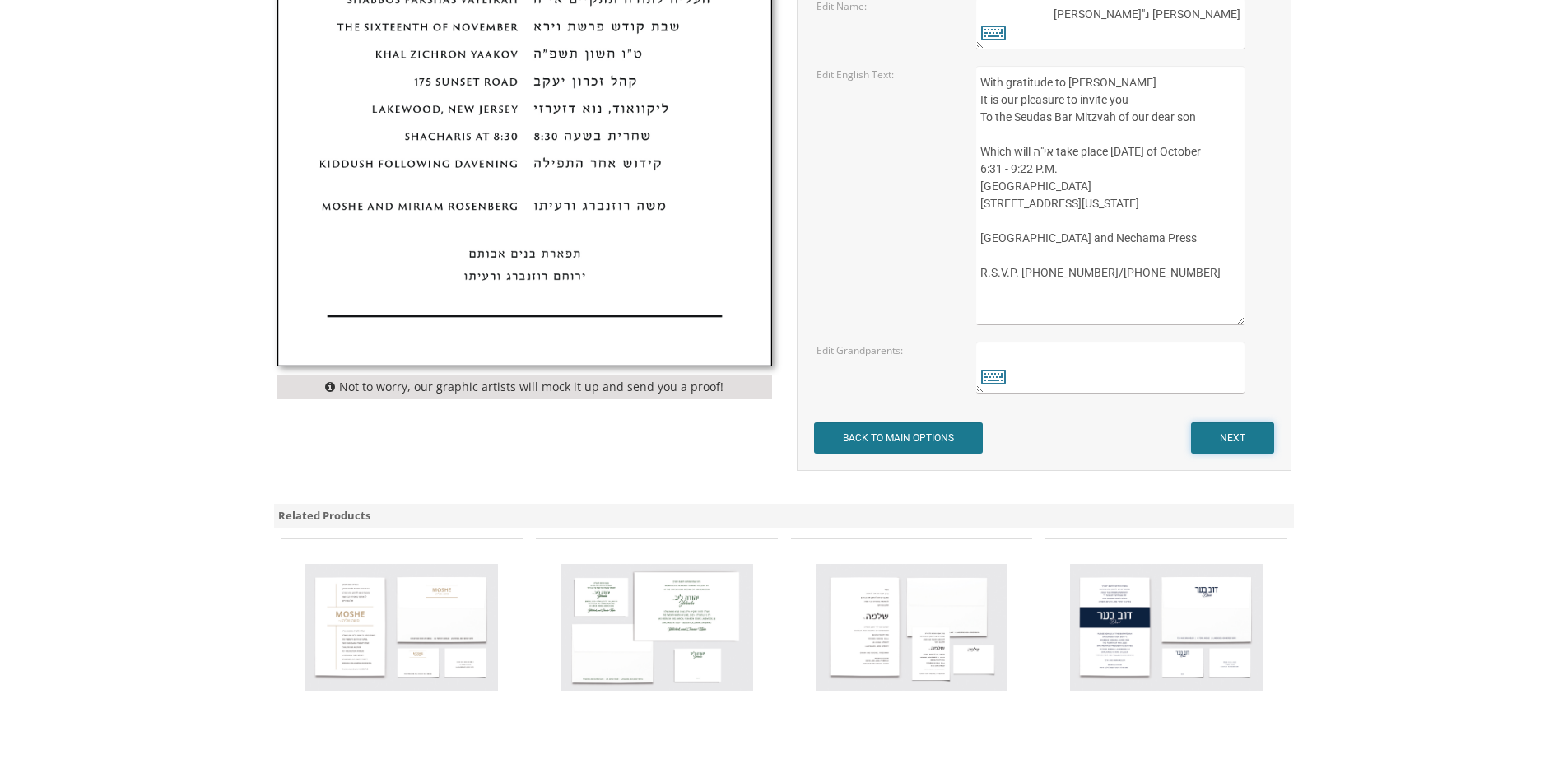
click at [1222, 436] on input "NEXT" at bounding box center [1232, 438] width 84 height 31
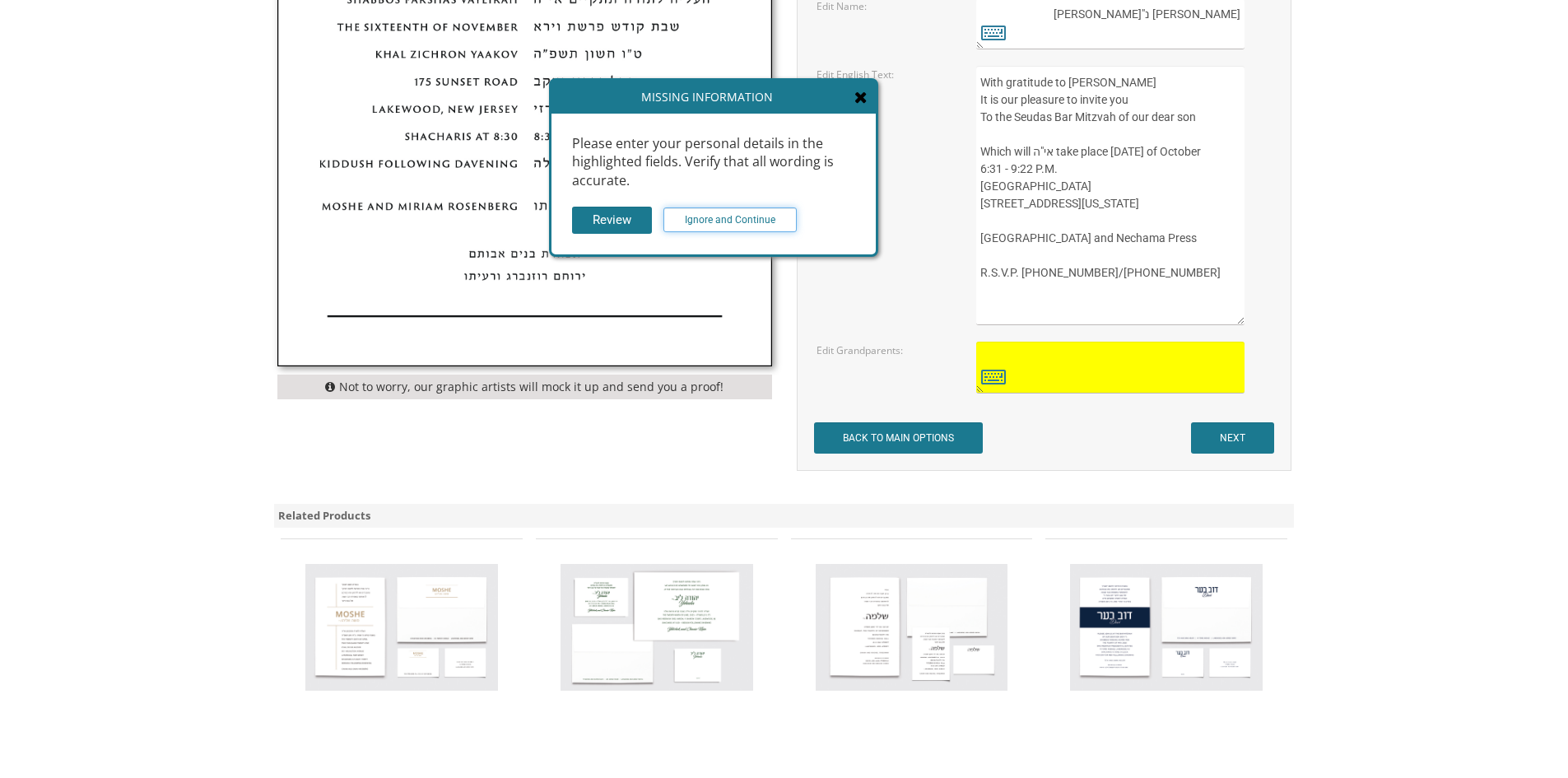
click at [744, 226] on input "Ignore and Continue" at bounding box center [730, 220] width 134 height 25
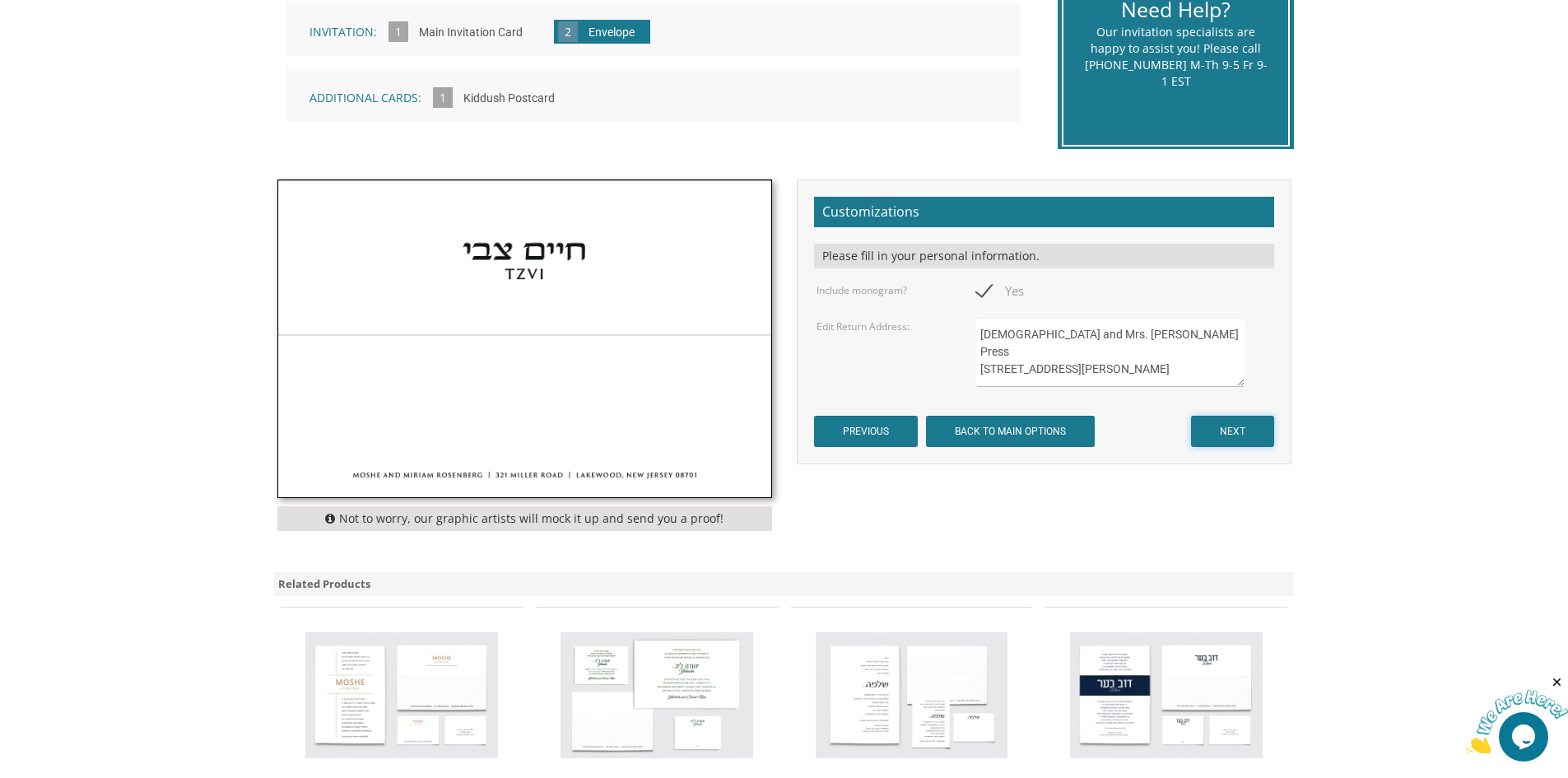
click at [1240, 429] on input "NEXT" at bounding box center [1232, 431] width 84 height 31
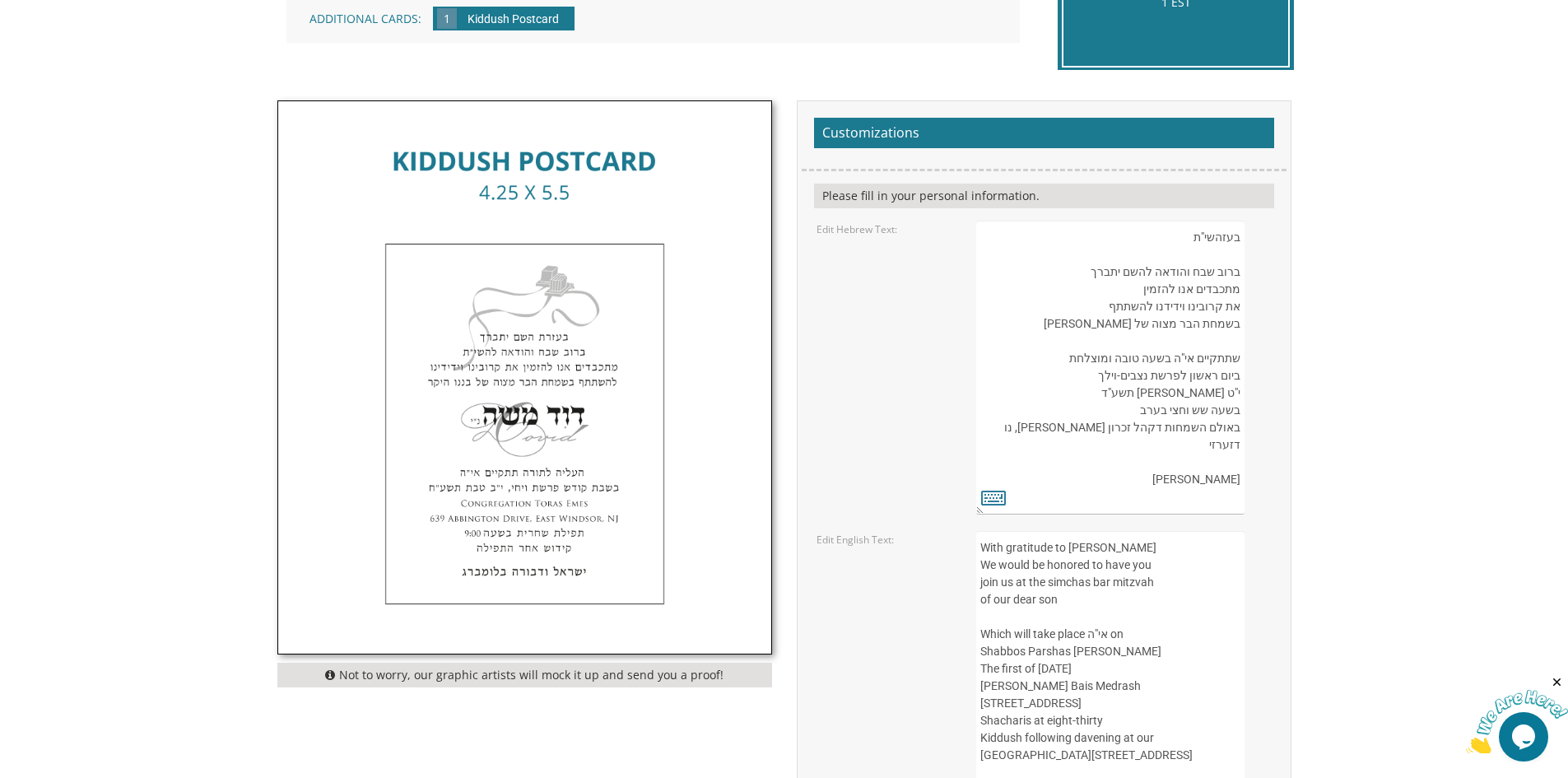
scroll to position [494, 0]
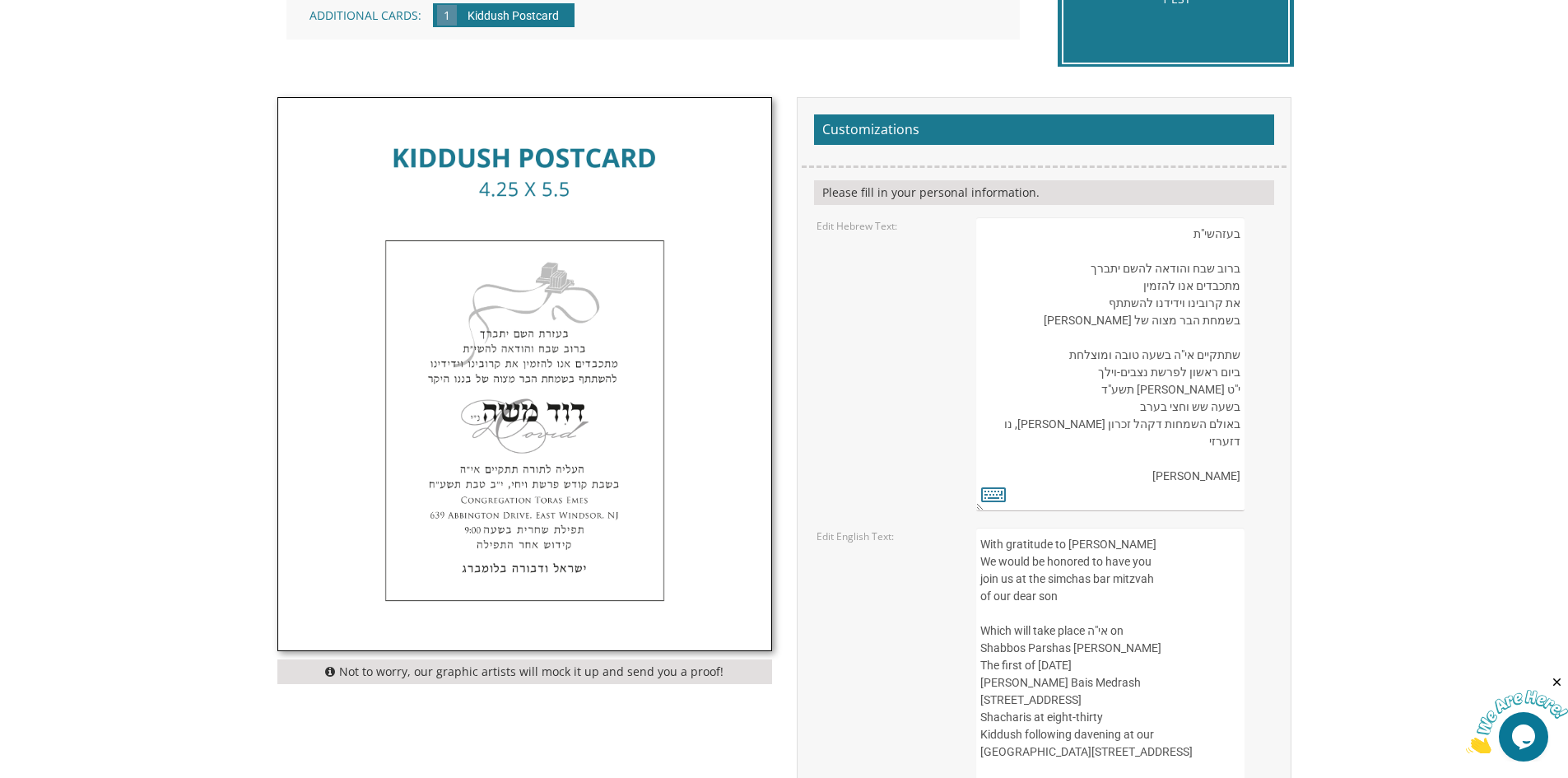
drag, startPoint x: 1141, startPoint y: 500, endPoint x: 1089, endPoint y: 388, distance: 123.5
click at [1090, 388] on textarea "בעזהשי"ת ברוב שבח והודאה להשם יתברך מתכבדים אנו להזמין את קרובינו וידידנו להשתת…" at bounding box center [1110, 364] width 268 height 294
click at [1080, 392] on textarea "בעזהשי"ת ברוב שבח והודאה להשם יתברך מתכבדים אנו להזמין את קרובינו וידידנו להשתת…" at bounding box center [1110, 364] width 268 height 294
drag, startPoint x: 1193, startPoint y: 372, endPoint x: 1241, endPoint y: 374, distance: 48.0
click at [1241, 374] on textarea "בעזהשי"ת ברוב שבח והודאה להשם יתברך מתכבדים אנו להזמין את קרובינו וידידנו להשתת…" at bounding box center [1110, 364] width 268 height 294
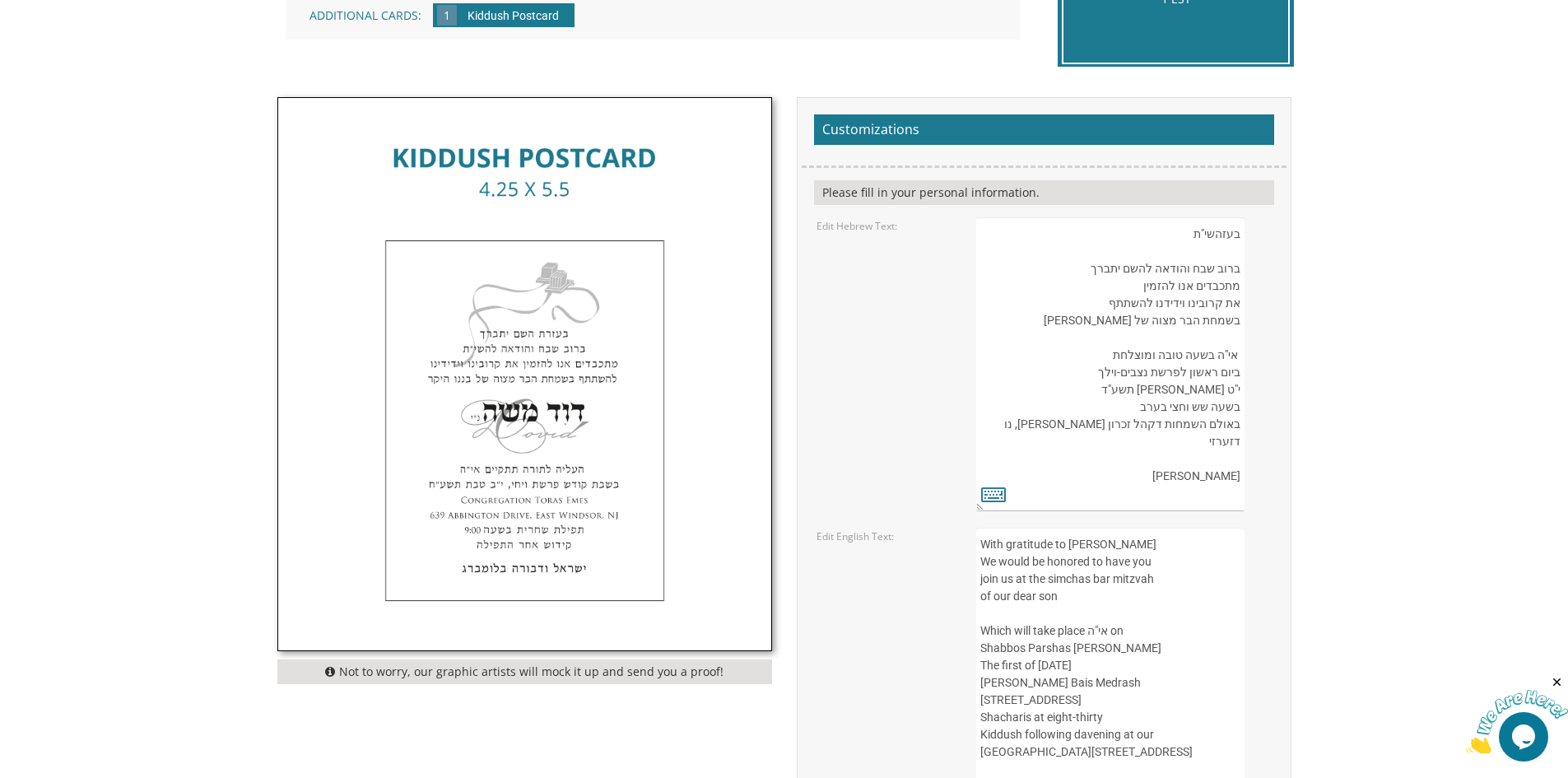
drag, startPoint x: 1211, startPoint y: 369, endPoint x: 1108, endPoint y: 365, distance: 103.1
click at [1108, 365] on textarea "בעזהשי"ת ברוב שבח והודאה להשם יתברך מתכבדים אנו להזמין את קרובינו וידידנו להשתת…" at bounding box center [1110, 364] width 268 height 294
click at [1235, 374] on textarea "בעזהשי"ת ברוב שבח והודאה להשם יתברך מתכבדים אנו להזמין את קרובינו וידידנו להשתת…" at bounding box center [1110, 364] width 268 height 294
type textarea "בעזהשי"ת ברוב שבח והודאה להשם יתברך מתכבדים אנו להזמין את קרובינו וידידנו להשתת…"
click at [1002, 496] on icon at bounding box center [994, 494] width 25 height 23
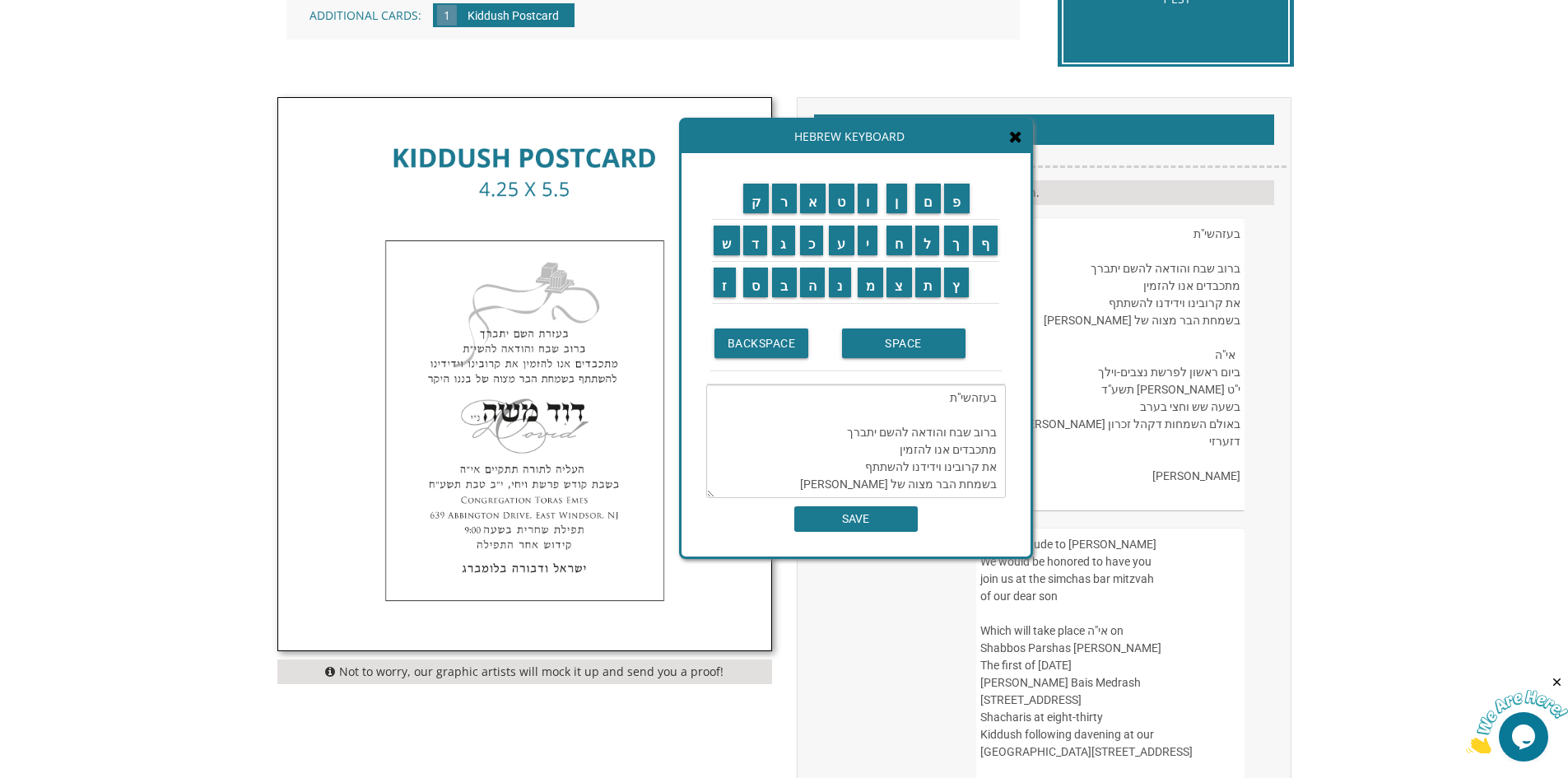
drag, startPoint x: 771, startPoint y: 181, endPoint x: 901, endPoint y: 144, distance: 135.2
click at [901, 144] on div "Hebrew Keyboard" at bounding box center [856, 137] width 349 height 33
click at [866, 345] on input "SPACE" at bounding box center [904, 343] width 124 height 30
drag, startPoint x: 903, startPoint y: 483, endPoint x: 914, endPoint y: 491, distance: 13.6
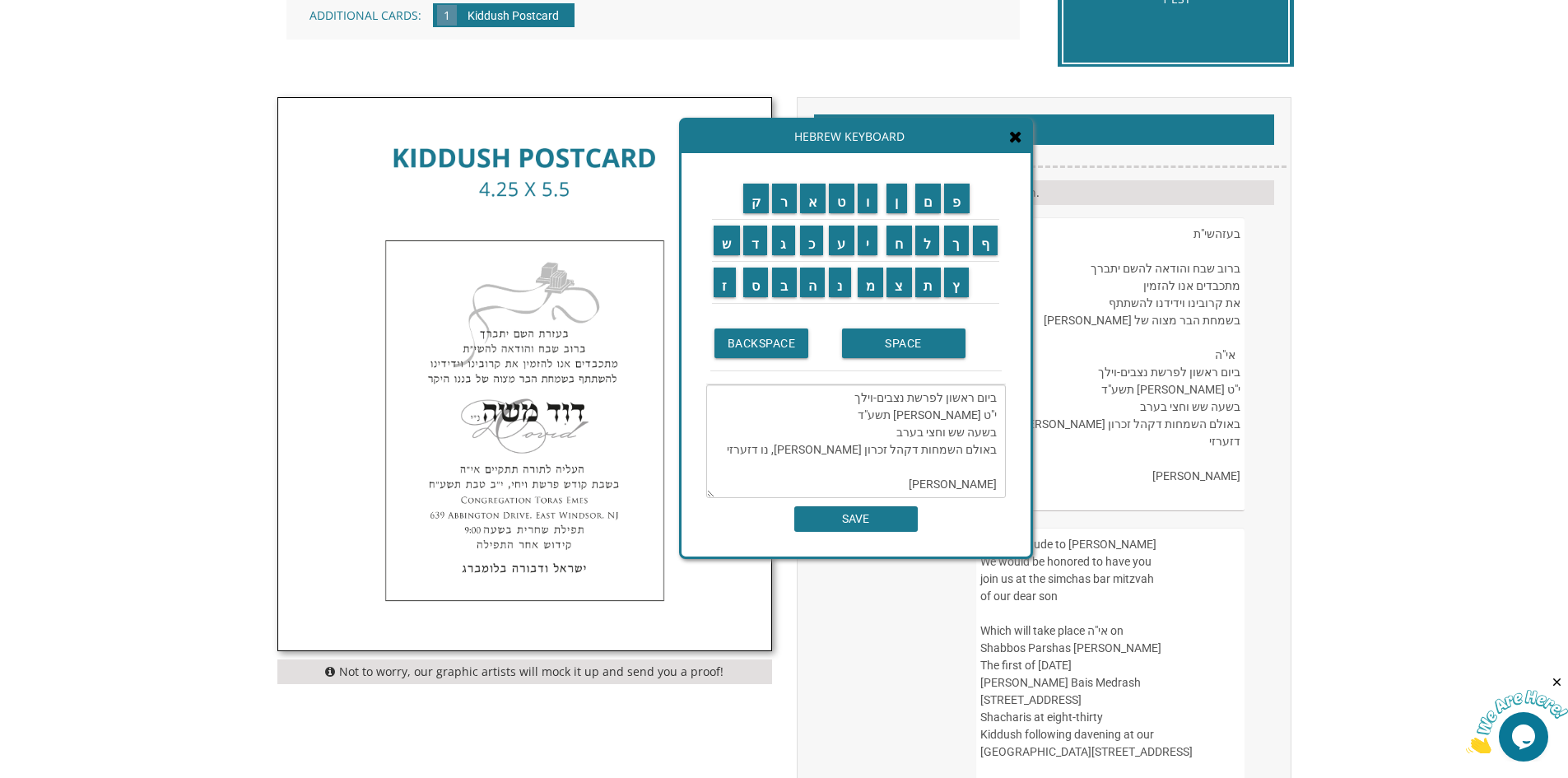
click at [914, 491] on textarea "בעזהשי"ת ברוב שבח והודאה להשם יתברך מתכבדים אנו להזמין את קרובינו וידידנו להשתת…" at bounding box center [857, 441] width 300 height 114
click at [885, 475] on textarea "בעזהשי"ת ברוב שבח והודאה להשם יתברך מתכבדים אנו להזמין את קרובינו וידידנו להשתת…" at bounding box center [857, 441] width 300 height 114
click at [995, 445] on textarea "בעזהשי"ת ברוב שבח והודאה להשם יתברך מתכבדים אנו להזמין את קרובינו וידידנו להשתת…" at bounding box center [857, 441] width 300 height 114
click at [818, 297] on td "ה" at bounding box center [813, 283] width 30 height 42
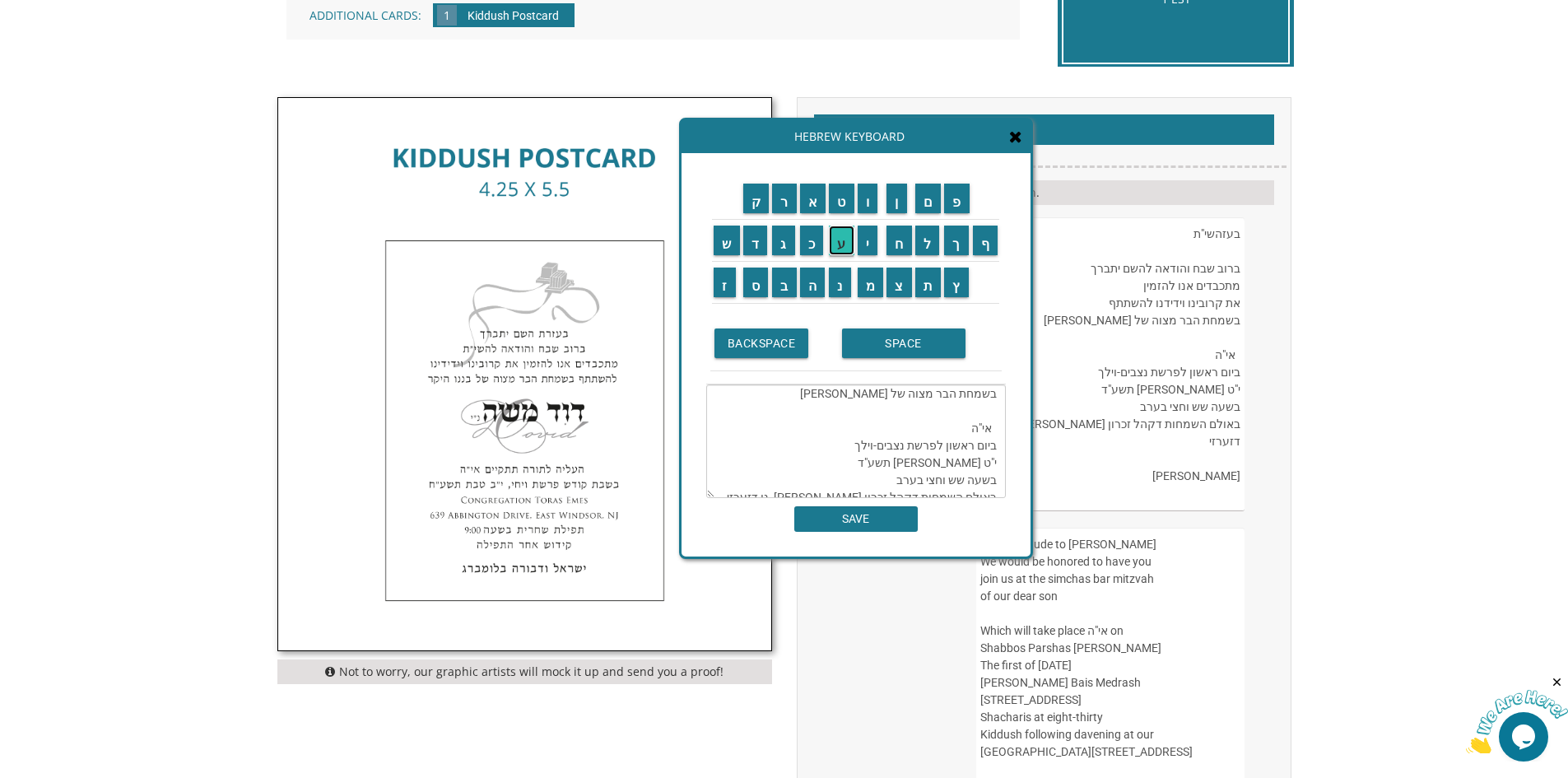
click at [850, 247] on input "ע" at bounding box center [841, 240] width 25 height 30
click at [786, 361] on td "BACKSPACE" at bounding box center [774, 343] width 128 height 55
click at [783, 359] on td "BACKSPACE" at bounding box center [774, 343] width 128 height 55
click at [994, 441] on textarea "בעזהשי"ת ברוב שבח והודאה להשם יתברך מתכבדים אנו להזמין את קרובינו וידידנו להשתת…" at bounding box center [857, 441] width 300 height 114
click at [778, 357] on input "BACKSPACE" at bounding box center [762, 343] width 94 height 30
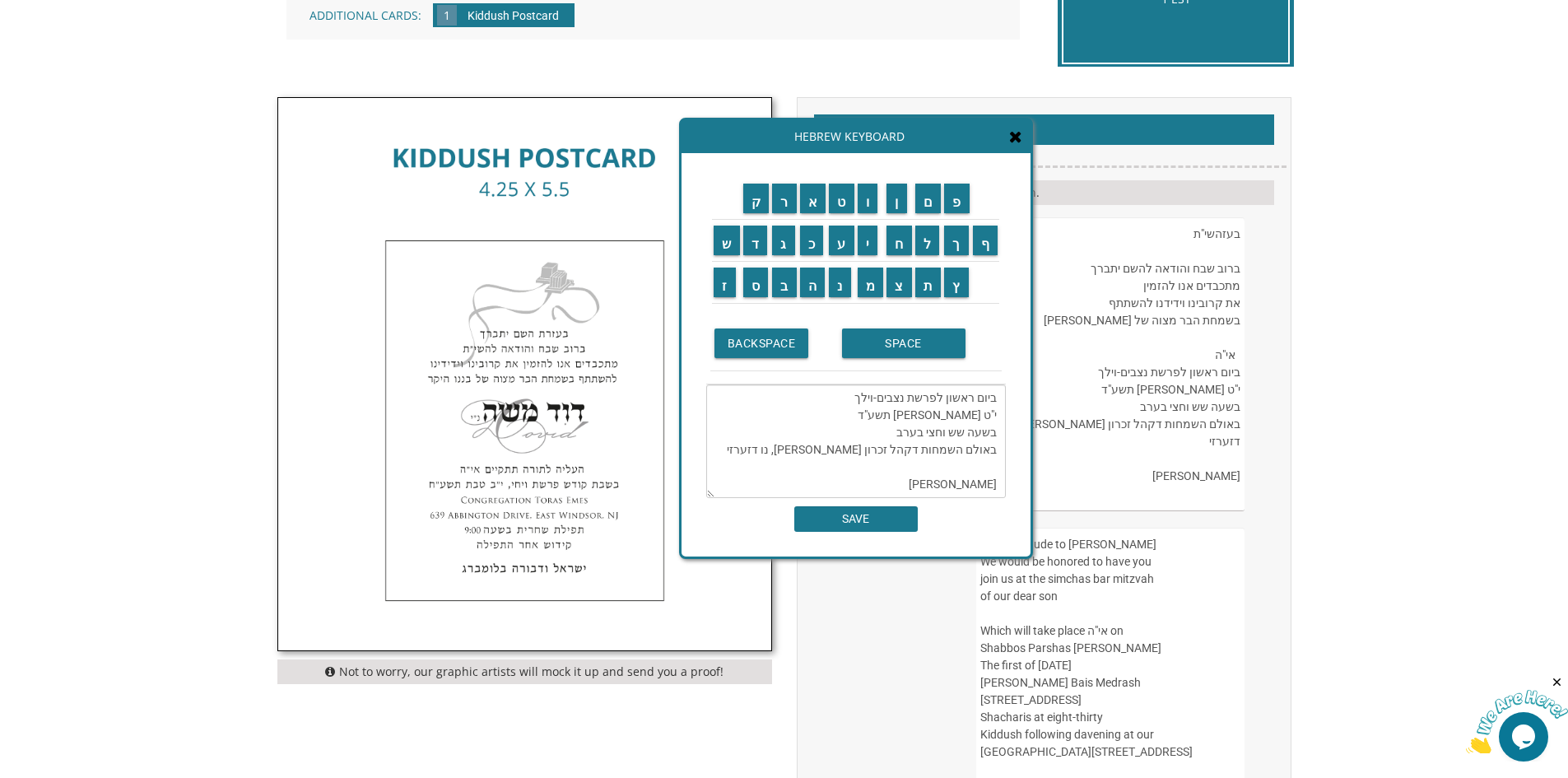
scroll to position [74, 0]
click at [807, 290] on input "ה" at bounding box center [813, 282] width 25 height 30
click at [986, 445] on textarea "בעזהשי"ת ברוב שבח והודאה להשם יתברך מתכבדים אנו להזמין את קרובינו וידידנו להשתת…" at bounding box center [857, 441] width 300 height 114
click at [982, 447] on textarea "בעזהשי"ת ברוב שבח והודאה להשם יתברך מתכבדים אנו להזמין את קרובינו וידידנו להשתת…" at bounding box center [857, 441] width 300 height 114
click at [928, 235] on input "ל" at bounding box center [928, 240] width 25 height 30
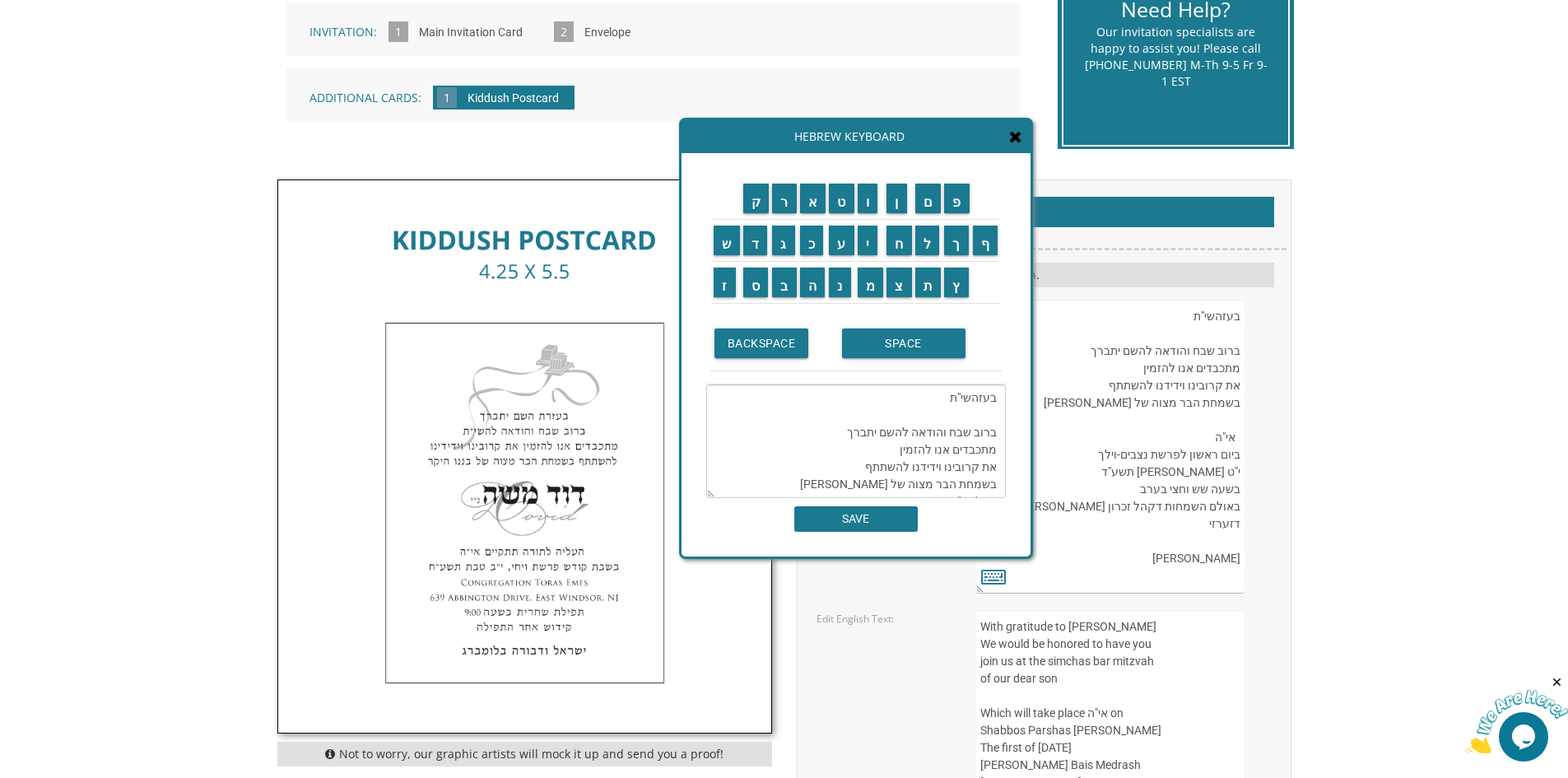
scroll to position [83, 0]
click at [875, 255] on td "י" at bounding box center [870, 241] width 30 height 42
drag, startPoint x: 815, startPoint y: 282, endPoint x: 825, endPoint y: 285, distance: 10.4
click at [815, 282] on input "ה" at bounding box center [813, 282] width 25 height 30
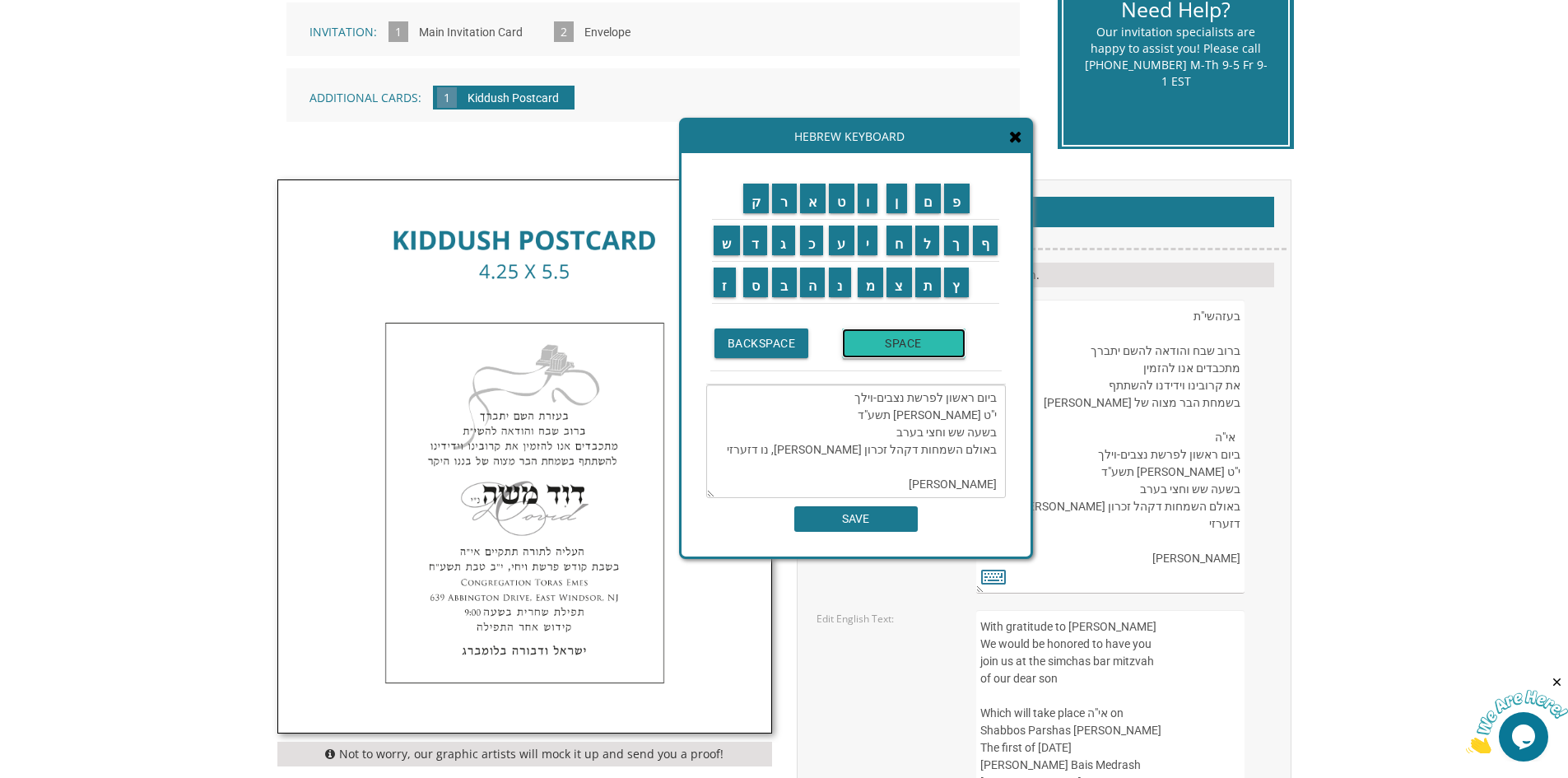
click at [890, 349] on input "SPACE" at bounding box center [904, 343] width 124 height 30
click at [923, 248] on input "ל" at bounding box center [928, 240] width 25 height 30
click at [927, 282] on input "ת" at bounding box center [928, 282] width 26 height 30
click at [869, 215] on td "ו" at bounding box center [870, 199] width 30 height 42
click at [790, 218] on td "ר" at bounding box center [784, 199] width 28 height 42
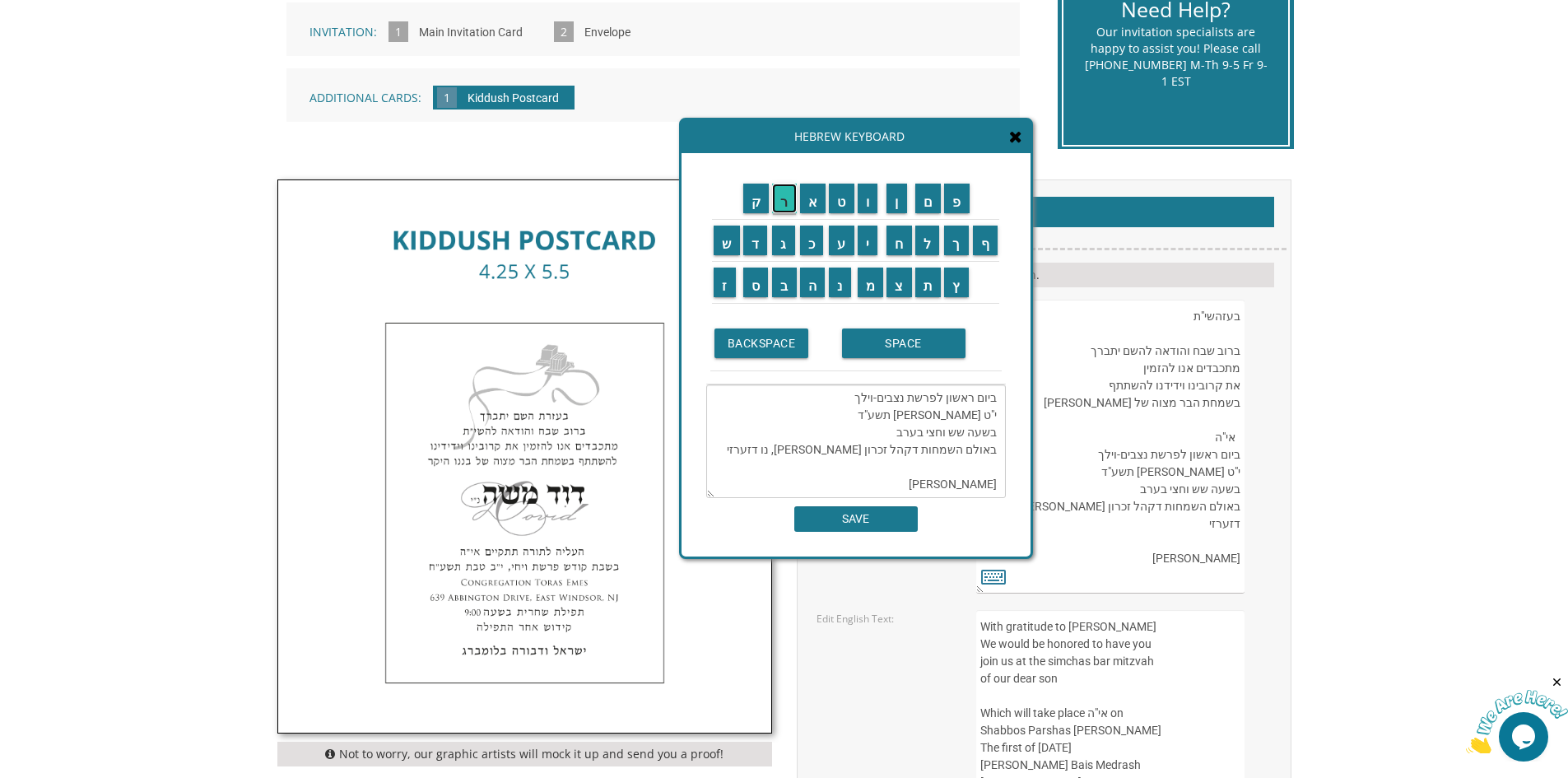
click at [780, 208] on input "ר" at bounding box center [785, 198] width 25 height 30
click at [812, 286] on input "ה" at bounding box center [813, 282] width 25 height 30
click at [949, 440] on textarea "בעזהשי"ת ברוב שבח והודאה להשם יתברך מתכבדים אנו להזמין את קרובינו וידידנו להשתת…" at bounding box center [857, 441] width 300 height 114
click at [876, 211] on input "ו" at bounding box center [868, 198] width 21 height 30
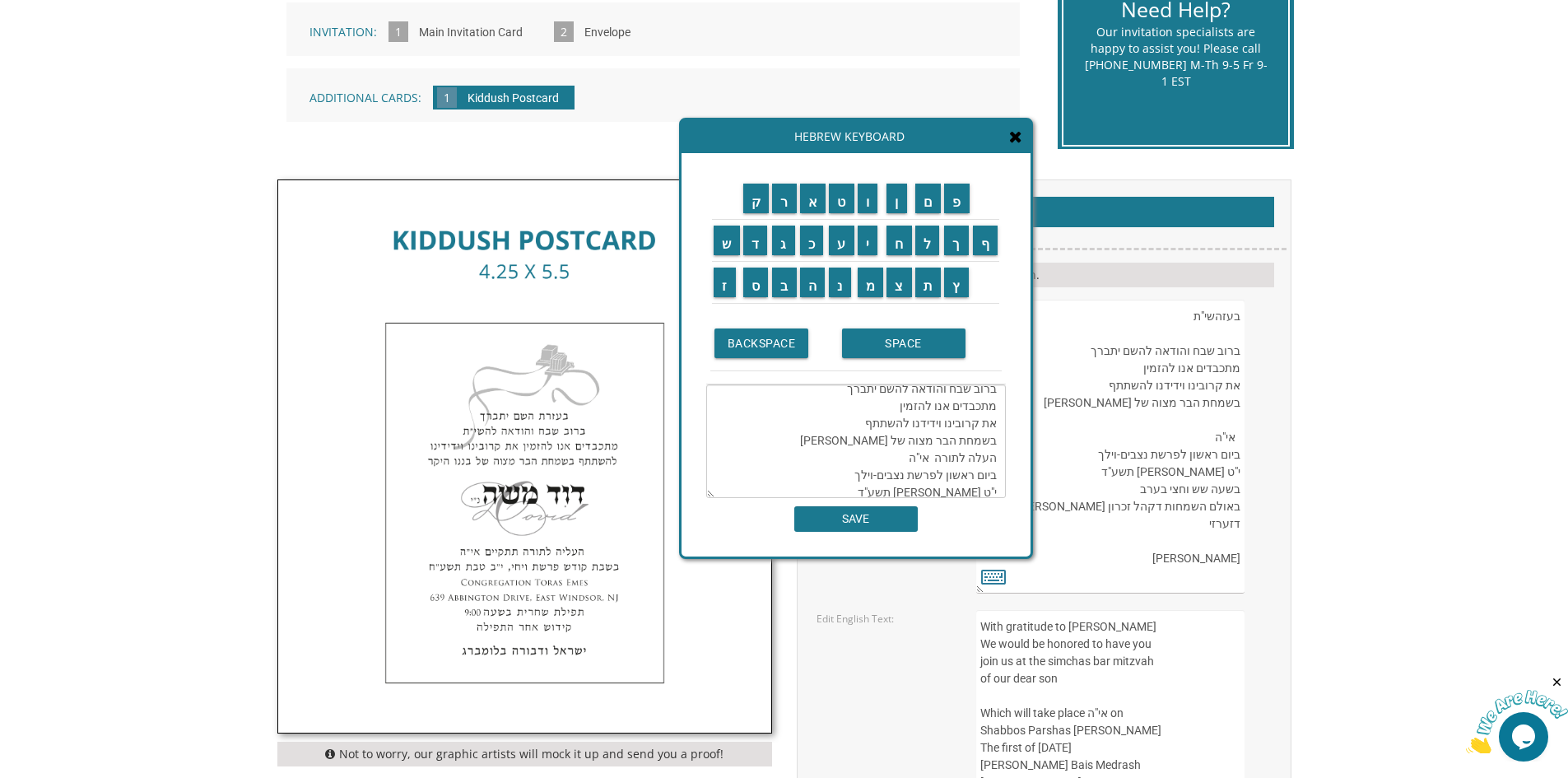
scroll to position [83, 0]
click at [933, 437] on textarea "בעזהשי"ת ברוב שבח והודאה להשם יתברך מתכבדים אנו להזמין את קרובינו וידידנו להשתת…" at bounding box center [857, 441] width 300 height 114
click at [878, 347] on input "SPACE" at bounding box center [904, 343] width 124 height 30
click at [927, 285] on input "ת" at bounding box center [928, 282] width 26 height 30
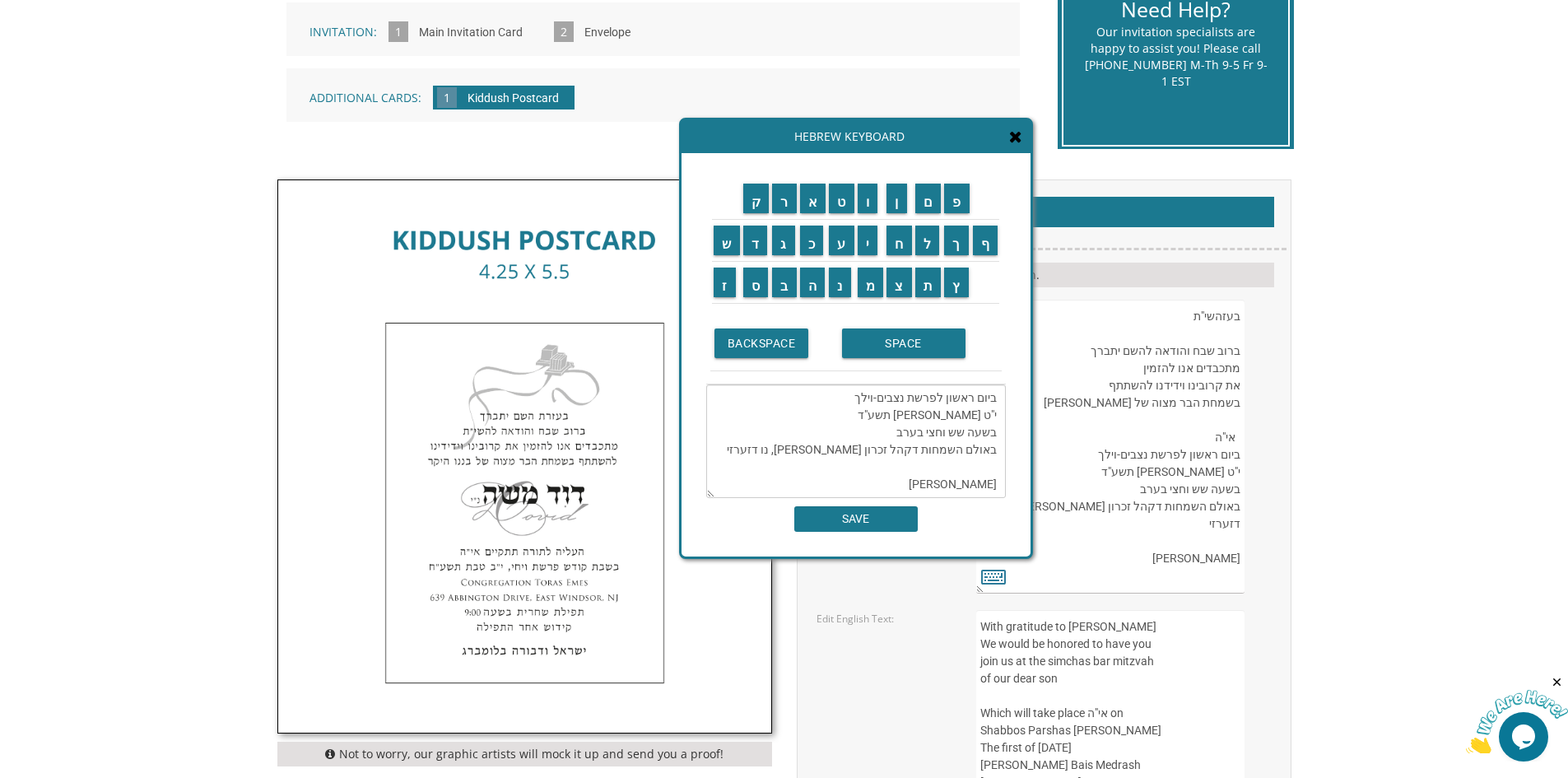
click at [934, 298] on td "ת" at bounding box center [929, 283] width 30 height 42
click at [749, 213] on td "ק" at bounding box center [756, 199] width 30 height 42
click at [753, 214] on td "ק" at bounding box center [756, 199] width 30 height 42
click at [921, 447] on textarea "בעזהשי"ת ברוב שבח והודאה להשם יתברך מתכבדים אנו להזמין את קרובינו וידידנו להשתת…" at bounding box center [857, 441] width 300 height 114
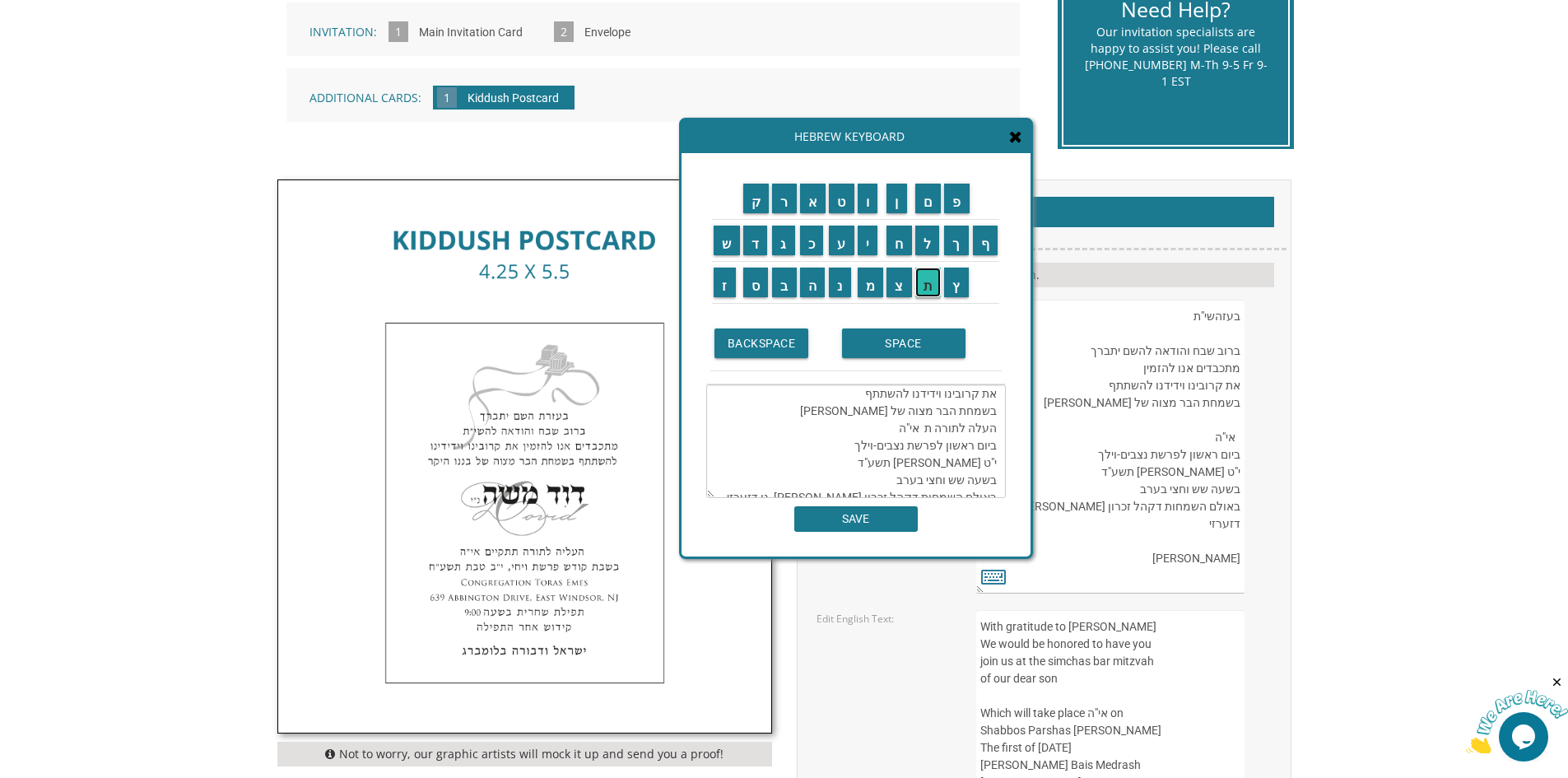
click at [929, 283] on input "ת" at bounding box center [928, 282] width 26 height 30
click at [762, 217] on td "ק" at bounding box center [756, 199] width 30 height 42
click at [746, 188] on input "ק" at bounding box center [756, 198] width 26 height 30
click at [872, 233] on input "י" at bounding box center [868, 240] width 21 height 30
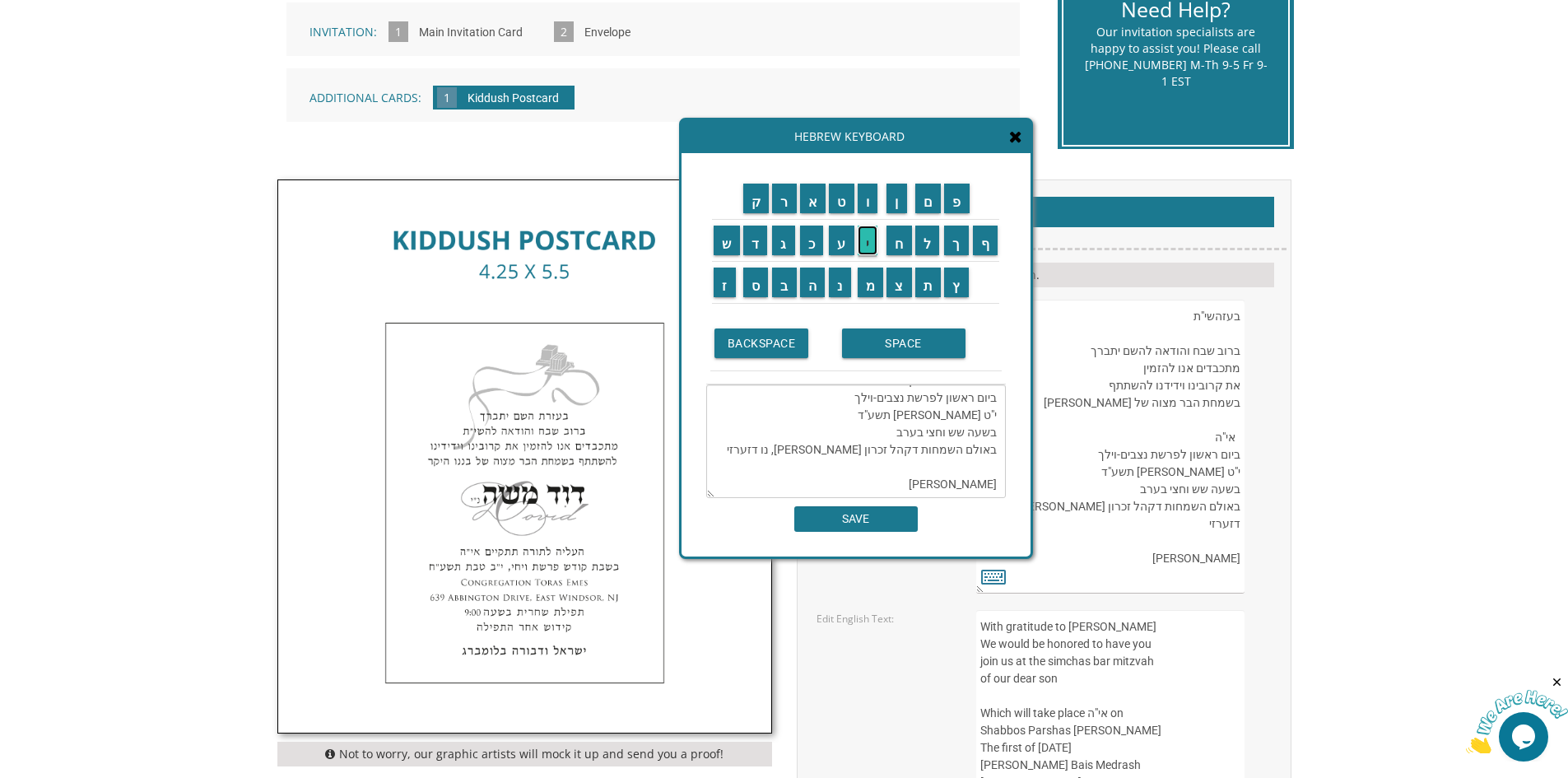
click at [872, 233] on input "י" at bounding box center [868, 240] width 21 height 30
click at [868, 284] on input "מ" at bounding box center [870, 282] width 26 height 30
drag, startPoint x: 991, startPoint y: 466, endPoint x: 944, endPoint y: 458, distance: 47.7
click at [944, 458] on textarea "בעזהשי"ת ברוב שבח והודאה להשם יתברך מתכבדים אנו להזמין את קרובינו וידידנו להשתת…" at bounding box center [857, 441] width 300 height 114
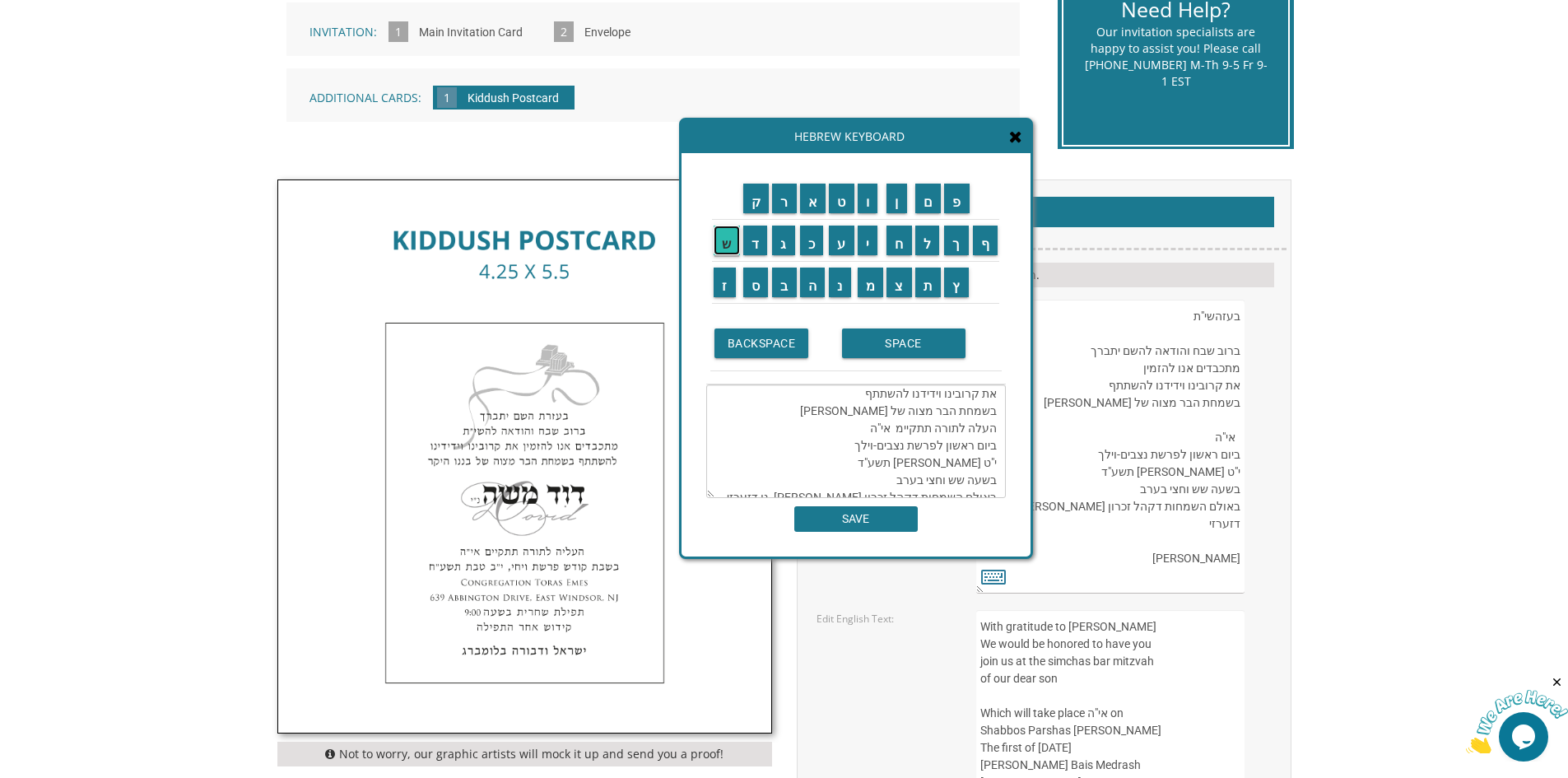
click at [727, 251] on input "ש" at bounding box center [727, 240] width 26 height 30
click at [785, 278] on input "ב" at bounding box center [785, 282] width 25 height 30
click at [929, 285] on input "ת" at bounding box center [928, 282] width 26 height 30
click at [885, 349] on input "SPACE" at bounding box center [904, 343] width 124 height 30
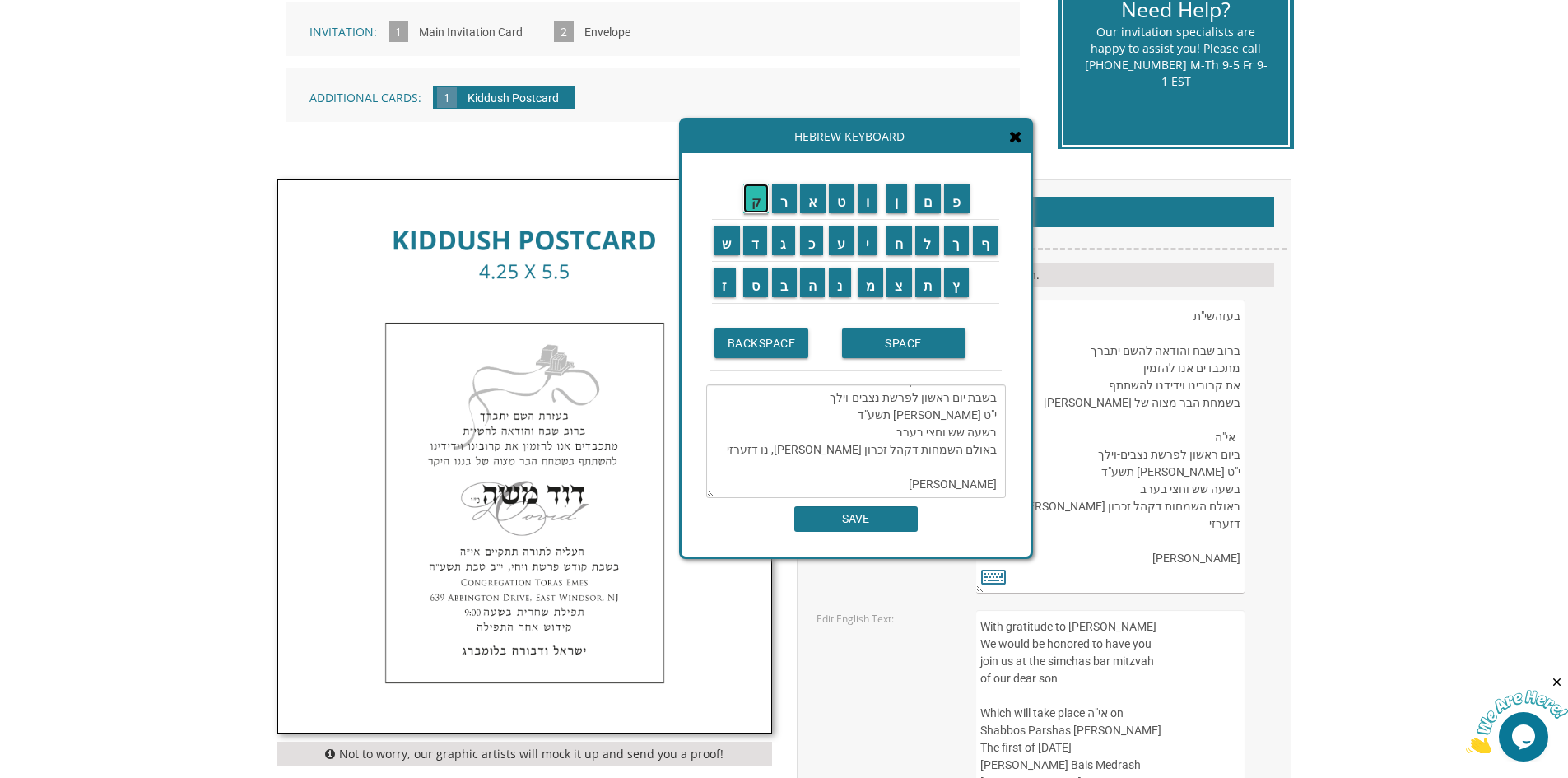
click at [752, 208] on input "ק" at bounding box center [756, 198] width 26 height 30
click at [868, 199] on input "ו" at bounding box center [868, 198] width 21 height 30
click at [756, 248] on input "ד" at bounding box center [756, 240] width 25 height 30
click at [719, 238] on input "ש" at bounding box center [727, 240] width 26 height 30
click at [888, 350] on input "SPACE" at bounding box center [904, 343] width 124 height 30
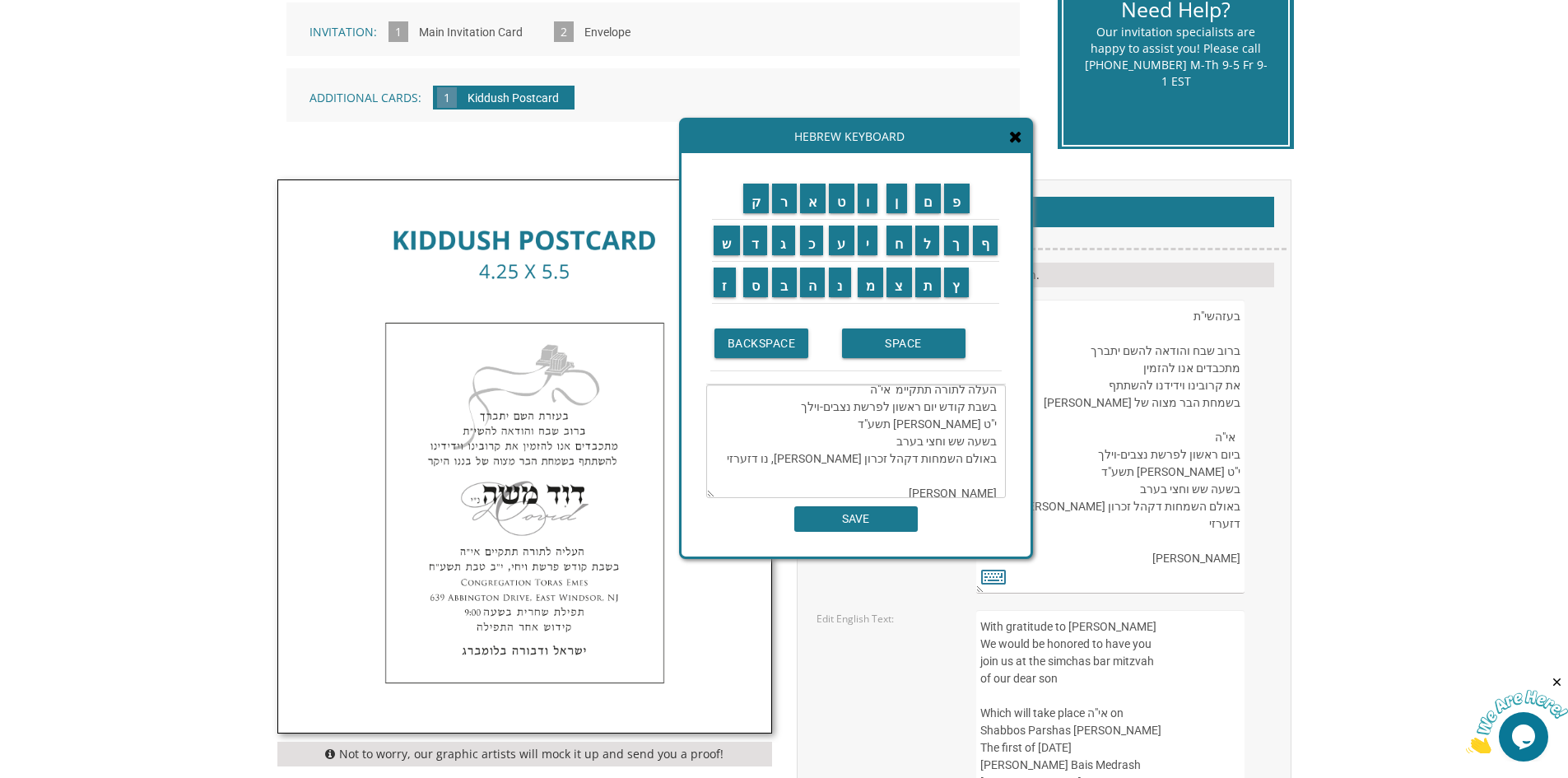
scroll to position [74, 0]
click at [884, 462] on textarea "בעזהשי"ת ברוב שבח והודאה להשם יתברך מתכבדים אנו להזמין את קרובינו וידידנו להשתת…" at bounding box center [857, 441] width 300 height 114
drag, startPoint x: 938, startPoint y: 463, endPoint x: 880, endPoint y: 461, distance: 58.0
click at [880, 461] on textarea "בעזהשי"ת ברוב שבח והודאה להשם יתברך מתכבדים אנו להזמין את קרובינו וידידנו להשתת…" at bounding box center [857, 441] width 300 height 114
drag, startPoint x: 899, startPoint y: 470, endPoint x: 870, endPoint y: 468, distance: 29.1
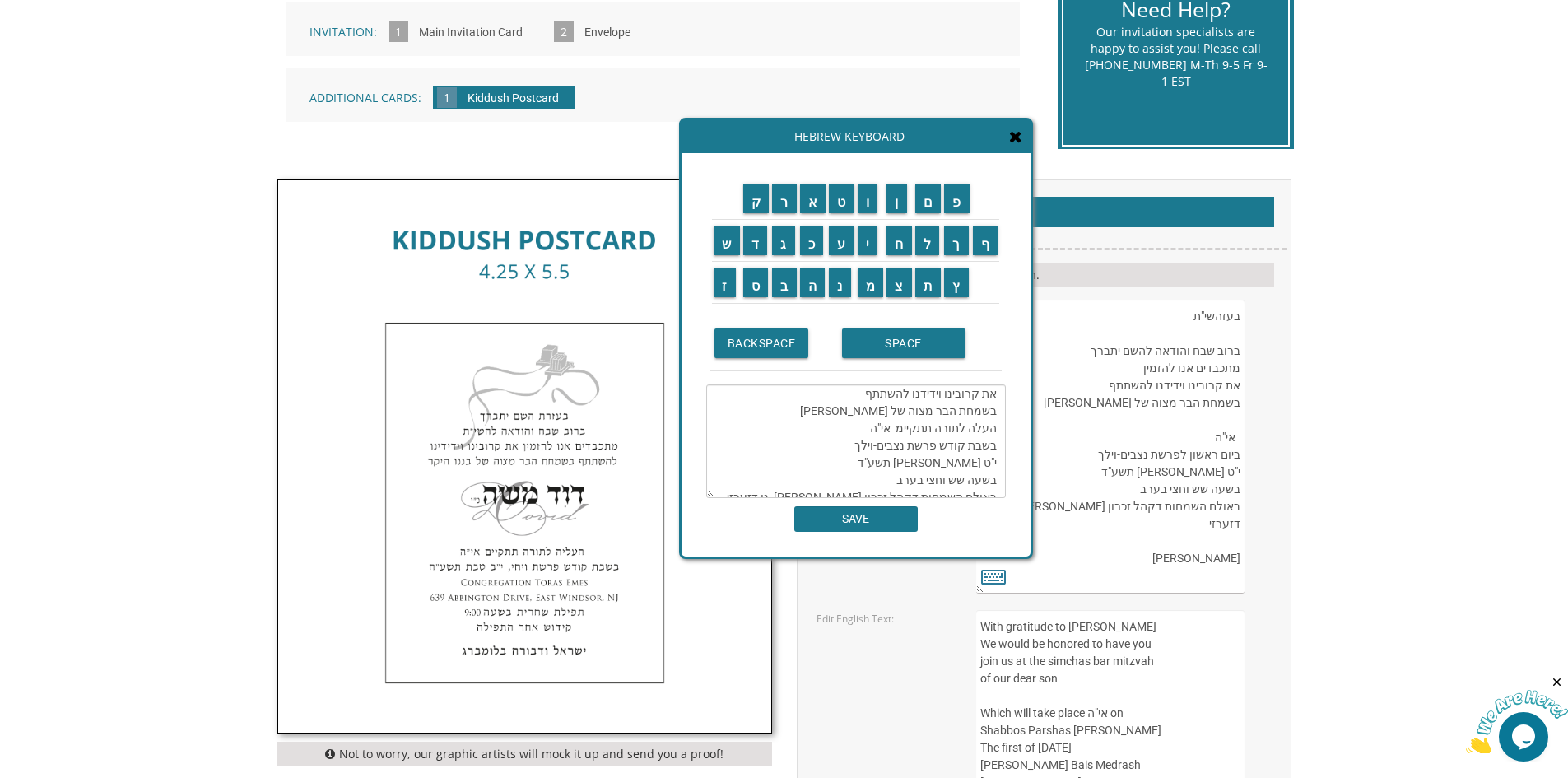
click at [870, 468] on textarea "בעזהשי"ת ברוב שבח והודאה להשם יתברך מתכבדים אנו להזמין את קרובינו וידידנו להשתת…" at bounding box center [857, 441] width 300 height 114
click at [927, 249] on input "ל" at bounding box center [928, 240] width 25 height 30
click at [955, 252] on input "ך" at bounding box center [956, 240] width 25 height 30
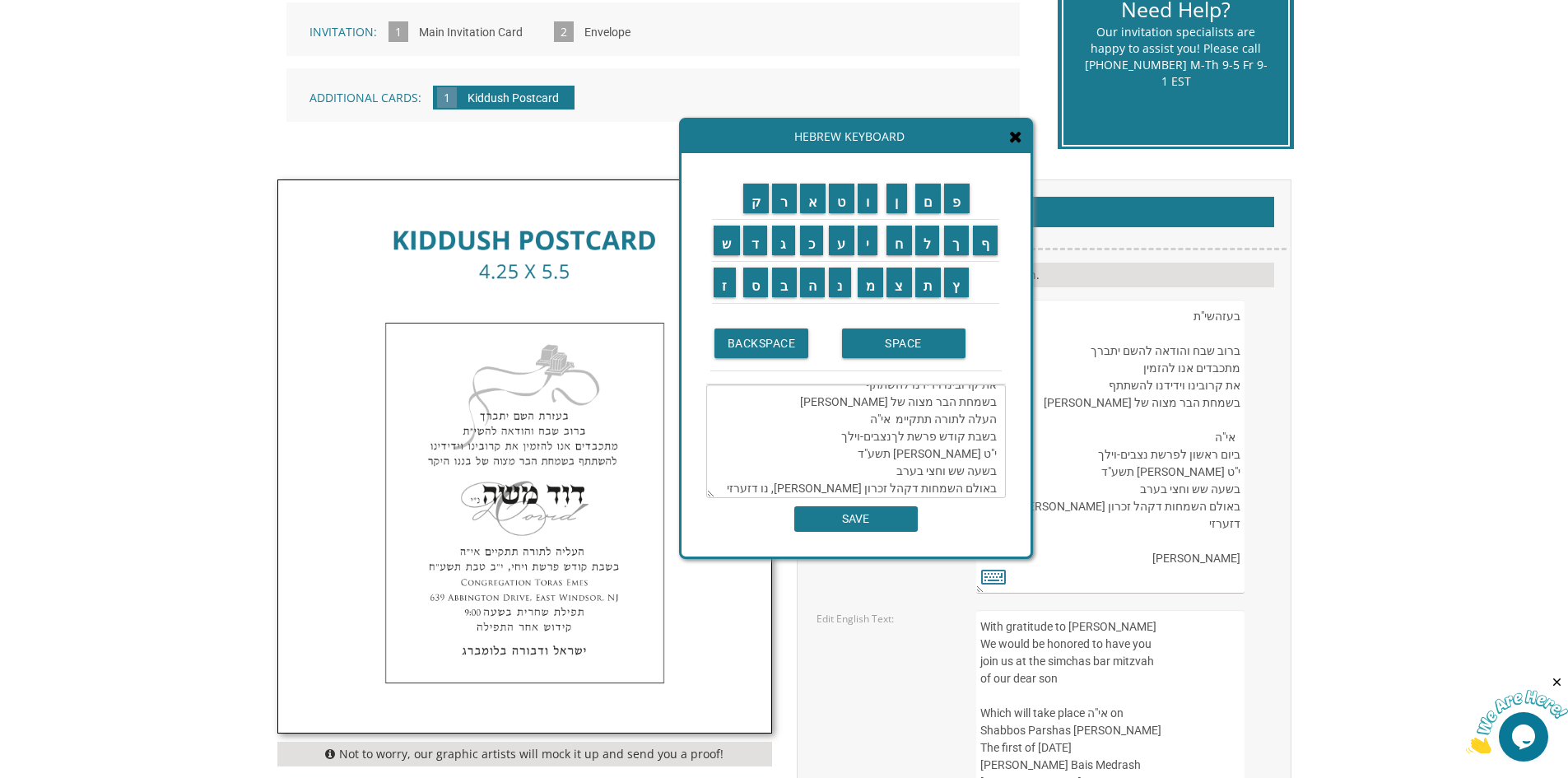
click at [887, 455] on textarea "בעזהשי"ת ברוב שבח והודאה להשם יתברך מתכבדים אנו להזמין את קרובינו וידידנו להשתת…" at bounding box center [857, 441] width 300 height 114
click at [855, 455] on textarea "בעזהשי"ת ברוב שבח והודאה להשם יתברך מתכבדים אנו להזמין את קרובינו וידידנו להשתת…" at bounding box center [857, 441] width 300 height 114
click at [865, 460] on textarea "בעזהשי"ת ברוב שבח והודאה להשם יתברך מתכבדים אנו להזמין את קרובינו וידידנו להשתת…" at bounding box center [857, 441] width 300 height 114
click at [951, 253] on input "ך" at bounding box center [956, 240] width 25 height 30
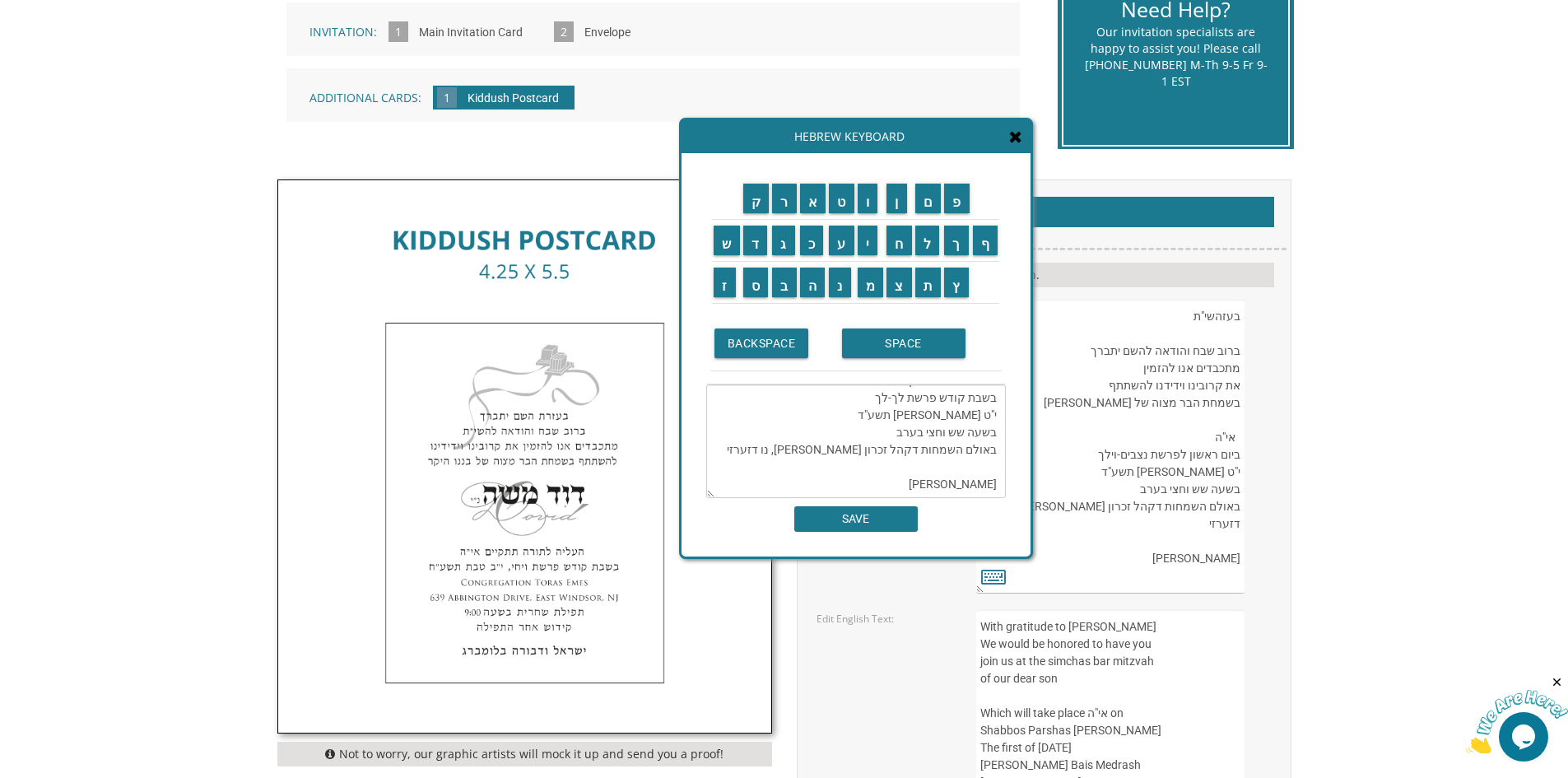
drag, startPoint x: 918, startPoint y: 399, endPoint x: 1010, endPoint y: 411, distance: 92.8
click at [1010, 411] on div "ק ר א ט ו ן ם פ ש ד ג כ ע י ח ל" at bounding box center [856, 355] width 349 height 403
drag, startPoint x: 909, startPoint y: 495, endPoint x: 927, endPoint y: 488, distance: 19.3
click at [909, 494] on textarea "בעזהשי"ת ברוב שבח והודאה להשם יתברך מתכבדים אנו להזמין את קרובינו וידידנו להשתת…" at bounding box center [857, 441] width 300 height 114
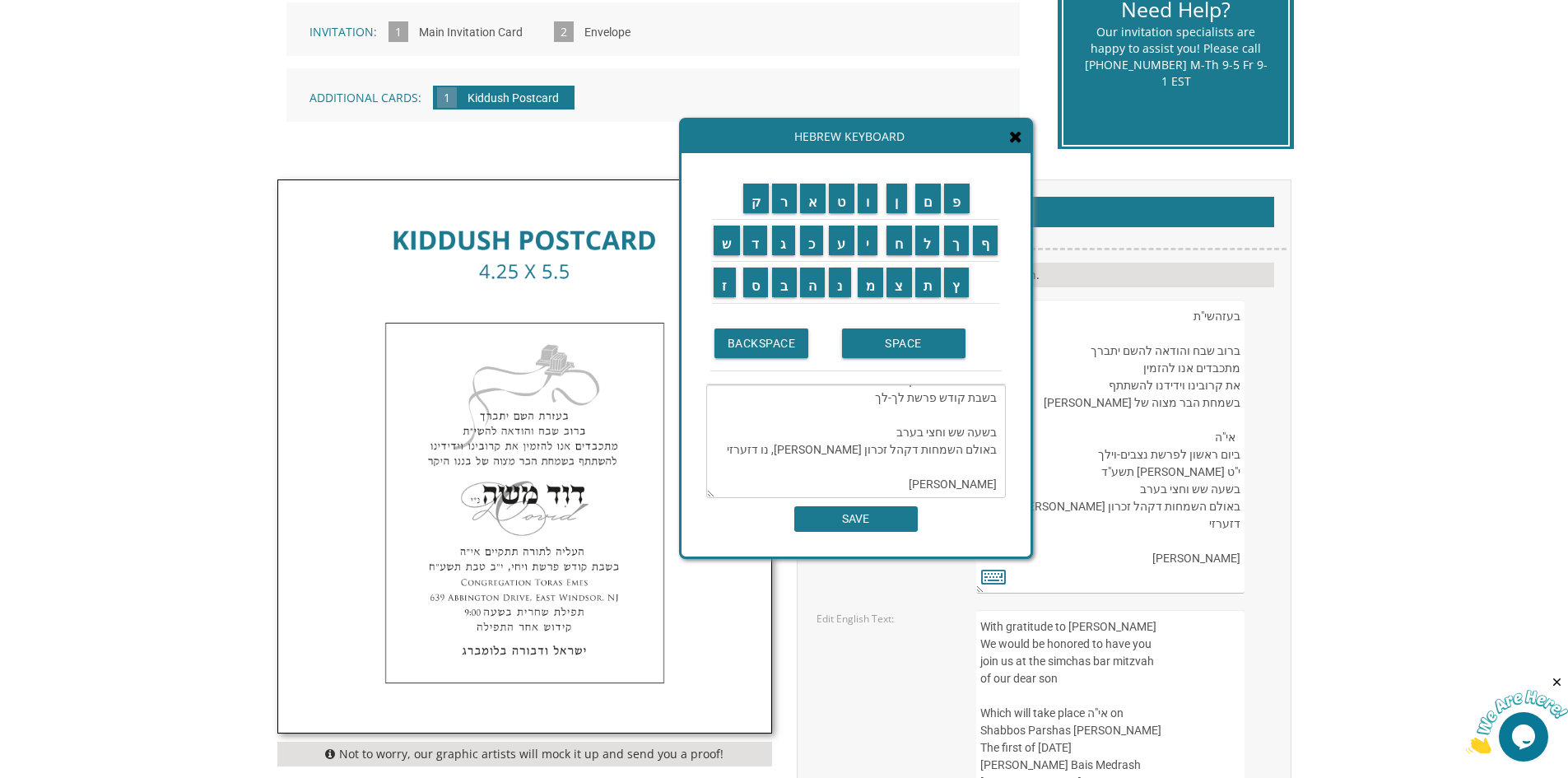
drag, startPoint x: 904, startPoint y: 489, endPoint x: 1004, endPoint y: 486, distance: 100.0
click at [1004, 486] on textarea "בעזהשי"ת ברוב שבח והודאה להשם יתברך מתכבדים אנו להזמין את קרובינו וידידנו להשתת…" at bounding box center [857, 441] width 300 height 114
drag, startPoint x: 995, startPoint y: 414, endPoint x: 894, endPoint y: 415, distance: 101.0
click at [894, 415] on textarea "בעזהשי"ת ברוב שבח והודאה להשם יתברך מתכבדים אנו להזמין את קרובינו וידידנו להשתת…" at bounding box center [857, 441] width 300 height 114
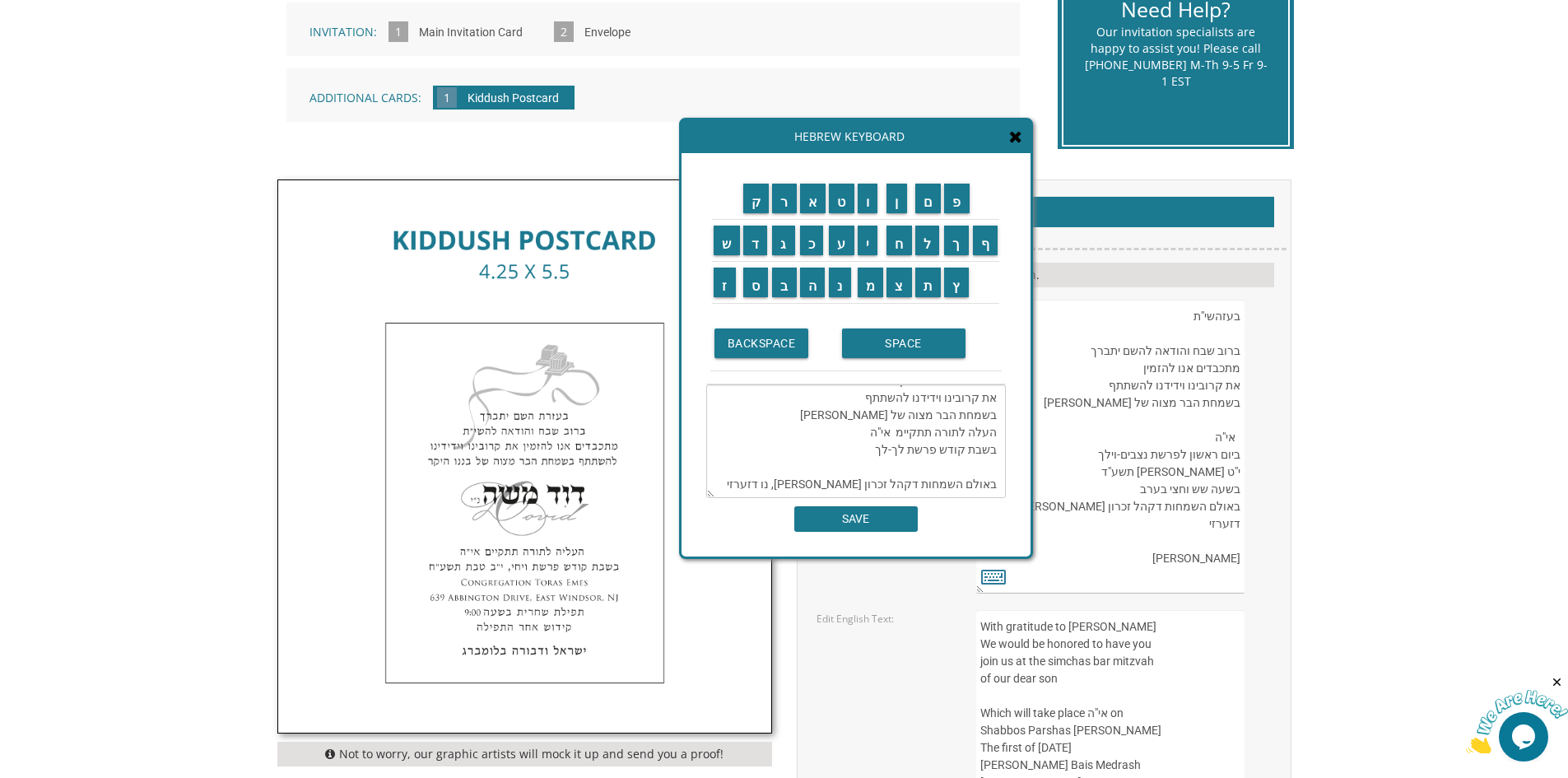
click at [991, 432] on textarea "בעזהשי"ת ברוב שבח והודאה להשם יתברך מתכבדים אנו להזמין את קרובינו וידידנו להשתת…" at bounding box center [857, 441] width 300 height 114
drag, startPoint x: 992, startPoint y: 436, endPoint x: 837, endPoint y: 435, distance: 155.0
click at [837, 435] on textarea "בעזהשי"ת ברוב שבח והודאה להשם יתברך מתכבדים אנו להזמין את קרובינו וידידנו להשתת…" at bounding box center [857, 441] width 300 height 114
click at [784, 284] on input "ב" at bounding box center [785, 282] width 25 height 30
click at [861, 243] on input "י" at bounding box center [868, 240] width 21 height 30
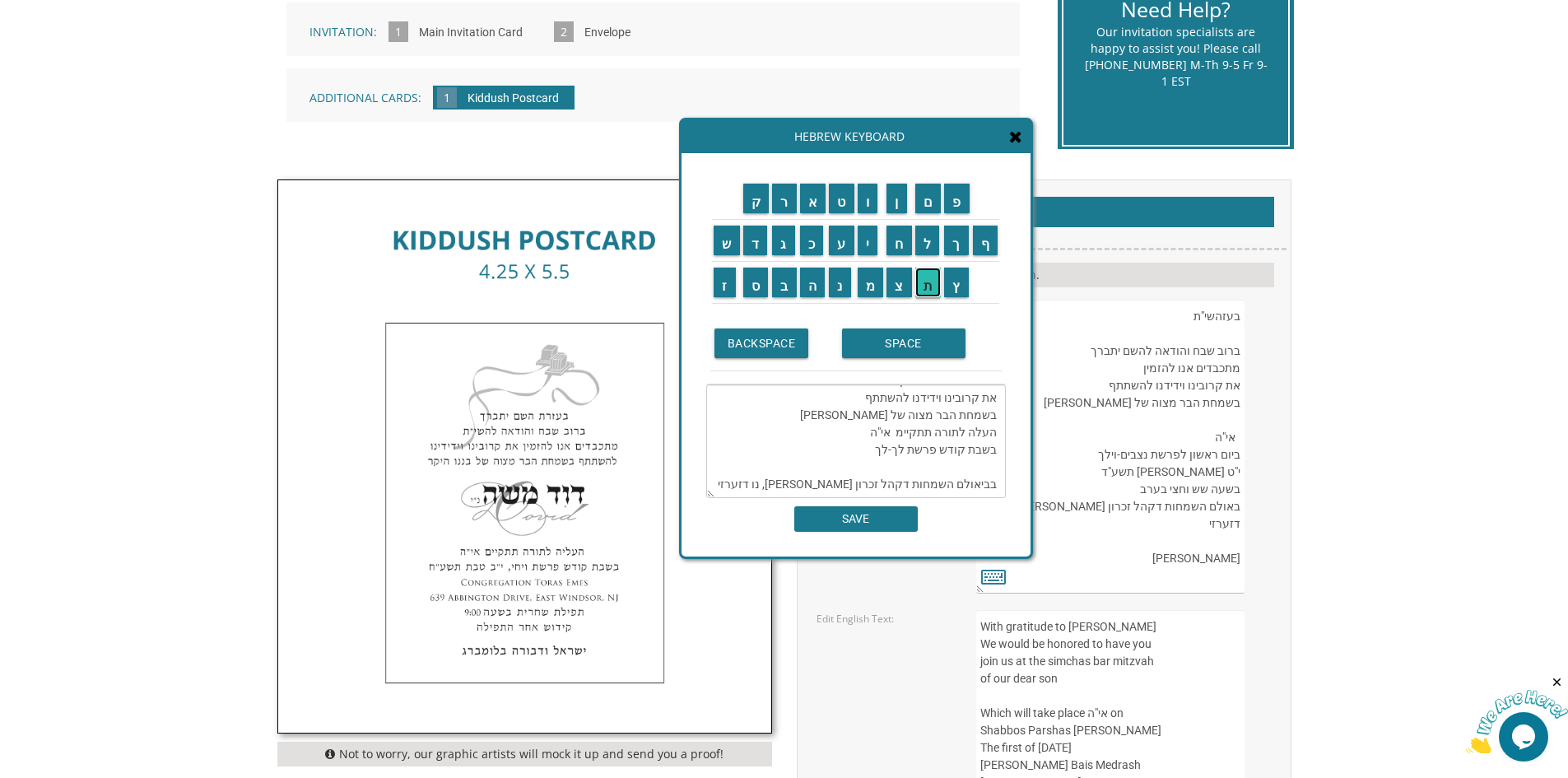
click at [932, 280] on input "ת" at bounding box center [928, 282] width 26 height 30
click at [875, 281] on input "מ" at bounding box center [870, 282] width 26 height 30
click at [752, 249] on input "ד" at bounding box center [756, 240] width 25 height 30
click at [787, 199] on input "ר" at bounding box center [785, 198] width 25 height 30
click at [727, 245] on input "ש" at bounding box center [727, 240] width 26 height 30
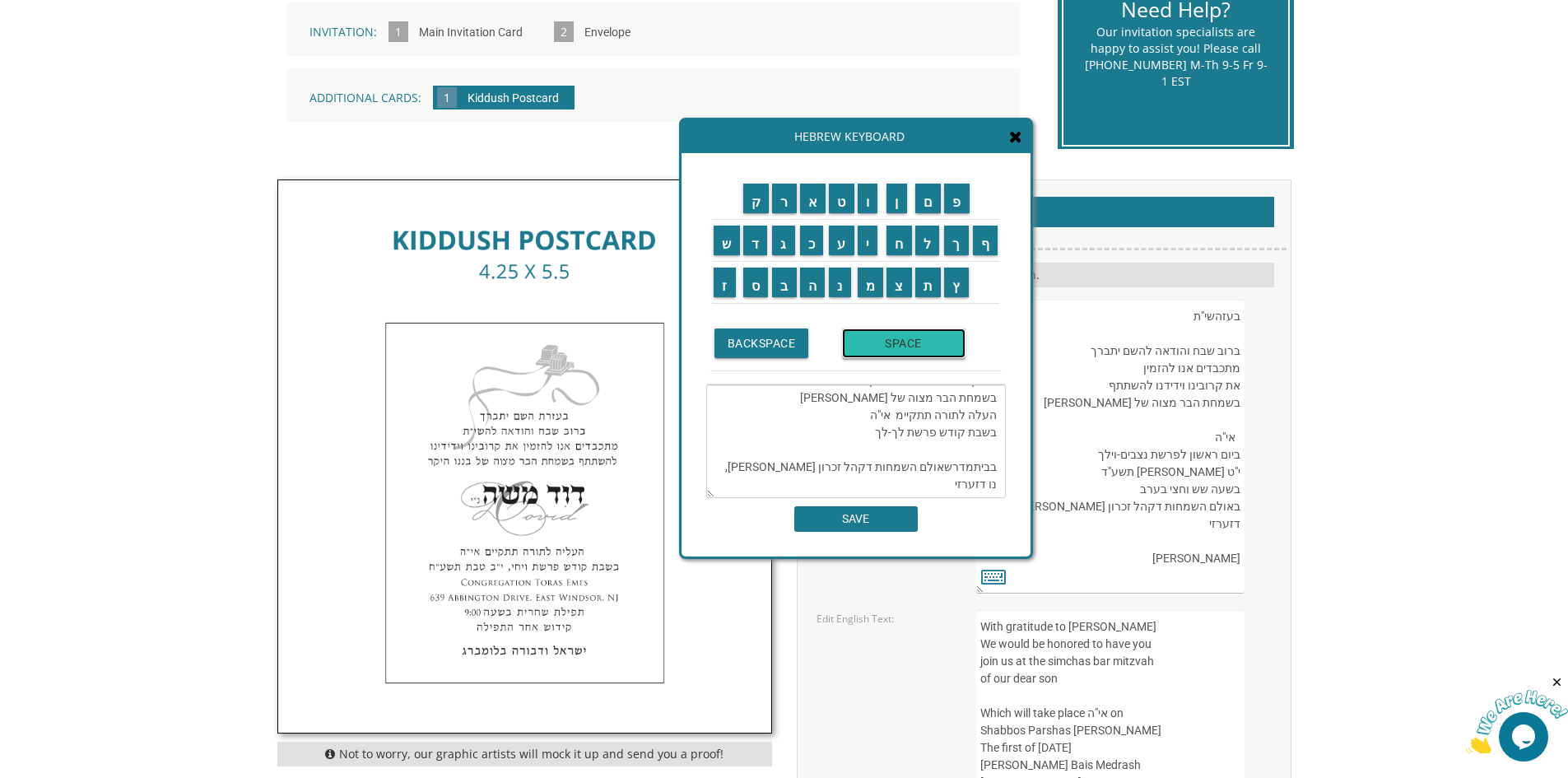
click at [939, 342] on input "SPACE" at bounding box center [904, 343] width 124 height 30
click at [756, 254] on input "ד" at bounding box center [756, 240] width 25 height 30
click at [786, 206] on input "ר" at bounding box center [785, 198] width 25 height 30
click at [776, 285] on input "ב" at bounding box center [785, 282] width 25 height 30
click at [921, 240] on input "ל" at bounding box center [928, 240] width 25 height 30
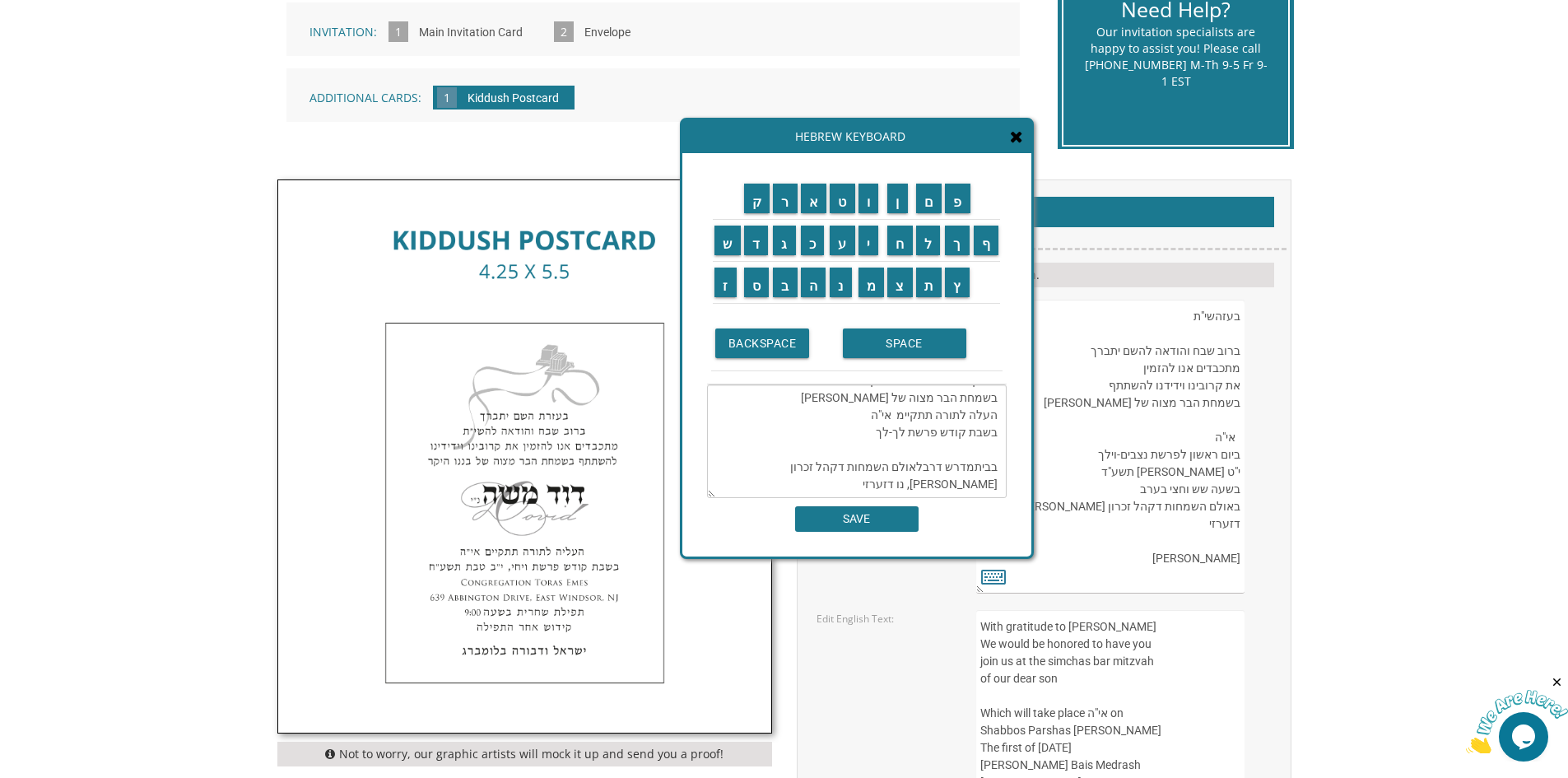
click at [760, 363] on td "BACKSPACE" at bounding box center [775, 343] width 128 height 55
click at [799, 349] on input "BACKSPACE" at bounding box center [763, 343] width 94 height 30
click at [934, 244] on input "ל" at bounding box center [929, 240] width 25 height 30
click at [818, 214] on td "א" at bounding box center [815, 199] width 30 height 42
click at [974, 430] on textarea "בעזהשי"ת ברוב שבח והודאה להשם יתברך מתכבדים אנו להזמין את קרובינו וידידנו להשתת…" at bounding box center [858, 441] width 300 height 114
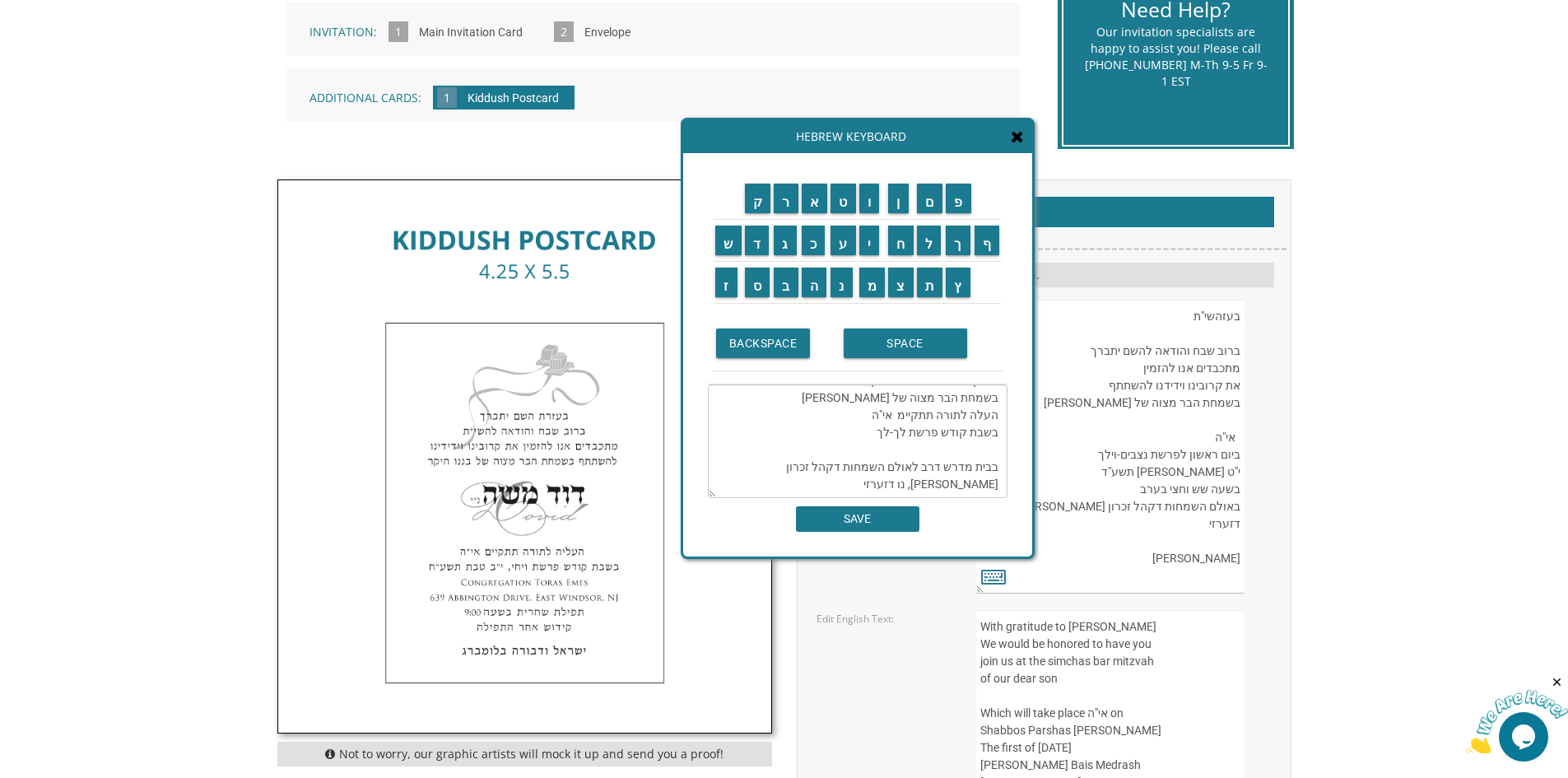
click at [903, 433] on textarea "בעזהשי"ת ברוב שבח והודאה להשם יתברך מתכבדים אנו להזמין את קרובינו וידידנו להשתת…" at bounding box center [858, 441] width 300 height 114
click at [848, 283] on input "נ" at bounding box center [841, 282] width 22 height 30
click at [756, 278] on input "ס" at bounding box center [758, 282] width 25 height 30
click at [761, 217] on td "ק" at bounding box center [758, 199] width 30 height 42
click at [762, 216] on td "ק" at bounding box center [758, 199] width 30 height 42
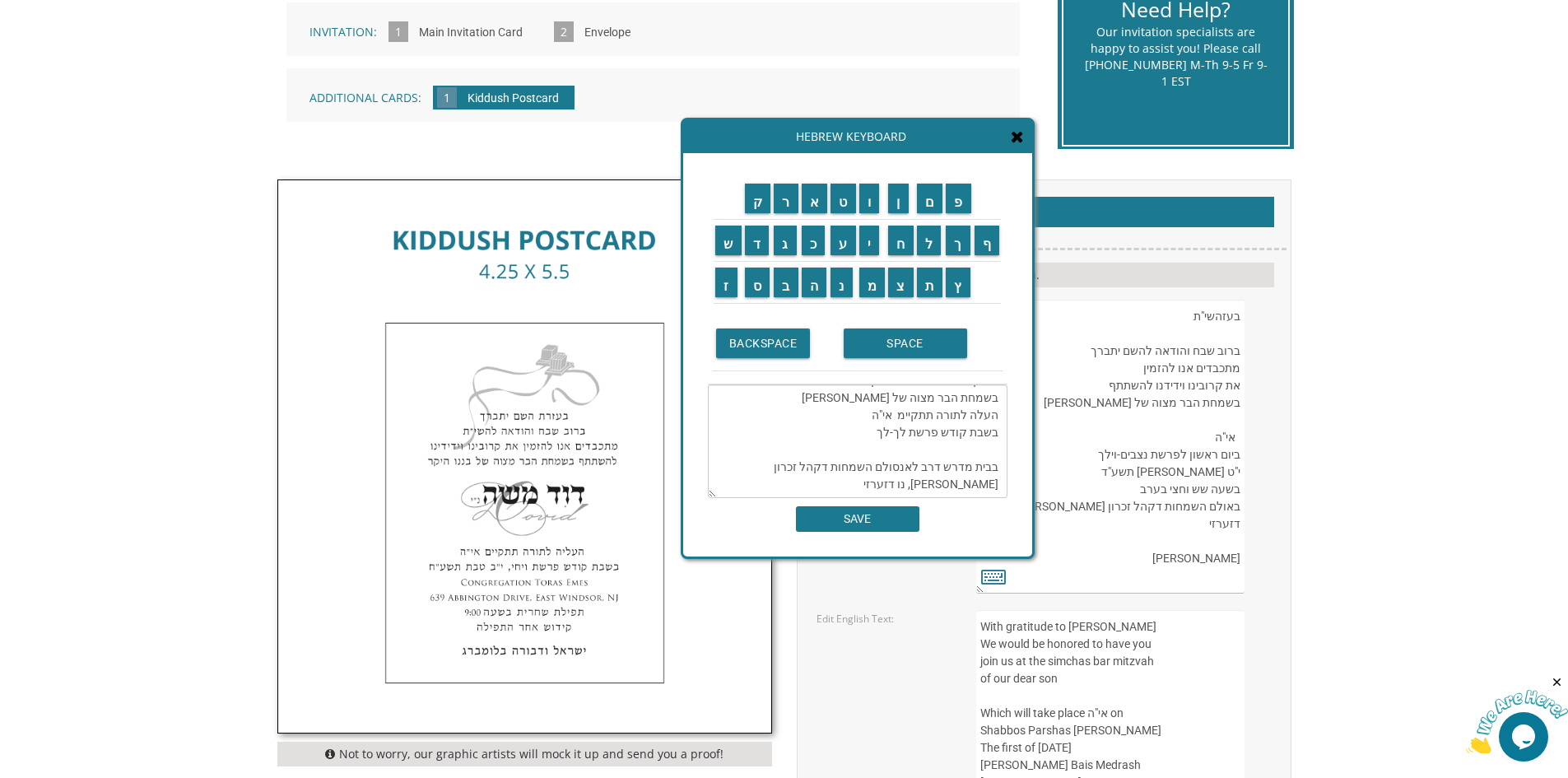
click at [892, 432] on textarea "בעזהשי"ת ברוב שבח והודאה להשם יתברך מתכבדים אנו להזמין את קרובינו וידידנו להשתת…" at bounding box center [858, 441] width 300 height 114
click at [758, 213] on td "ק" at bounding box center [758, 199] width 30 height 42
click at [764, 206] on input "ק" at bounding box center [758, 198] width 26 height 30
drag, startPoint x: 880, startPoint y: 431, endPoint x: 740, endPoint y: 430, distance: 140.0
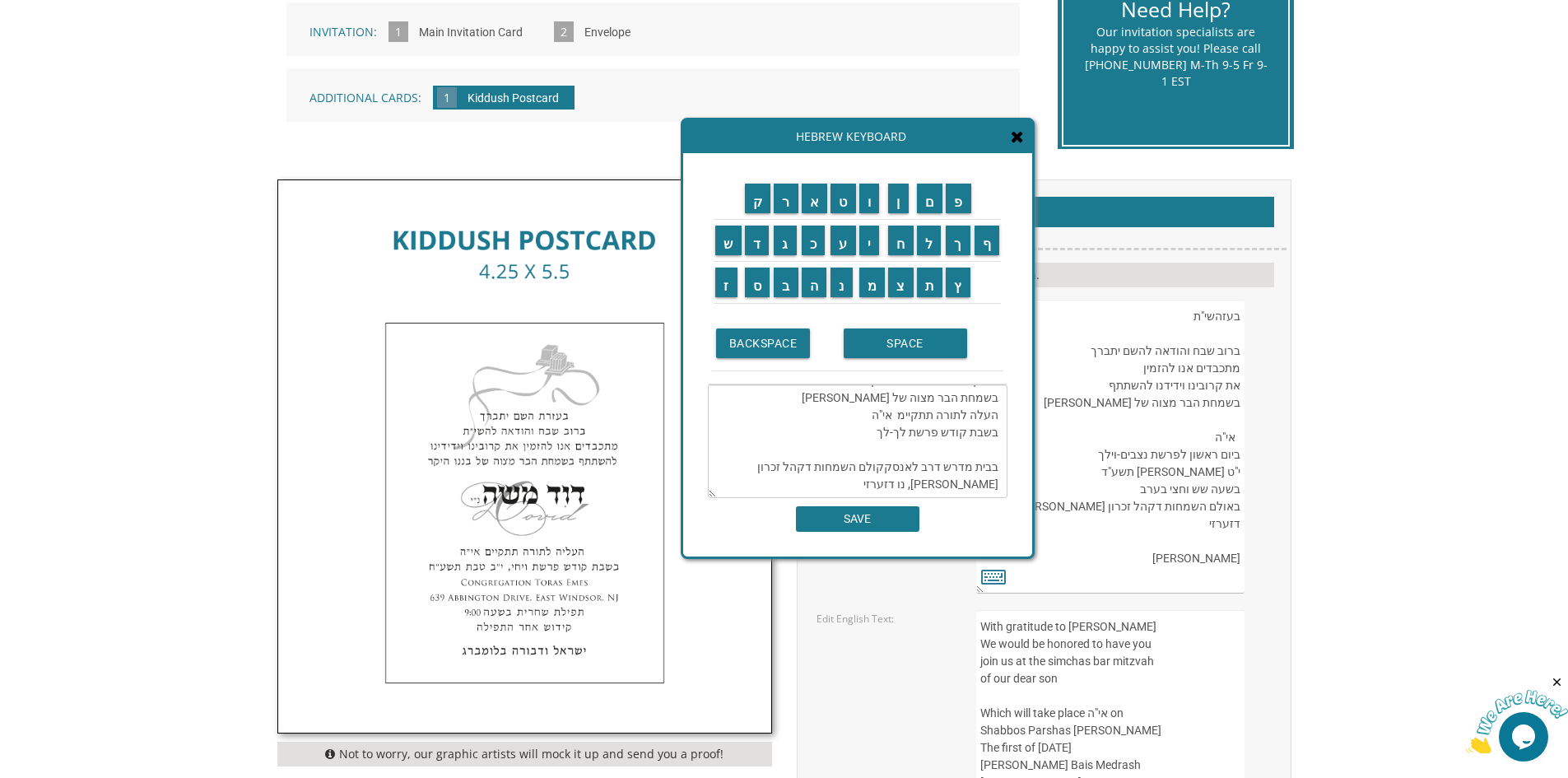
click at [740, 430] on textarea "בעזהשי"ת ברוב שבח והודאה להשם יתברך מתכבדים אנו להזמין את קרובינו וידידנו להשתת…" at bounding box center [858, 441] width 300 height 114
click at [880, 433] on textarea "בעזהשי"ת ברוב שבח והודאה להשם יתברך מתכבדים אנו להזמין את קרובינו וידידנו להשתת…" at bounding box center [858, 441] width 300 height 114
click at [876, 435] on textarea "בעזהשי"ת ברוב שבח והודאה להשם יתברך מתכבדים אנו להזמין את קרובינו וידידנו להשתת…" at bounding box center [858, 441] width 300 height 114
click at [867, 246] on input "י" at bounding box center [869, 240] width 21 height 30
click at [912, 430] on textarea "בעזהשי"ת ברוב שבח והודאה להשם יתברך מתכבדים אנו להזמין את קרובינו וידידנו להשתת…" at bounding box center [858, 441] width 300 height 114
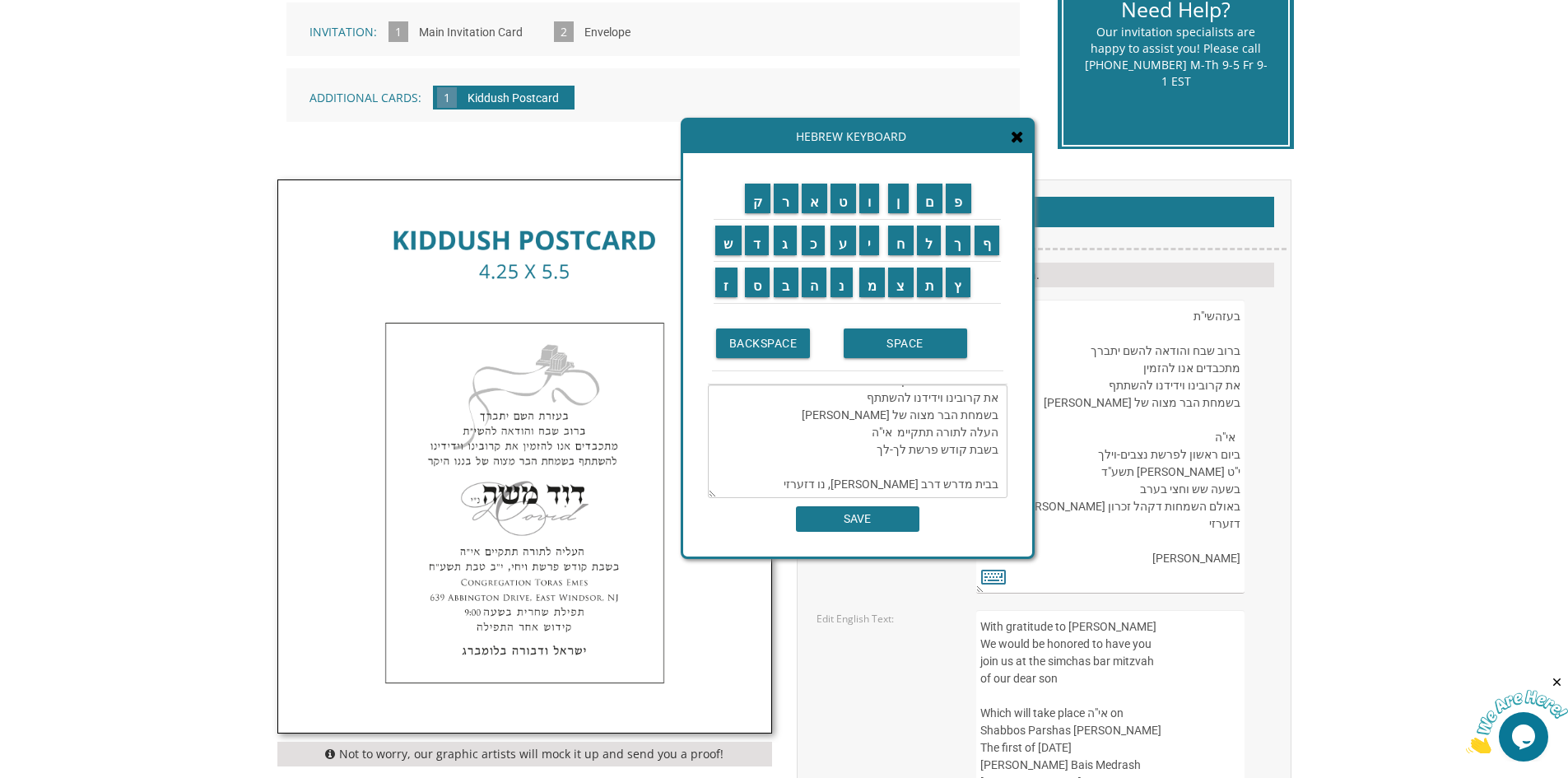
click at [912, 438] on textarea "בעזהשי"ת ברוב שבח והודאה להשם יתברך מתכבדים אנו להזמין את קרובינו וידידנו להשתת…" at bounding box center [858, 441] width 300 height 114
click at [922, 243] on input "ל" at bounding box center [929, 240] width 25 height 30
click at [997, 457] on textarea "בעזהשי"ת ברוב שבח והודאה להשם יתברך מתכבדים אנו להזמין את קרובינו וידידנו להשתת…" at bounding box center [858, 441] width 300 height 114
drag, startPoint x: 913, startPoint y: 455, endPoint x: 1000, endPoint y: 449, distance: 87.2
click at [1000, 449] on textarea "בעזהשי"ת ברוב שבח והודאה להשם יתברך מתכבדים אנו להזמין את קרובינו וידידנו להשתת…" at bounding box center [858, 441] width 300 height 114
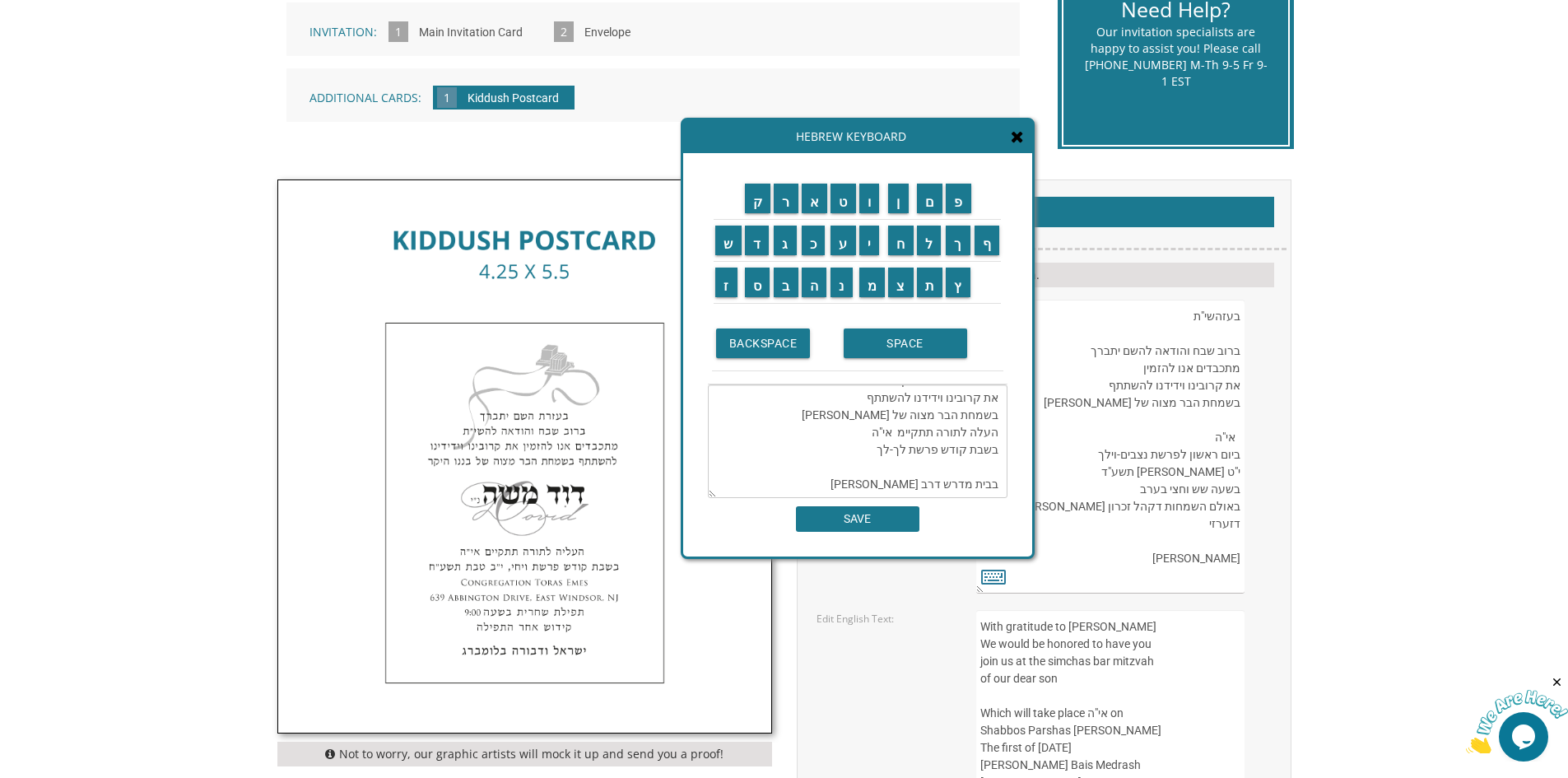
type textarea "בעזהשי"ת ברוב שבח והודאה להשם יתברך מתכבדים אנו להזמין את קרובינו וידידנו להשתת…"
click at [868, 529] on input "SAVE" at bounding box center [858, 519] width 124 height 25
type textarea "בעזהשי"ת ברוב שבח והודאה להשם יתברך מתכבדים אנו להזמין את קרובינו וידידנו להשתת…"
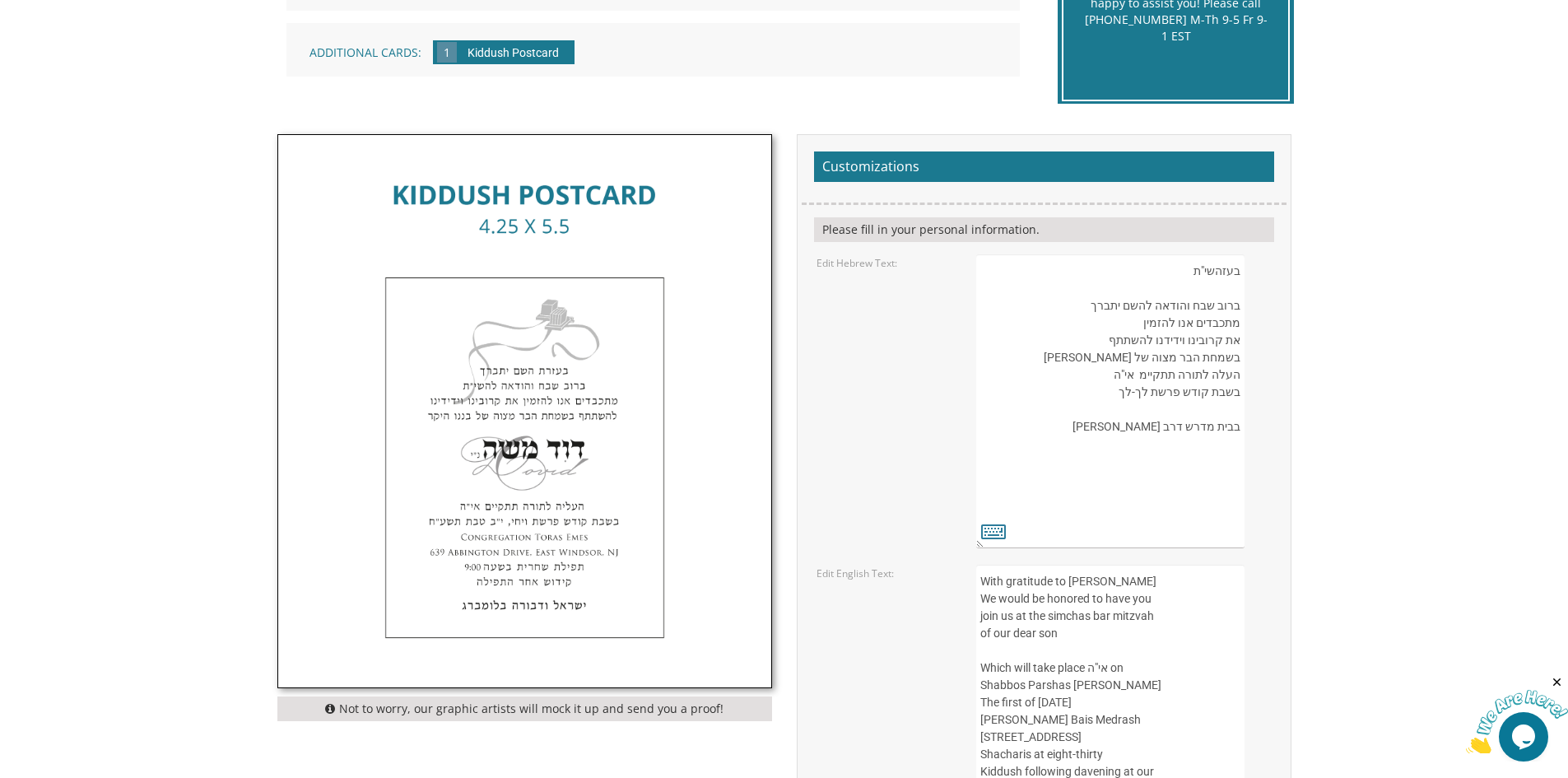
scroll to position [494, 0]
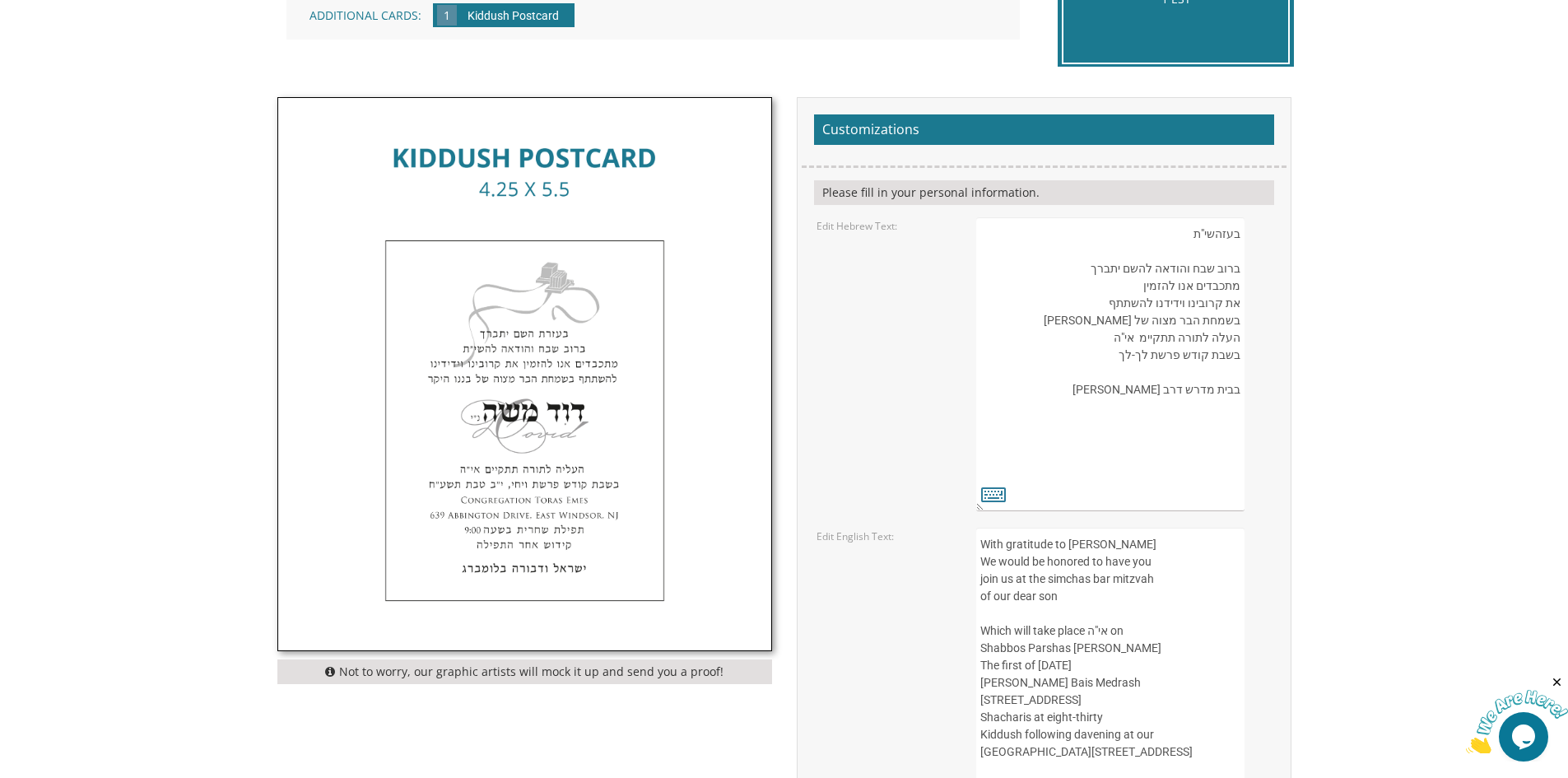
drag, startPoint x: 1132, startPoint y: 679, endPoint x: 966, endPoint y: 549, distance: 210.8
click at [966, 549] on div "With gratitude to Hashem Yisborach We would be honored to have you join us at t…" at bounding box center [1123, 667] width 320 height 277
click at [1171, 630] on textarea "With gratitude to Hashem Yisborach We would be honored to have you join us at t…" at bounding box center [1110, 667] width 268 height 277
click at [1125, 617] on textarea "With gratitude to Hashem Yisborach We would be honored to have you join us at t…" at bounding box center [1110, 667] width 268 height 277
drag, startPoint x: 1142, startPoint y: 678, endPoint x: 982, endPoint y: 687, distance: 160.3
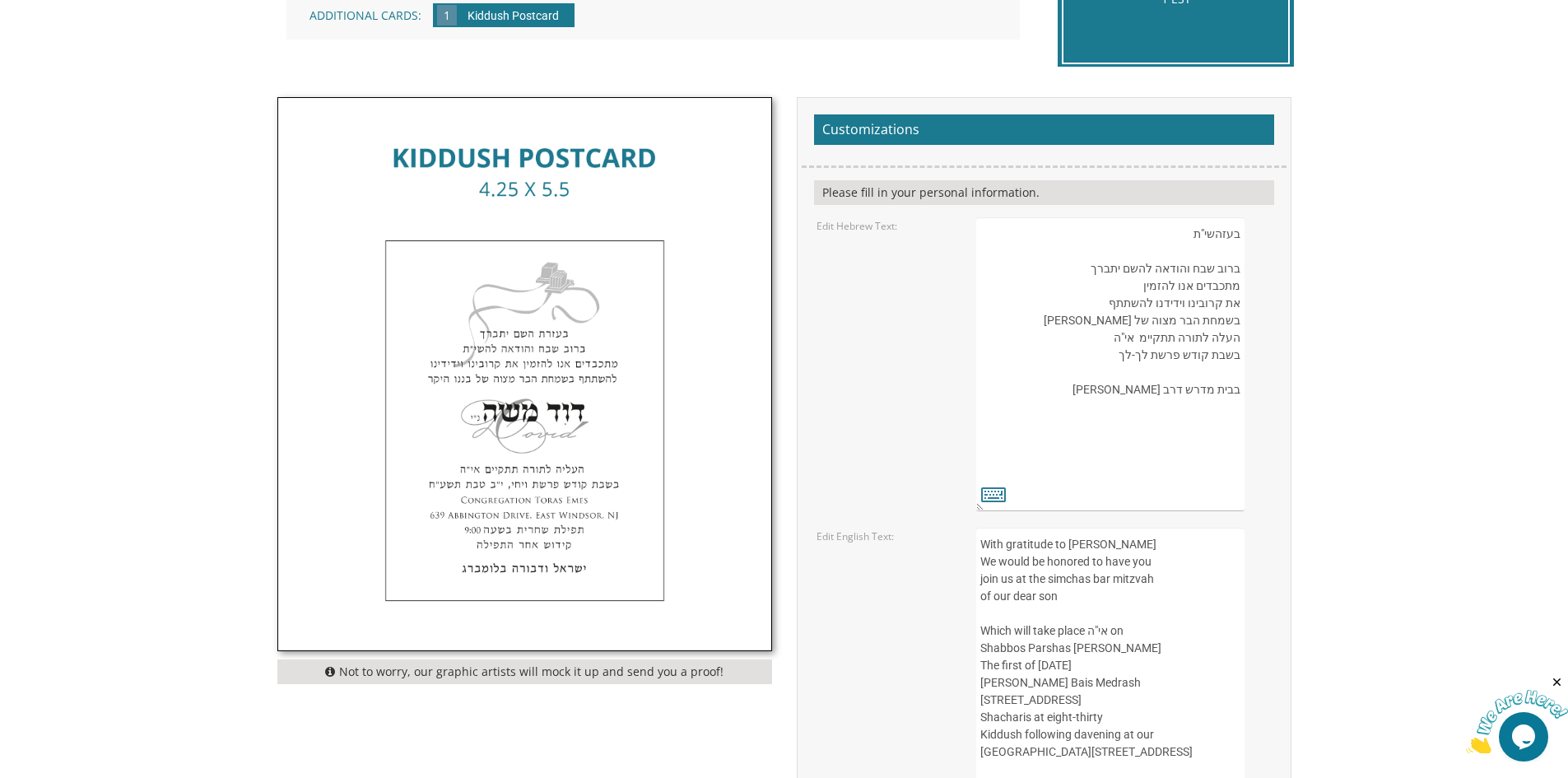
click at [982, 687] on textarea "With gratitude to Hashem Yisborach We would be honored to have you join us at t…" at bounding box center [1110, 667] width 268 height 277
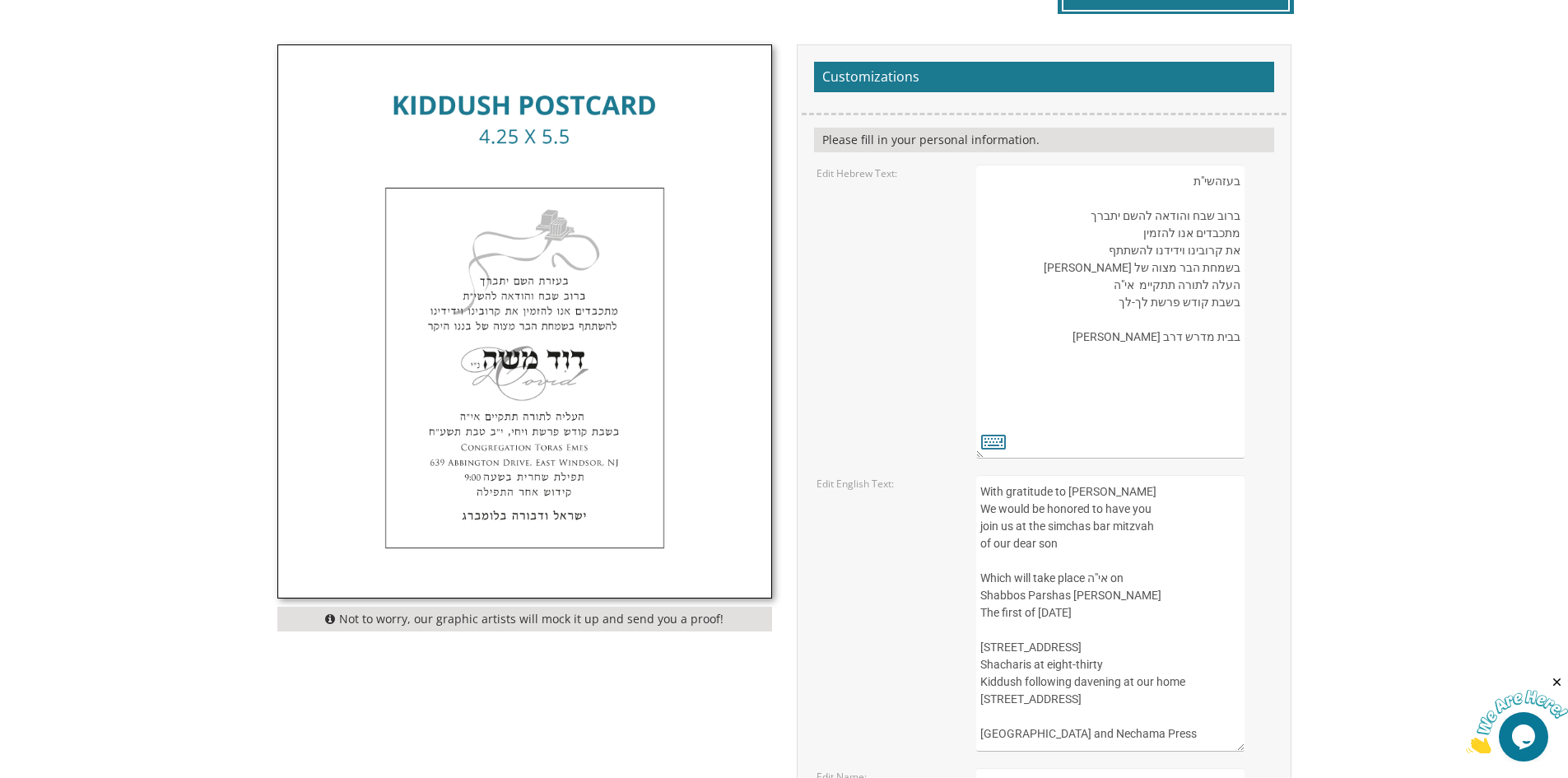
scroll to position [577, 0]
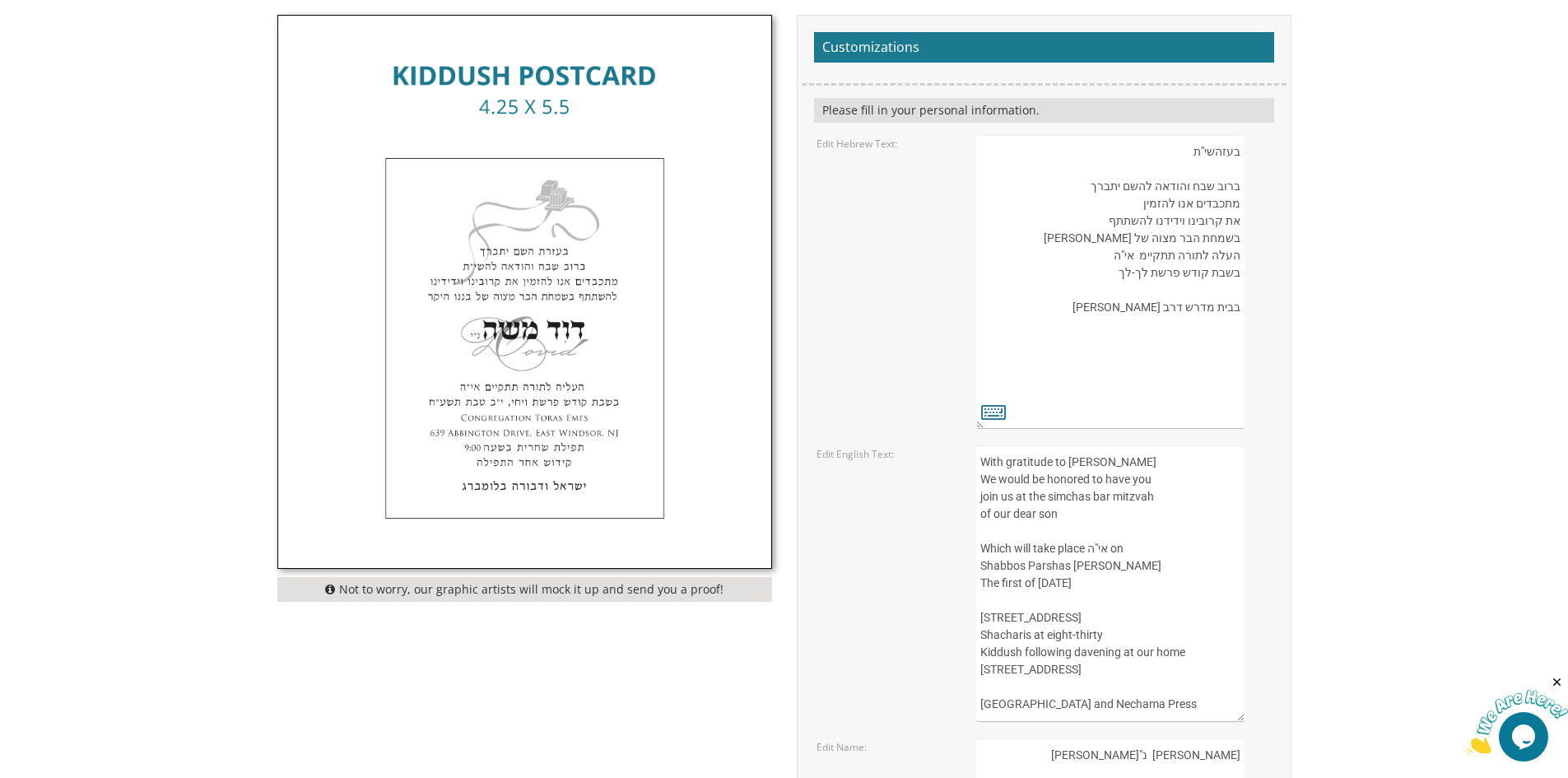
drag, startPoint x: 1114, startPoint y: 633, endPoint x: 973, endPoint y: 638, distance: 141.1
click at [973, 638] on div "With gratitude to Hashem Yisborach We would be honored to have you join us at t…" at bounding box center [1123, 584] width 320 height 277
type textarea "With gratitude to Hashem Yisborach We would be honored to have you join us at t…"
click at [1139, 358] on textarea "בעזהשי"ת ברוב שבח והודאה להשם יתברך מתכבדים אנו להזמין את קרובינו וידידנו להשתת…" at bounding box center [1110, 281] width 268 height 294
click at [1205, 373] on textarea "בעזהשי"ת ברוב שבח והודאה להשם יתברך מתכבדים אנו להזמין את קרובינו וידידנו להשתת…" at bounding box center [1110, 281] width 268 height 294
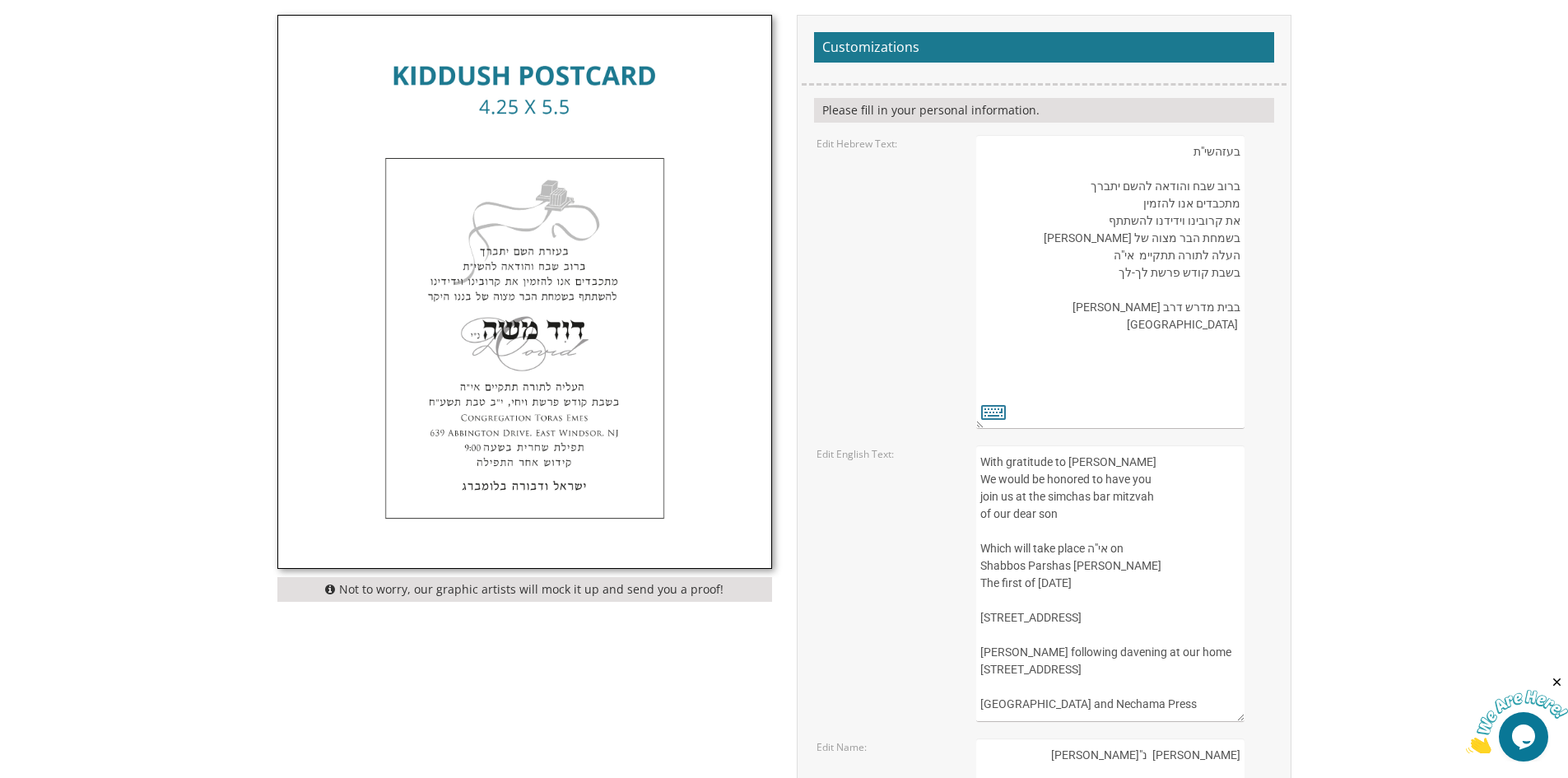
type textarea "בעזהשי"ת ברוב שבח והודאה להשם יתברך מתכבדים אנו להזמין את קרובינו וידידנו להשתת…"
drag, startPoint x: 1104, startPoint y: 613, endPoint x: 940, endPoint y: 611, distance: 164.0
click at [940, 611] on div "Edit English Text: With gratitude to Hashem Yisborach We would be honored to ha…" at bounding box center [1044, 584] width 480 height 277
type textarea "With gratitude to Hashem Yisborach We would be honored to have you join us at t…"
click at [1208, 379] on textarea "בעזהשי"ת ברוב שבח והודאה להשם יתברך מתכבדים אנו להזמין את קרובינו וידידנו להשתת…" at bounding box center [1110, 281] width 268 height 294
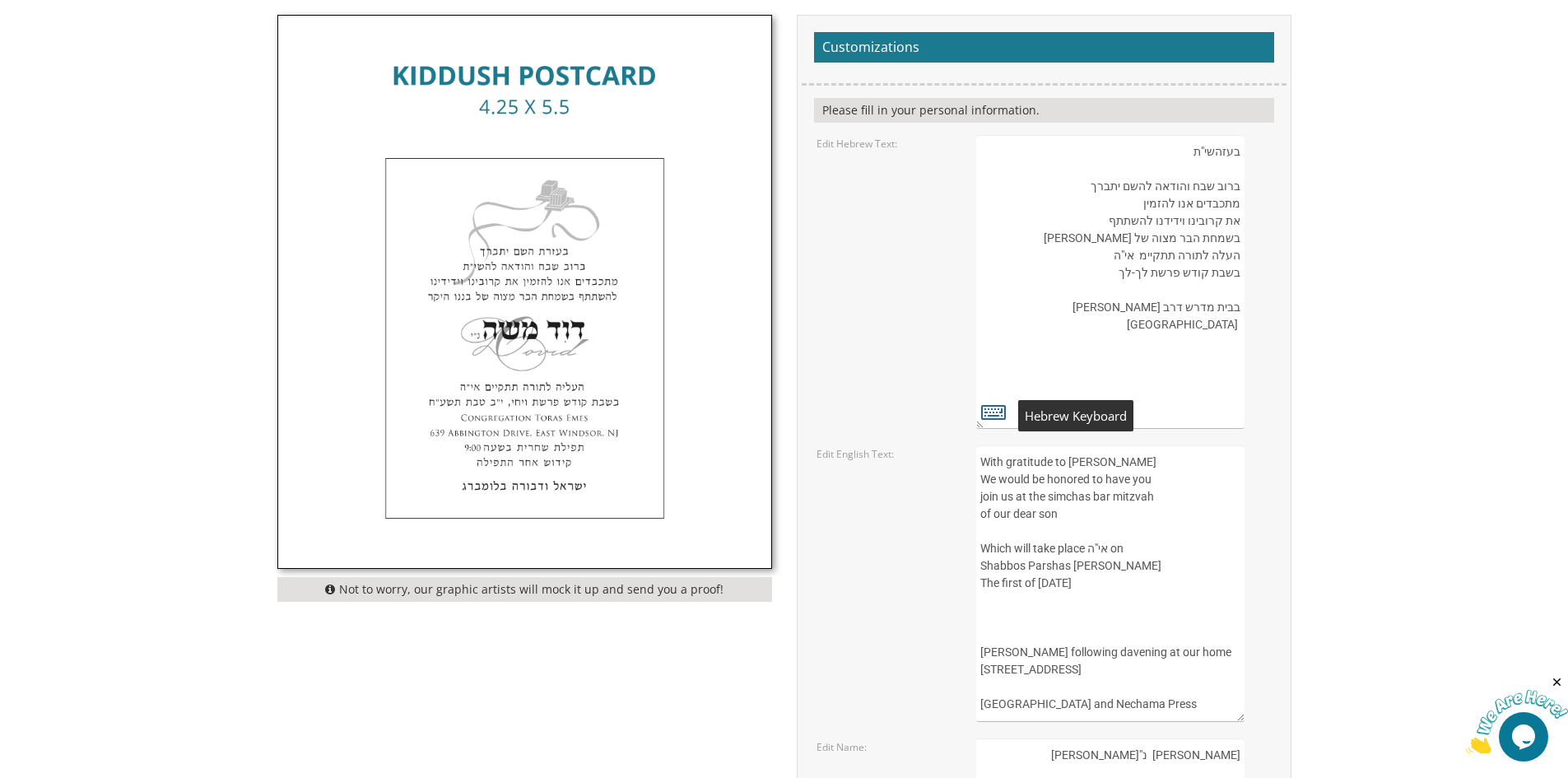
click at [996, 416] on icon at bounding box center [994, 412] width 25 height 23
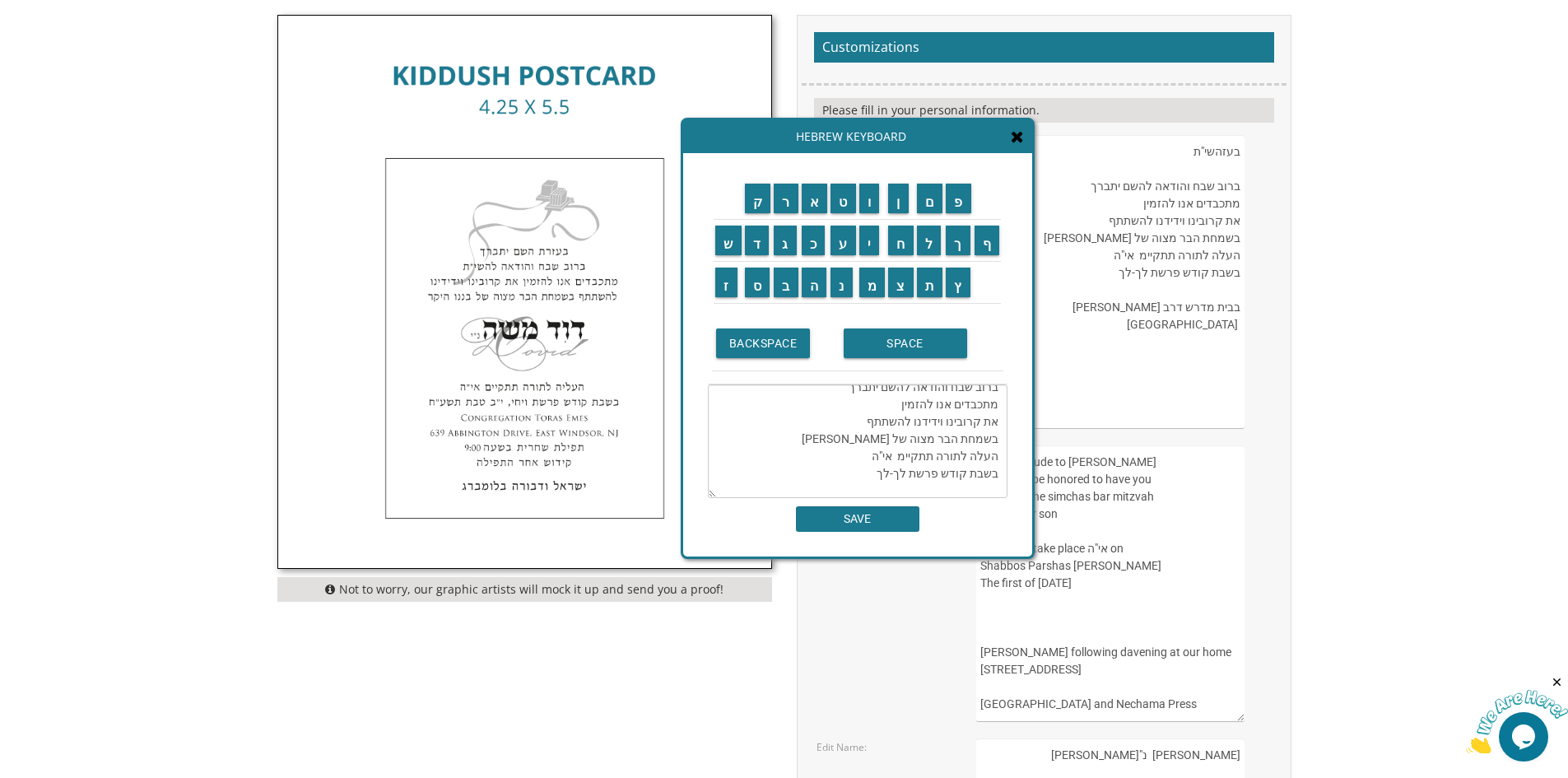
scroll to position [83, 0]
click at [901, 435] on textarea "בעזהשי"ת ברוב שבח והודאה להשם יתברך מתכבדים אנו להזמין את קרובינו וידידנו להשתת…" at bounding box center [858, 441] width 300 height 114
click at [876, 243] on input "י" at bounding box center [869, 240] width 21 height 30
click at [925, 211] on input "ם" at bounding box center [929, 198] width 26 height 30
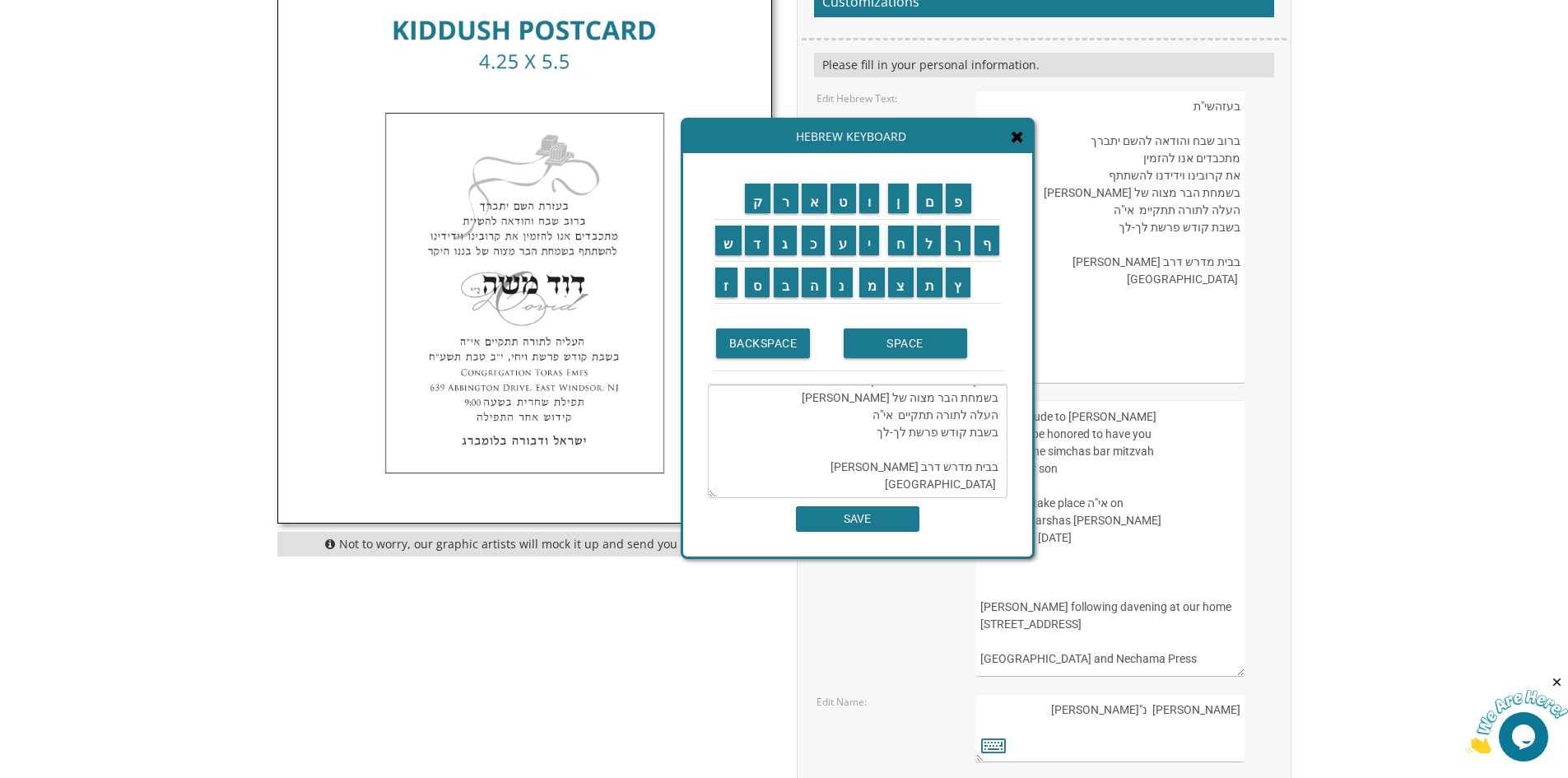
scroll to position [741, 0]
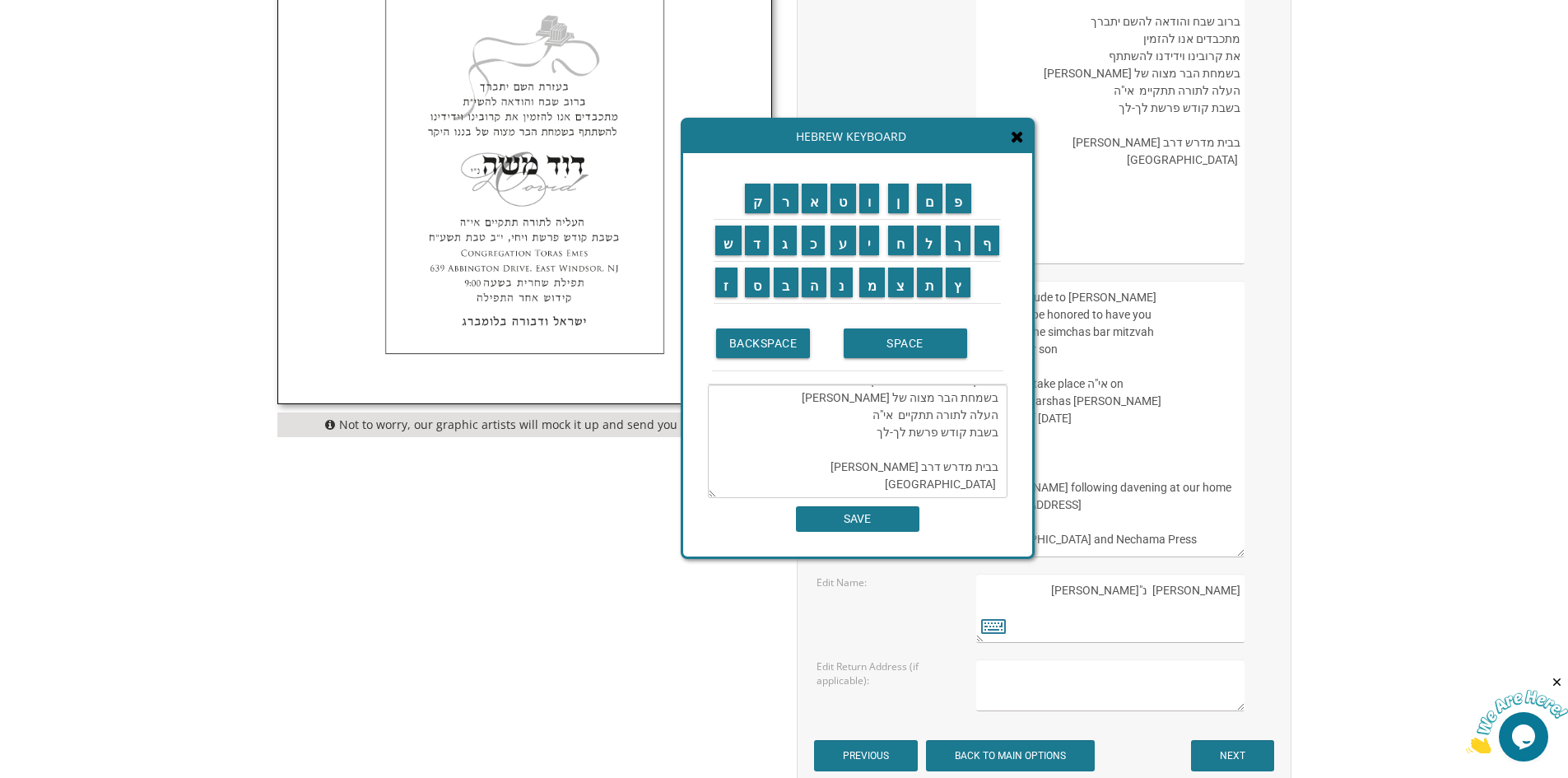
click at [905, 473] on textarea "בעזהשי"ת ברוב שבח והודאה להשם יתברך מתכבדים אנו להזמין את קרובינו וידידנו להשתת…" at bounding box center [858, 441] width 300 height 114
click at [931, 277] on input "ת" at bounding box center [929, 282] width 26 height 30
click at [958, 199] on input "פ" at bounding box center [958, 198] width 25 height 30
click at [870, 250] on input "י" at bounding box center [869, 240] width 21 height 30
click at [925, 240] on input "ל" at bounding box center [929, 240] width 25 height 30
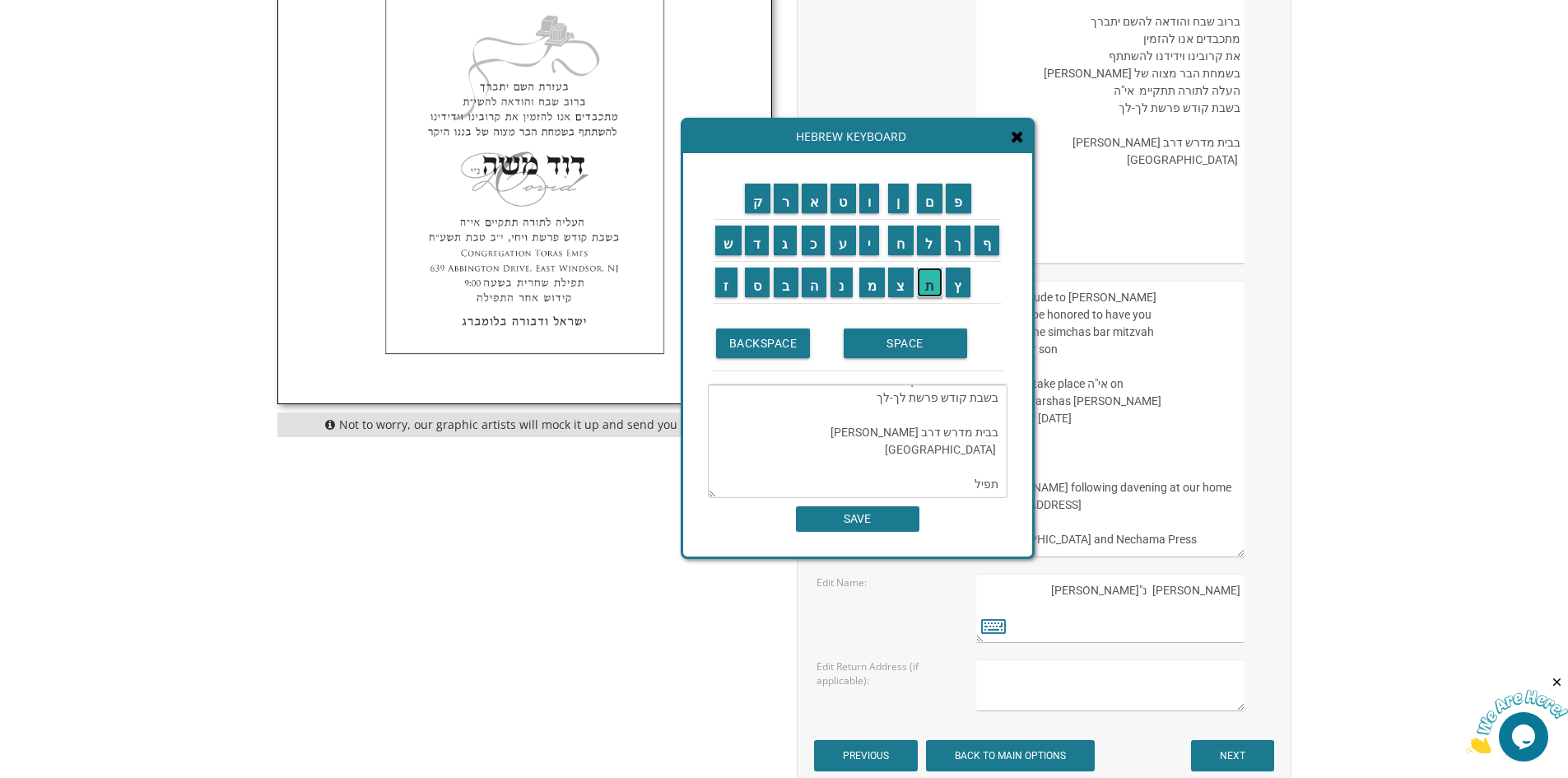
click at [923, 283] on input "ת" at bounding box center [929, 282] width 26 height 30
click at [907, 340] on input "SPACE" at bounding box center [906, 343] width 124 height 30
click at [727, 252] on input "ש" at bounding box center [728, 240] width 26 height 30
click at [911, 251] on input "ח" at bounding box center [901, 240] width 25 height 30
click at [786, 205] on input "ר" at bounding box center [787, 198] width 25 height 30
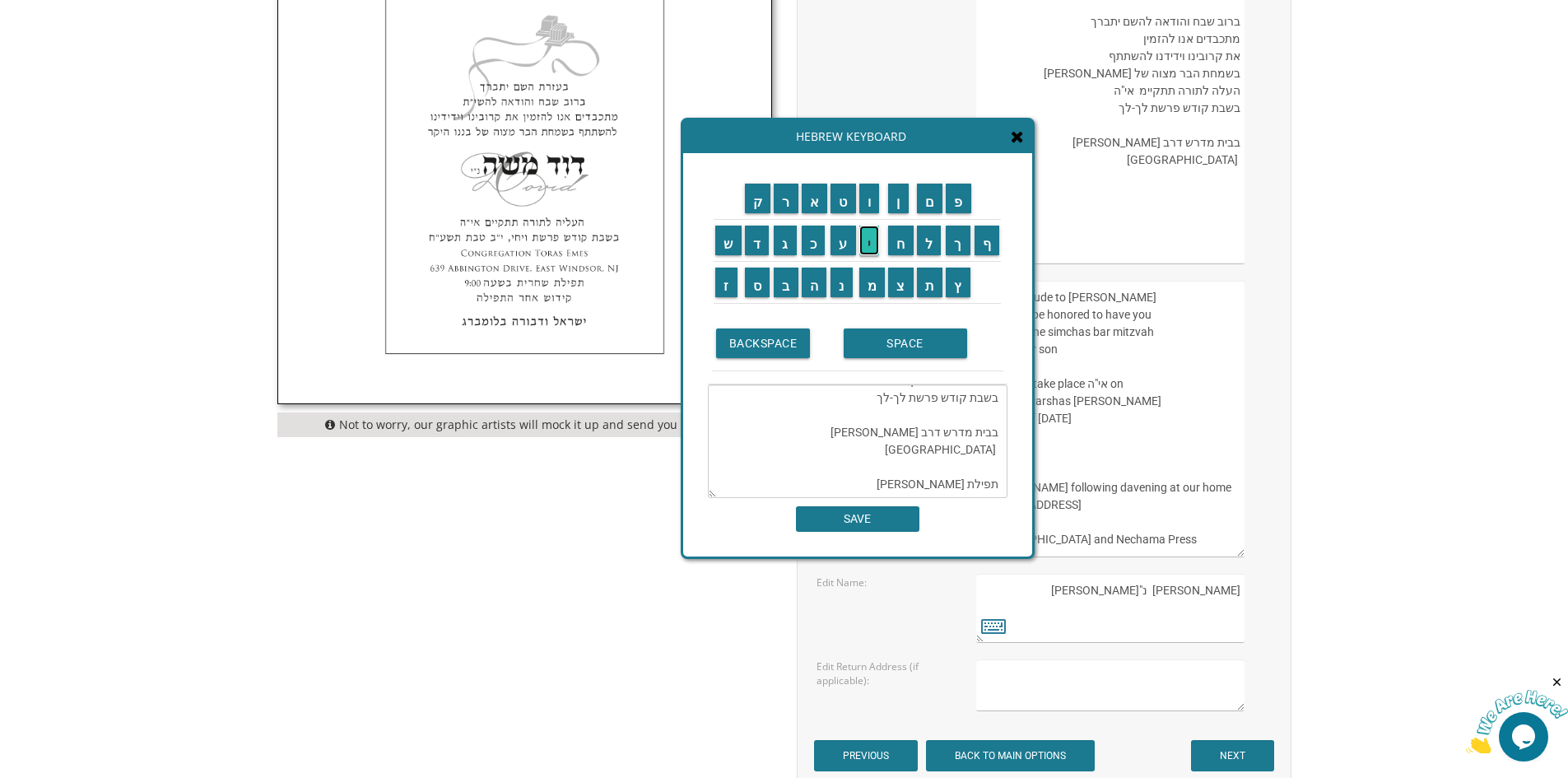
click at [869, 242] on input "י" at bounding box center [869, 240] width 21 height 30
click at [929, 286] on input "ת" at bounding box center [929, 282] width 26 height 30
click at [921, 352] on input "SPACE" at bounding box center [906, 343] width 124 height 30
click at [797, 279] on input "ב" at bounding box center [787, 282] width 25 height 30
click at [731, 252] on input "ש" at bounding box center [728, 240] width 26 height 30
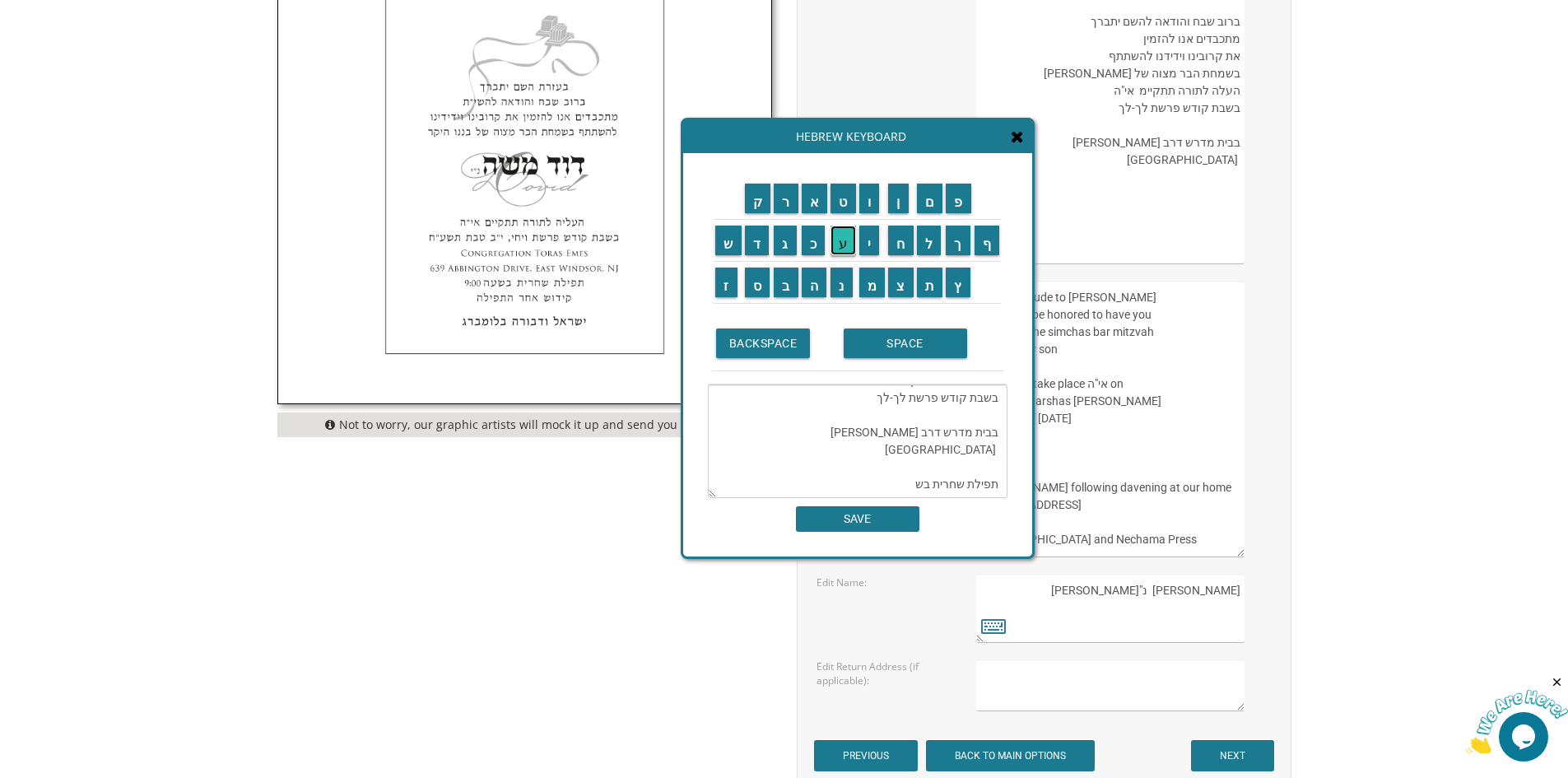
click at [843, 246] on input "ע" at bounding box center [843, 240] width 25 height 30
click at [821, 289] on input "ה" at bounding box center [815, 282] width 25 height 30
click at [868, 346] on input "SPACE" at bounding box center [906, 343] width 124 height 30
type textarea "בעזהשי"ת ברוב שבח והודאה להשם יתברך מתכבדים אנו להזמין את קרובינו וידידנו להשתת…"
click at [885, 526] on input "SAVE" at bounding box center [858, 519] width 124 height 25
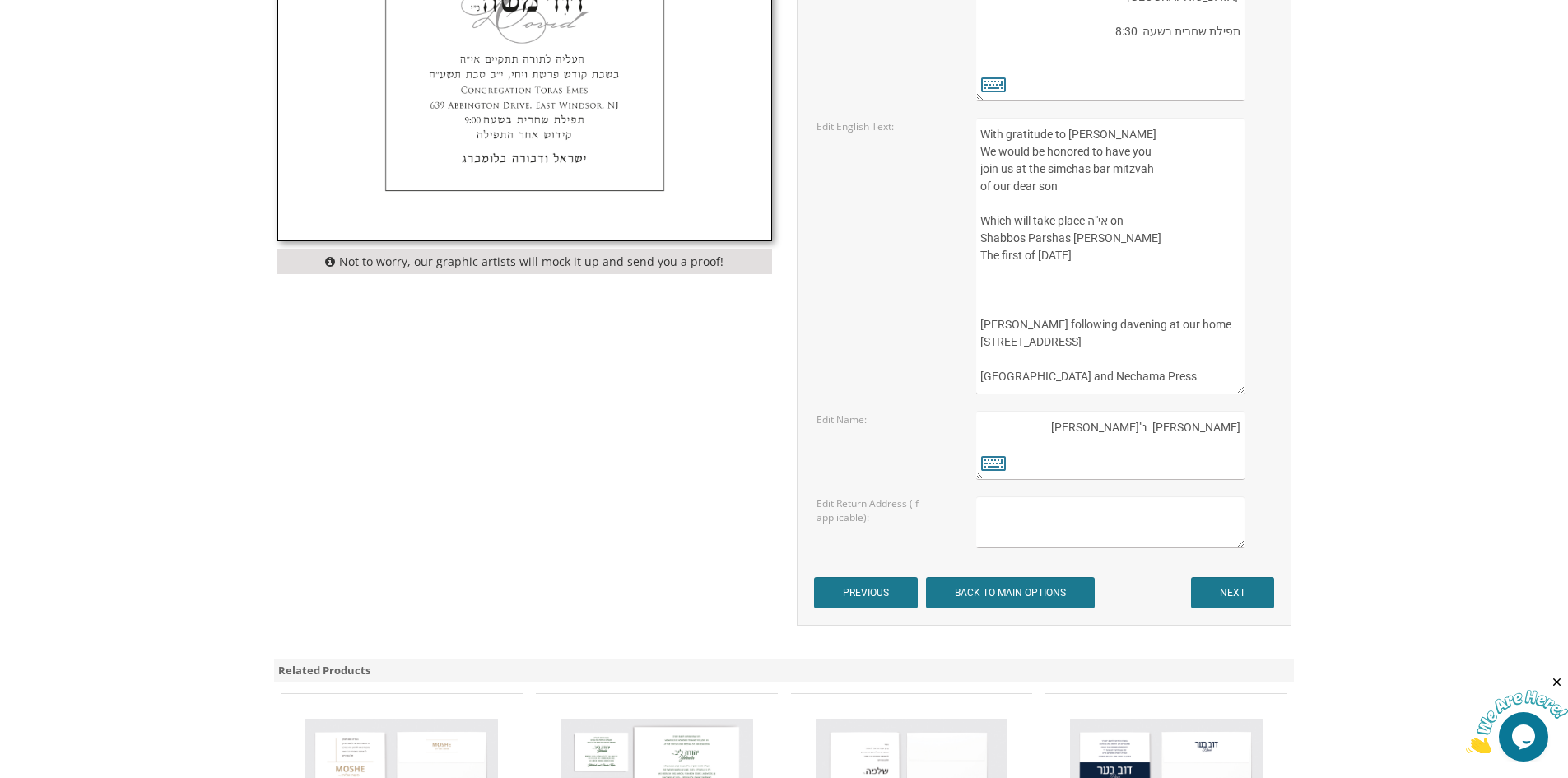
scroll to position [906, 0]
type textarea "בעזהשי"ת ברוב שבח והודאה להשם יתברך מתכבדים אנו להזמין את קרובינו וידידנו להשתת…"
click at [1243, 592] on input "NEXT" at bounding box center [1232, 591] width 84 height 31
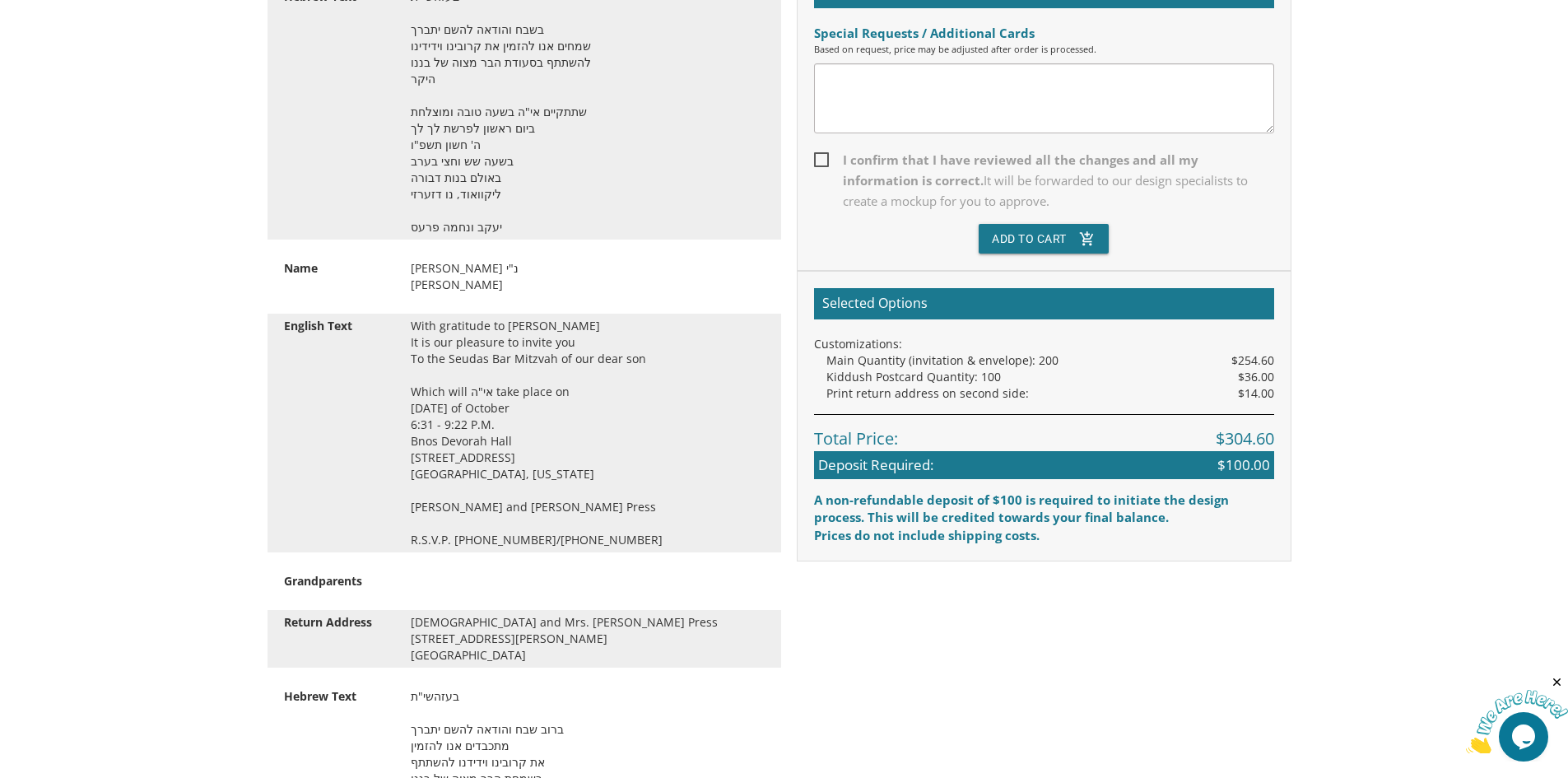
scroll to position [641, 0]
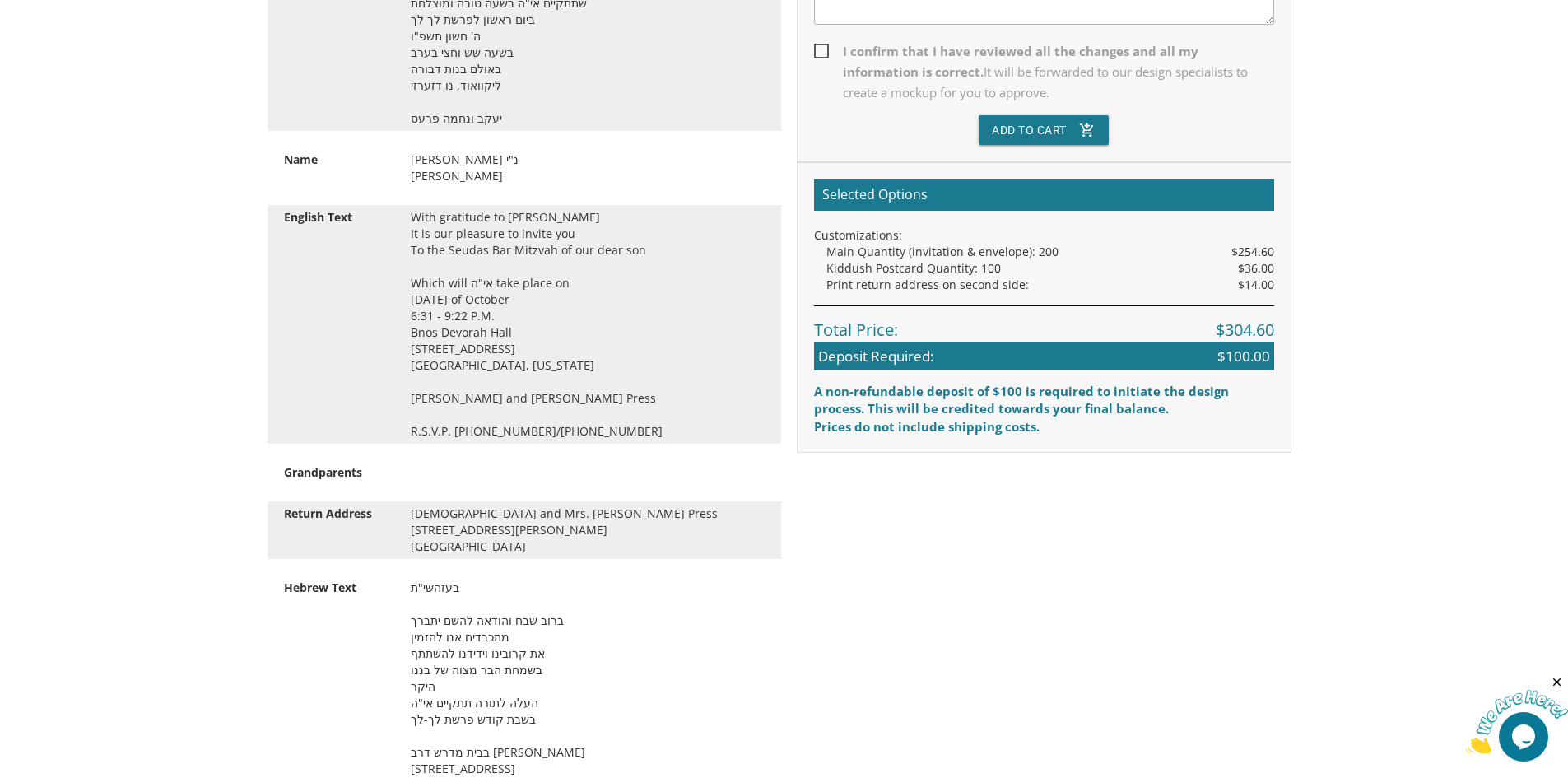
click at [552, 401] on div "With gratitude to Hashem Yisborach It is our pleasure to invite you To the Seud…" at bounding box center [588, 324] width 379 height 231
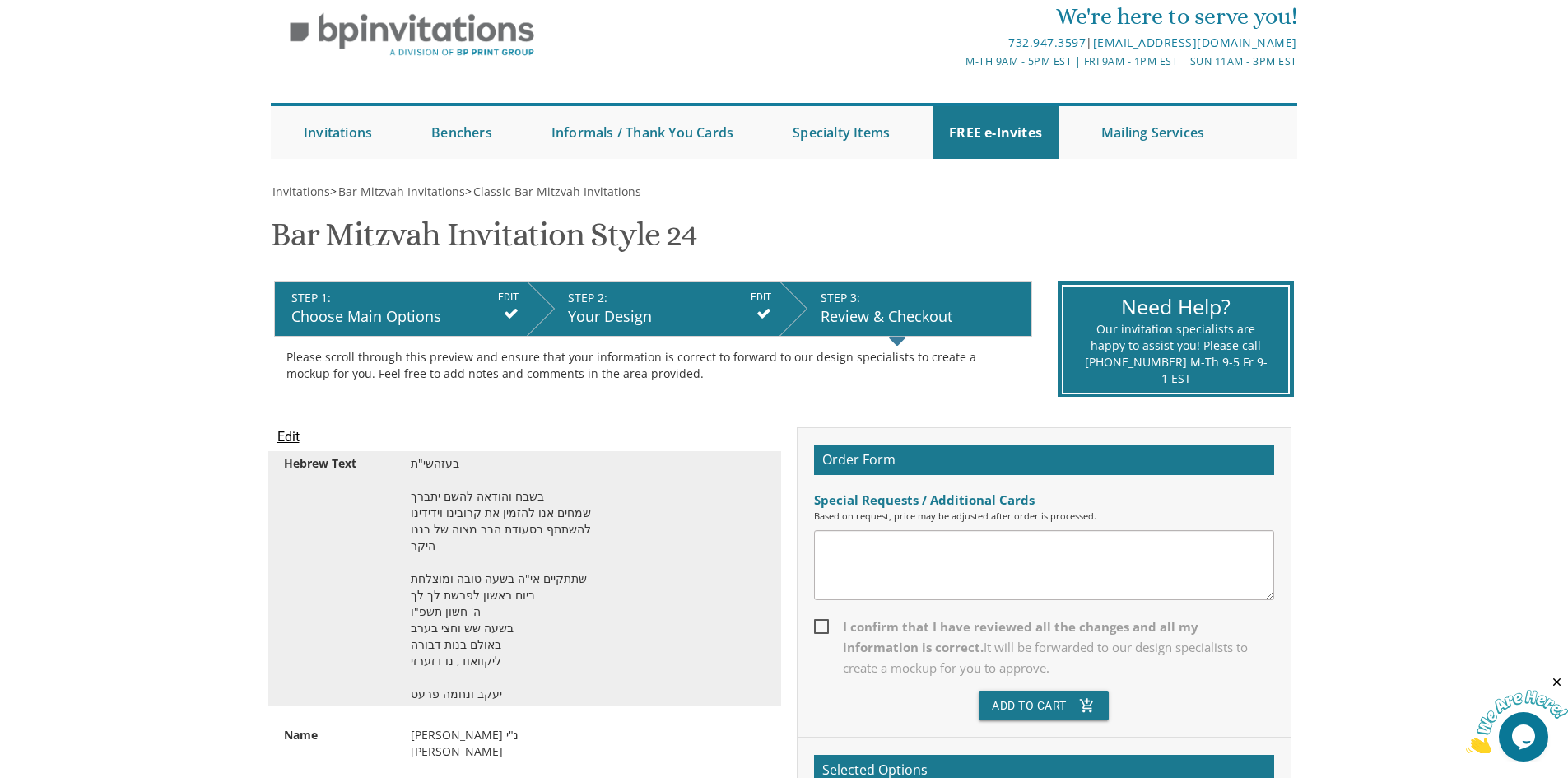
scroll to position [330, 0]
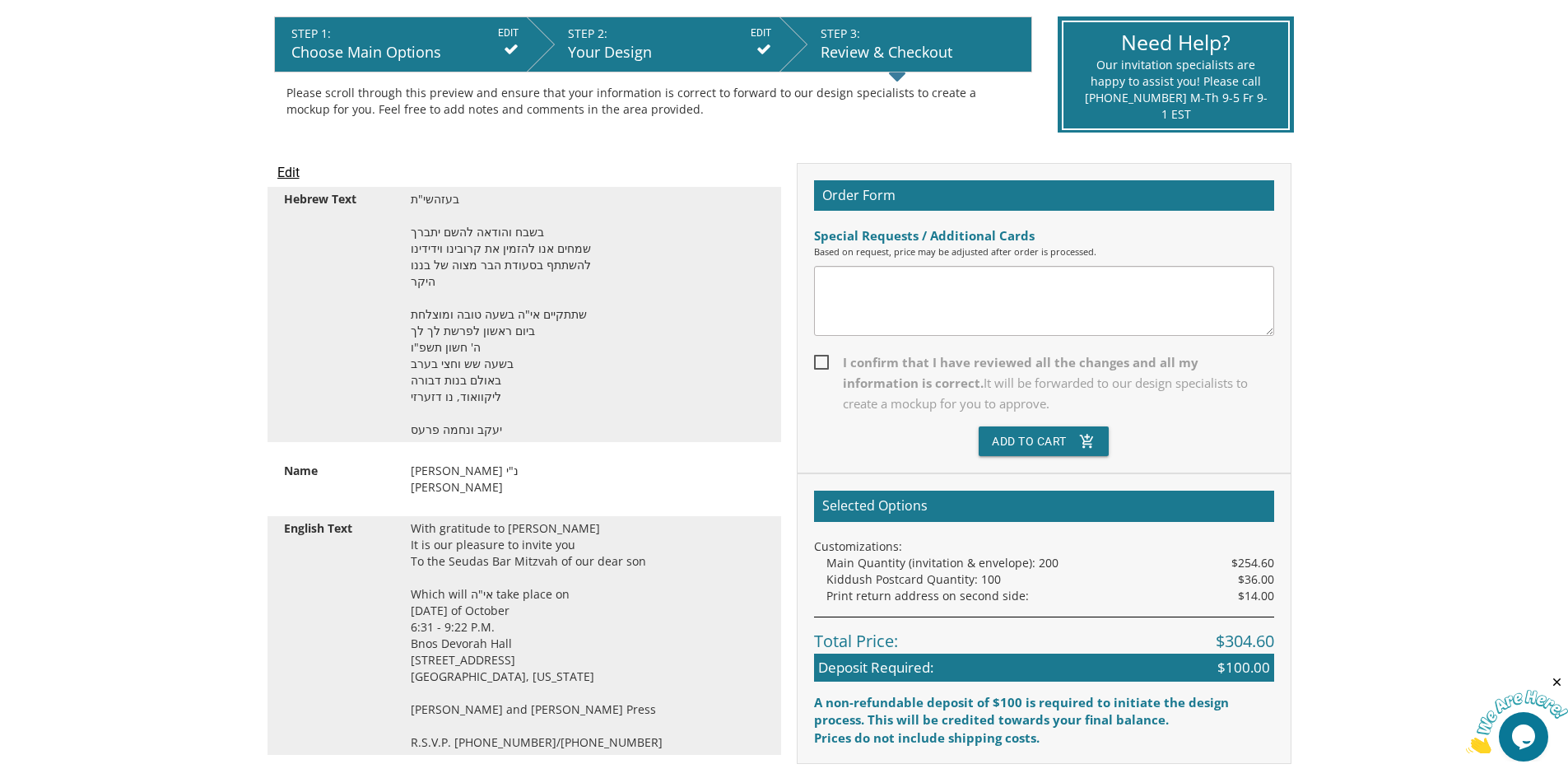
click at [616, 56] on div "Your Design" at bounding box center [670, 53] width 203 height 22
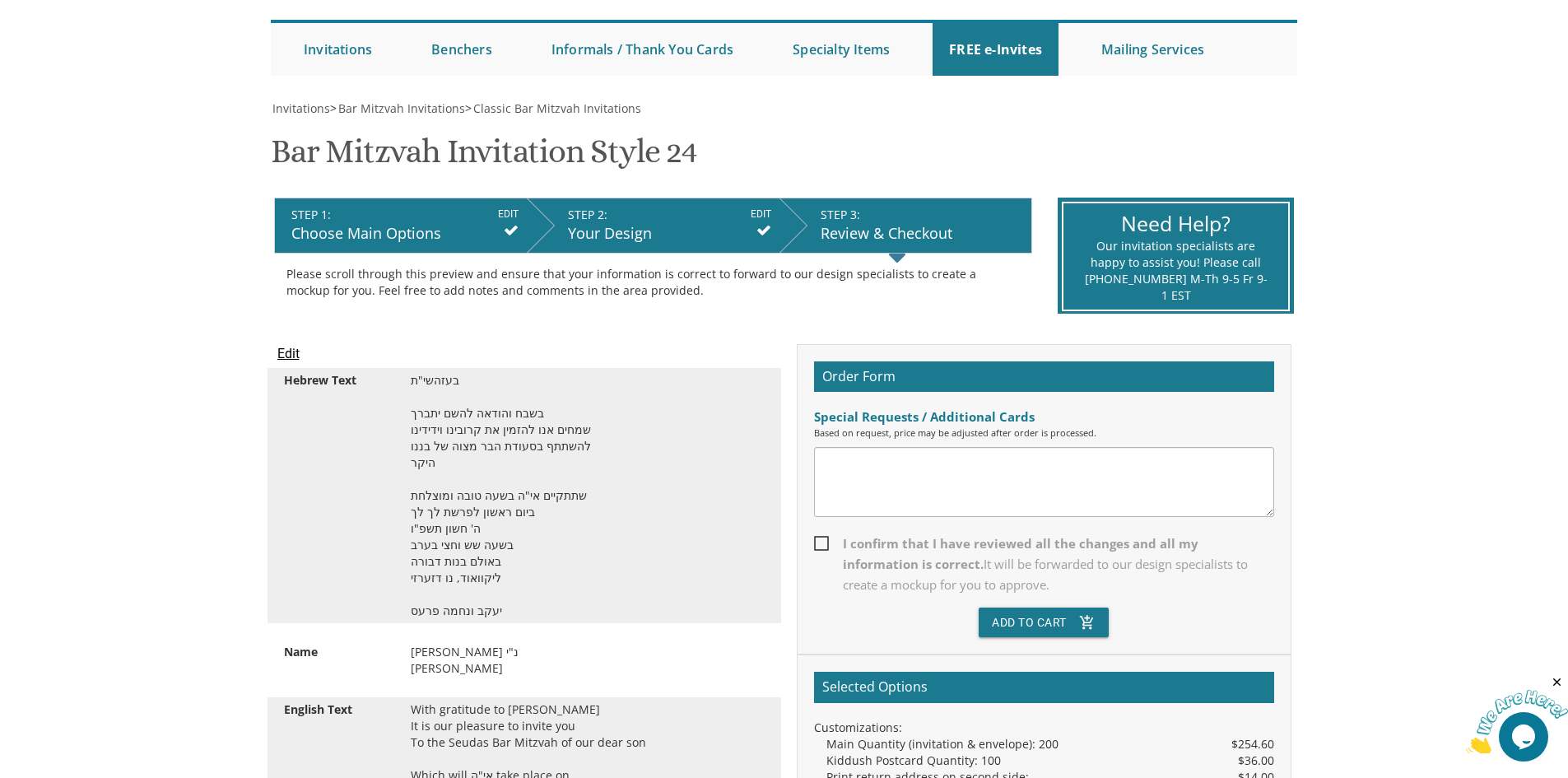
scroll to position [146, 0]
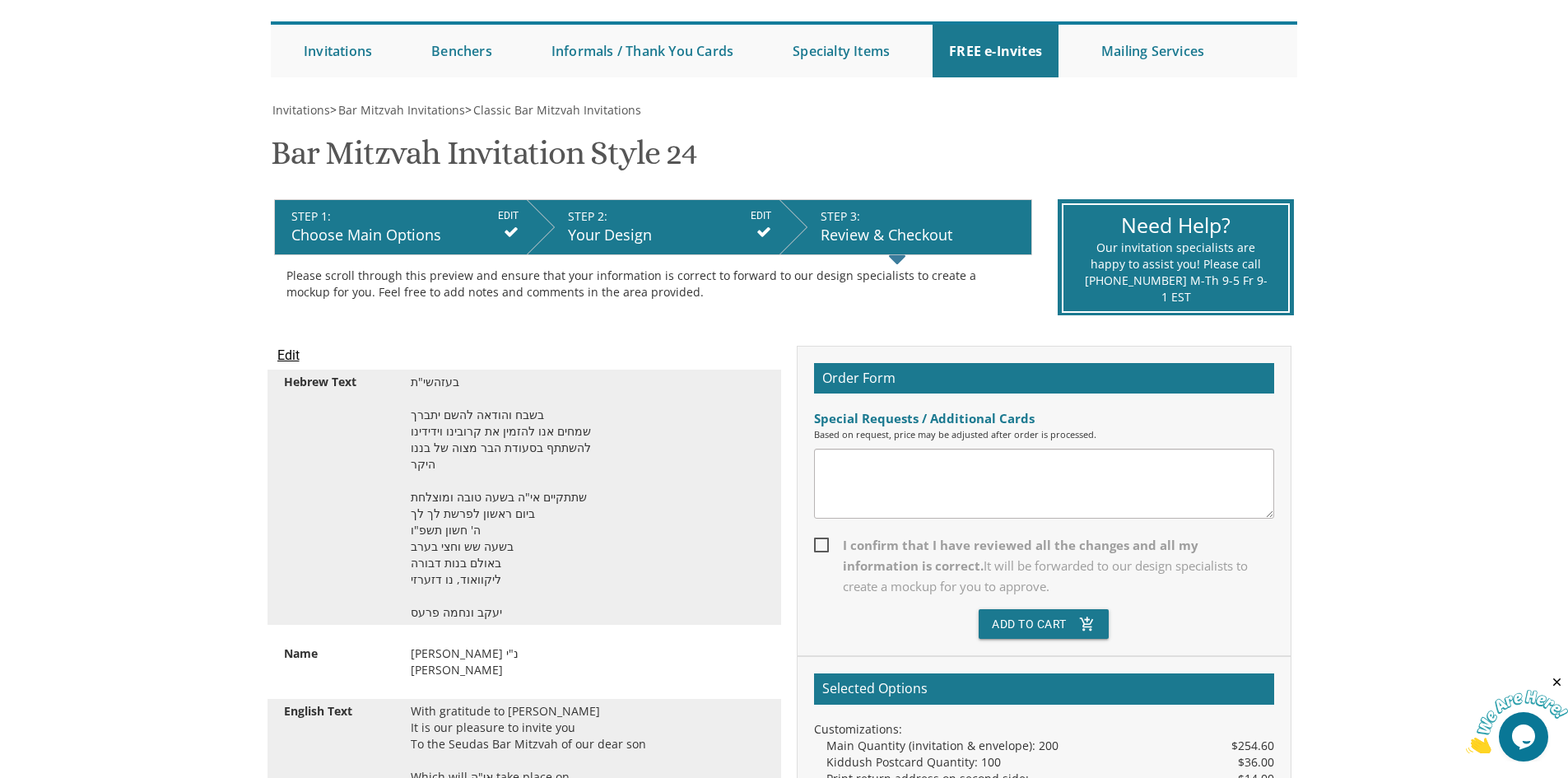
click at [295, 358] on input "Edit" at bounding box center [288, 356] width 22 height 20
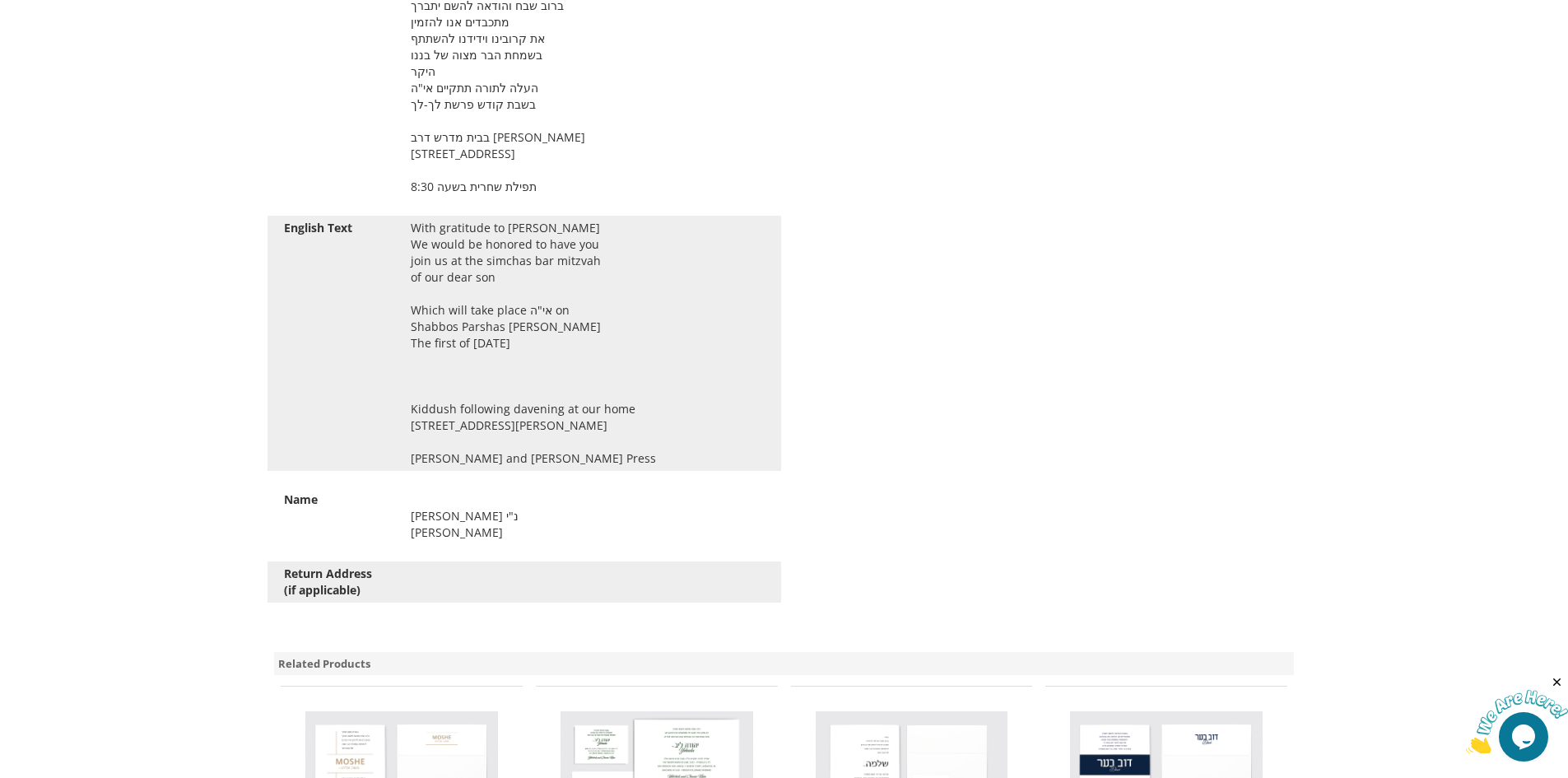
scroll to position [1217, 0]
